Goal: Task Accomplishment & Management: Use online tool/utility

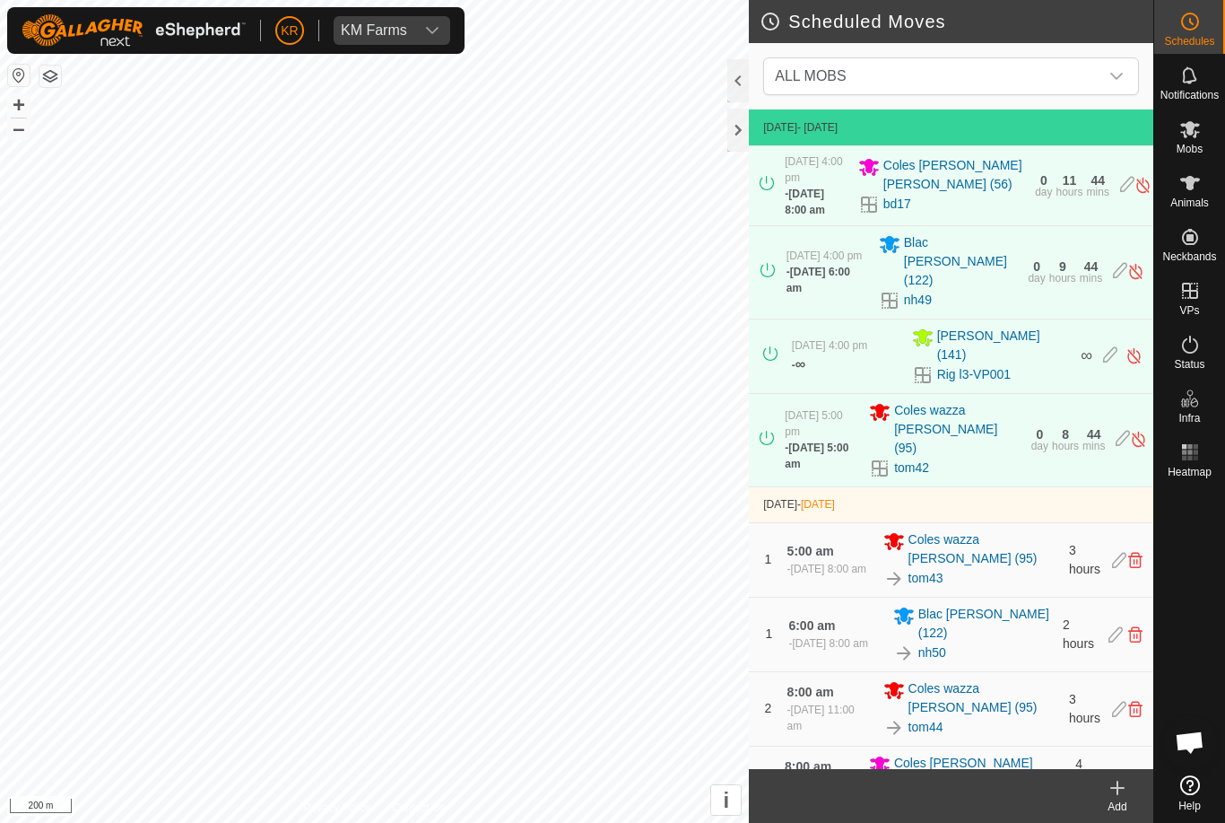
click at [915, 88] on span "ALL MOBS" at bounding box center [933, 76] width 331 height 36
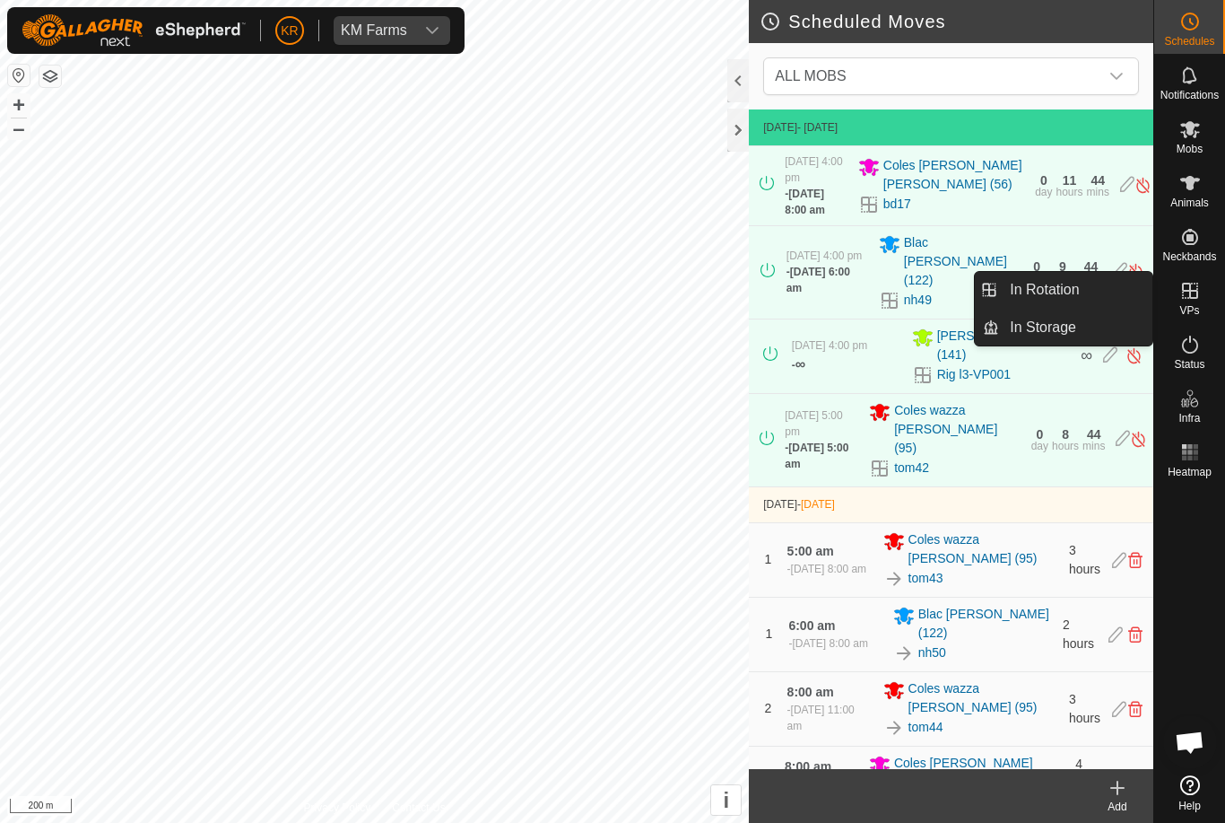
click at [1072, 292] on span "In Rotation" at bounding box center [1044, 290] width 69 height 22
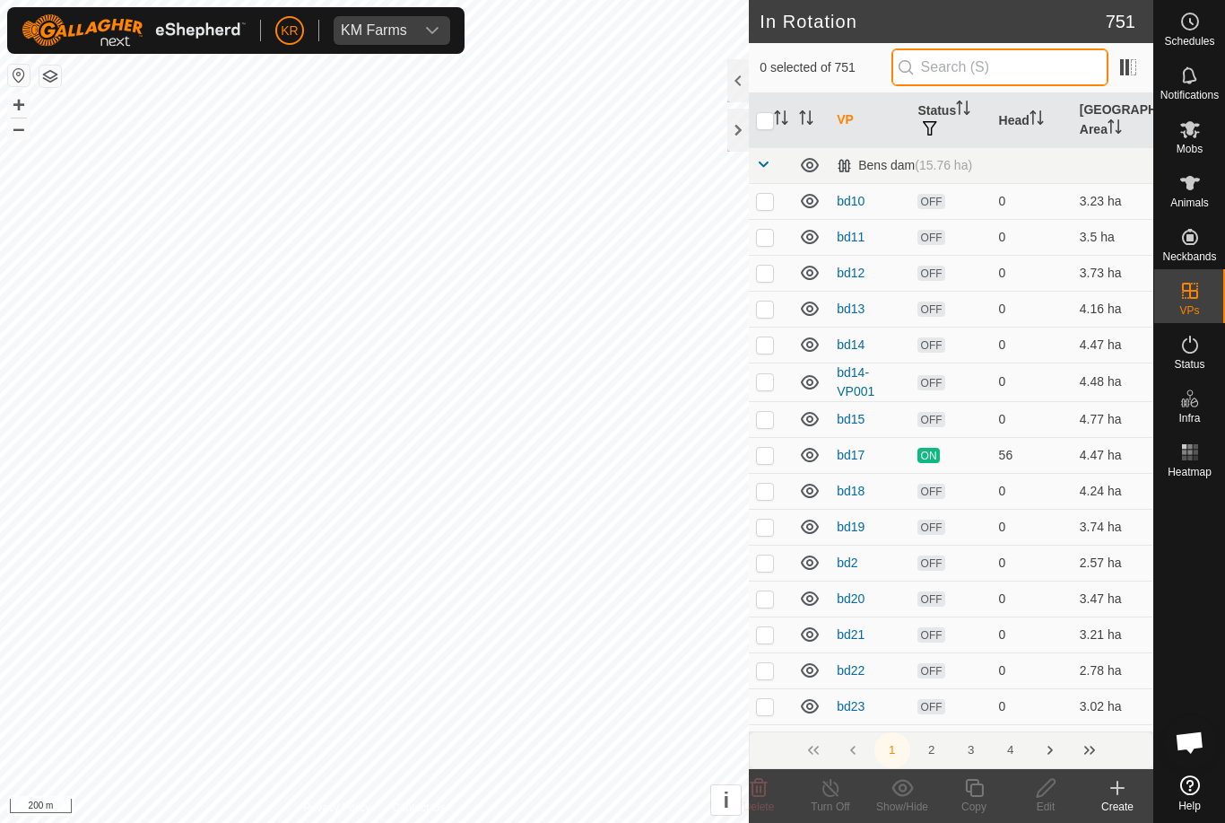
click at [1003, 82] on input "text" at bounding box center [1000, 67] width 217 height 38
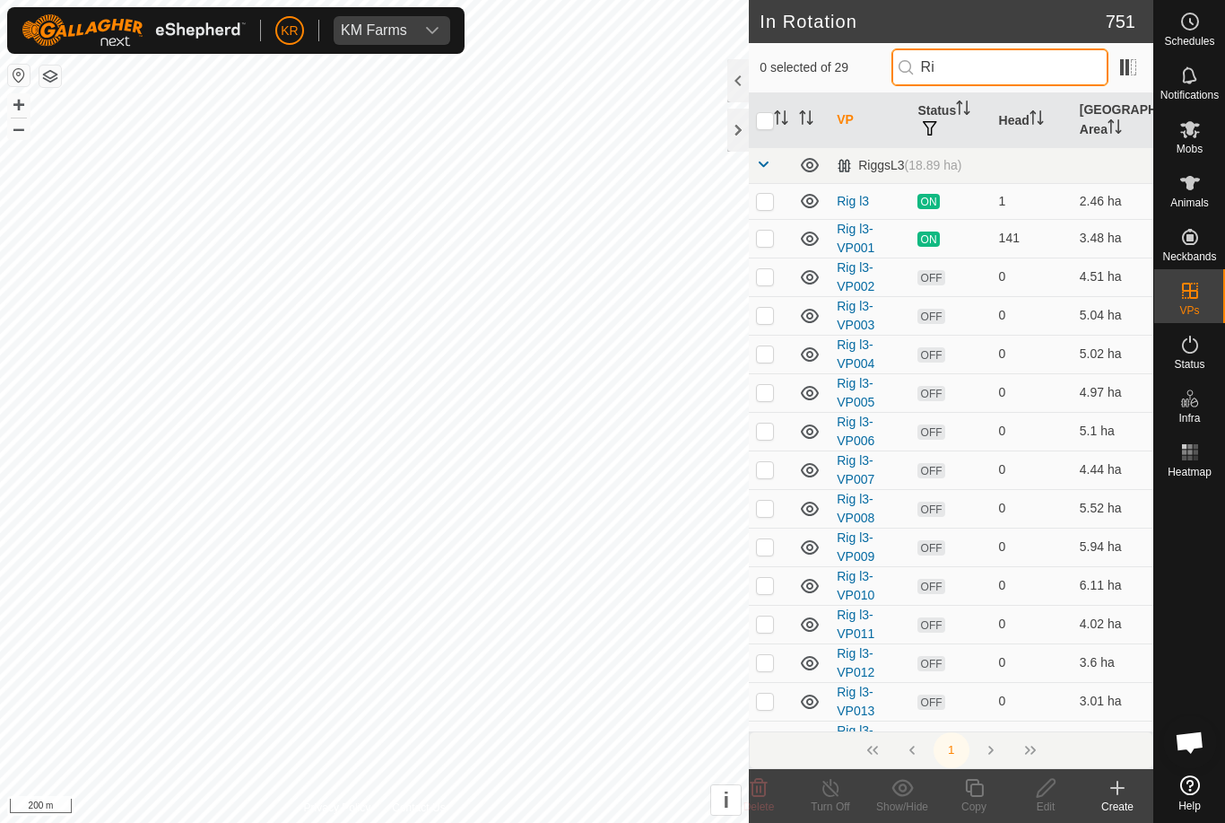
type input "Rig"
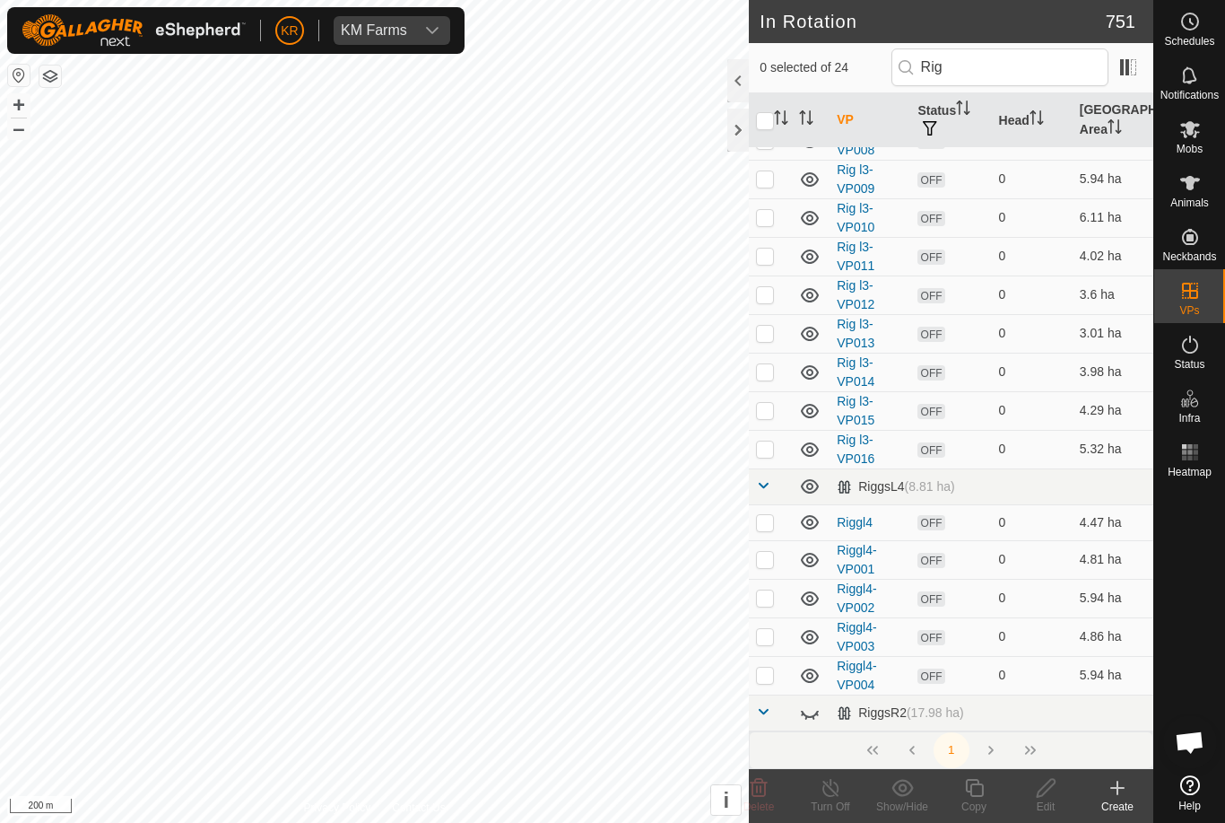
scroll to position [370, 0]
click at [1127, 789] on icon at bounding box center [1118, 788] width 22 height 22
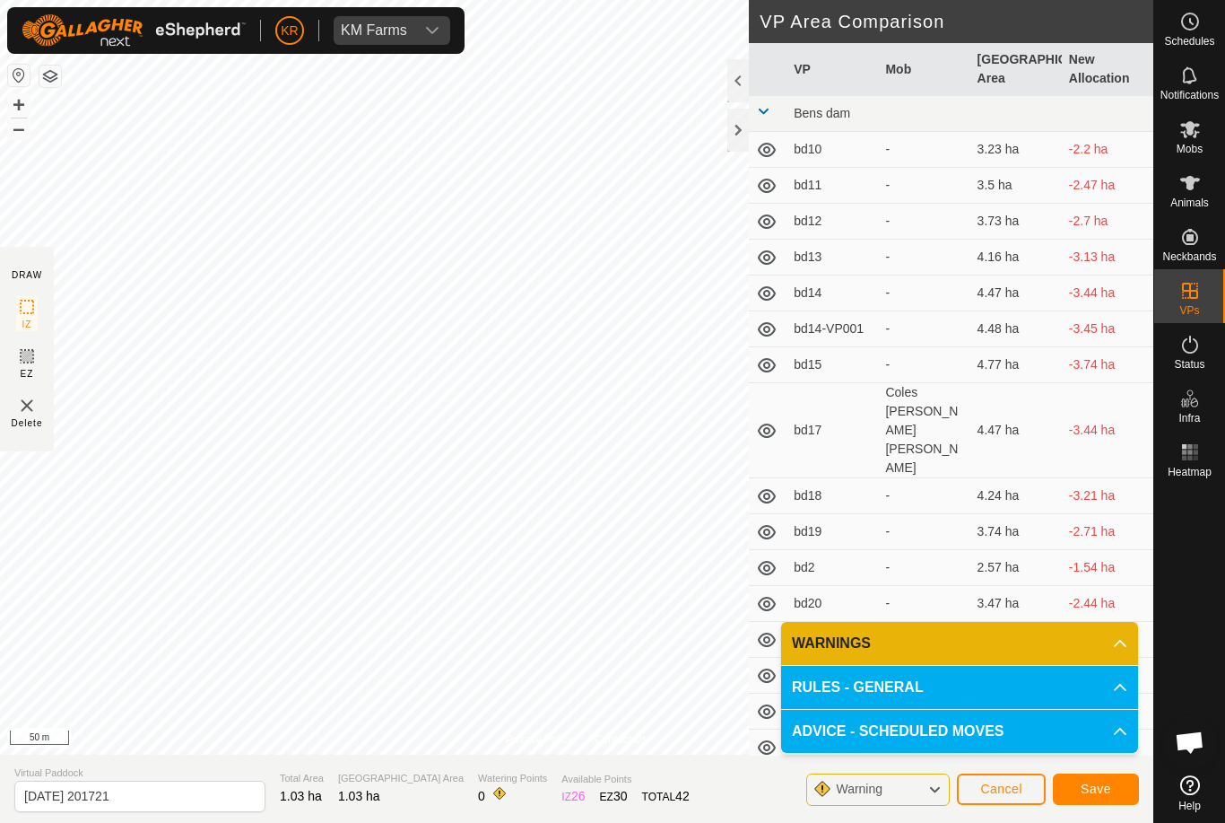
click at [1001, 785] on span "Cancel" at bounding box center [1001, 788] width 42 height 14
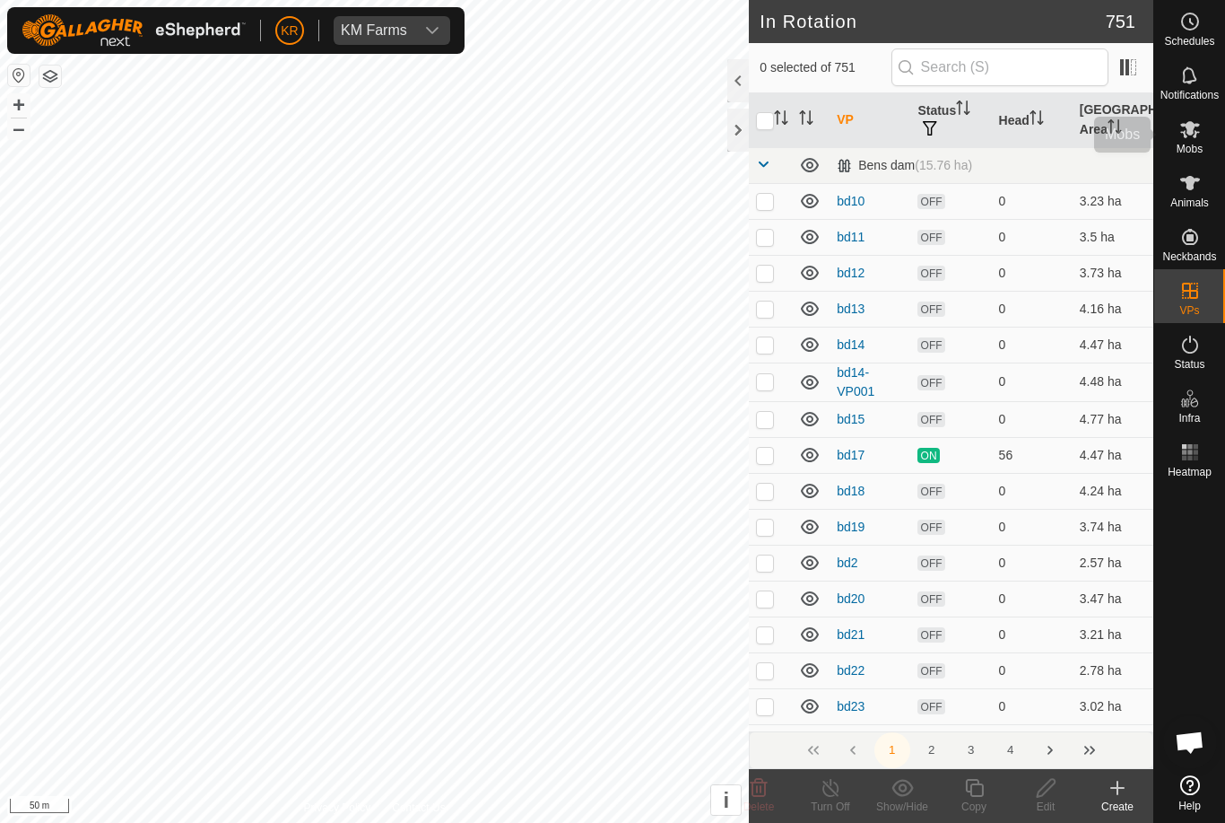
click at [1192, 137] on icon at bounding box center [1191, 129] width 22 height 22
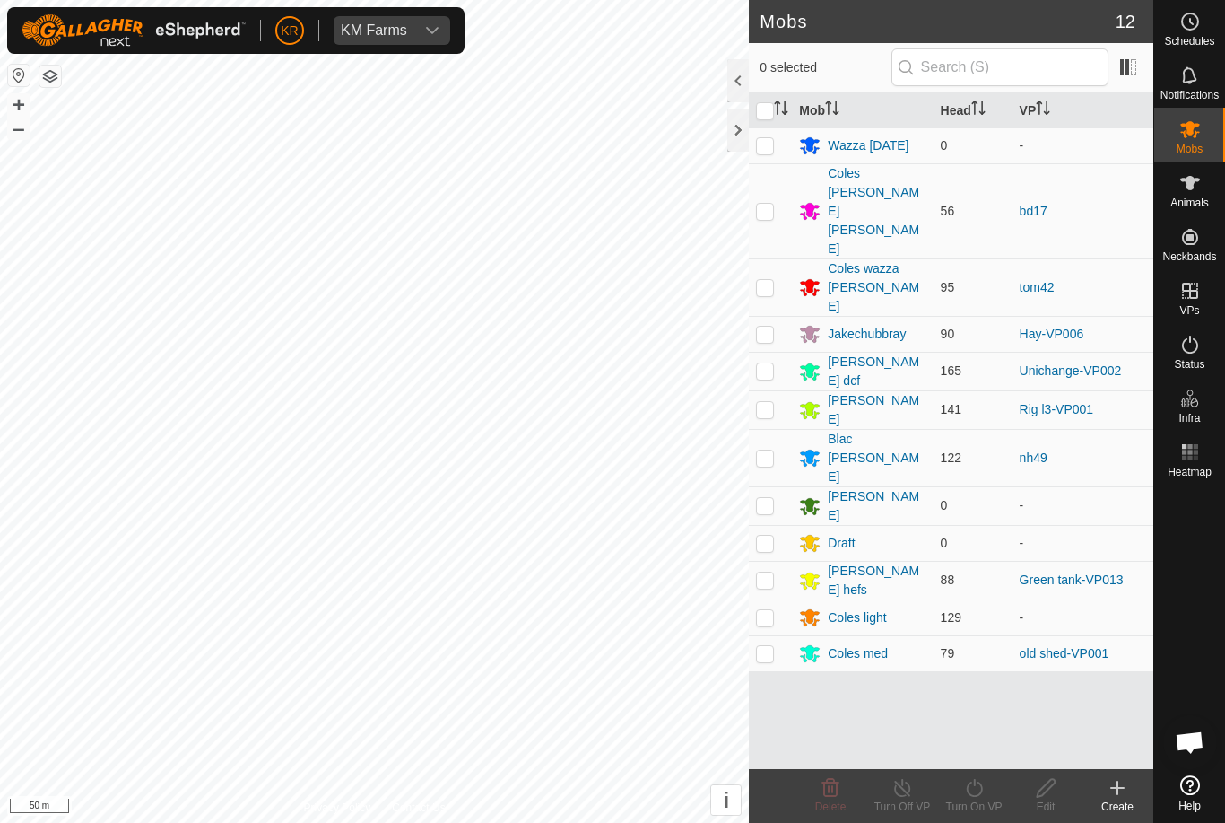
click at [770, 402] on p-checkbox at bounding box center [765, 409] width 18 height 14
checkbox input "true"
click at [981, 797] on icon at bounding box center [974, 788] width 22 height 22
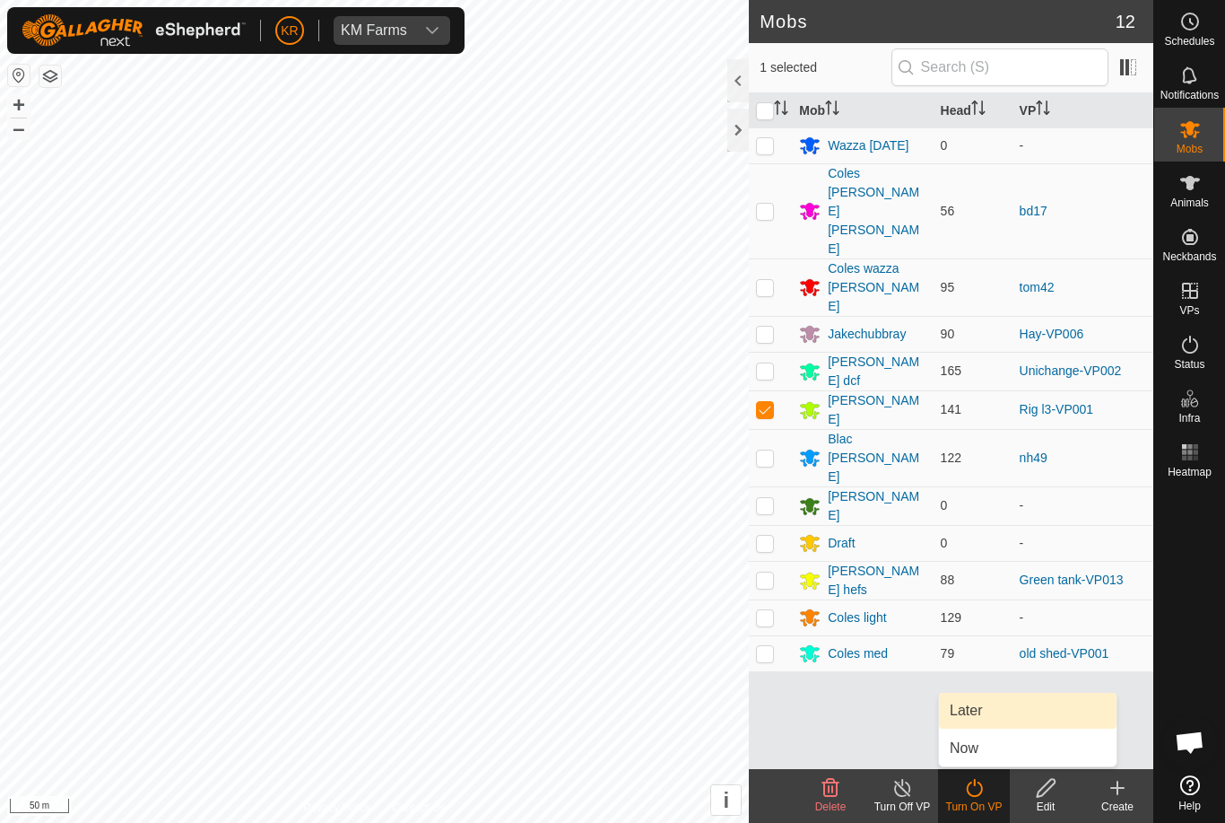
click at [989, 710] on link "Later" at bounding box center [1028, 710] width 178 height 36
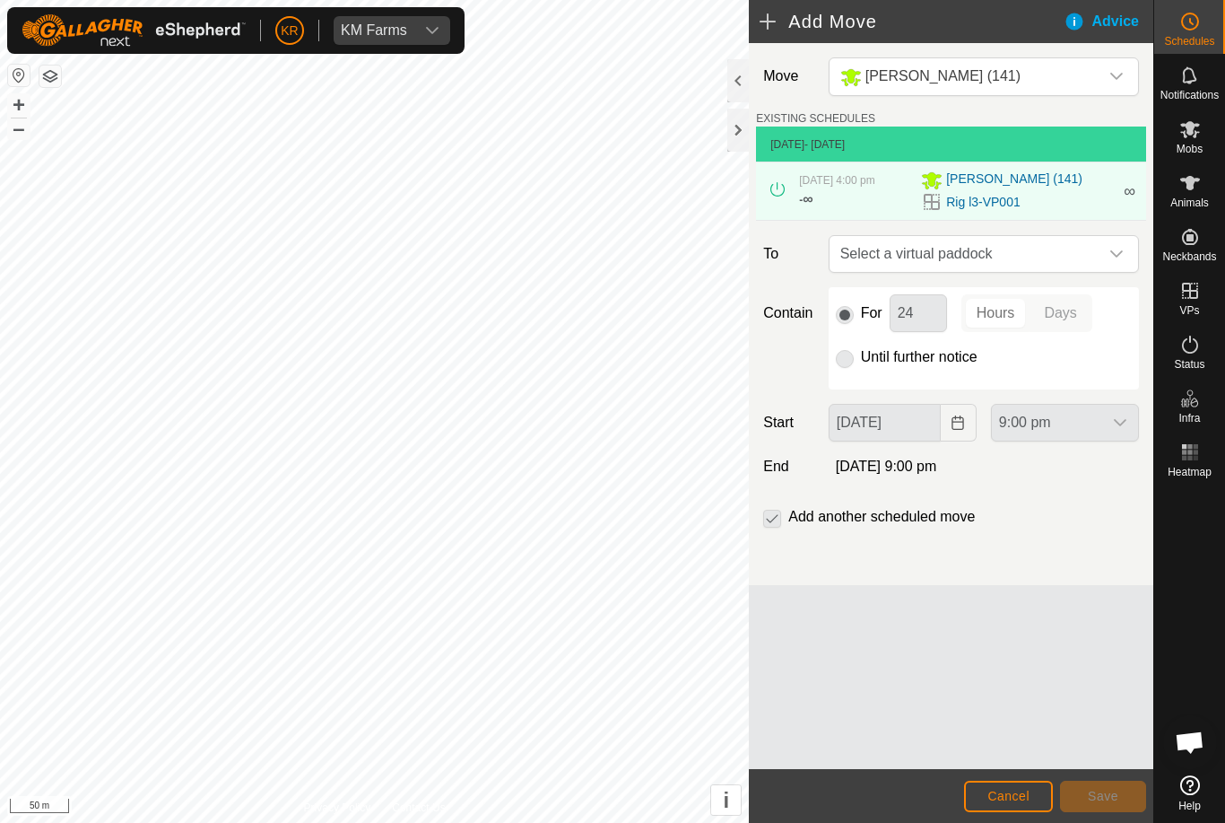
click at [1097, 242] on span "Select a virtual paddock" at bounding box center [966, 254] width 266 height 36
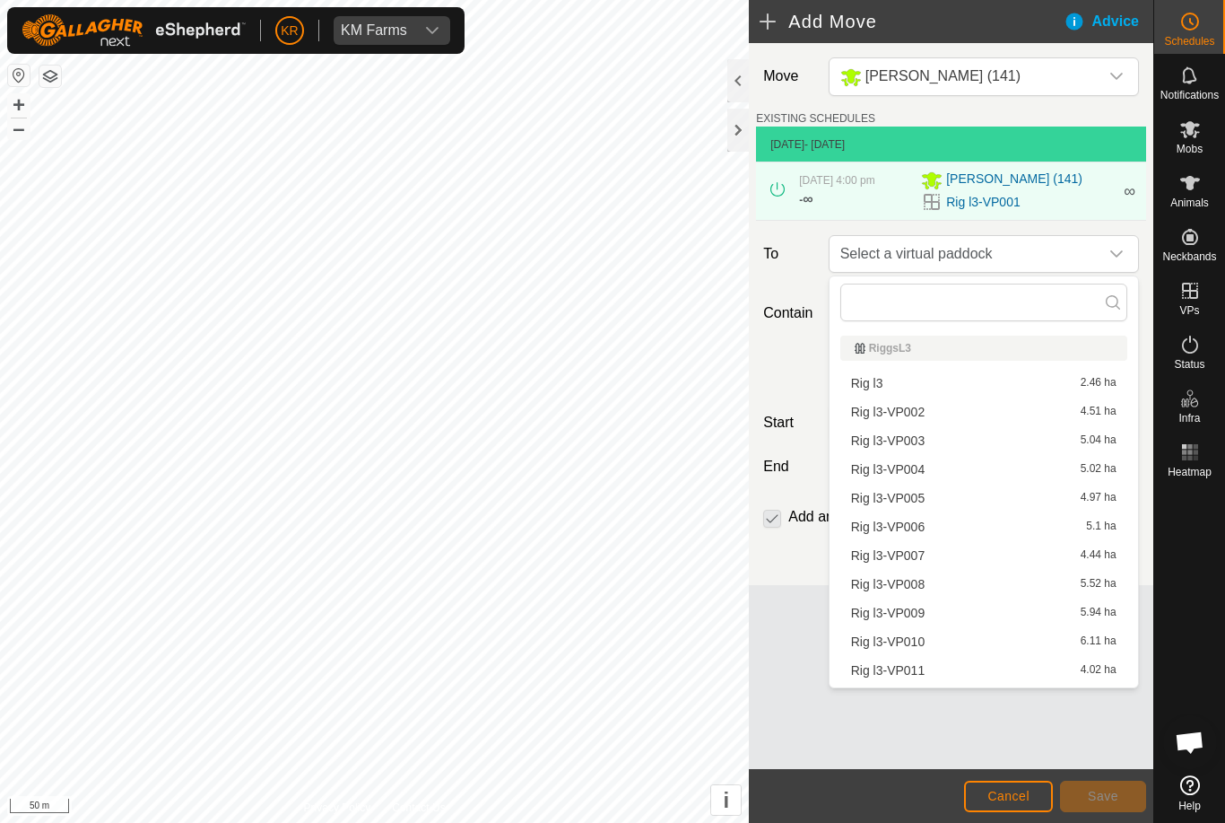
click at [925, 412] on span "Rig l3-VP002" at bounding box center [888, 411] width 74 height 13
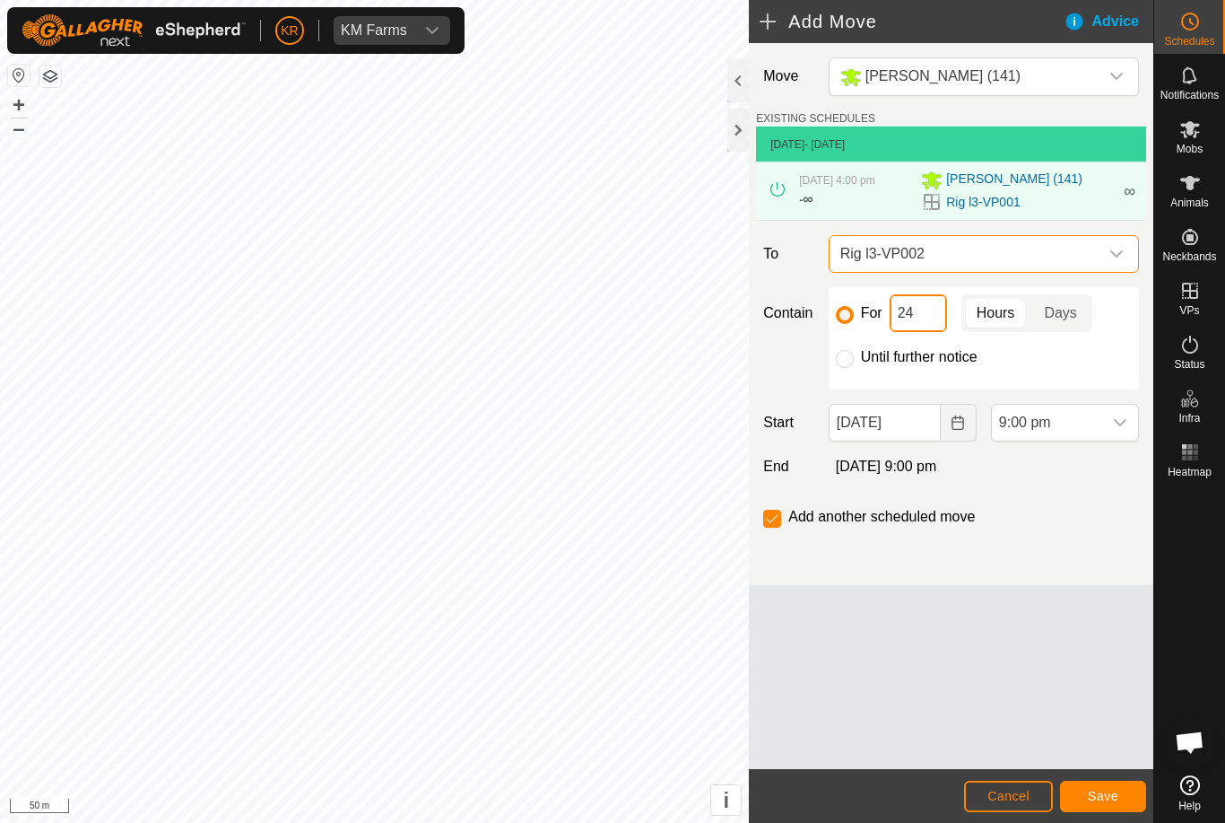
click at [919, 312] on input "24" at bounding box center [918, 313] width 57 height 38
type input "2"
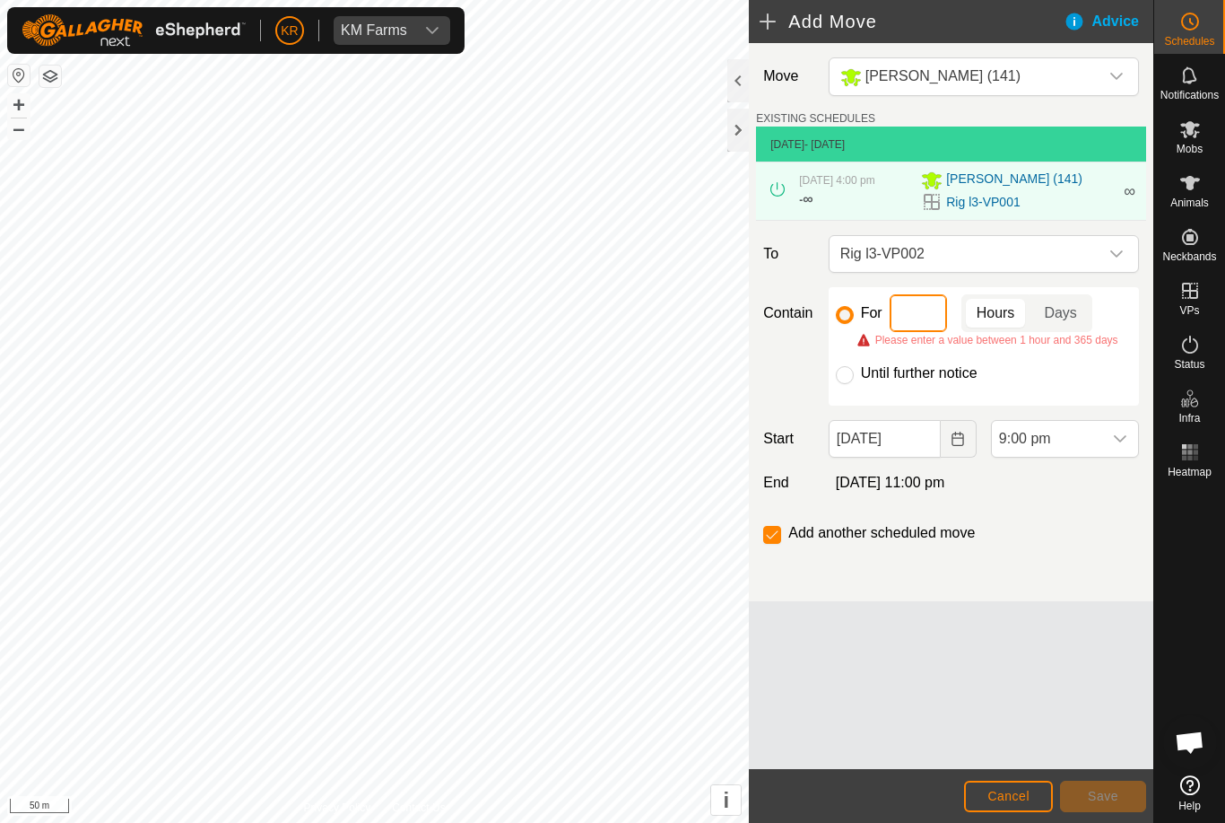
type input "8"
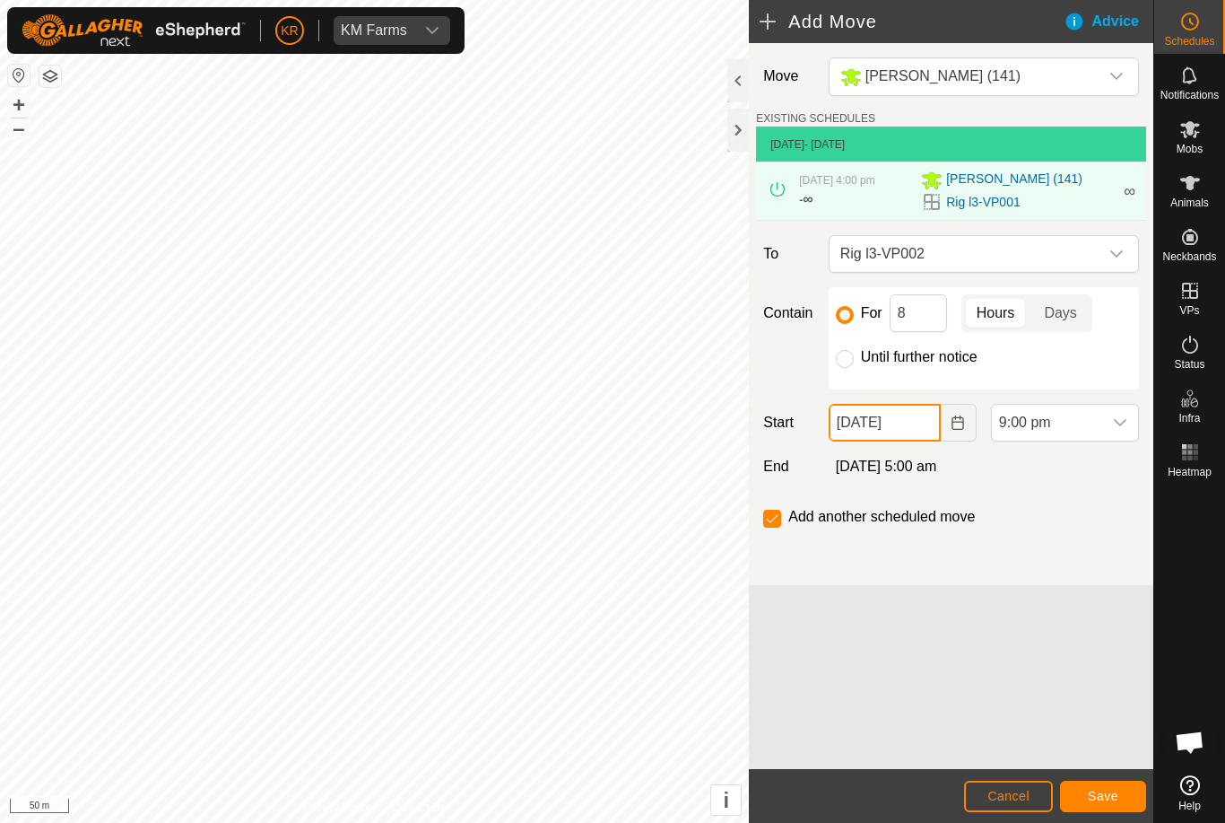
click at [913, 423] on input "[DATE]" at bounding box center [885, 423] width 112 height 38
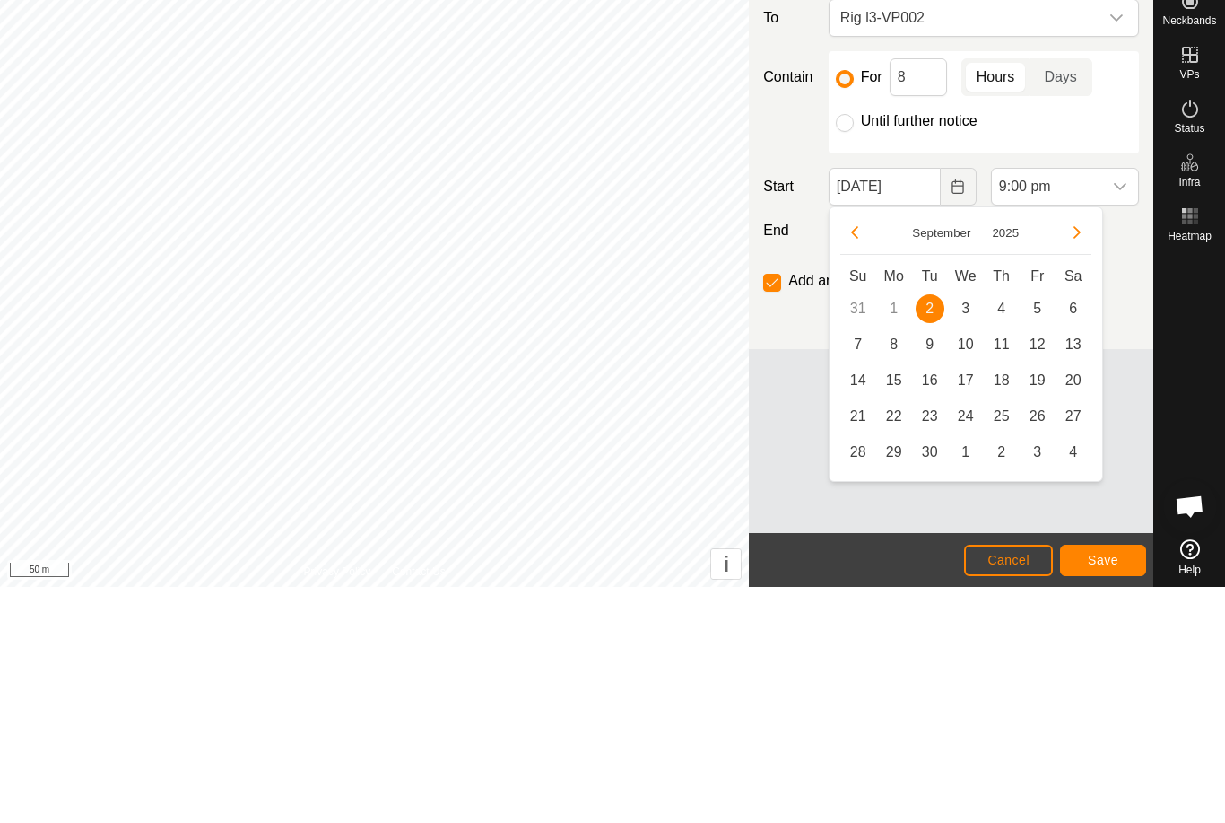
click at [964, 530] on span "3" at bounding box center [966, 544] width 29 height 29
type input "[DATE]"
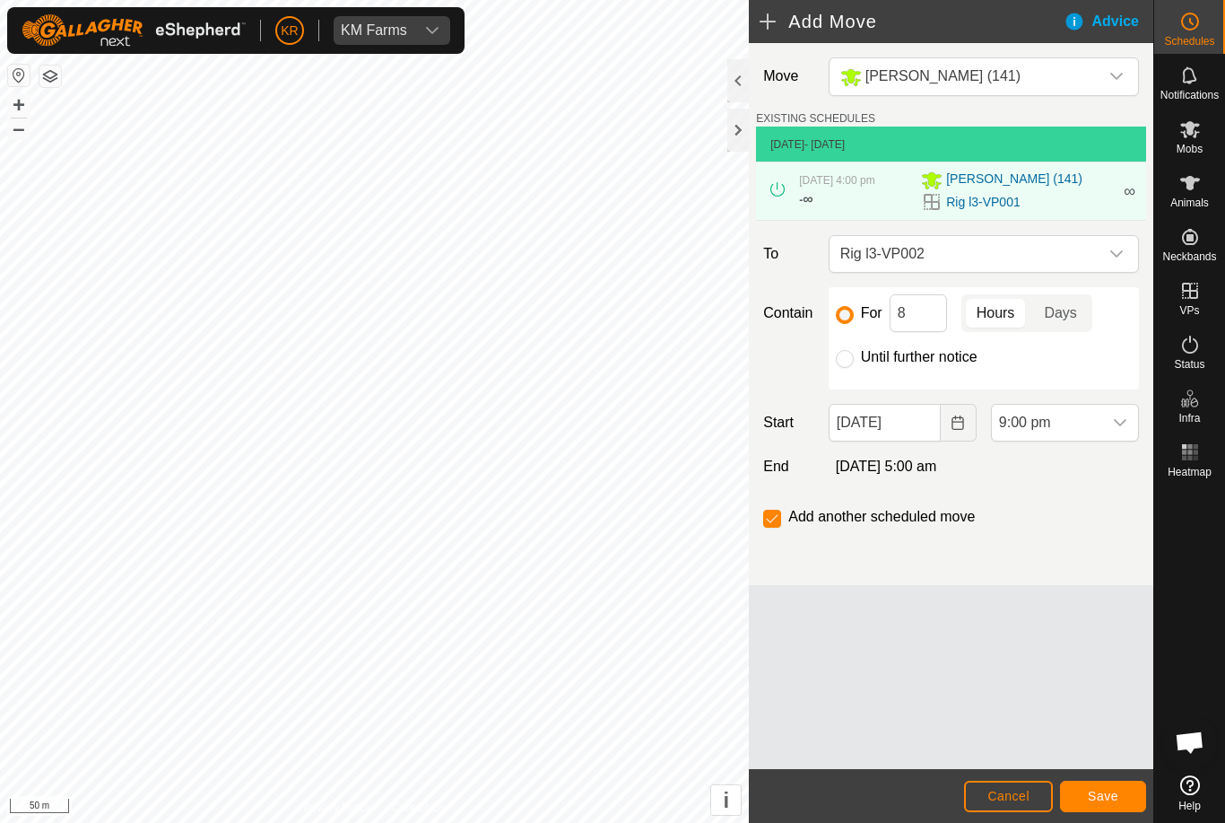
click at [1101, 425] on span "9:00 pm" at bounding box center [1047, 423] width 110 height 36
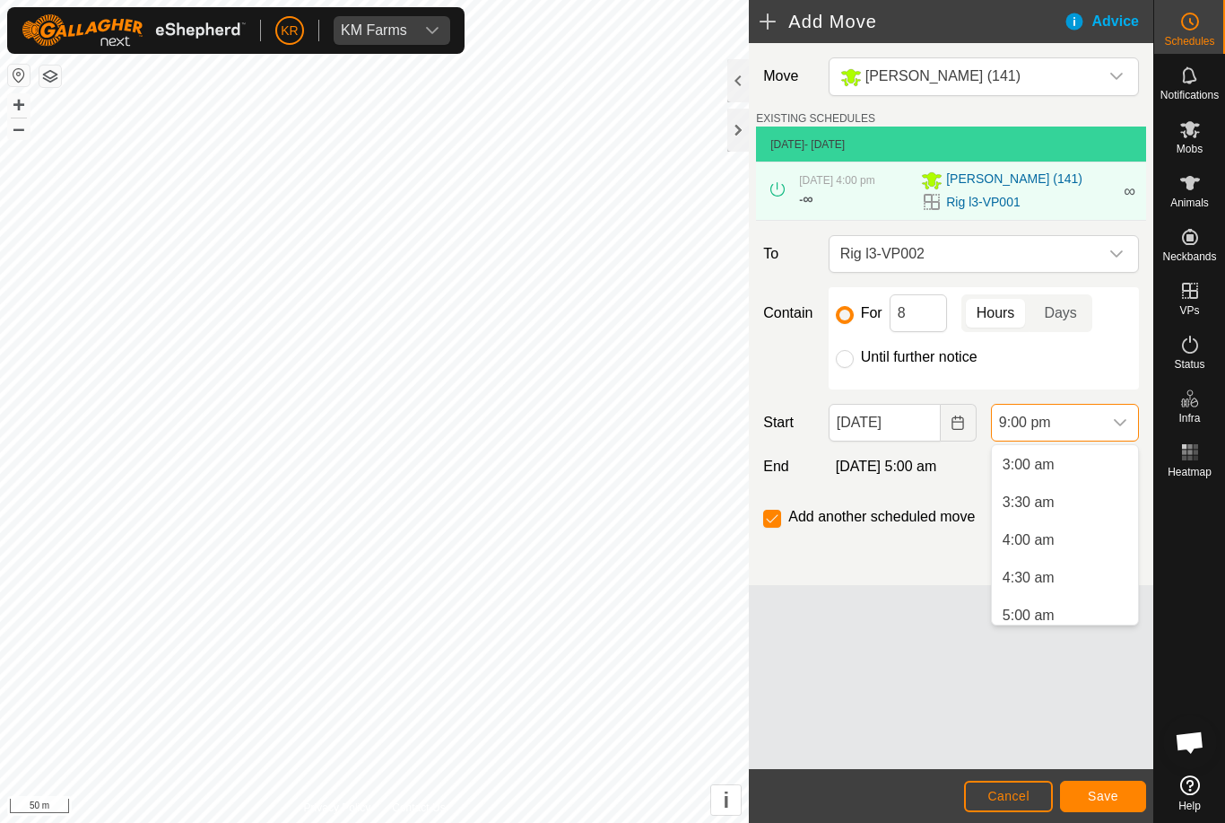
scroll to position [227, 0]
click at [1041, 572] on span "4:30 am" at bounding box center [1029, 575] width 52 height 22
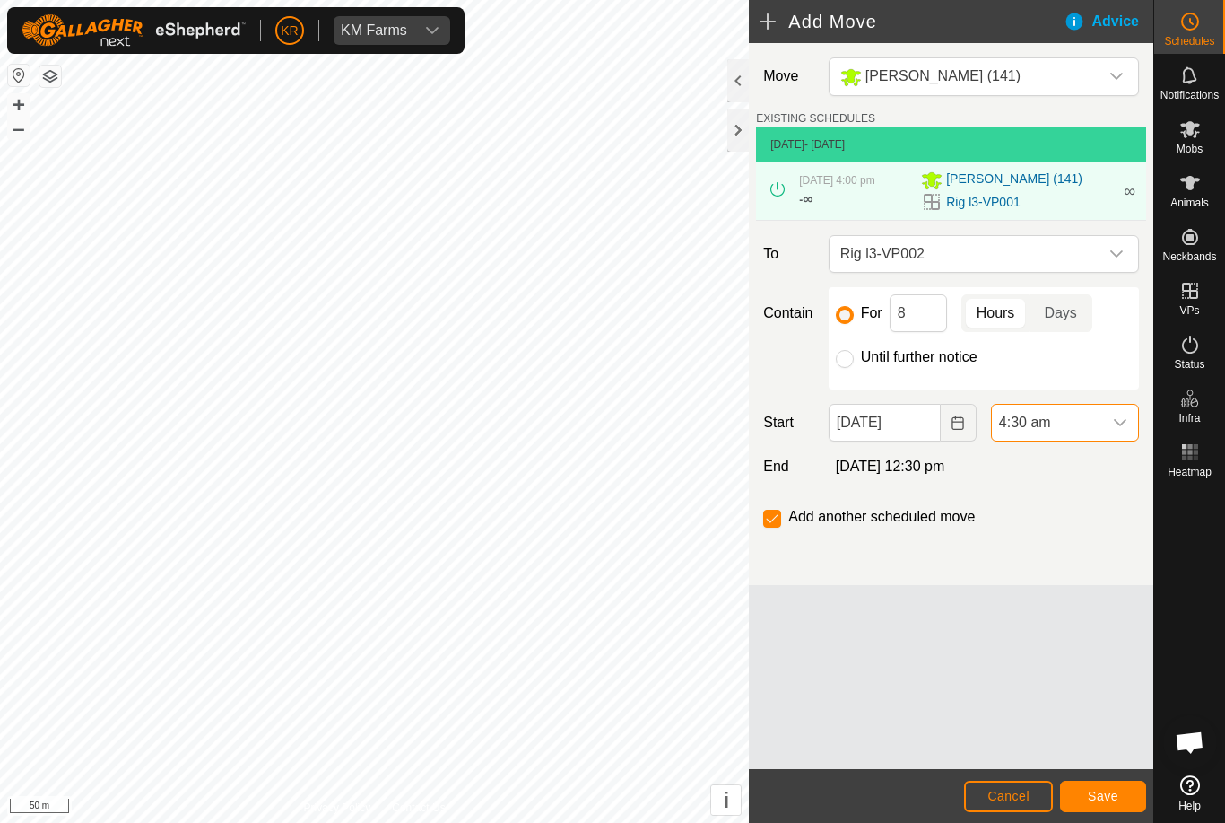
click at [1117, 427] on icon "dropdown trigger" at bounding box center [1120, 422] width 14 height 14
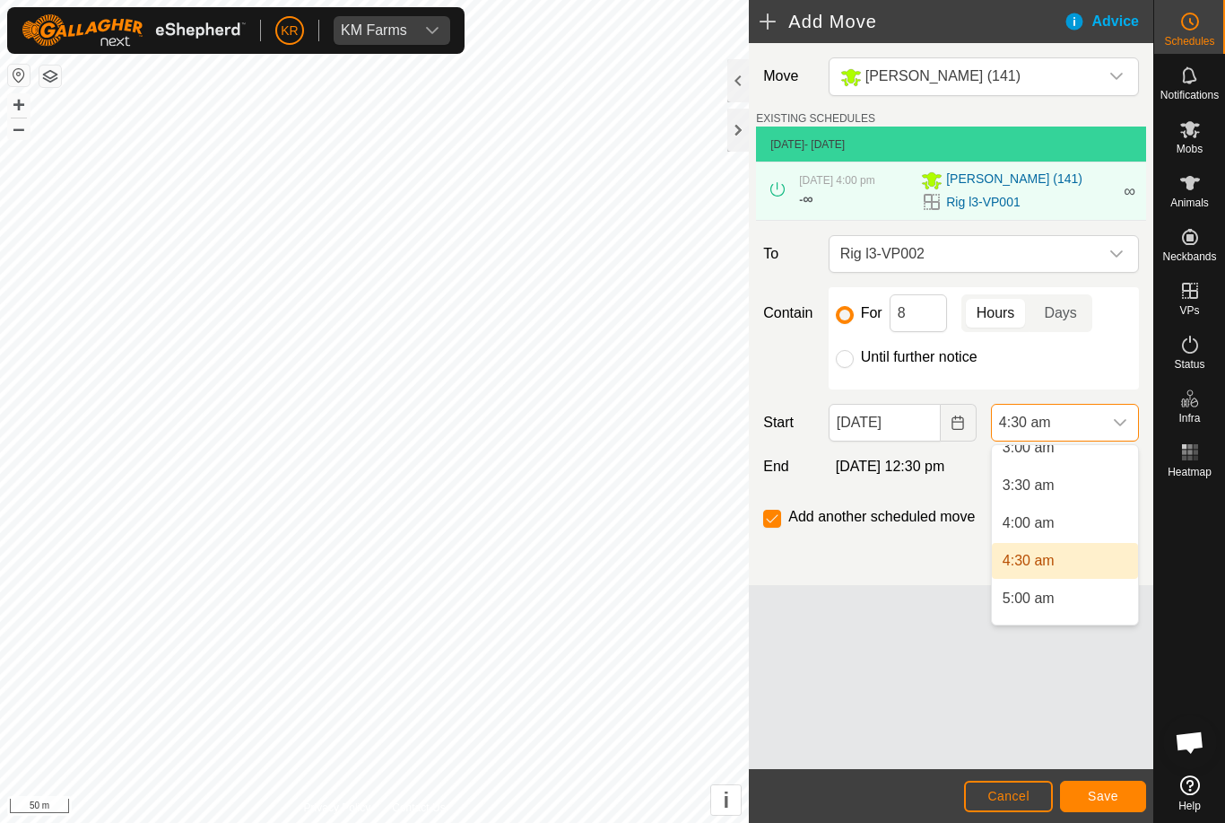
scroll to position [248, 0]
click at [1066, 596] on li "5:00 am" at bounding box center [1065, 591] width 146 height 36
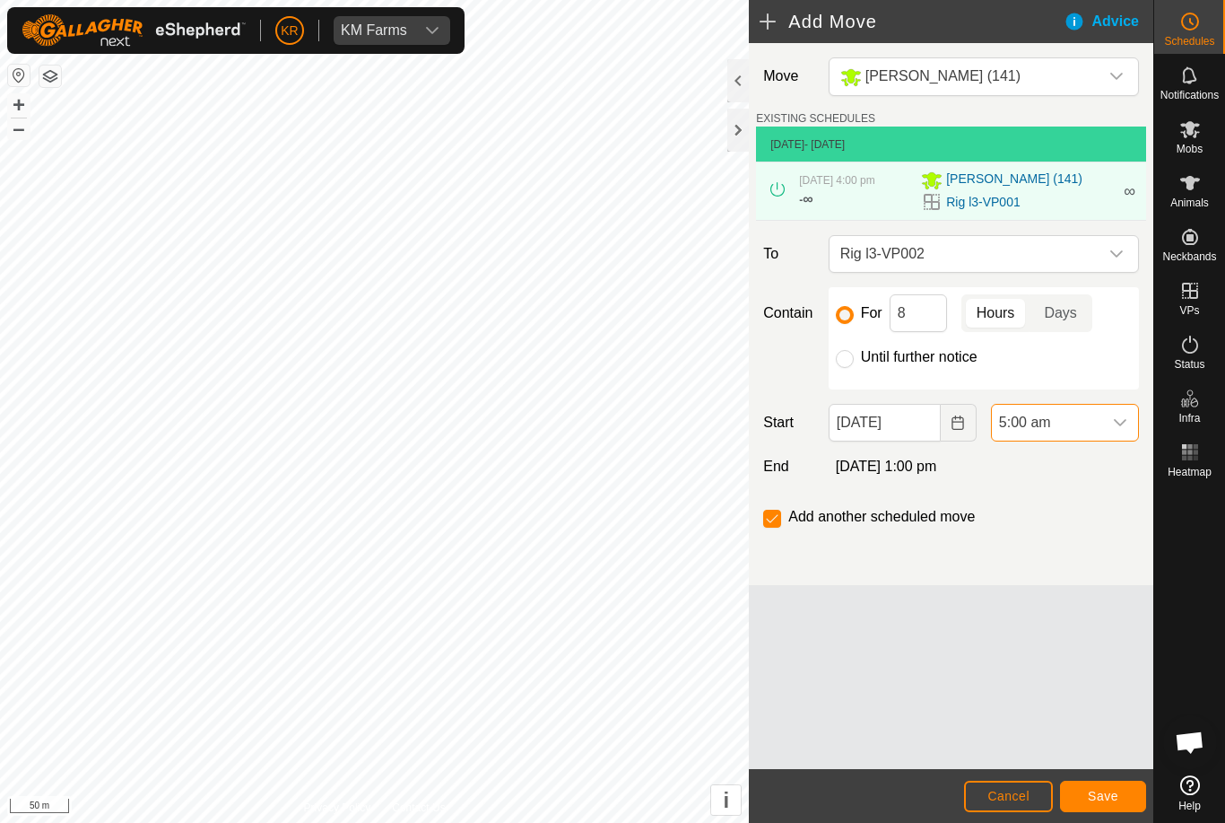
click at [1099, 793] on span "Save" at bounding box center [1103, 795] width 30 height 14
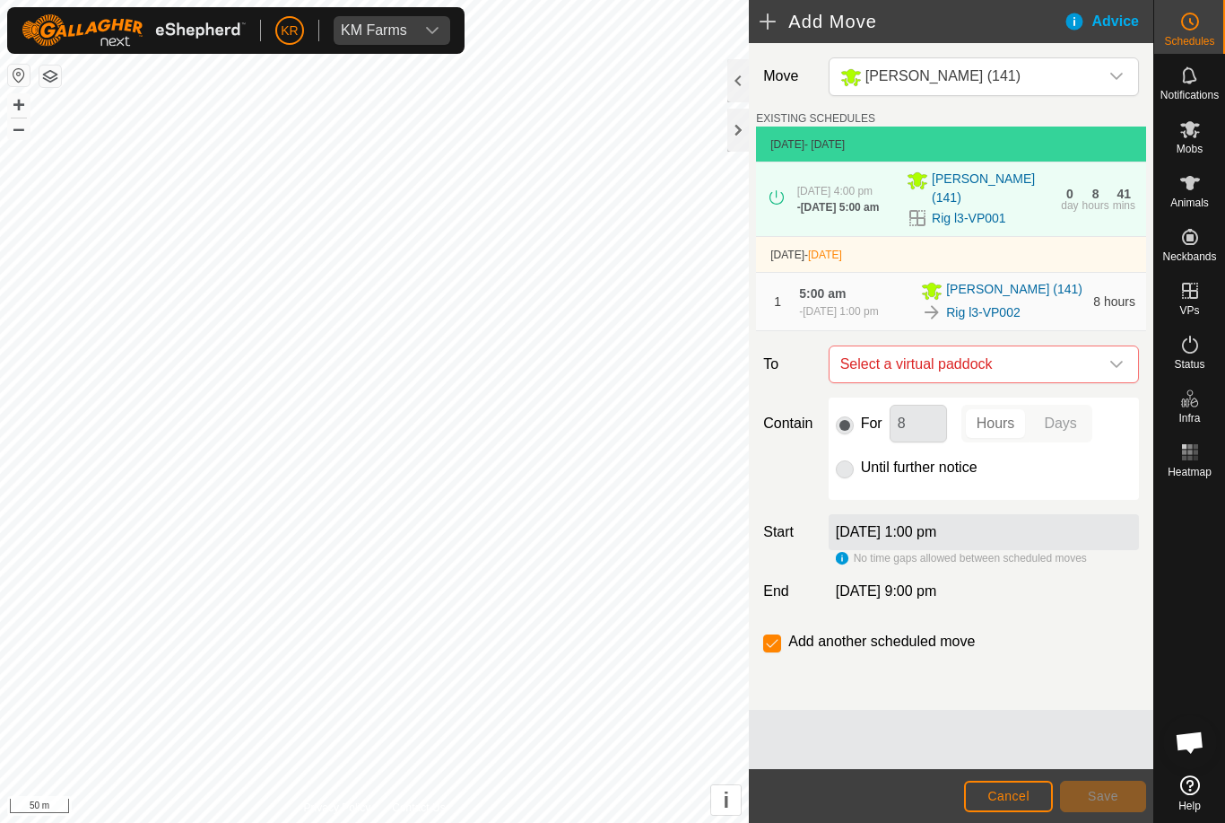
click at [1094, 371] on span "Select a virtual paddock" at bounding box center [966, 364] width 266 height 36
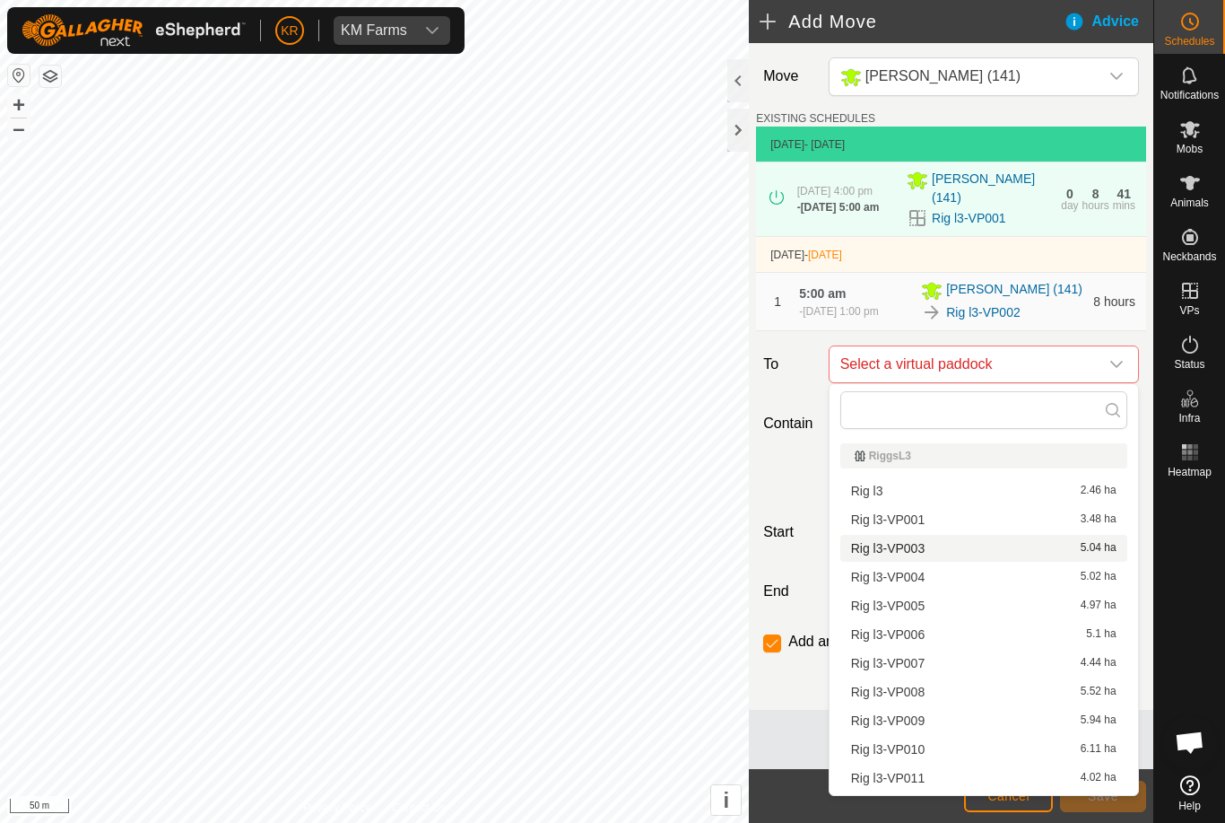
click at [922, 553] on span "Rig l3-VP003" at bounding box center [888, 548] width 74 height 13
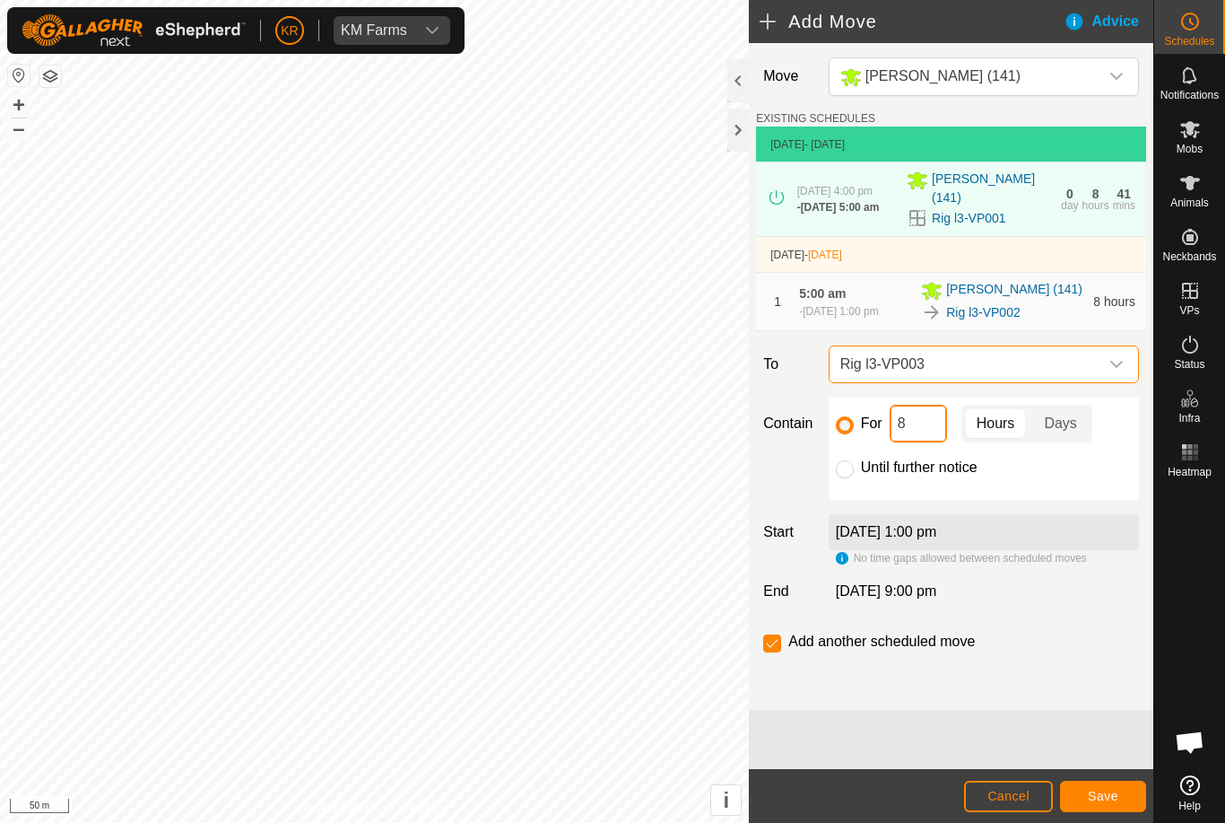
click at [918, 423] on input "8" at bounding box center [918, 424] width 57 height 38
click at [1105, 782] on button "Save" at bounding box center [1103, 795] width 86 height 31
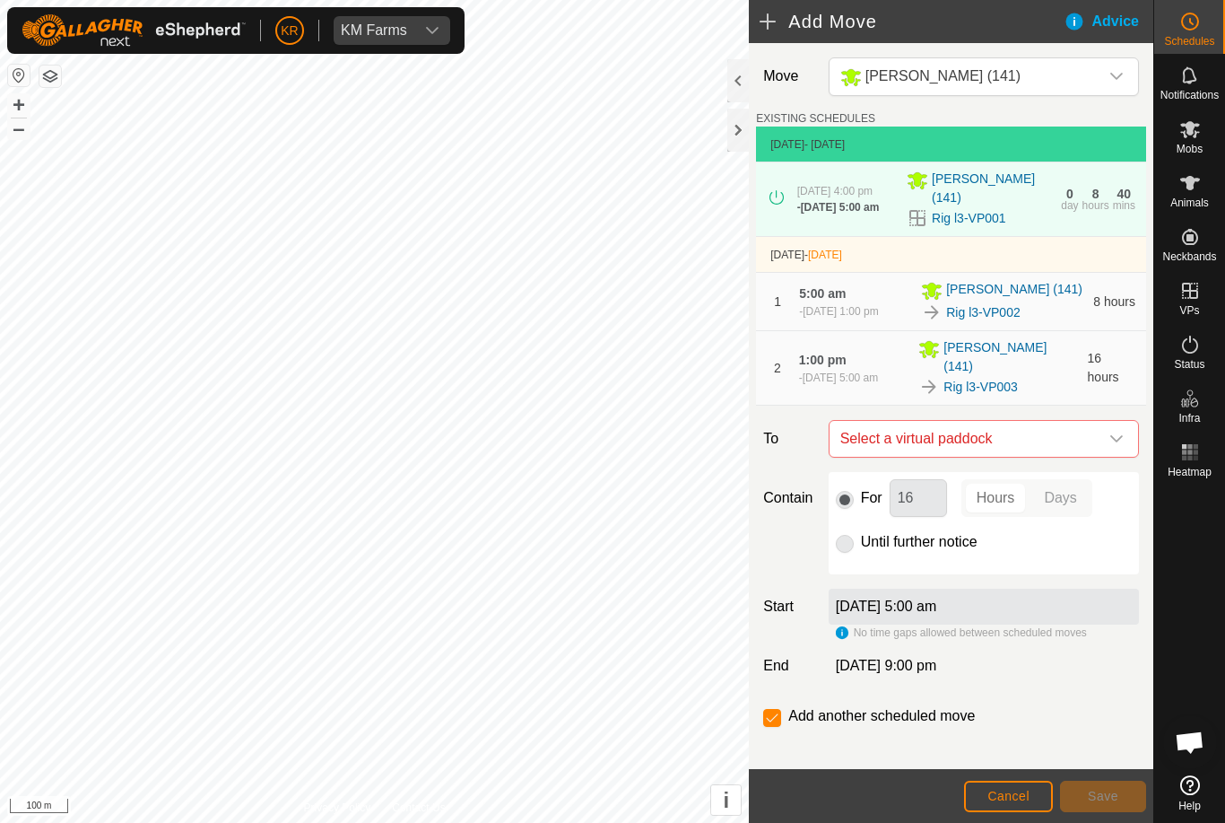
click at [1112, 431] on icon "dropdown trigger" at bounding box center [1117, 438] width 14 height 14
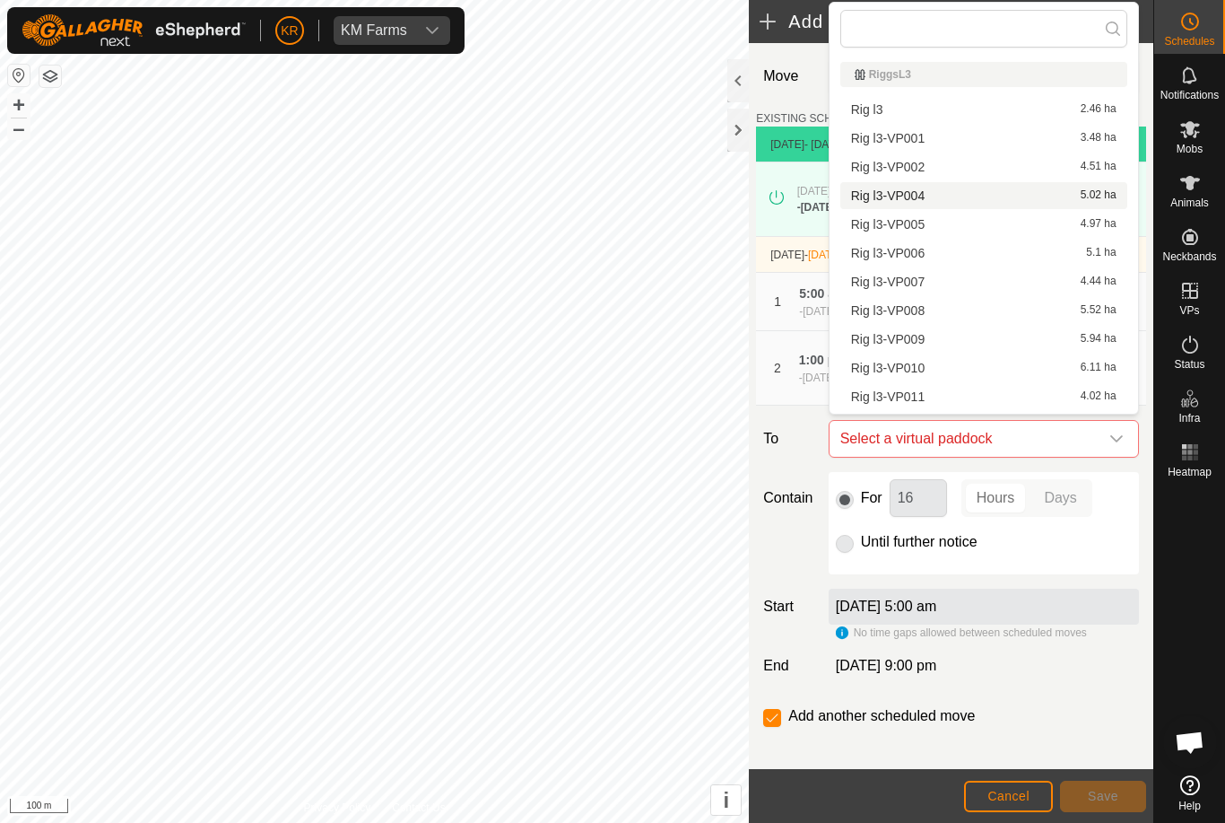
click at [913, 196] on span "Rig l3-VP004" at bounding box center [888, 195] width 74 height 13
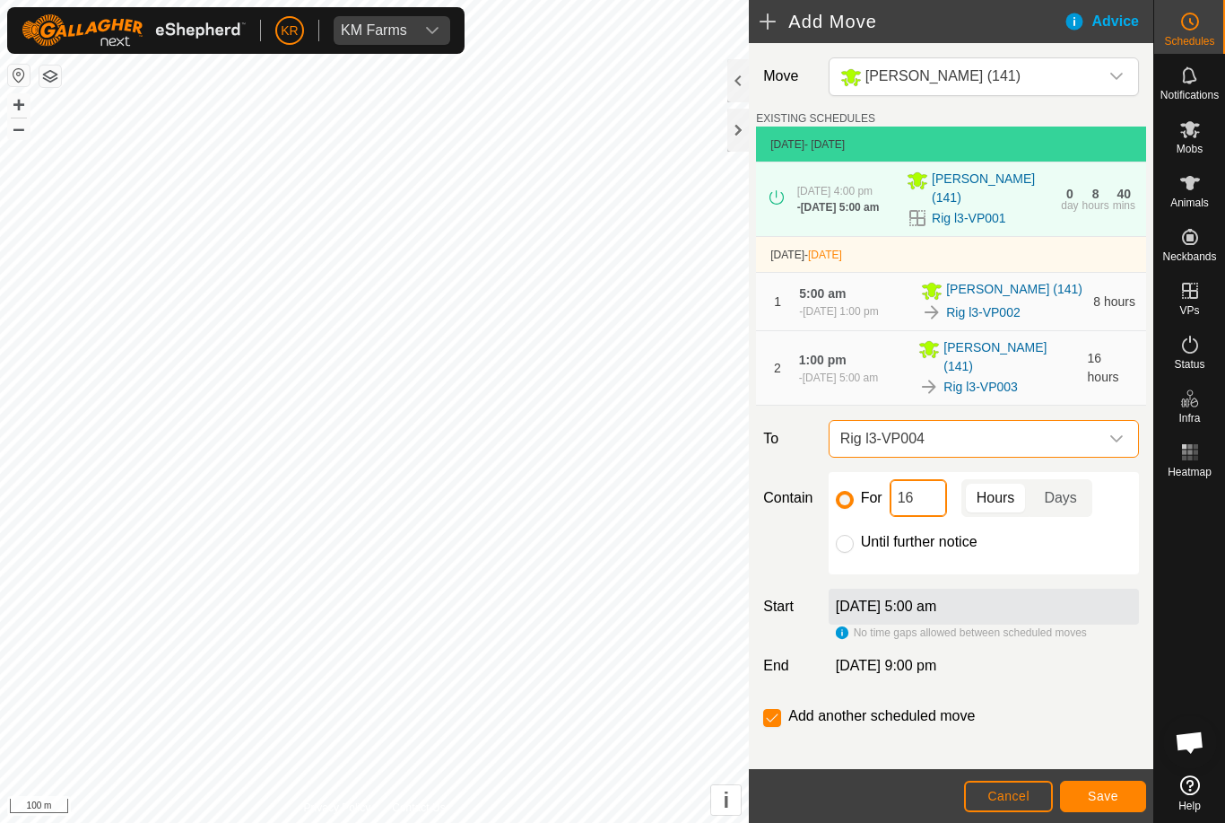
click at [930, 487] on input "16" at bounding box center [918, 498] width 57 height 38
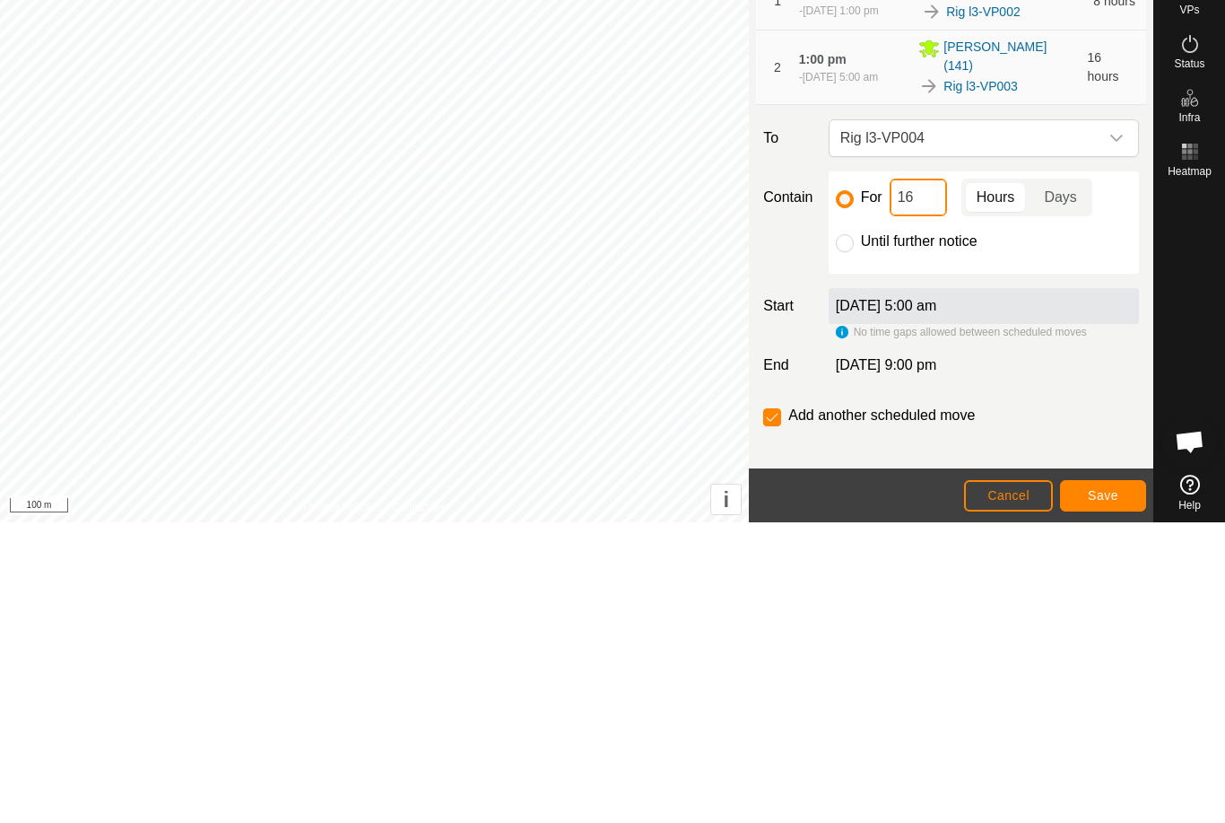
type input "1"
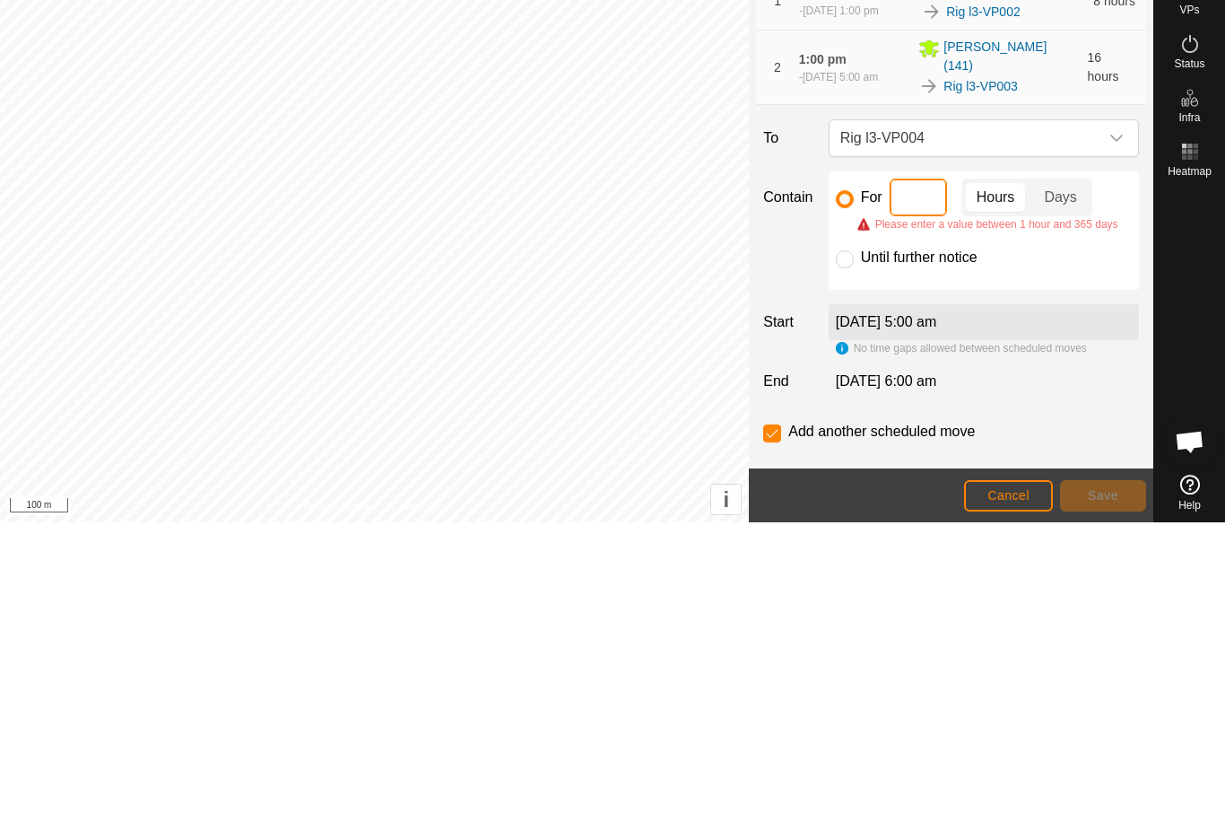
type input "8"
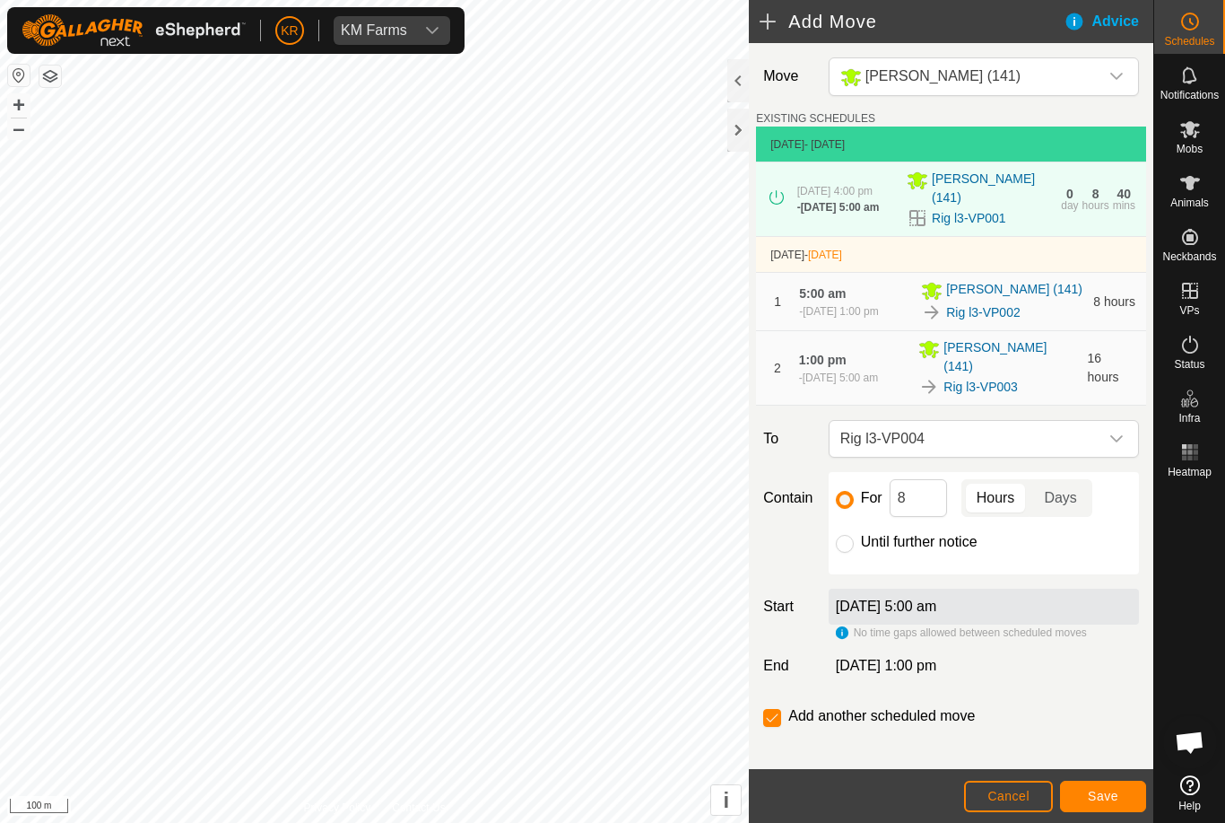
click at [1103, 796] on span "Save" at bounding box center [1103, 795] width 30 height 14
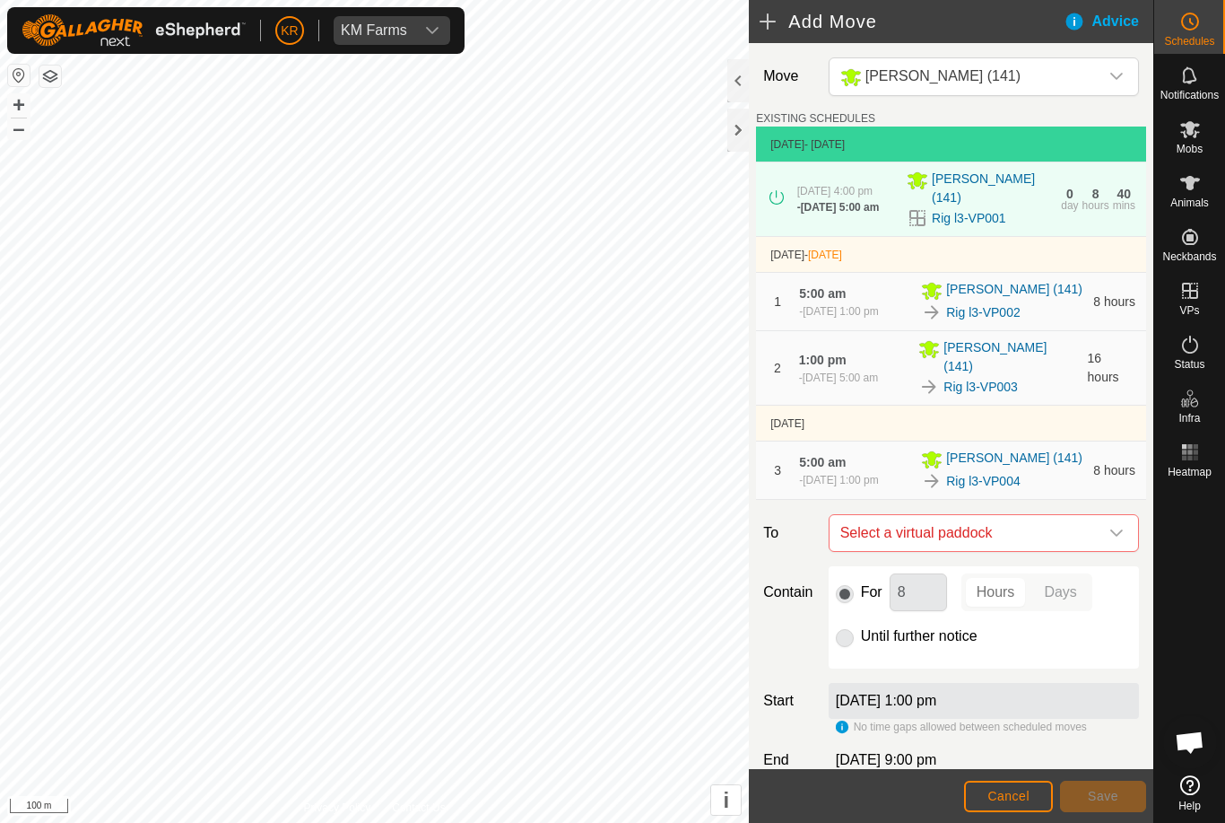
click at [1094, 528] on span "Select a virtual paddock" at bounding box center [966, 533] width 266 height 36
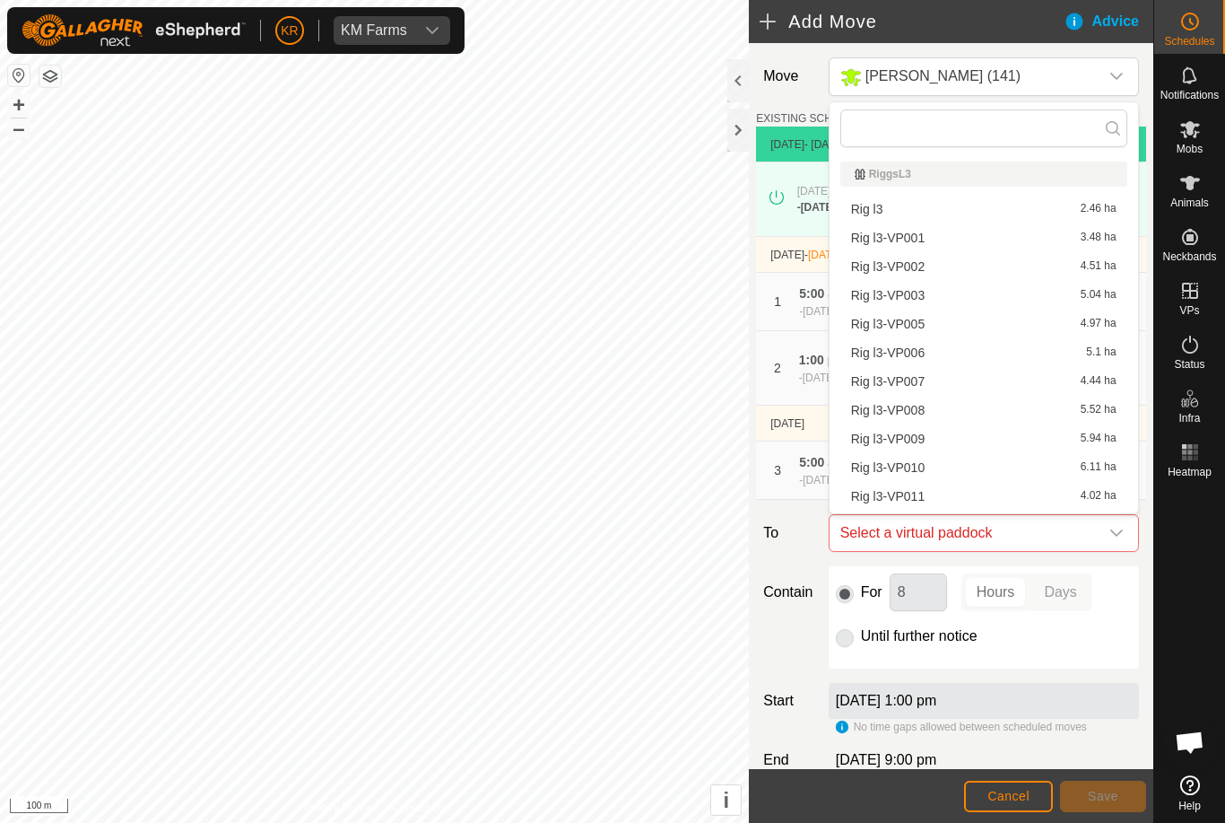
click at [923, 327] on span "Rig l3-VP005" at bounding box center [888, 324] width 74 height 13
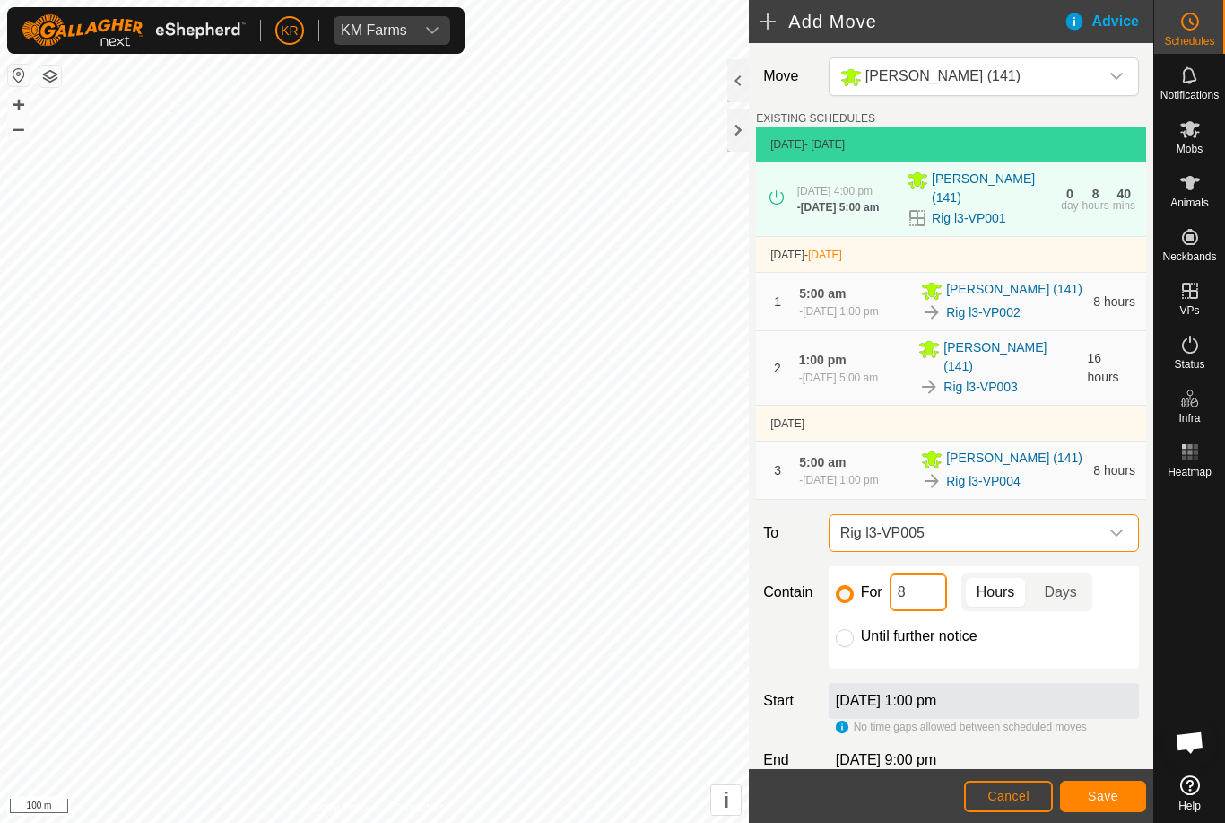
click at [923, 590] on input "8" at bounding box center [918, 592] width 57 height 38
click at [1127, 788] on button "Save" at bounding box center [1103, 795] width 86 height 31
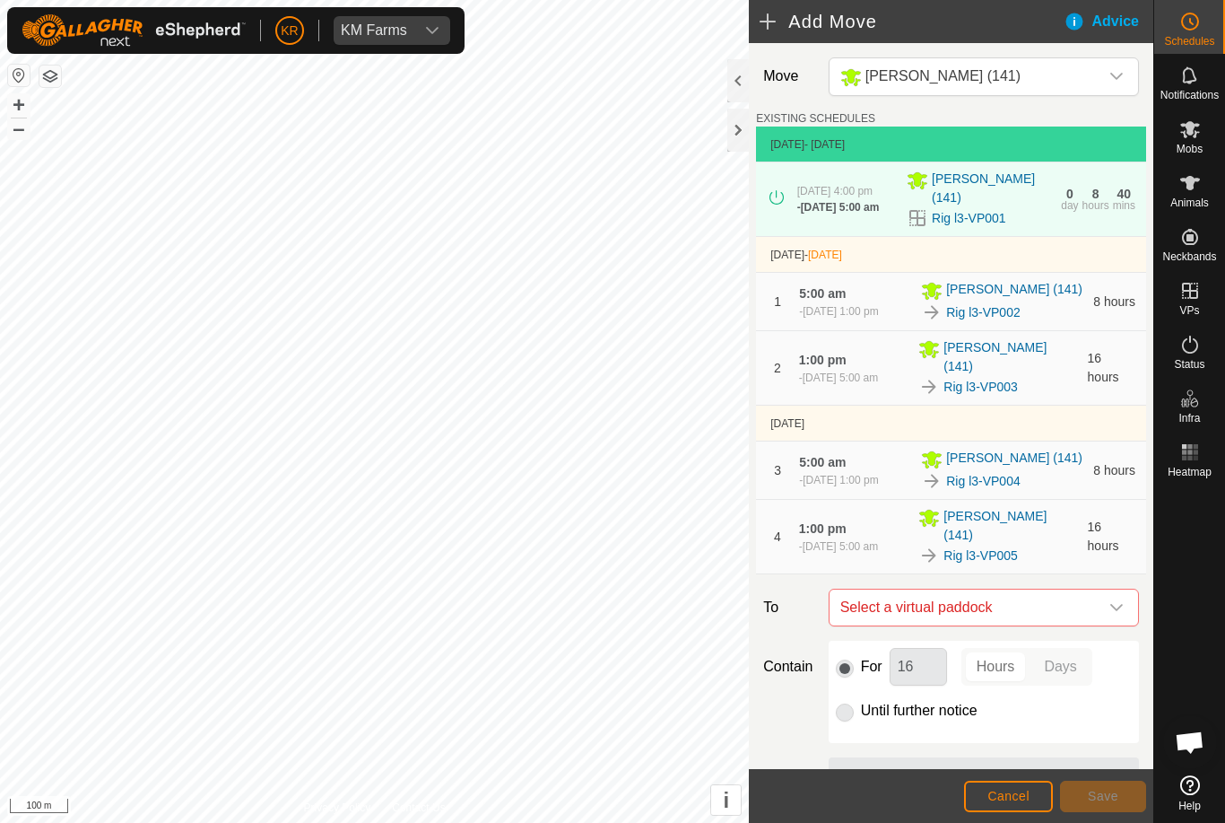
click at [1107, 594] on div "dropdown trigger" at bounding box center [1117, 607] width 36 height 36
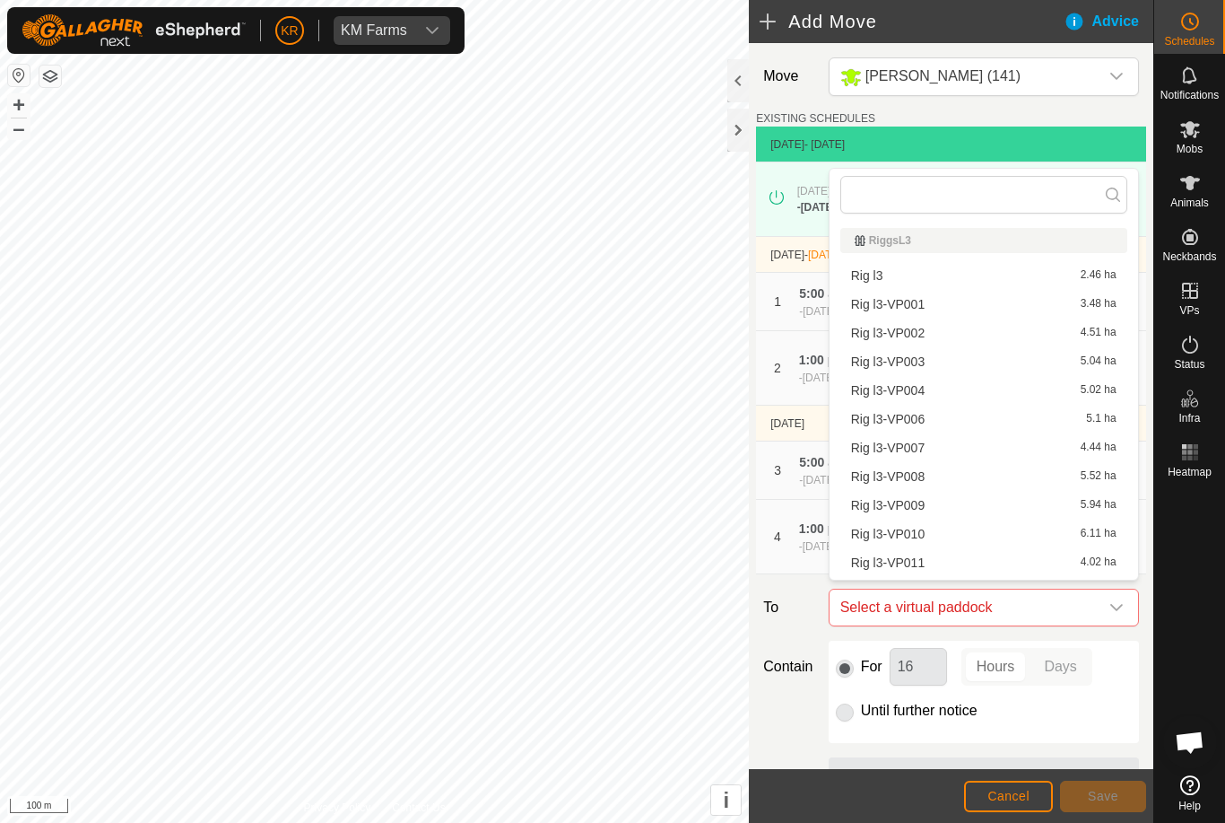
click at [926, 422] on div "Rig l3-VP006 5.1 ha" at bounding box center [984, 419] width 266 height 13
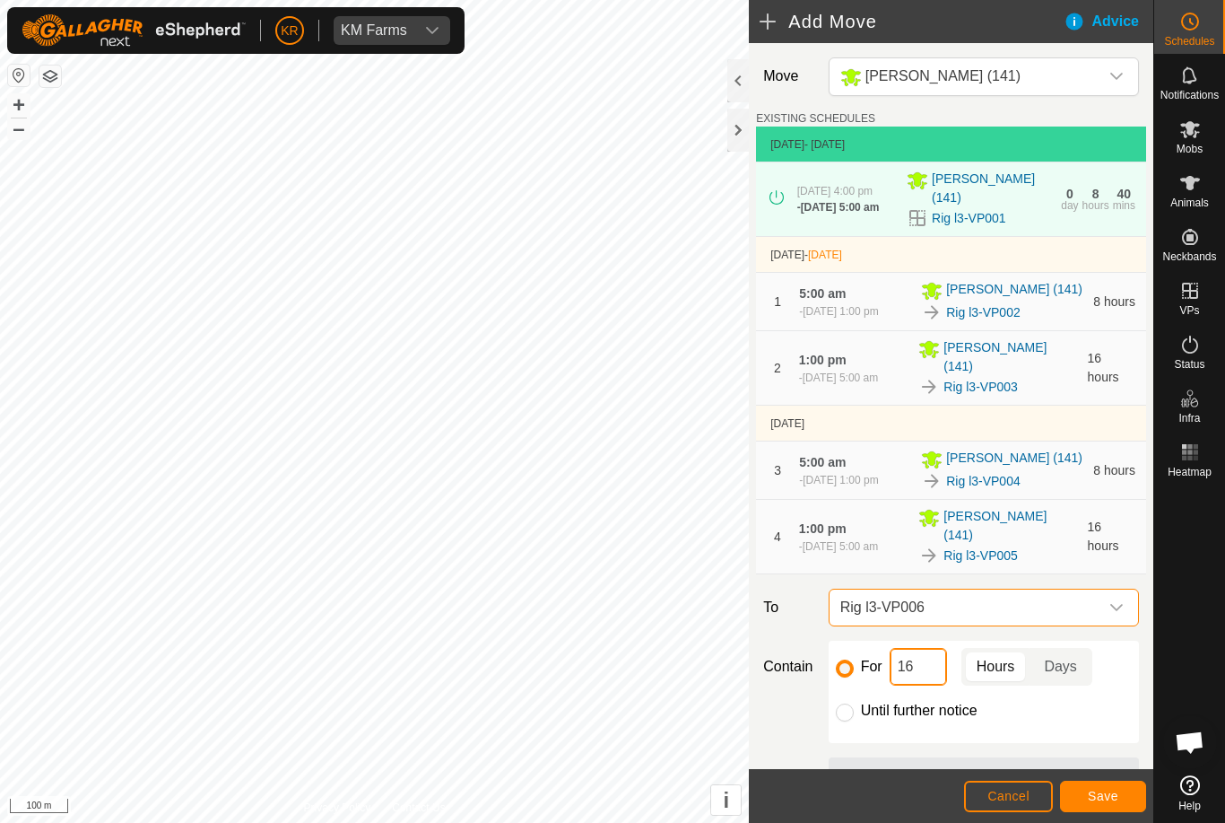
click at [922, 661] on input "16" at bounding box center [918, 667] width 57 height 38
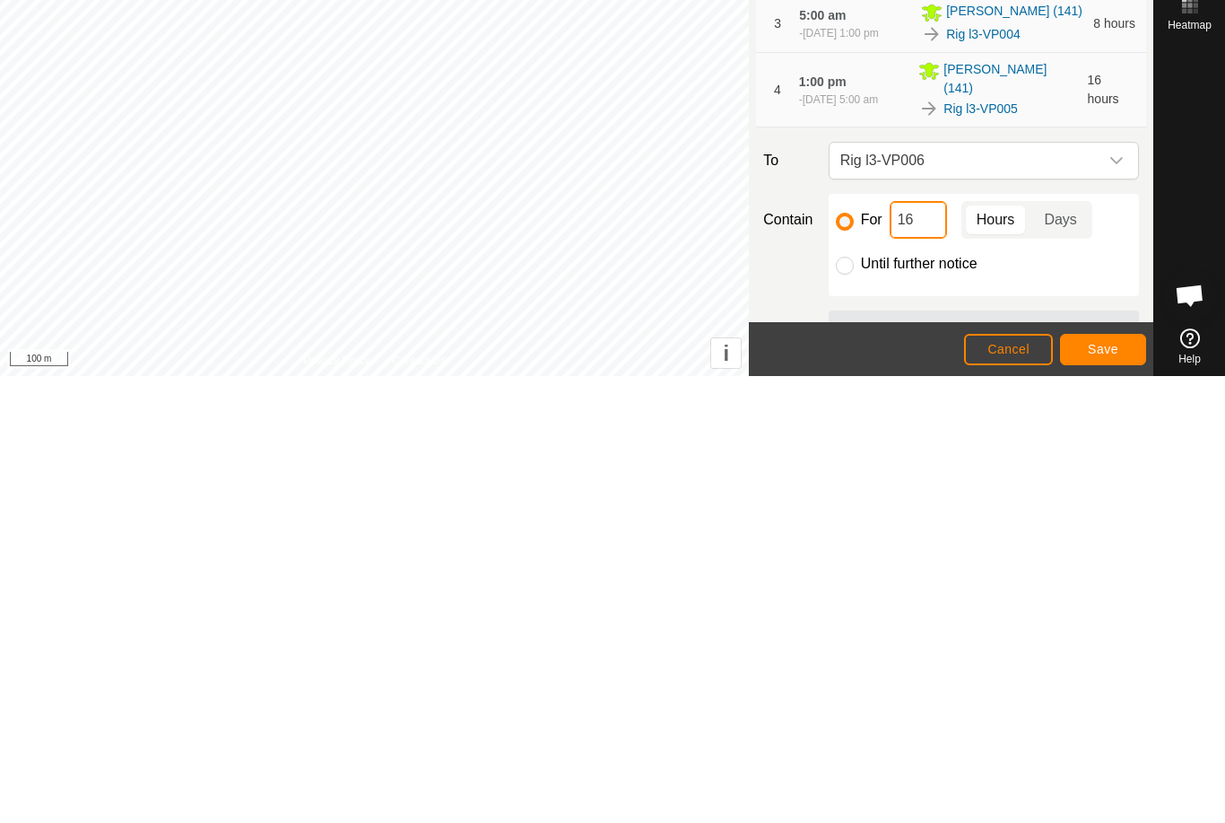
type input "1"
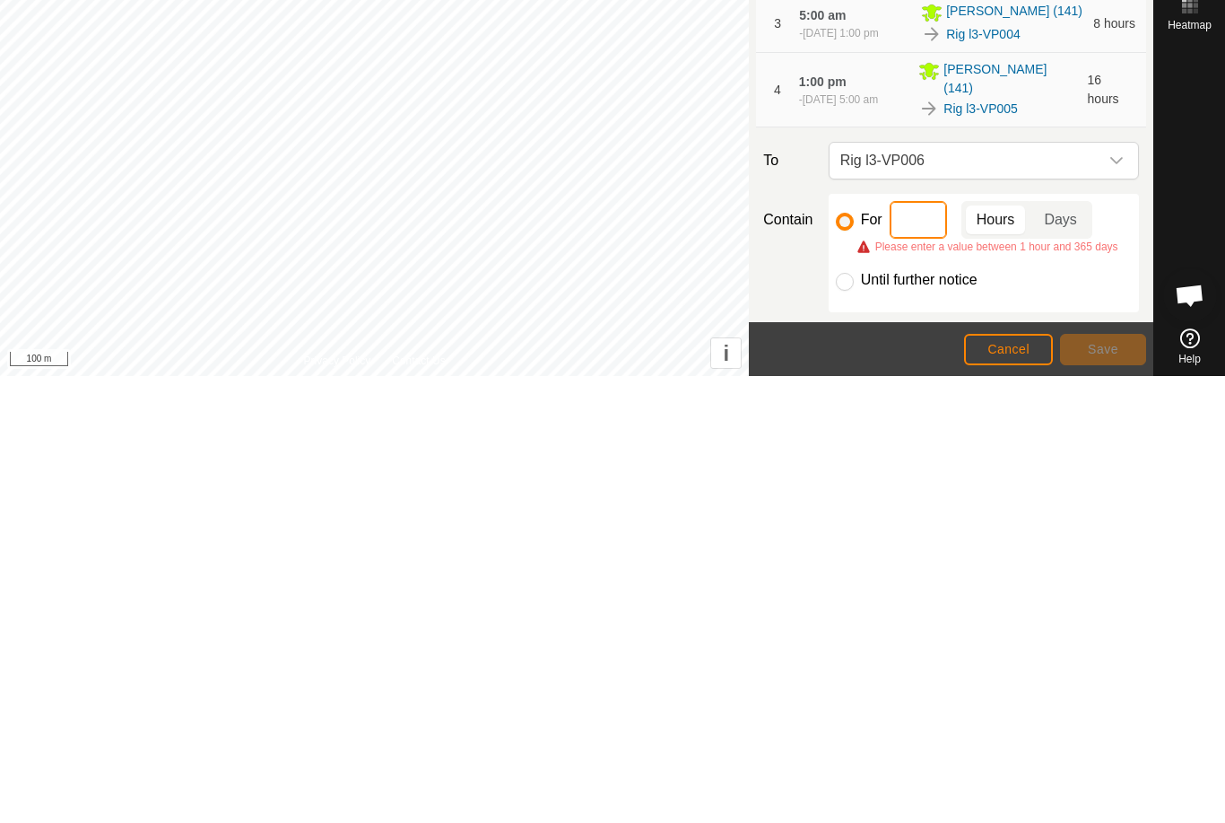
type input "6"
type input "8"
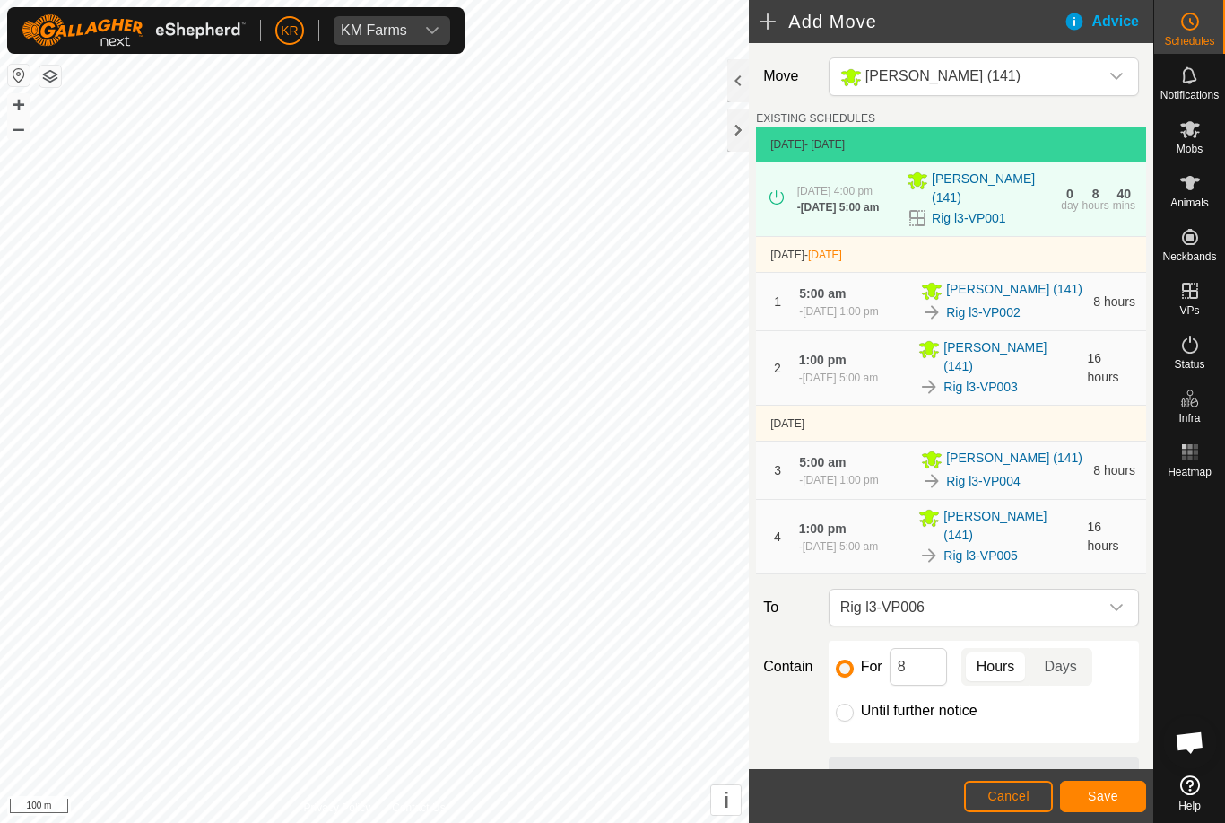
click at [1123, 794] on button "Save" at bounding box center [1103, 795] width 86 height 31
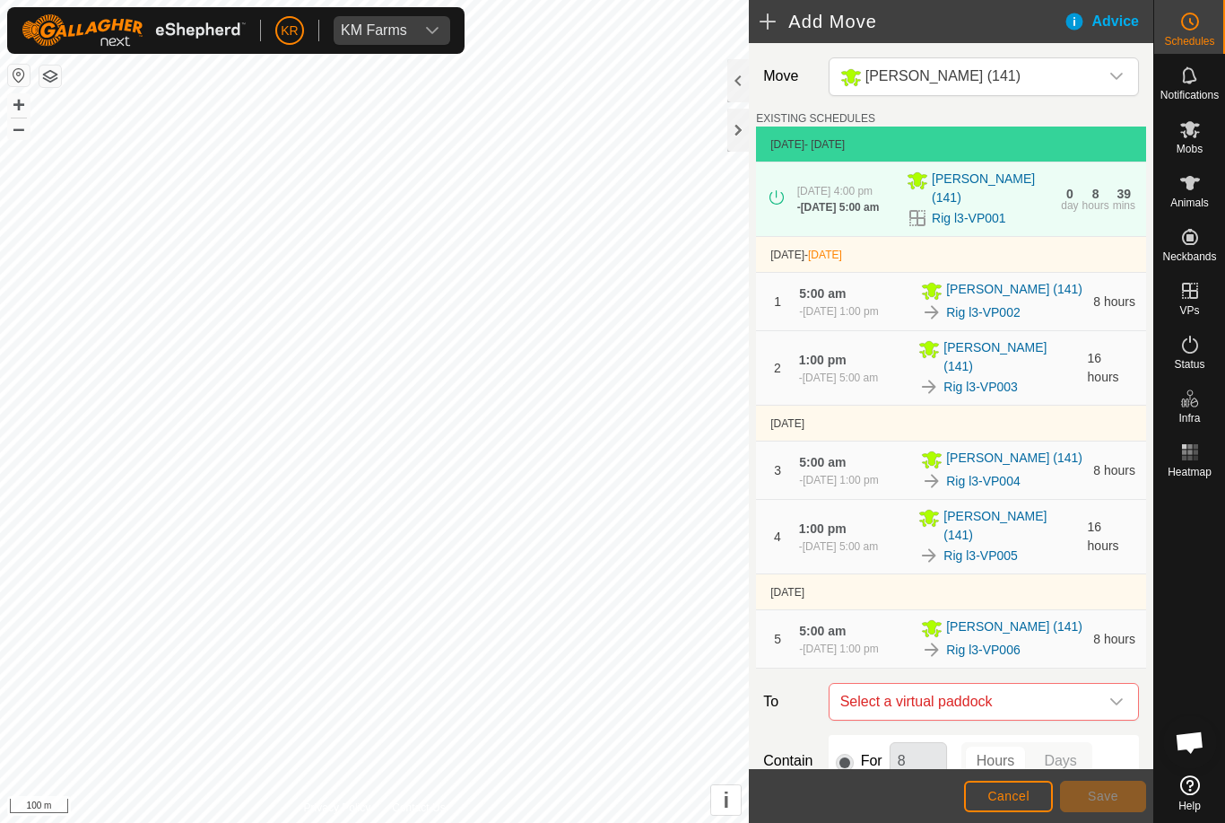
click at [1097, 696] on span "Select a virtual paddock" at bounding box center [966, 701] width 266 height 36
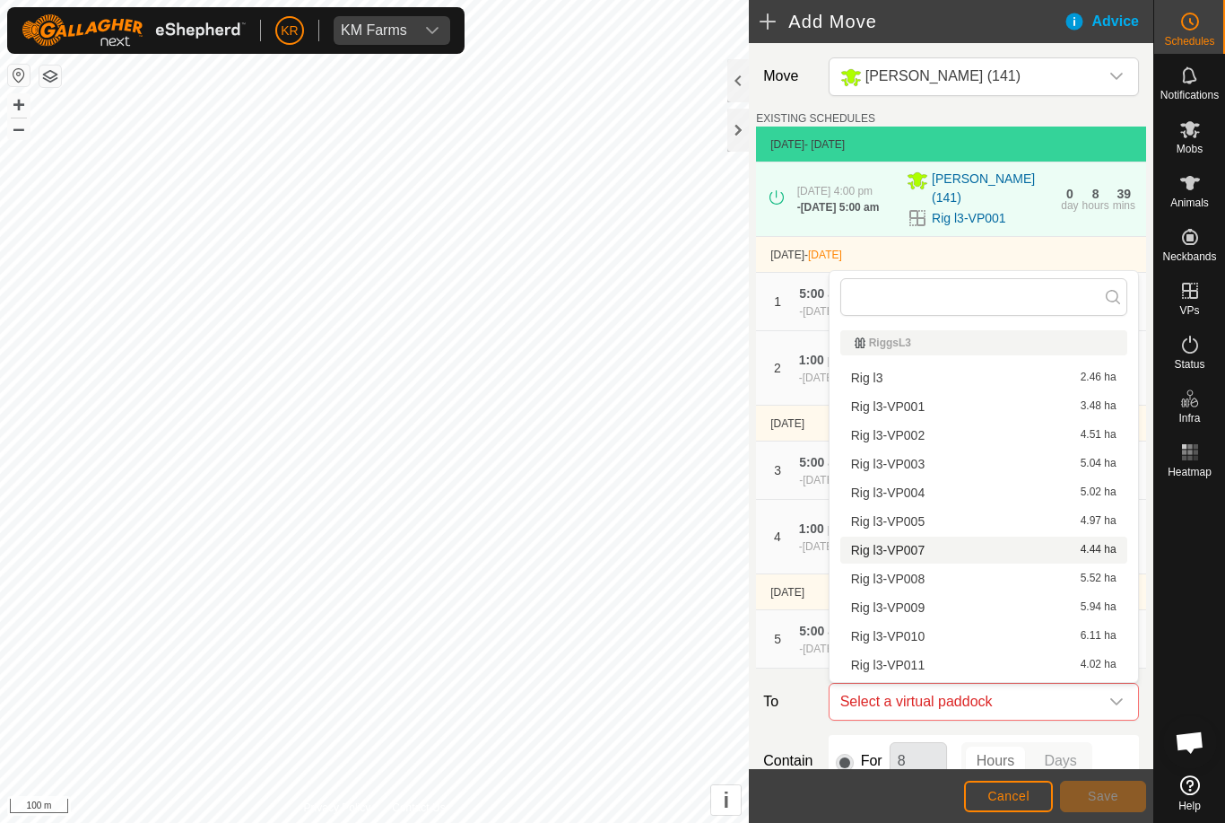
click at [910, 550] on span "Rig l3-VP007" at bounding box center [888, 550] width 74 height 13
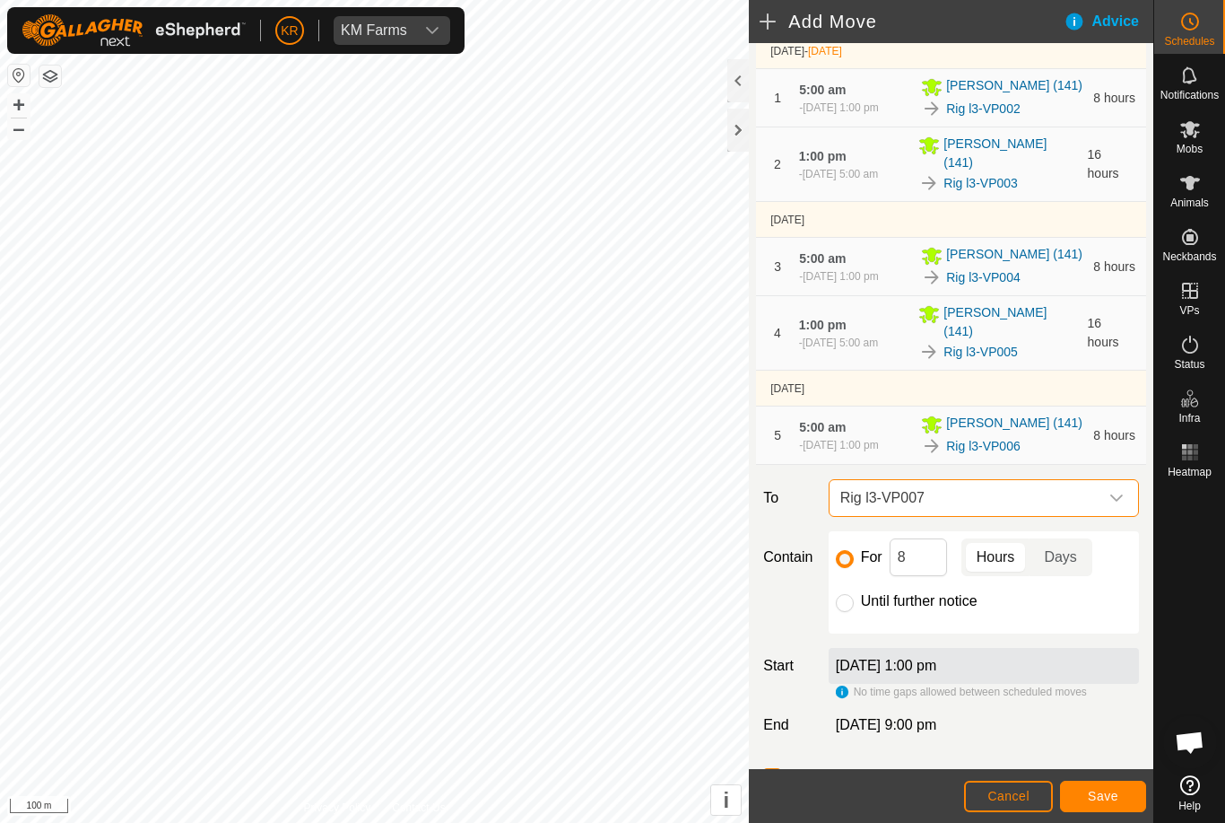
scroll to position [205, 0]
click at [918, 561] on input "8" at bounding box center [918, 555] width 57 height 38
click at [1119, 790] on button "Save" at bounding box center [1103, 795] width 86 height 31
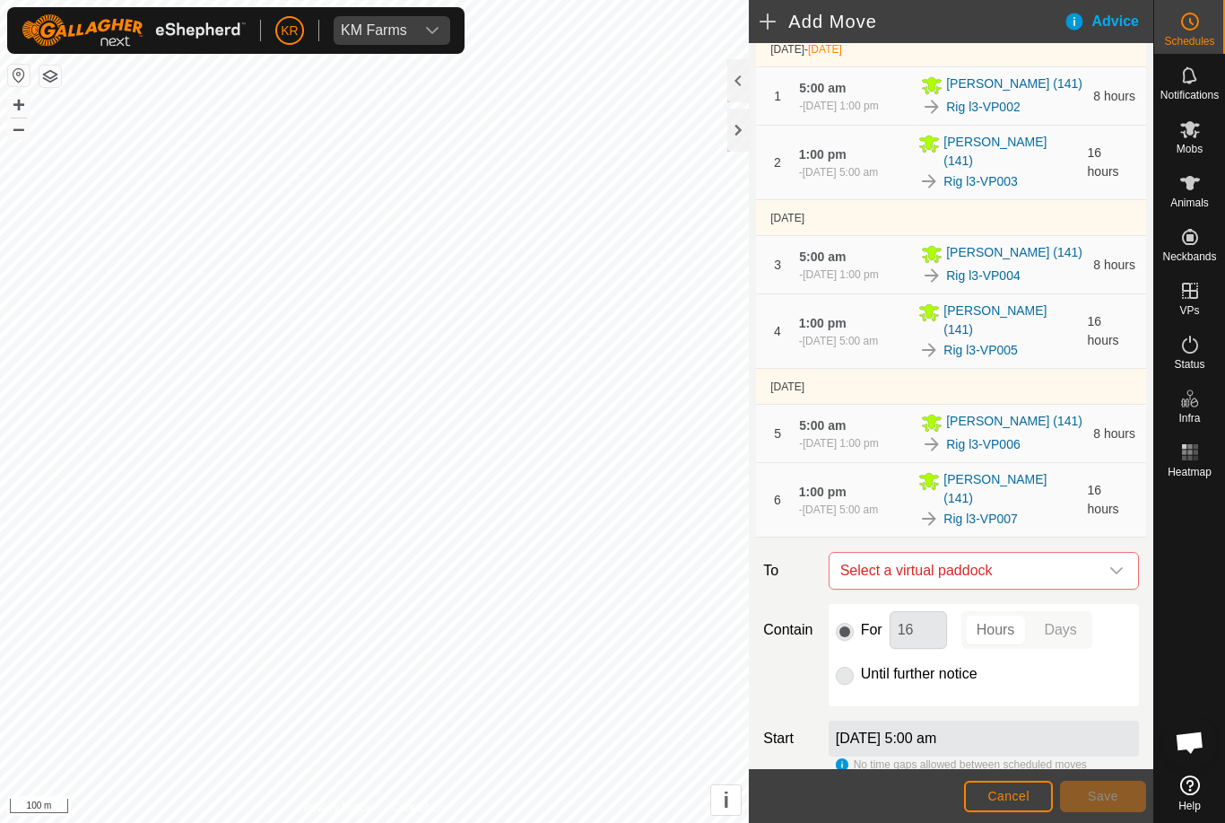
click at [1096, 556] on span "Select a virtual paddock" at bounding box center [966, 571] width 266 height 36
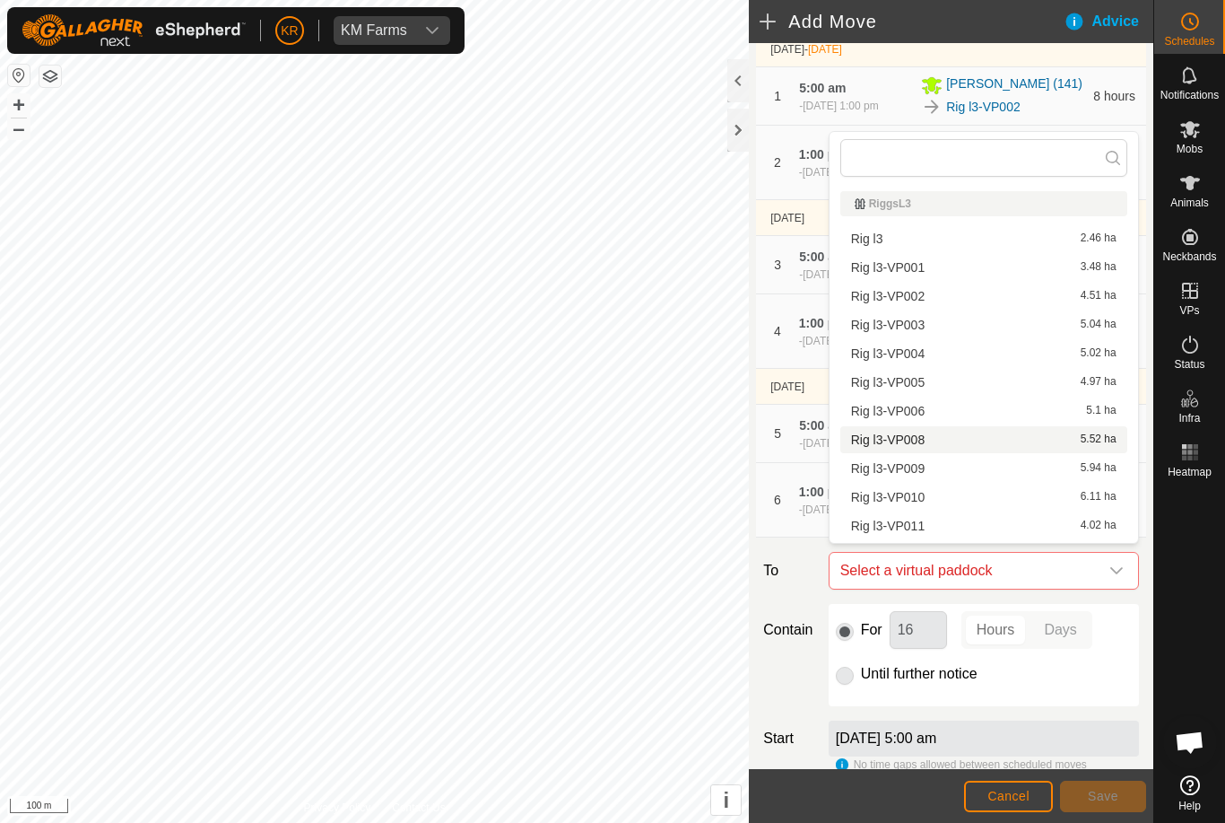
click at [918, 441] on span "Rig l3-VP008" at bounding box center [888, 439] width 74 height 13
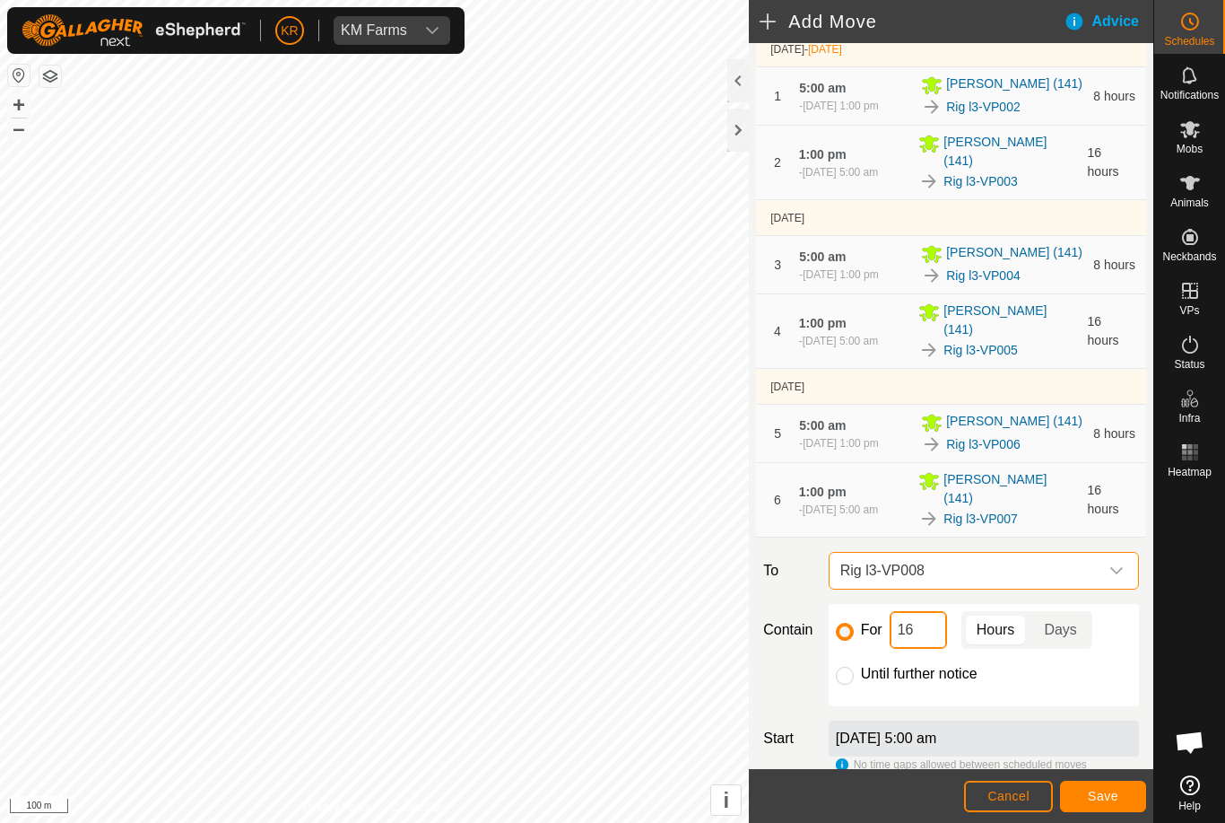
click at [933, 622] on input "16" at bounding box center [918, 630] width 57 height 38
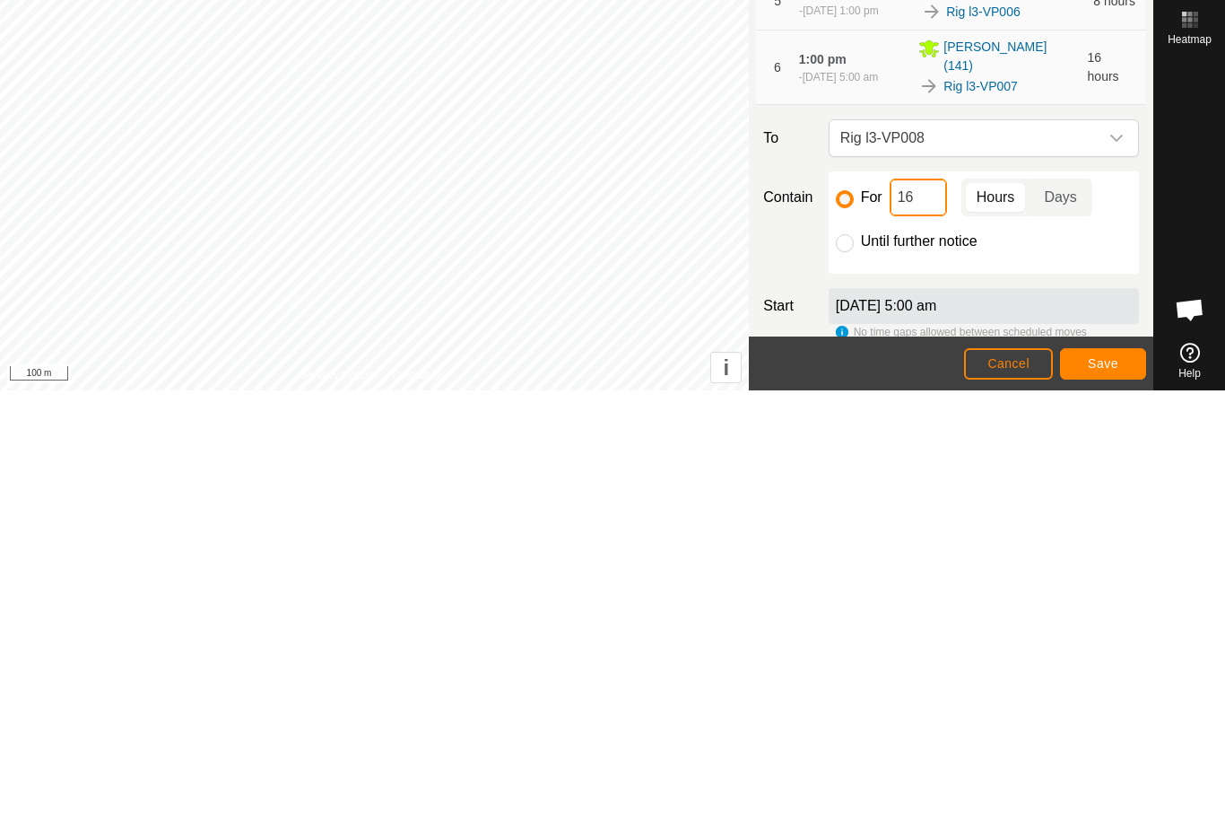
type input "1"
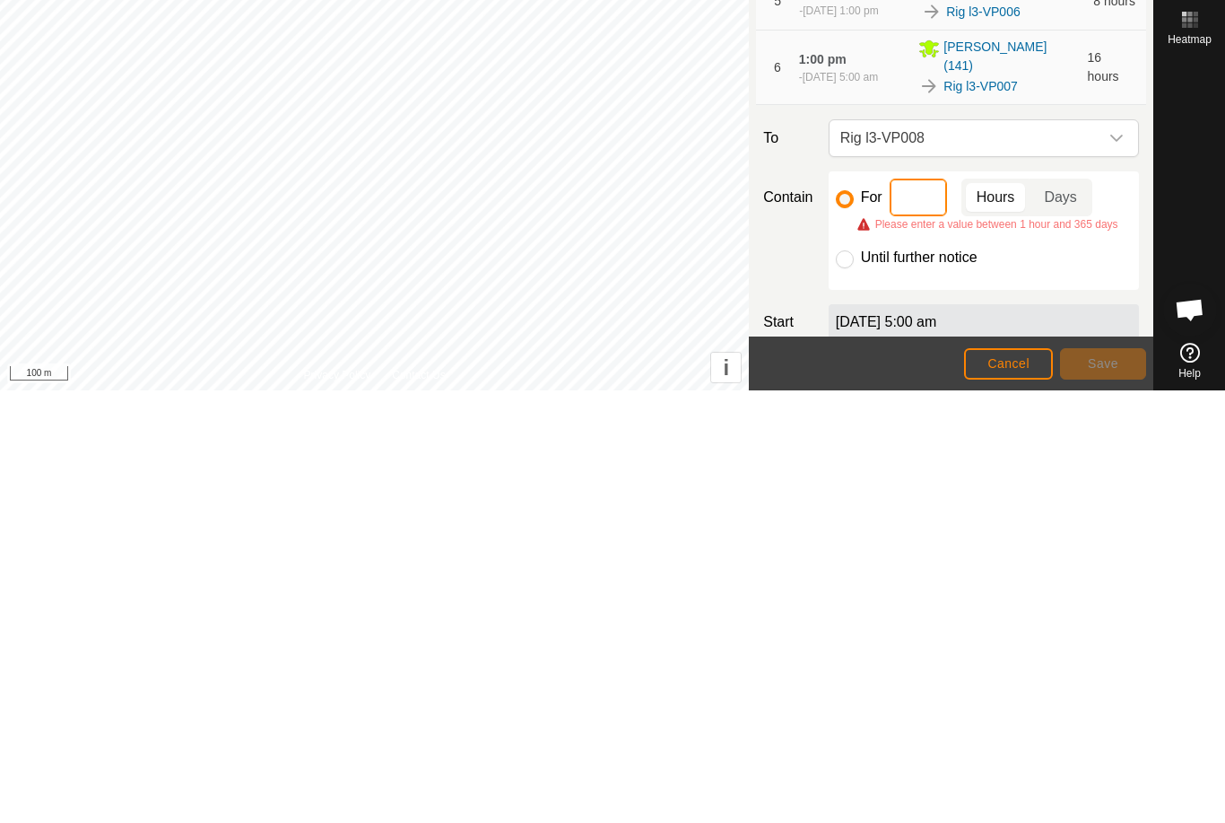
type input "8"
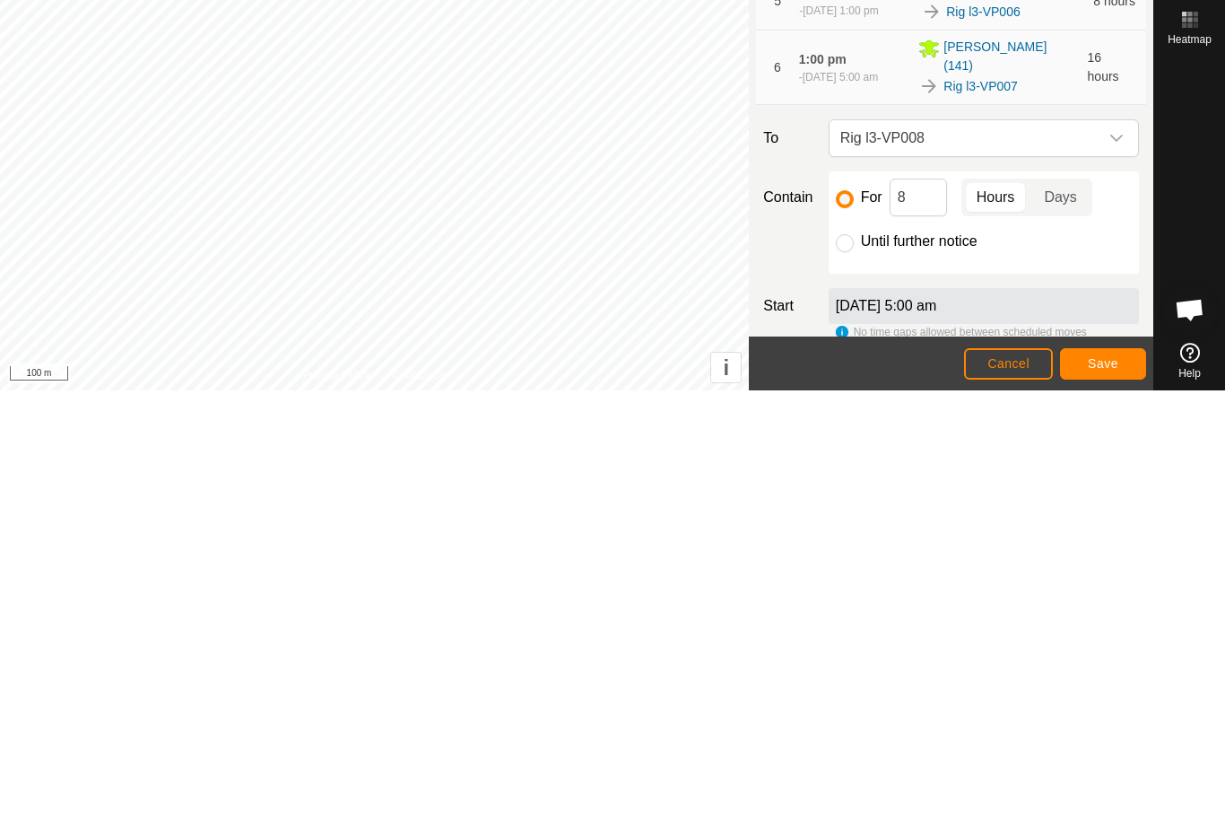
click at [1101, 788] on span "Save" at bounding box center [1103, 795] width 30 height 14
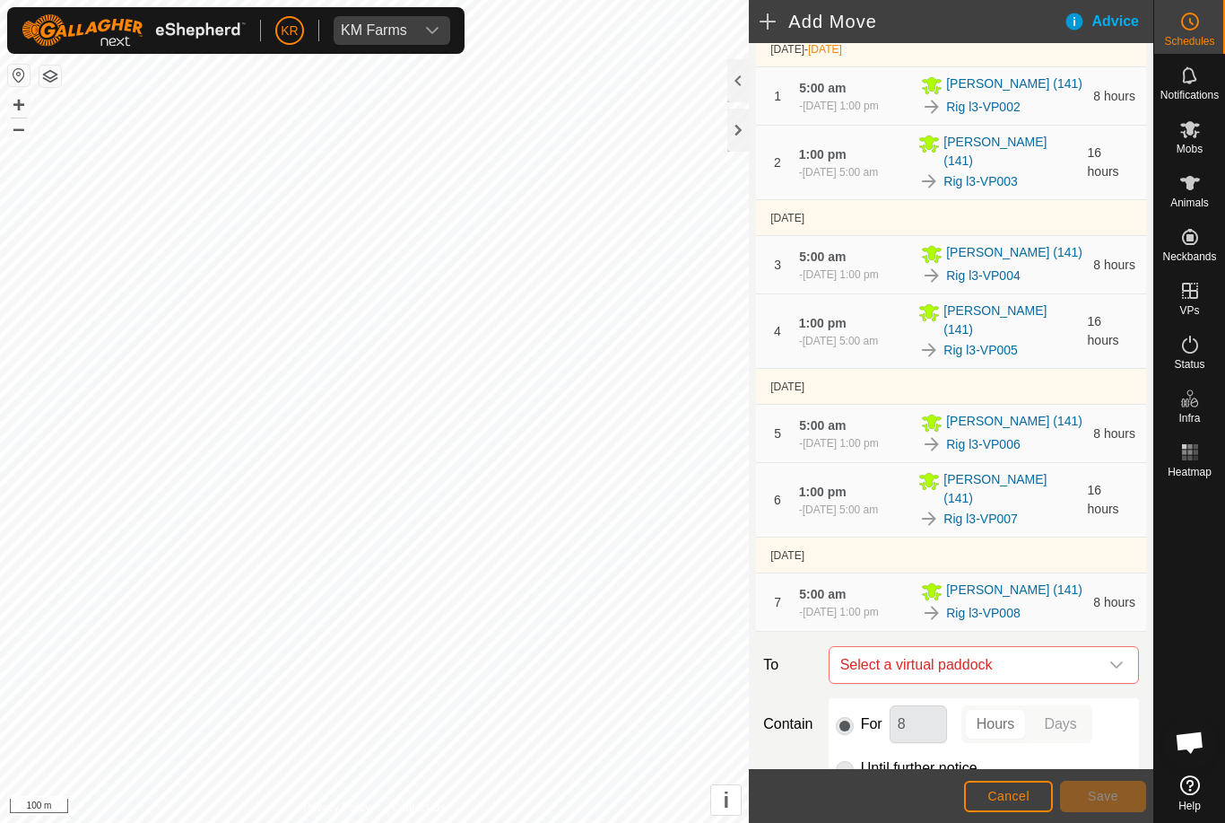
click at [1095, 649] on span "Select a virtual paddock" at bounding box center [966, 665] width 266 height 36
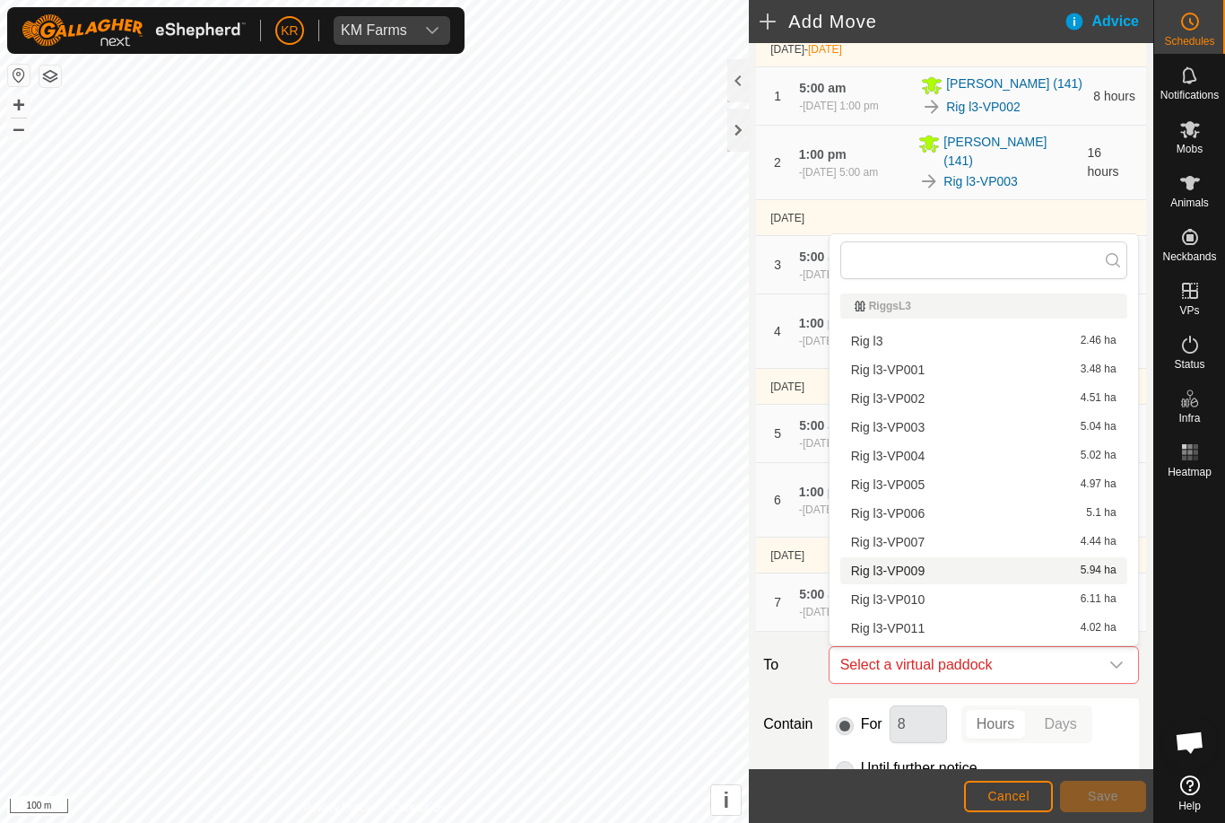
click at [926, 575] on div "Rig l3-VP009 5.94 ha" at bounding box center [984, 570] width 266 height 13
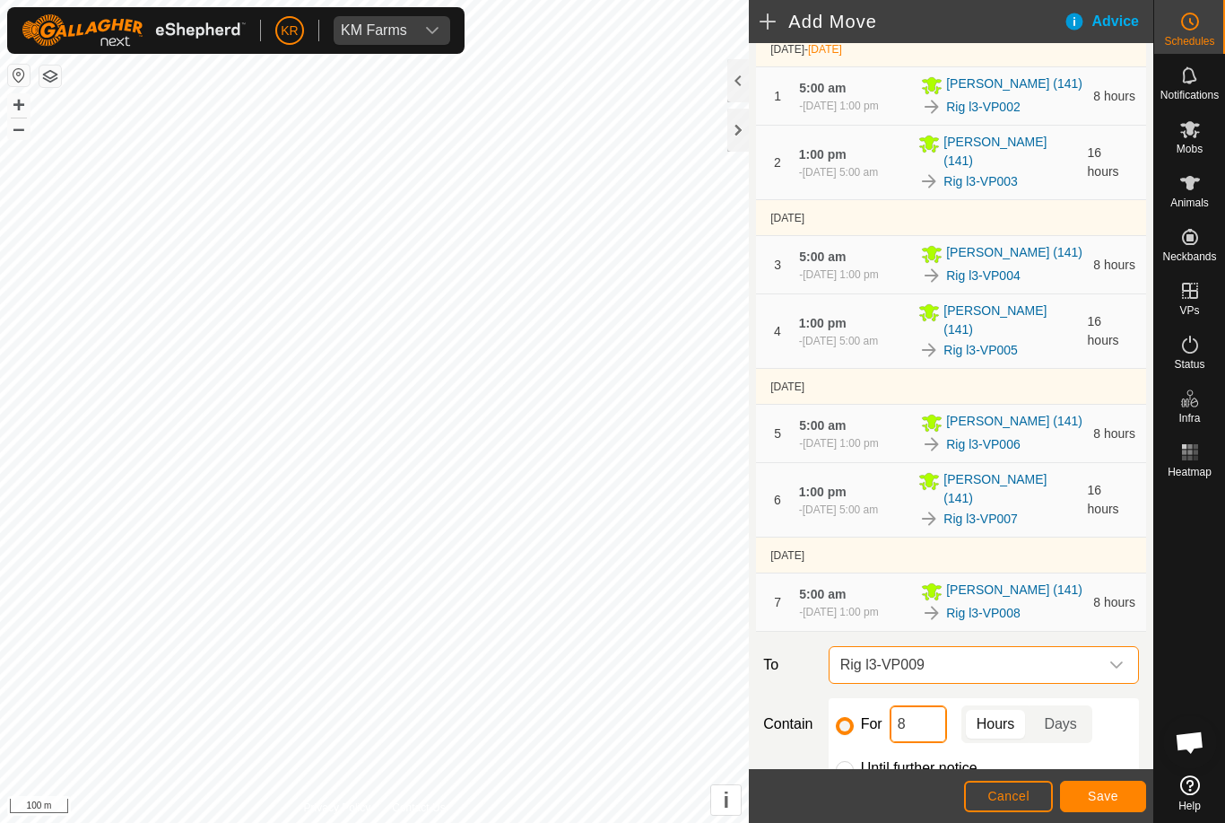
click at [933, 718] on input "8" at bounding box center [918, 724] width 57 height 38
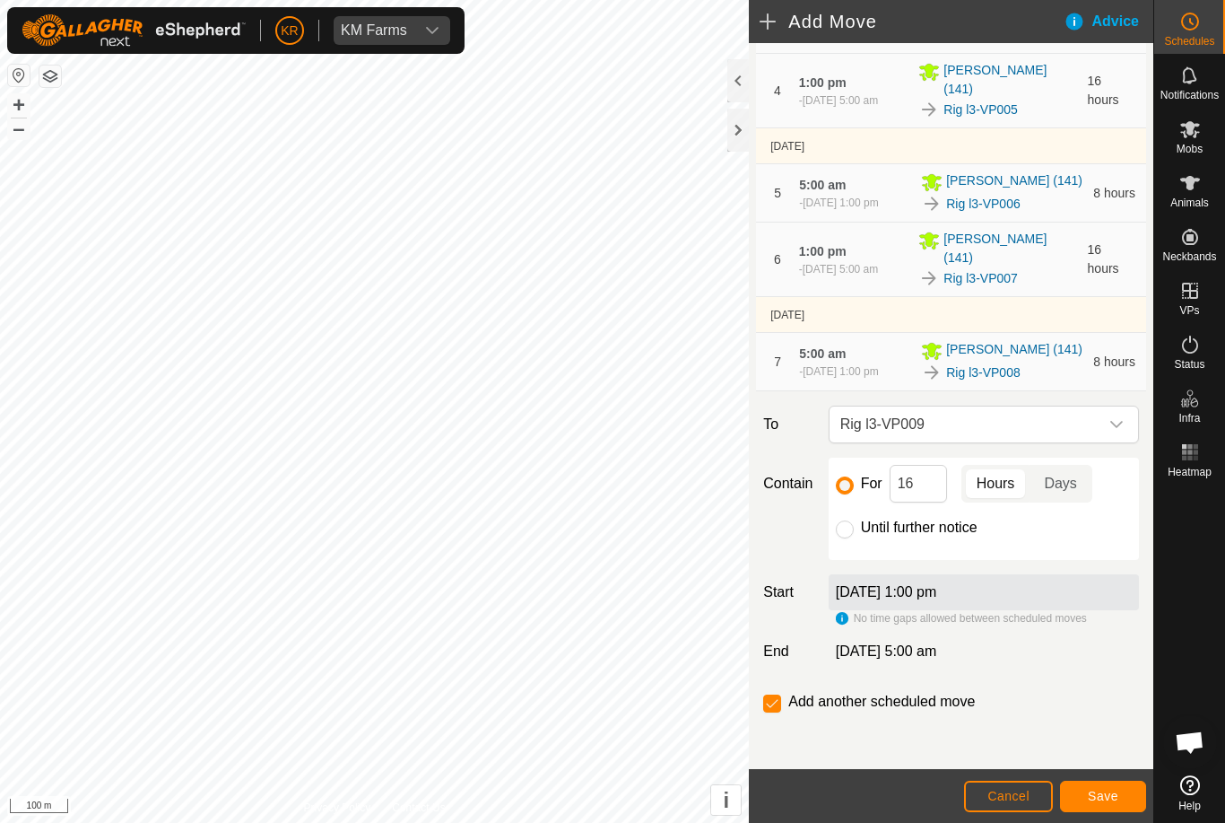
scroll to position [445, 0]
click at [1107, 794] on span "Save" at bounding box center [1103, 795] width 30 height 14
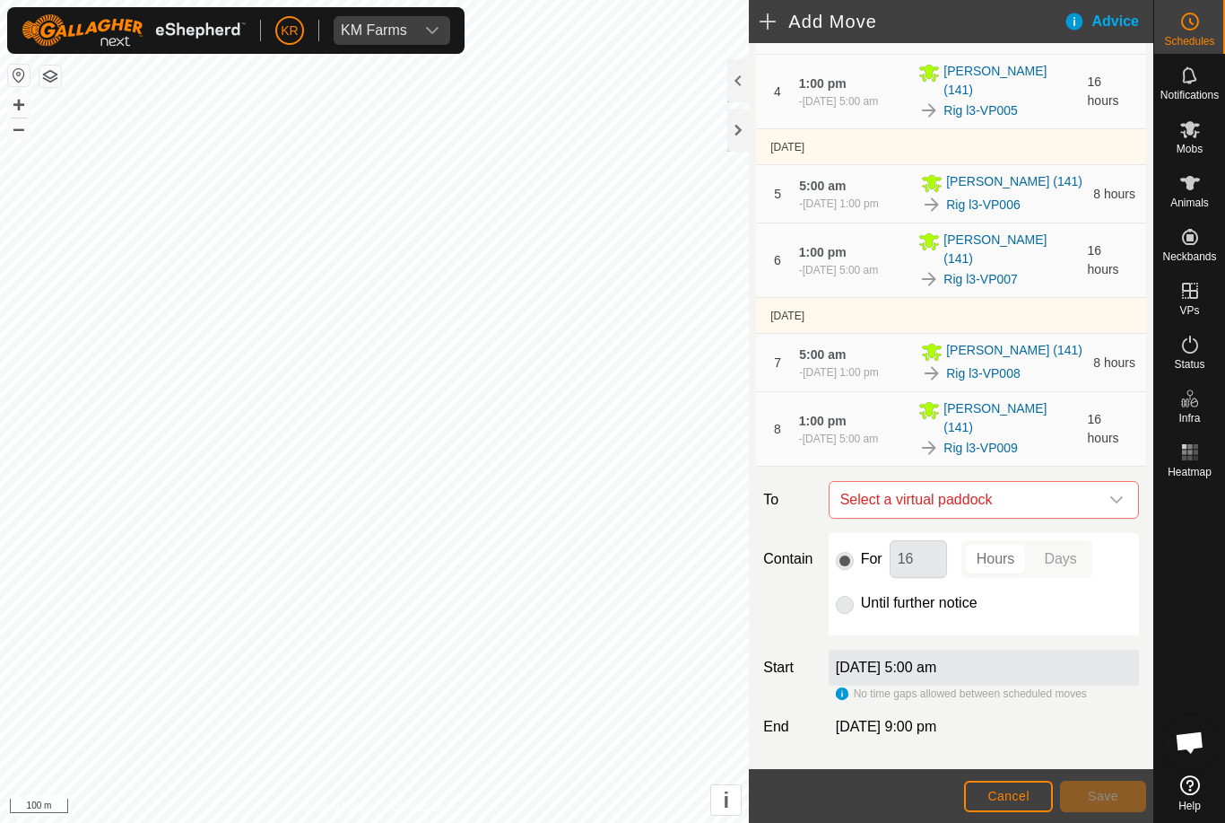
click at [1110, 492] on icon "dropdown trigger" at bounding box center [1117, 499] width 14 height 14
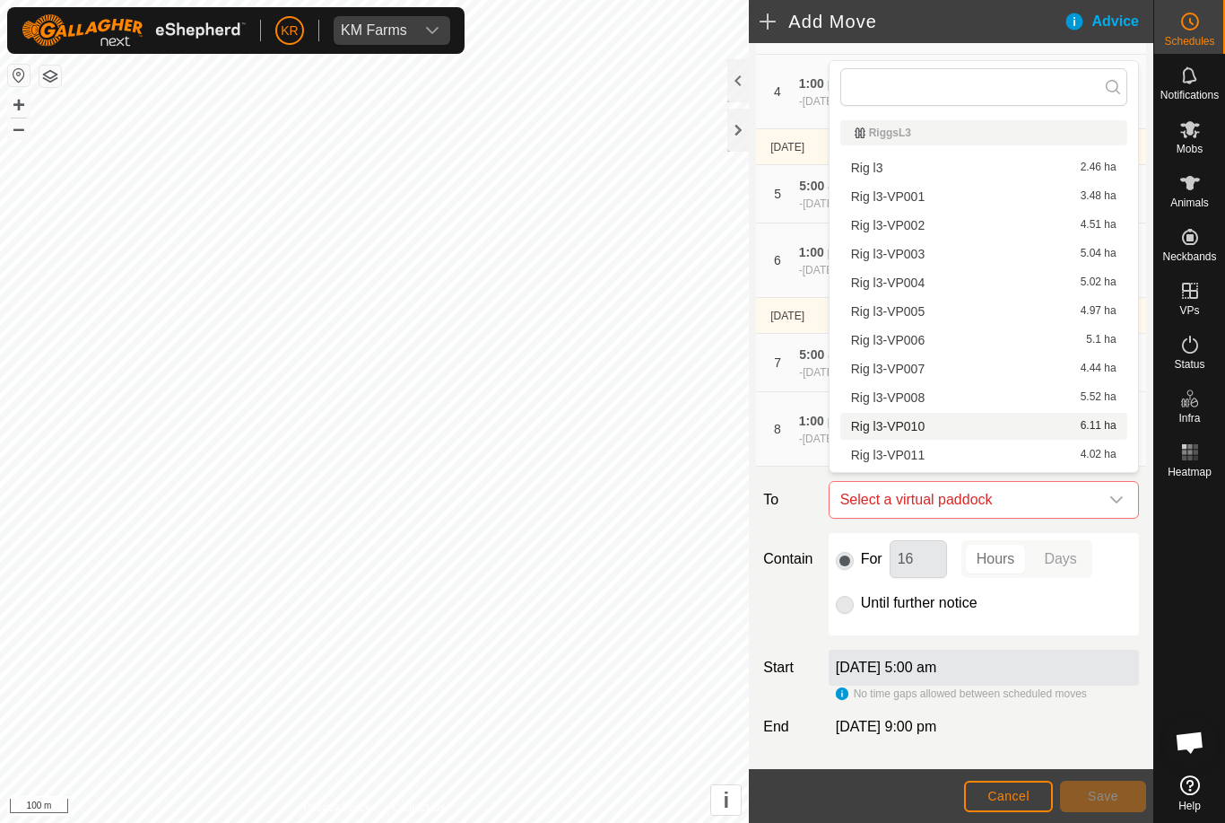
click at [913, 420] on span "Rig l3-VP010" at bounding box center [888, 426] width 74 height 13
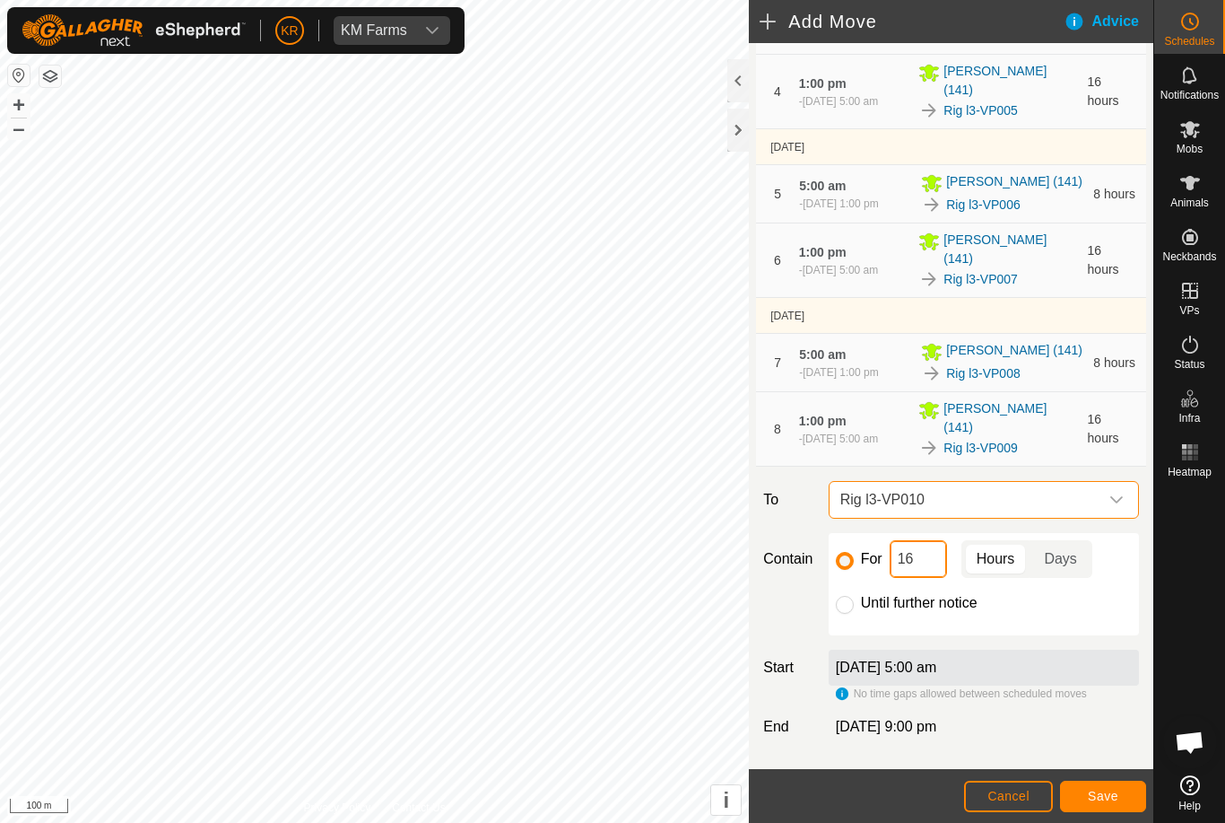
click at [937, 549] on input "16" at bounding box center [918, 559] width 57 height 38
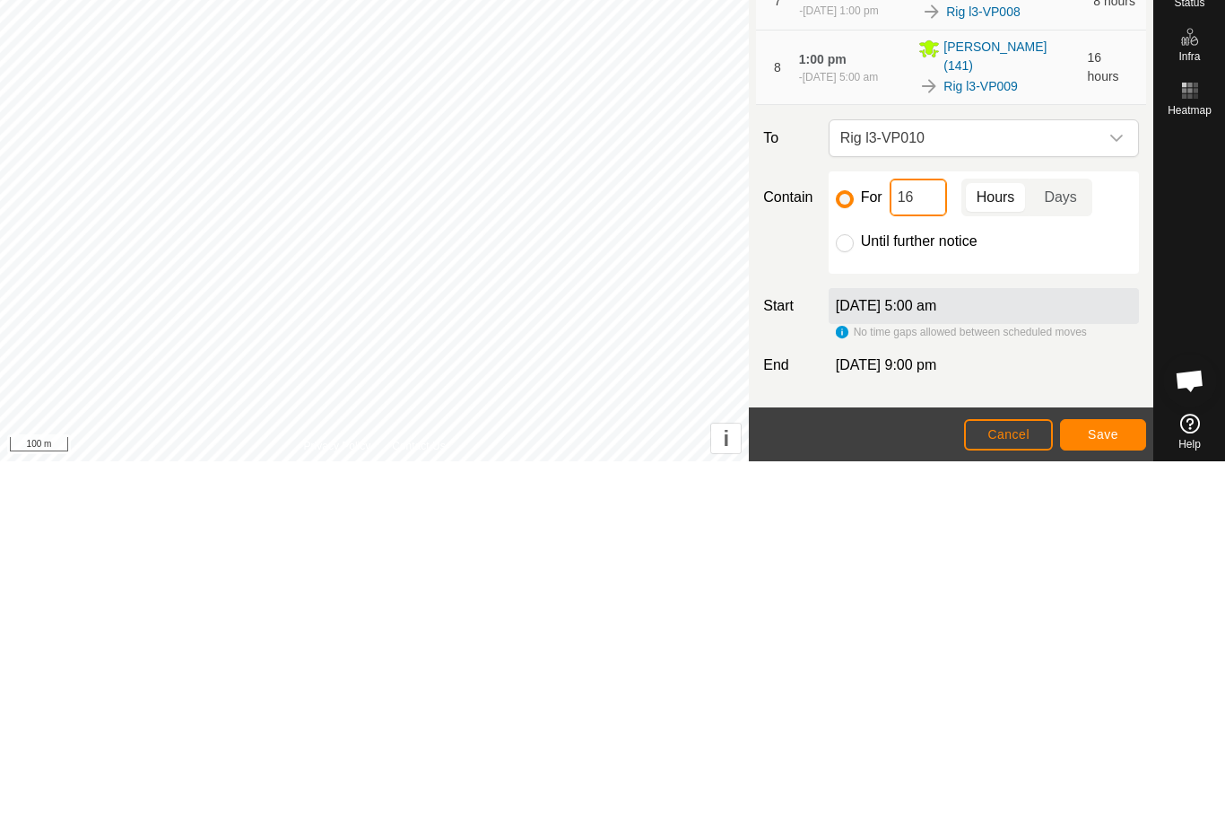
type input "1"
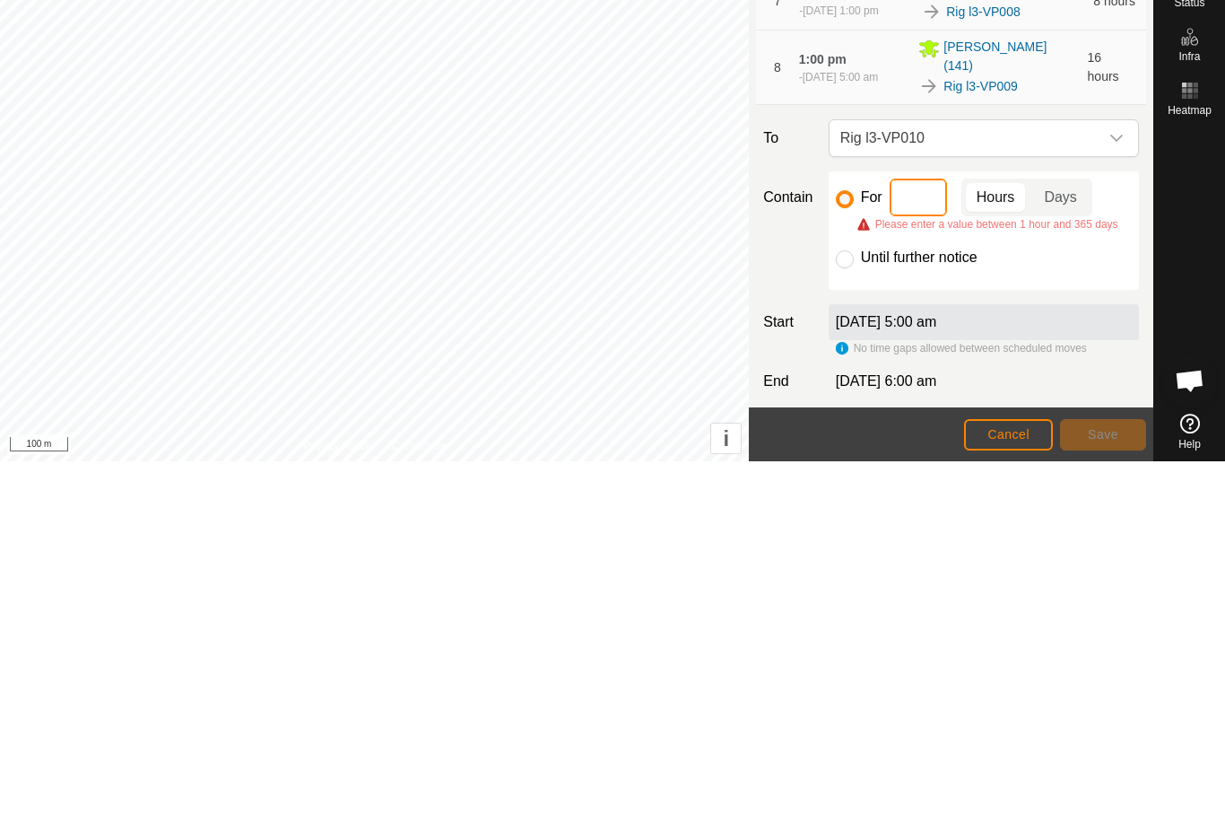
type input "8"
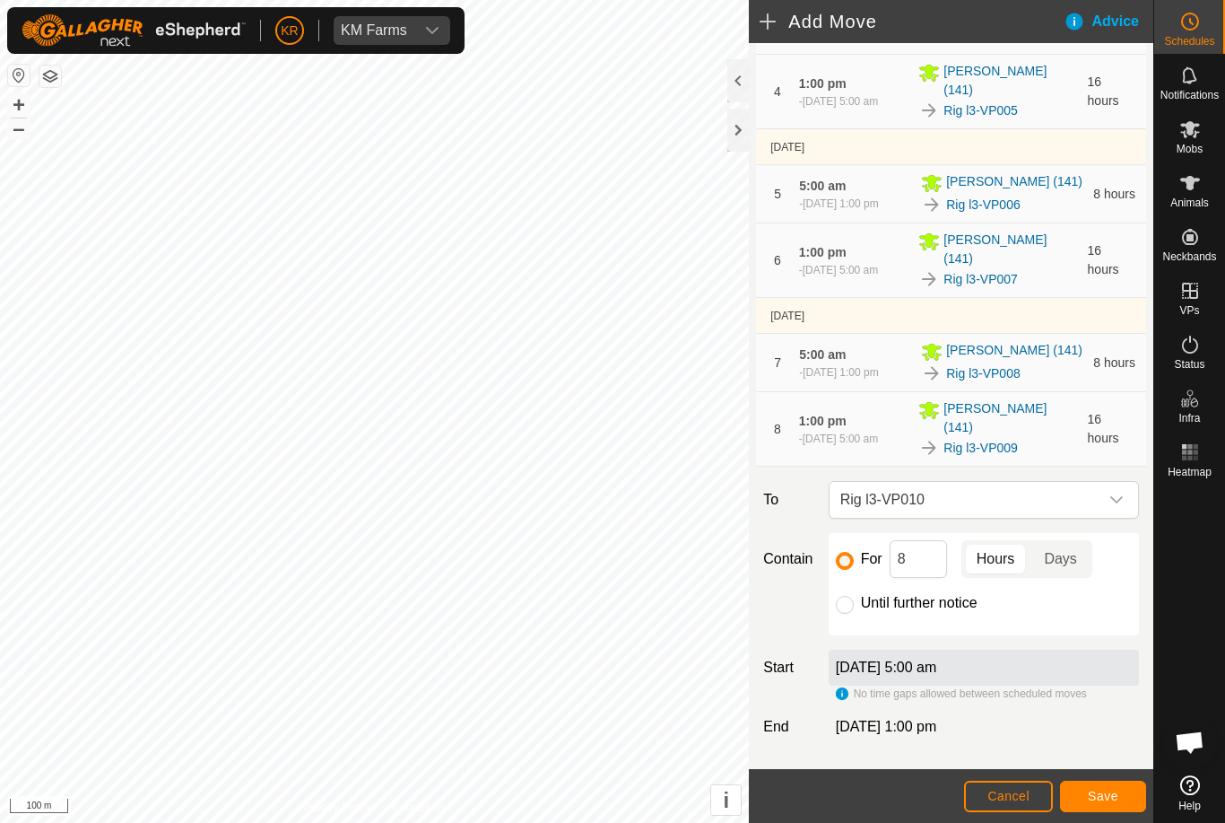
click at [1111, 795] on span "Save" at bounding box center [1103, 795] width 30 height 14
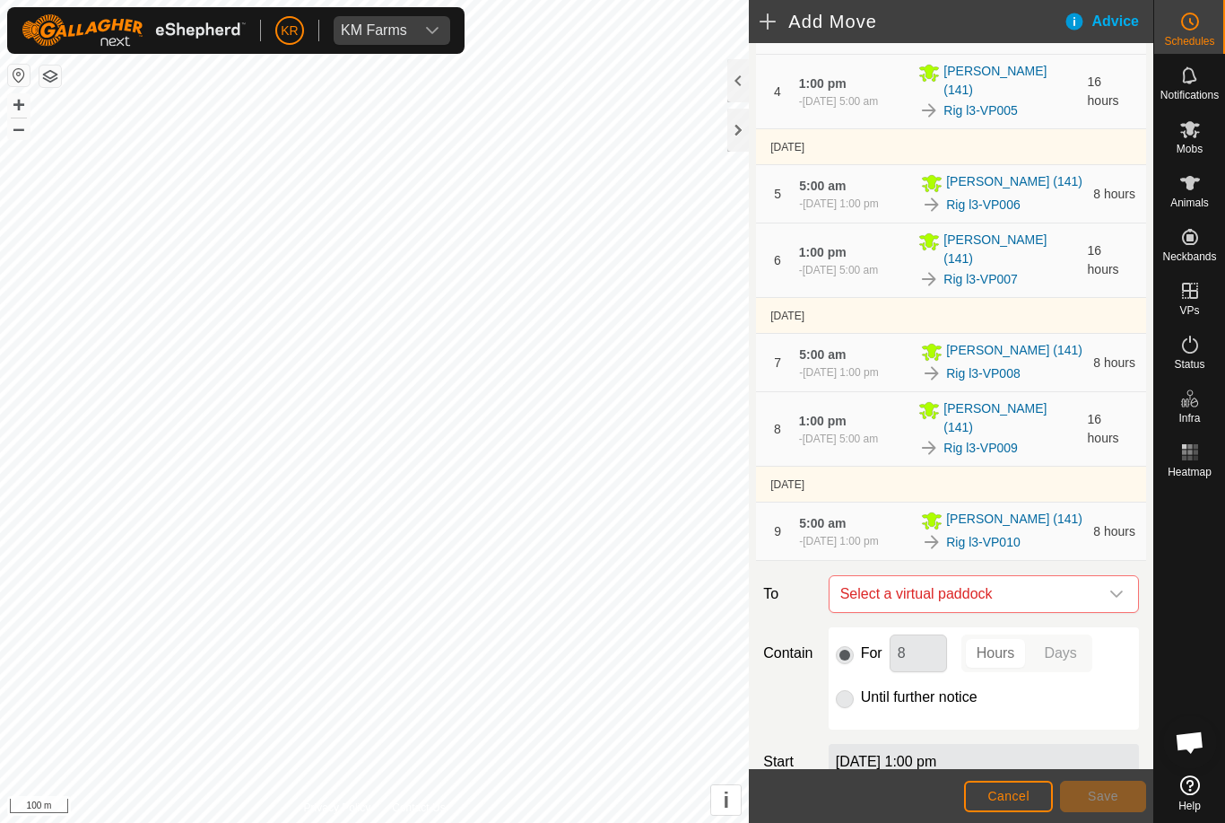
click at [1096, 578] on span "Select a virtual paddock" at bounding box center [966, 594] width 266 height 36
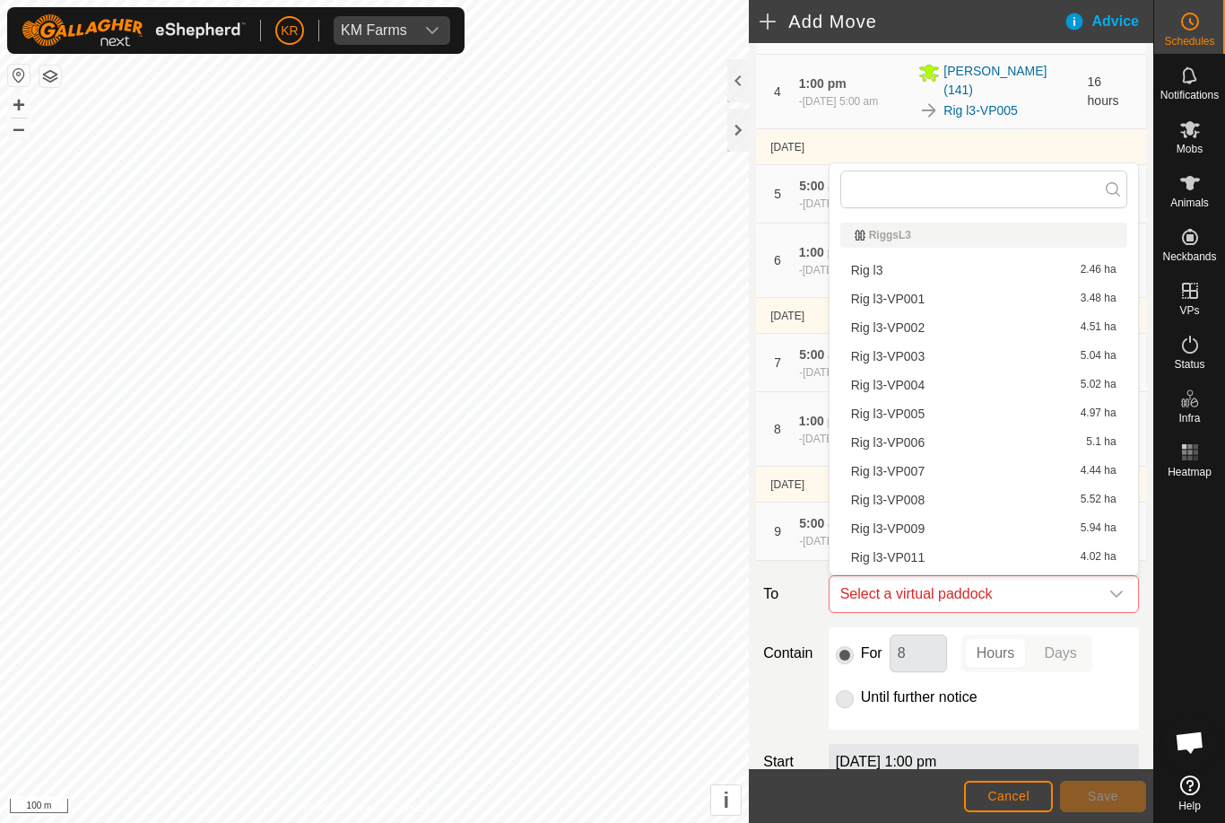
click at [915, 561] on span "Rig l3-VP011" at bounding box center [888, 557] width 74 height 13
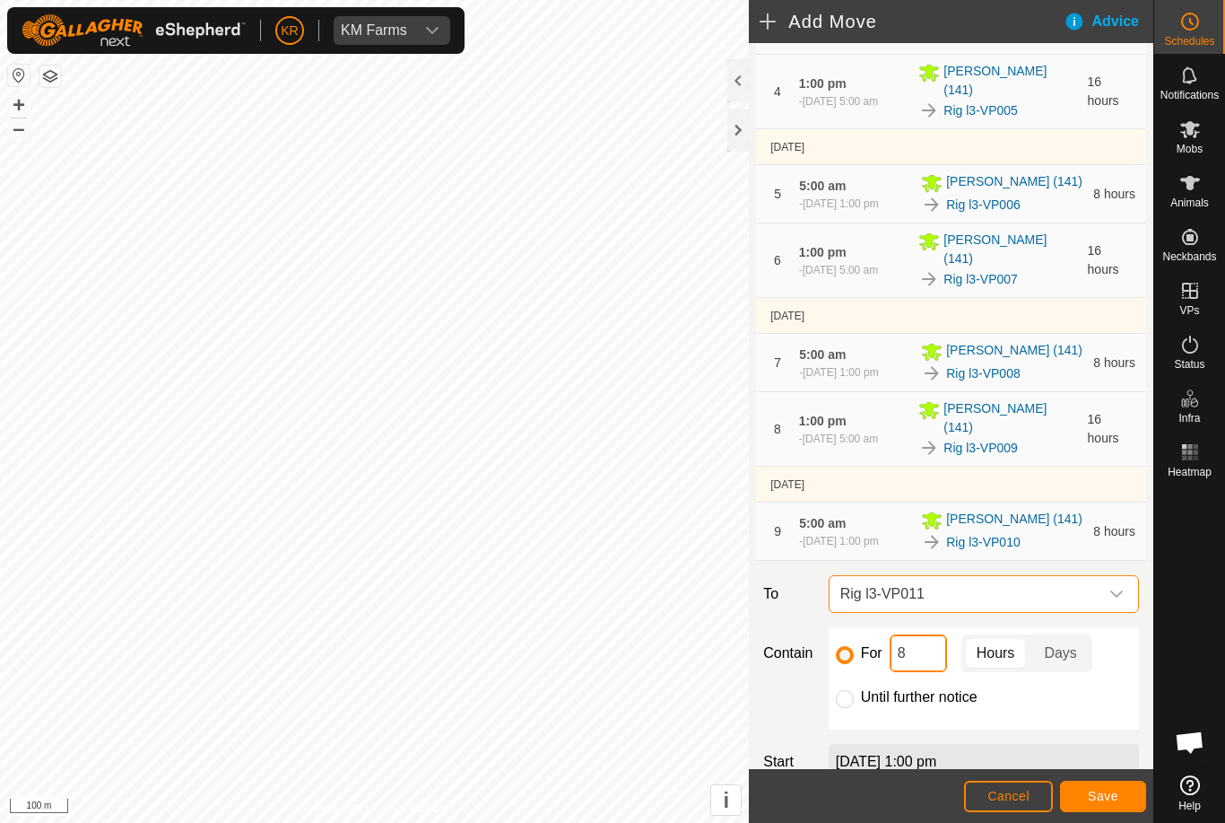
click at [923, 650] on input "8" at bounding box center [918, 653] width 57 height 38
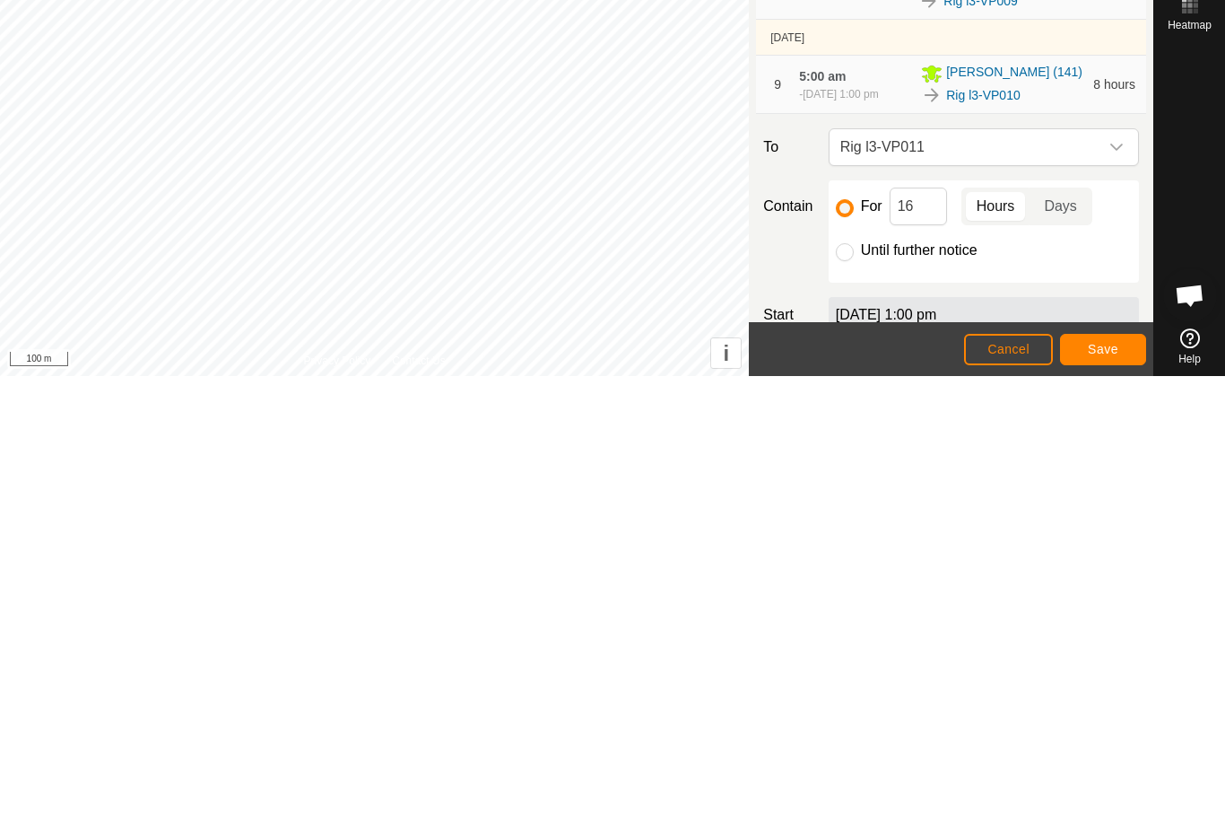
click at [1101, 788] on span "Save" at bounding box center [1103, 795] width 30 height 14
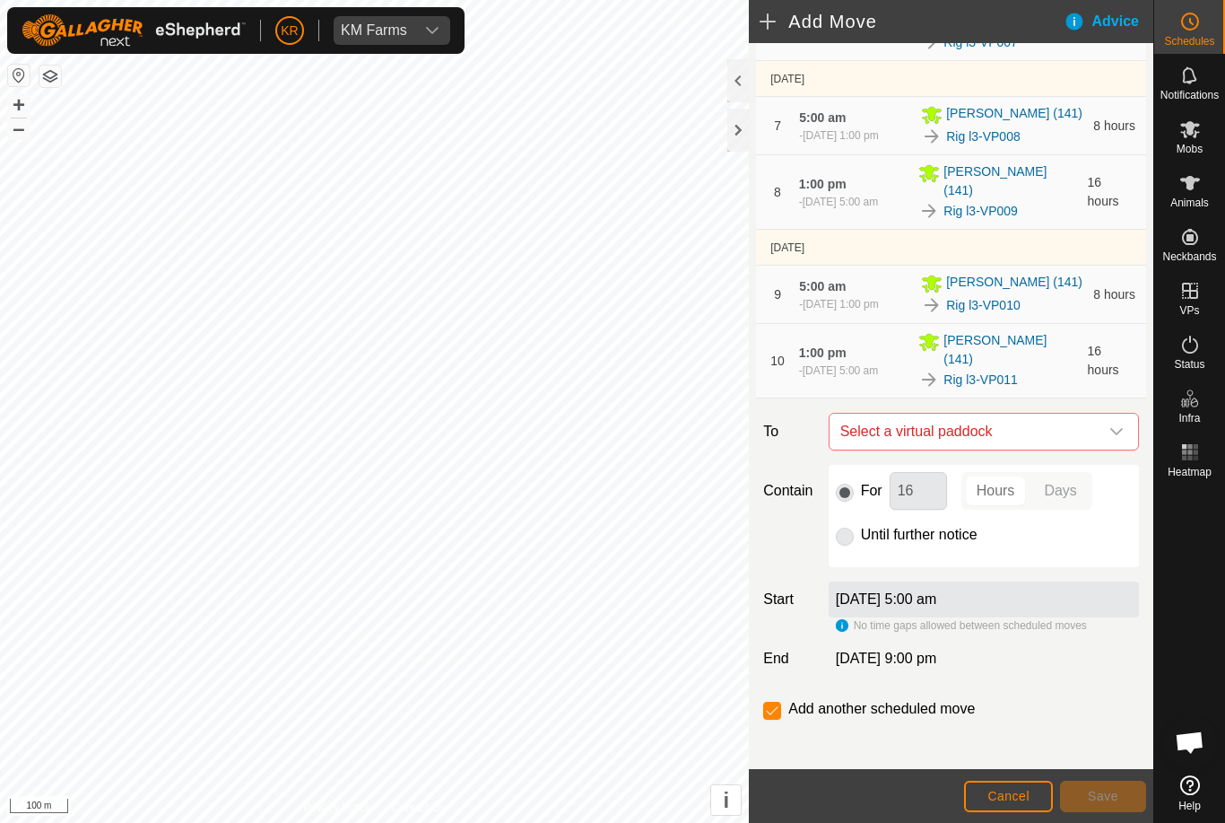
scroll to position [680, 0]
click at [1096, 415] on span "Select a virtual paddock" at bounding box center [966, 433] width 266 height 36
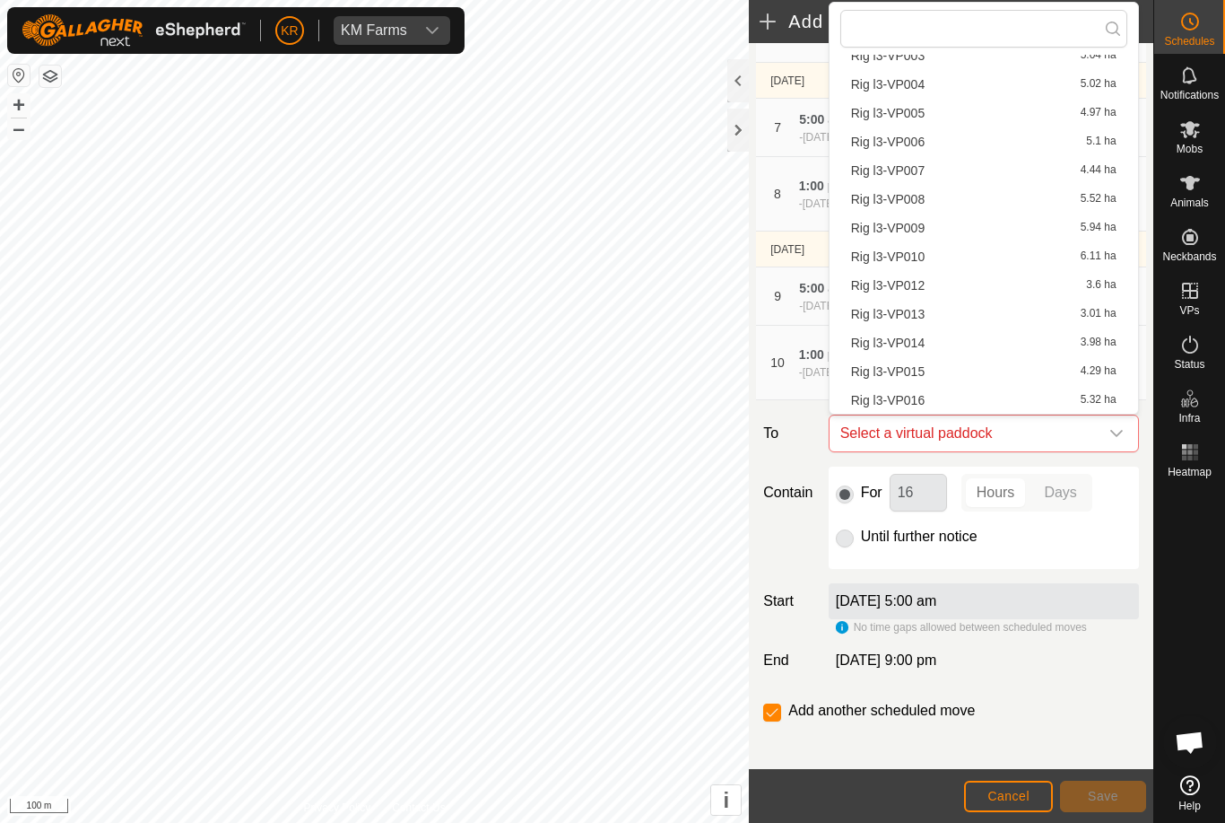
scroll to position [140, 0]
click at [910, 289] on span "Rig l3-VP012" at bounding box center [888, 285] width 74 height 13
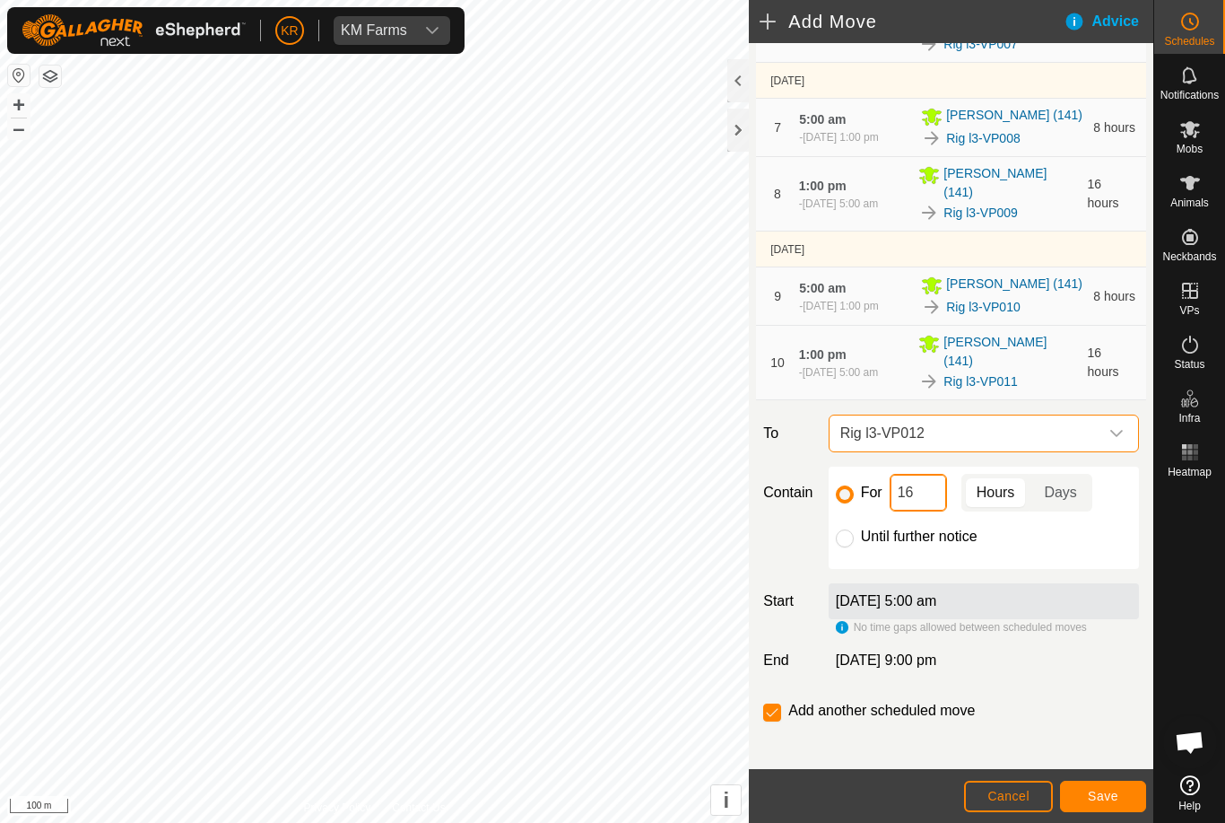
click at [930, 490] on input "16" at bounding box center [918, 493] width 57 height 38
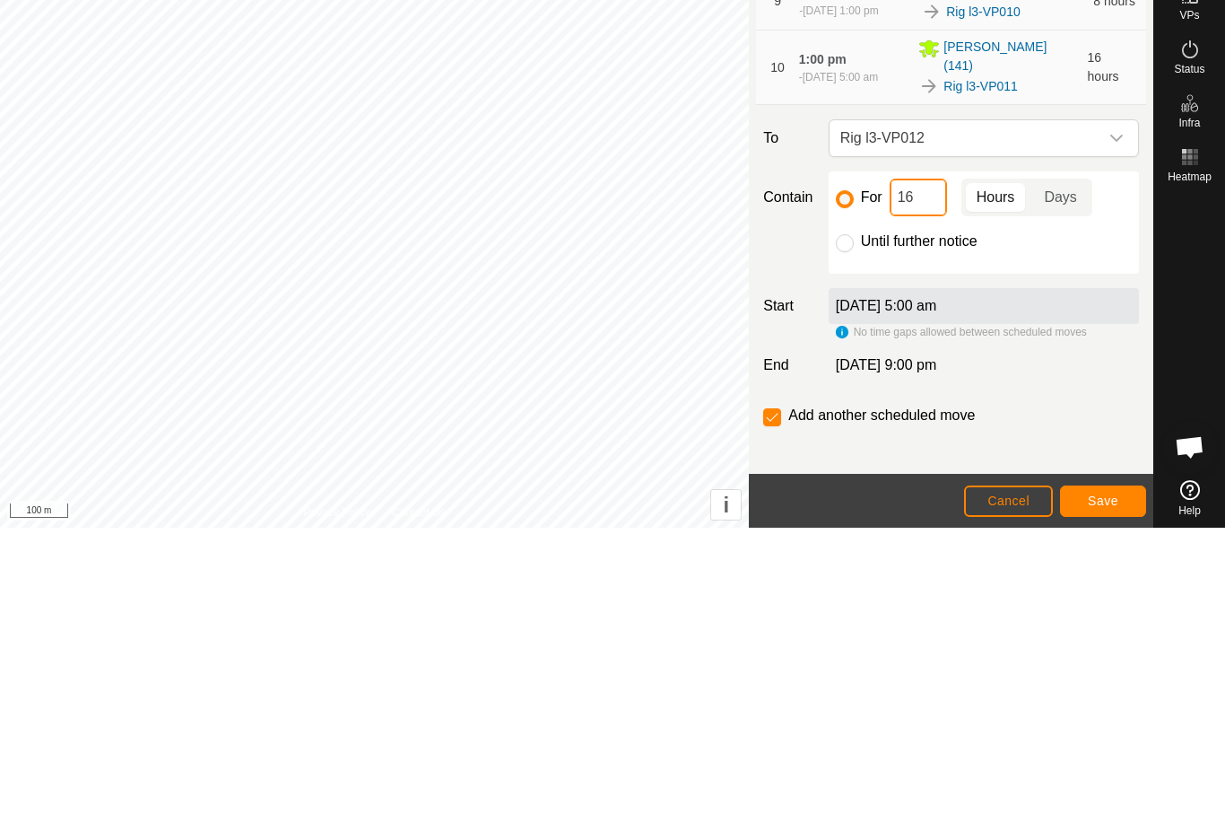
type input "1"
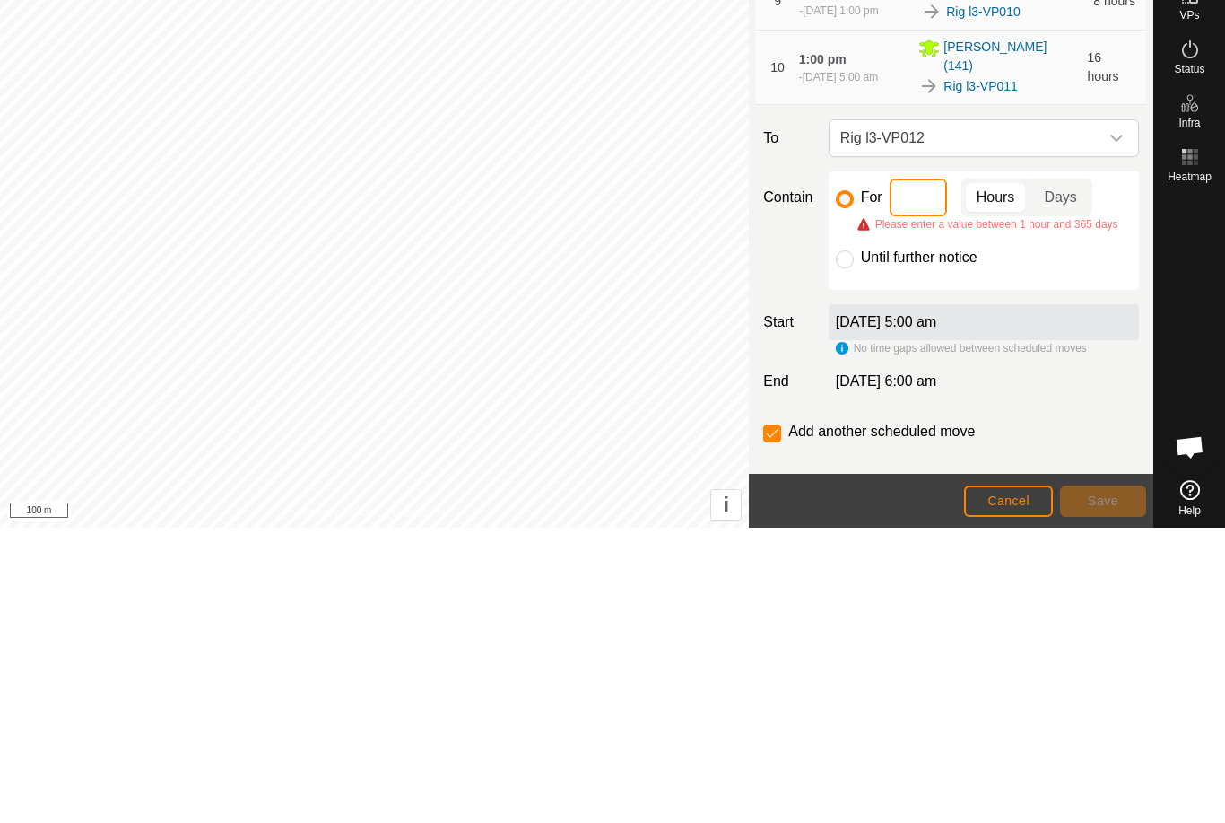
type input "8"
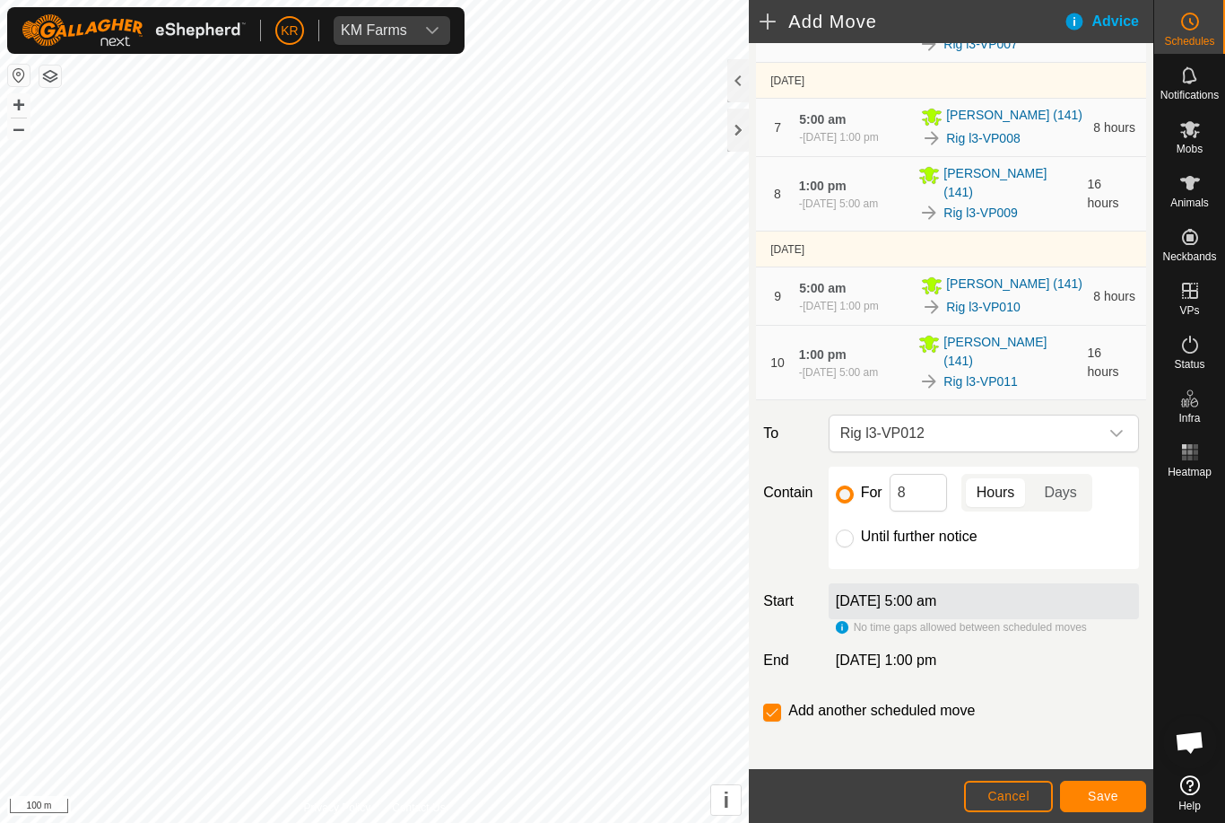
click at [1104, 791] on span "Save" at bounding box center [1103, 795] width 30 height 14
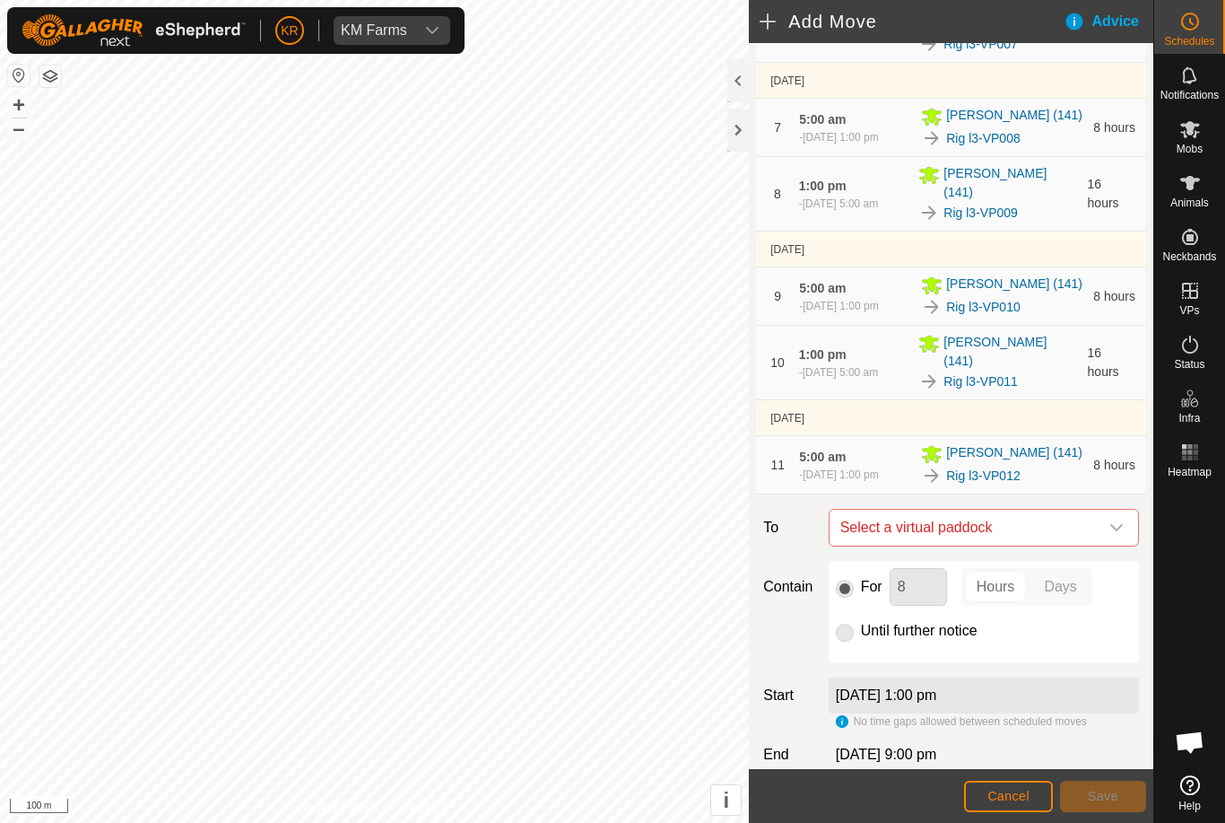
click at [1110, 520] on icon "dropdown trigger" at bounding box center [1117, 527] width 14 height 14
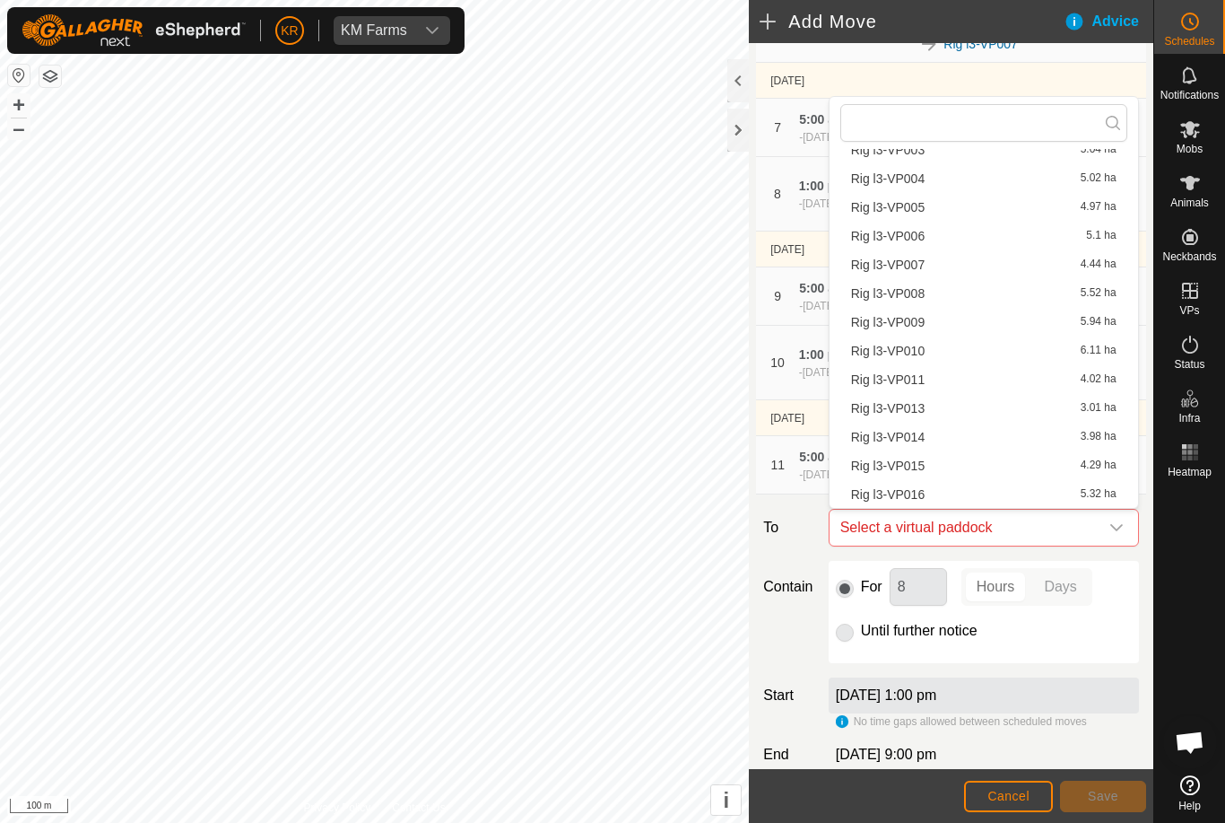
click at [907, 414] on span "Rig l3-VP013" at bounding box center [888, 408] width 74 height 13
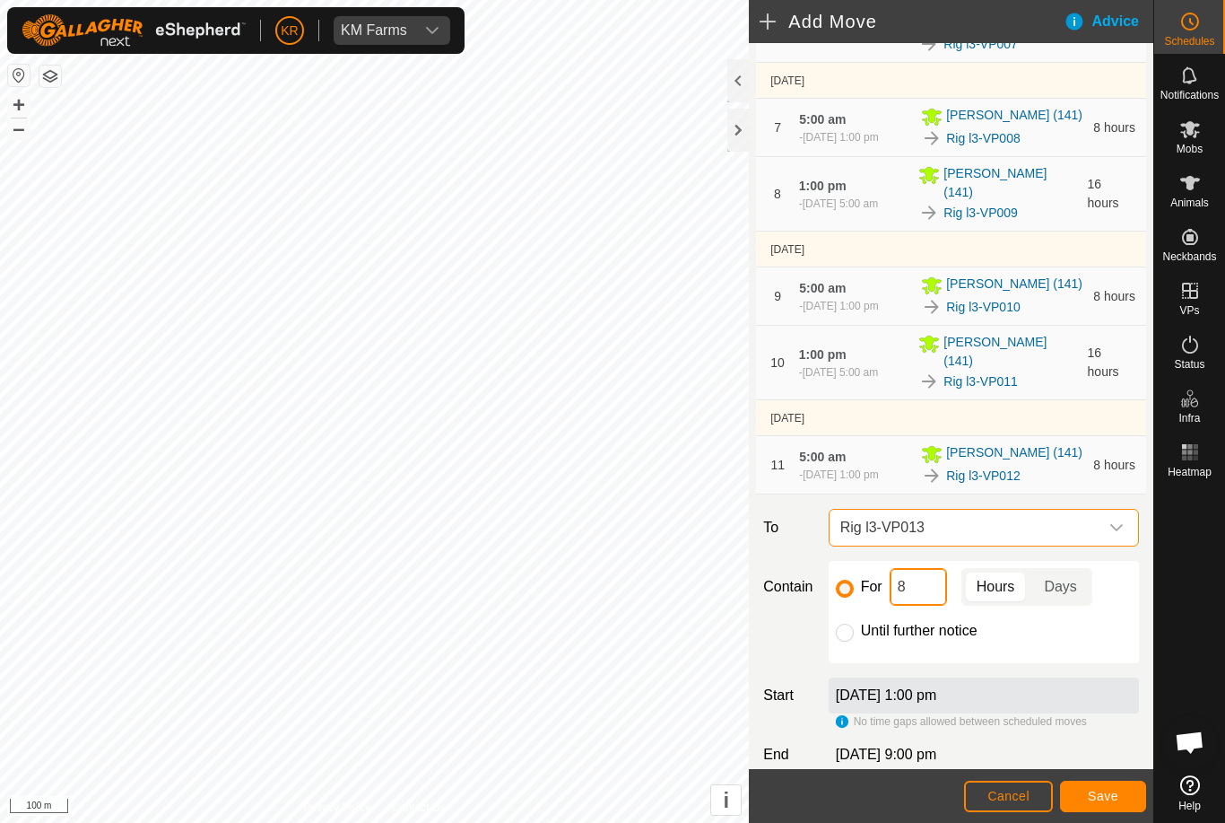
click at [904, 578] on input "8" at bounding box center [918, 587] width 57 height 38
click at [1122, 794] on button "Save" at bounding box center [1103, 795] width 86 height 31
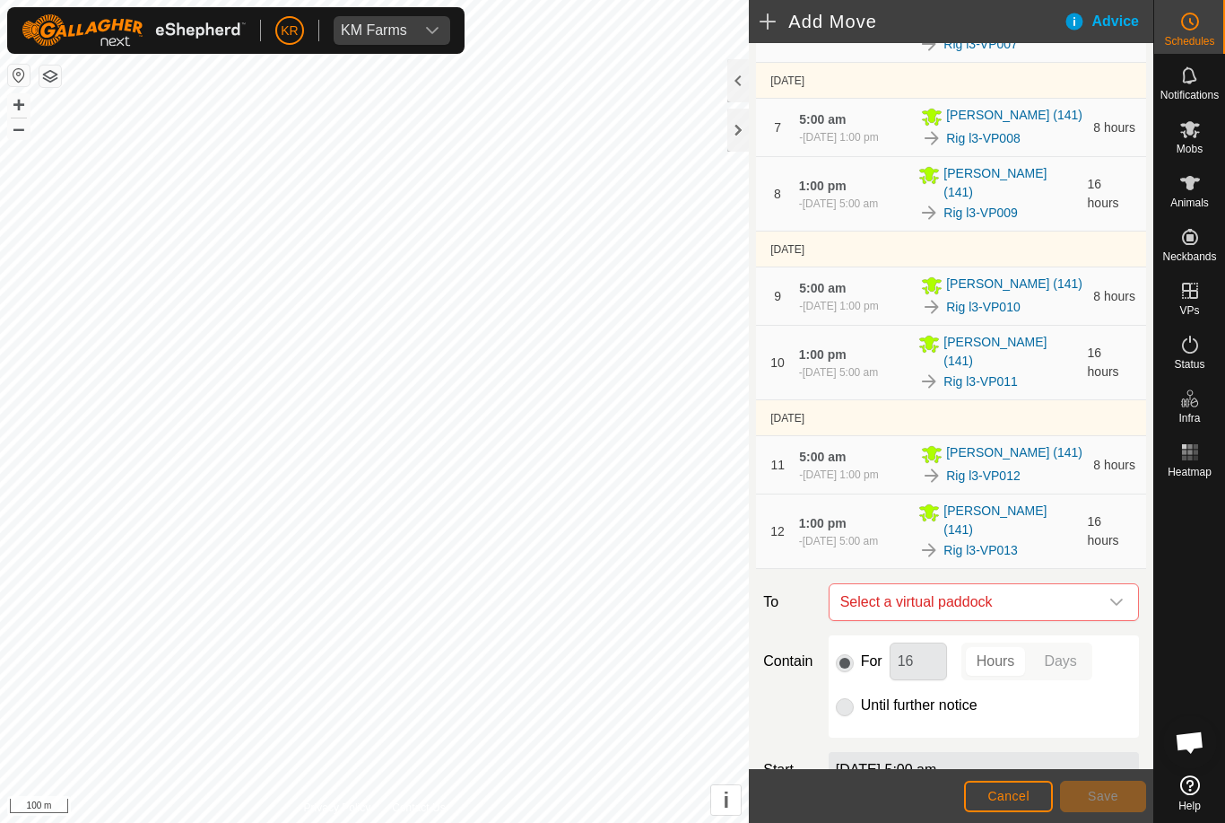
click at [1095, 584] on span "Select a virtual paddock" at bounding box center [966, 602] width 266 height 36
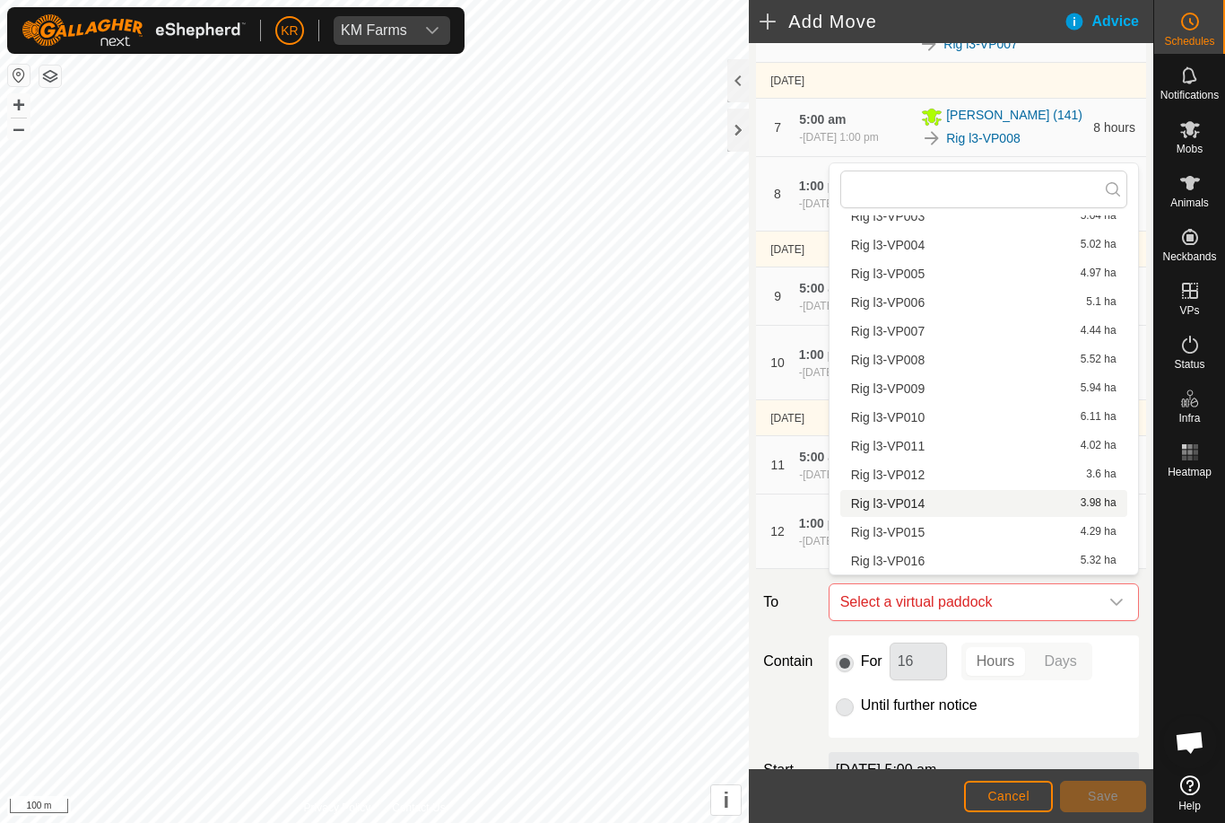
click at [916, 503] on span "Rig l3-VP014" at bounding box center [888, 503] width 74 height 13
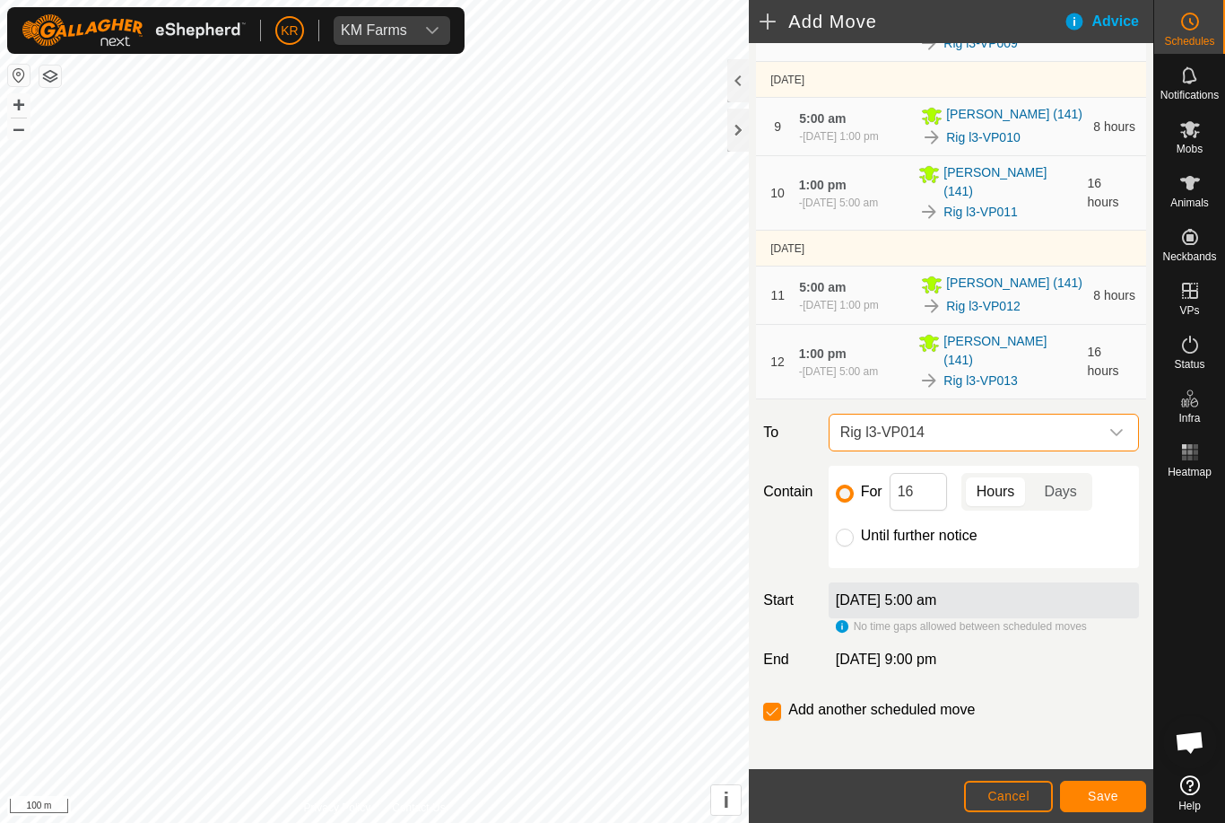
scroll to position [849, 0]
click at [918, 482] on input "16" at bounding box center [918, 493] width 57 height 38
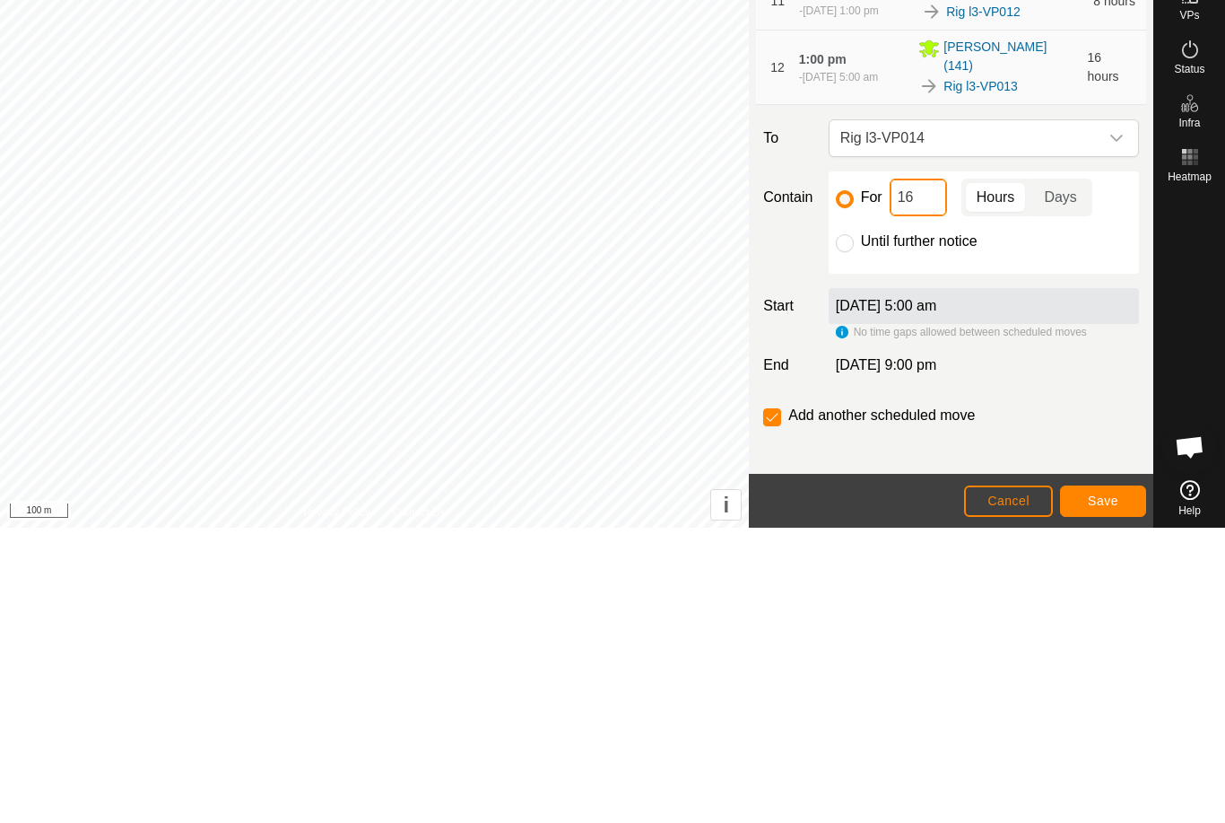
type input "1"
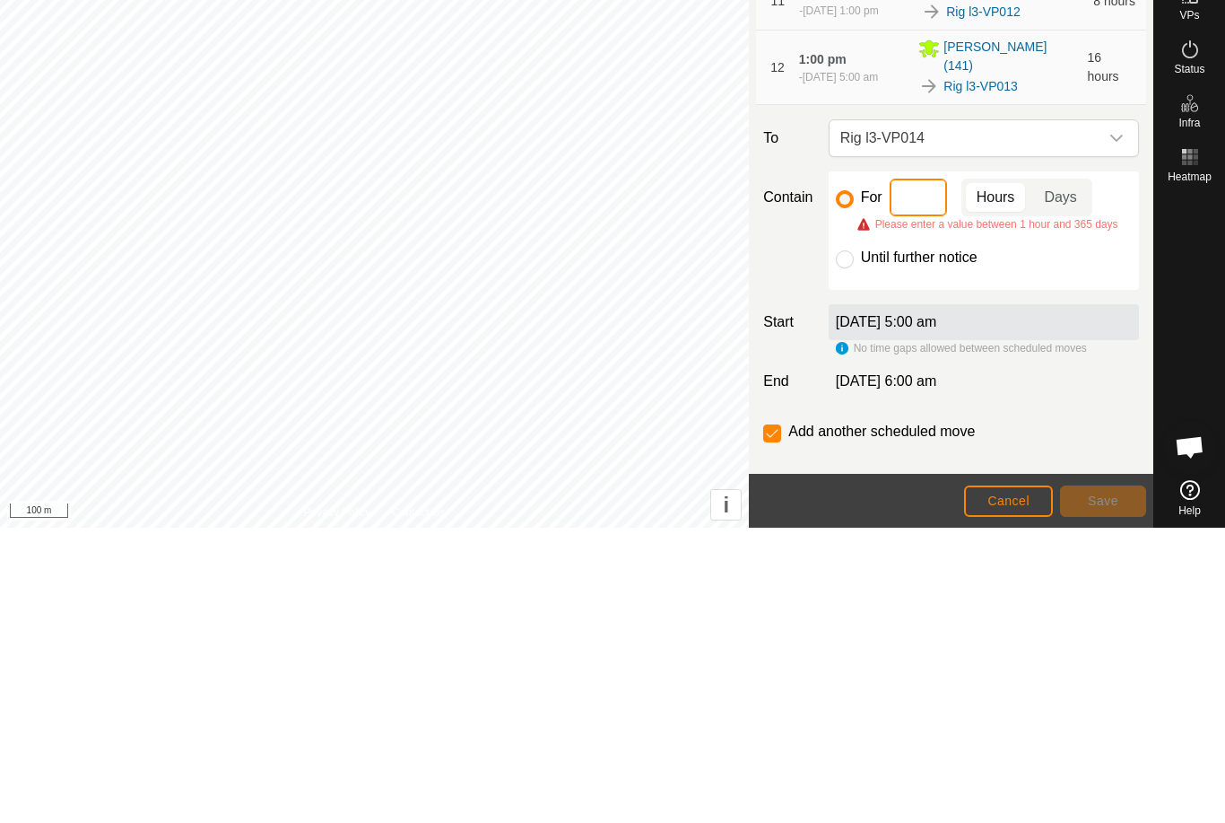
type input "8"
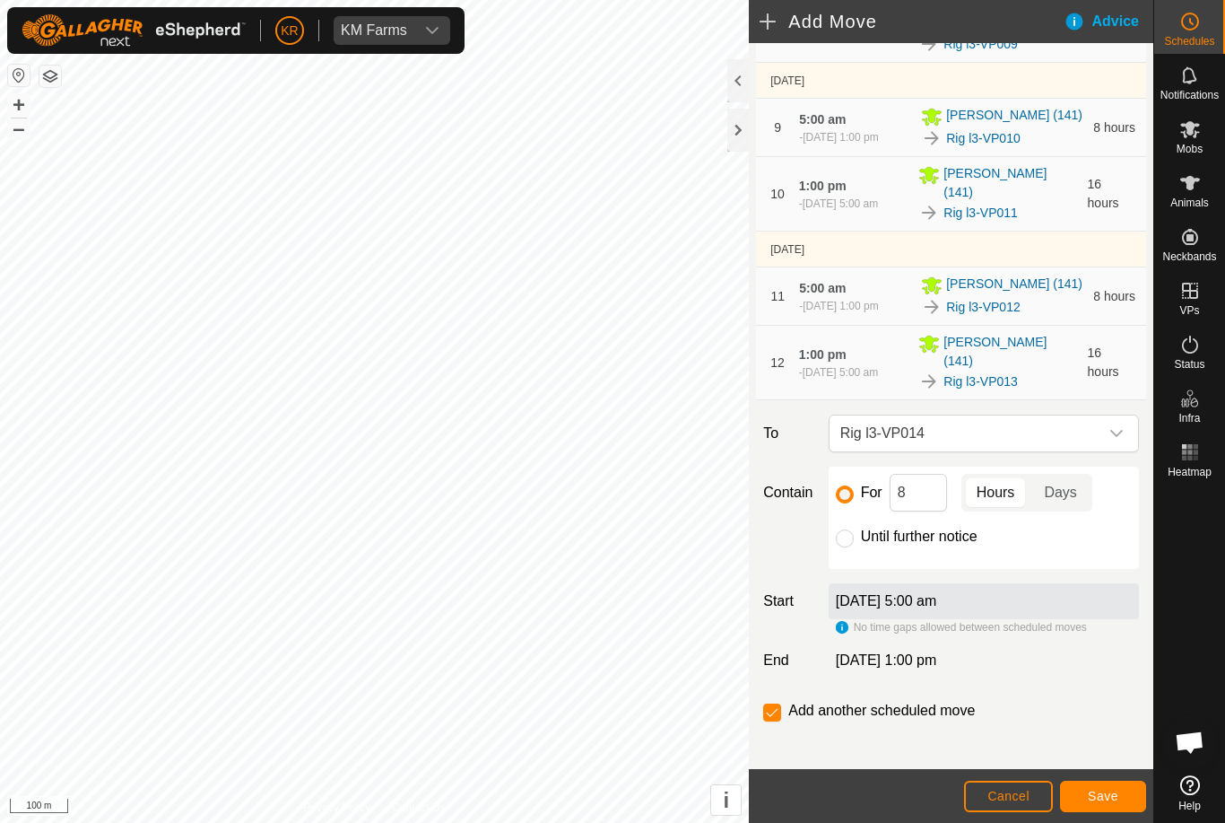
click at [1100, 787] on button "Save" at bounding box center [1103, 795] width 86 height 31
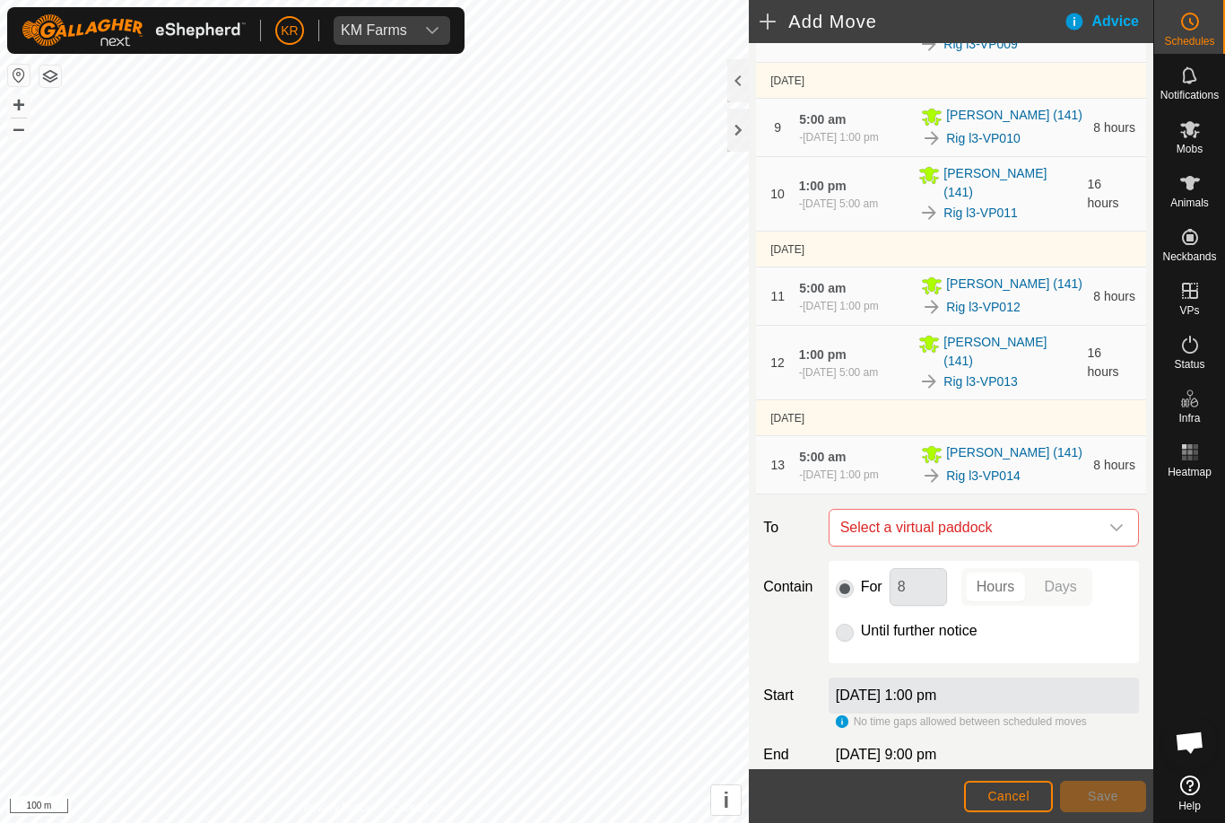
click at [1115, 527] on icon "dropdown trigger" at bounding box center [1116, 527] width 13 height 7
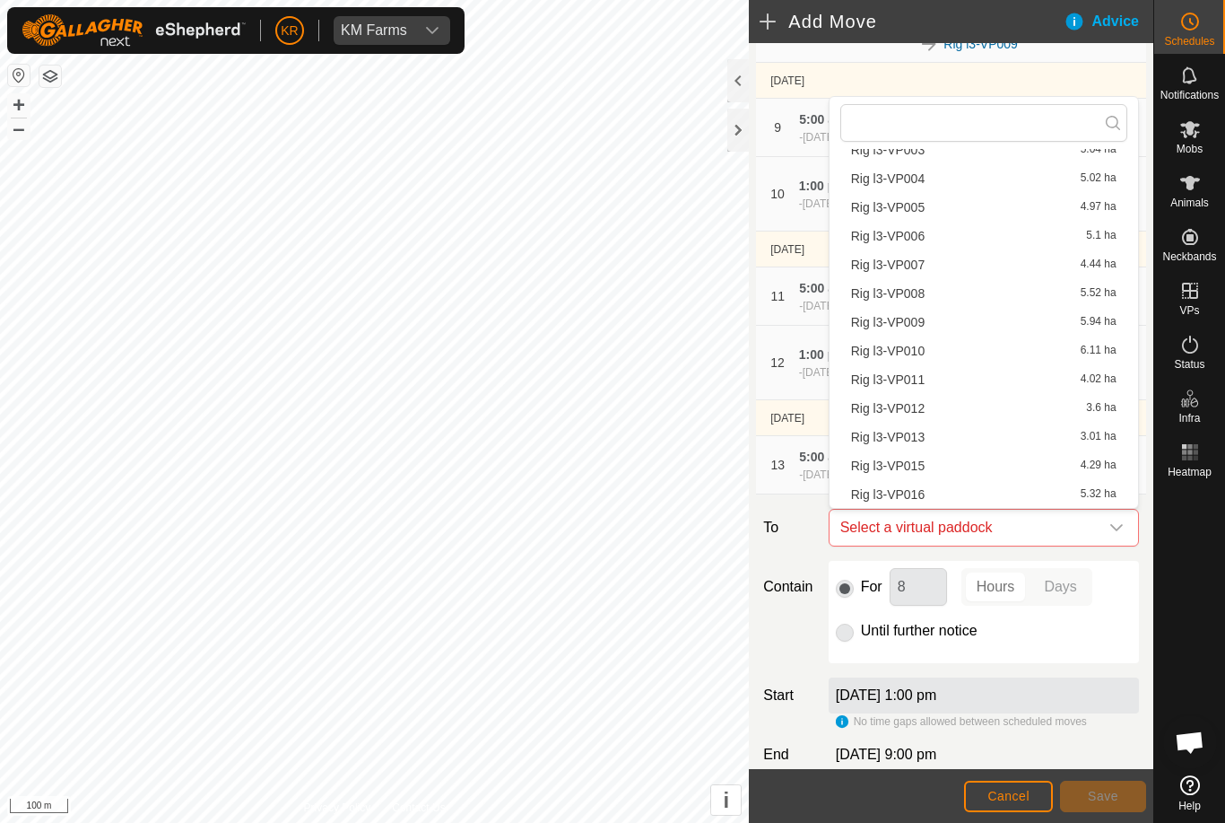
scroll to position [140, 0]
click at [917, 469] on span "Rig l3-VP015" at bounding box center [888, 465] width 74 height 13
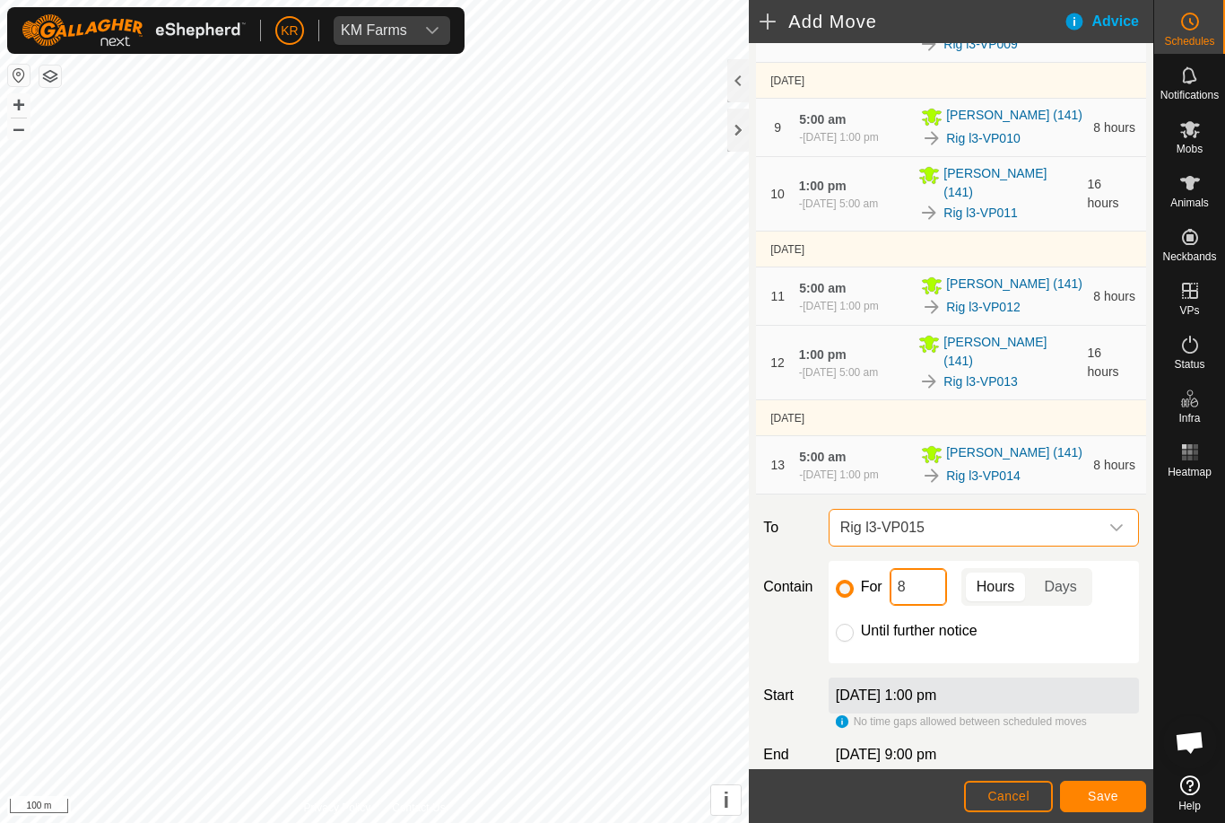
click at [913, 581] on input "8" at bounding box center [918, 587] width 57 height 38
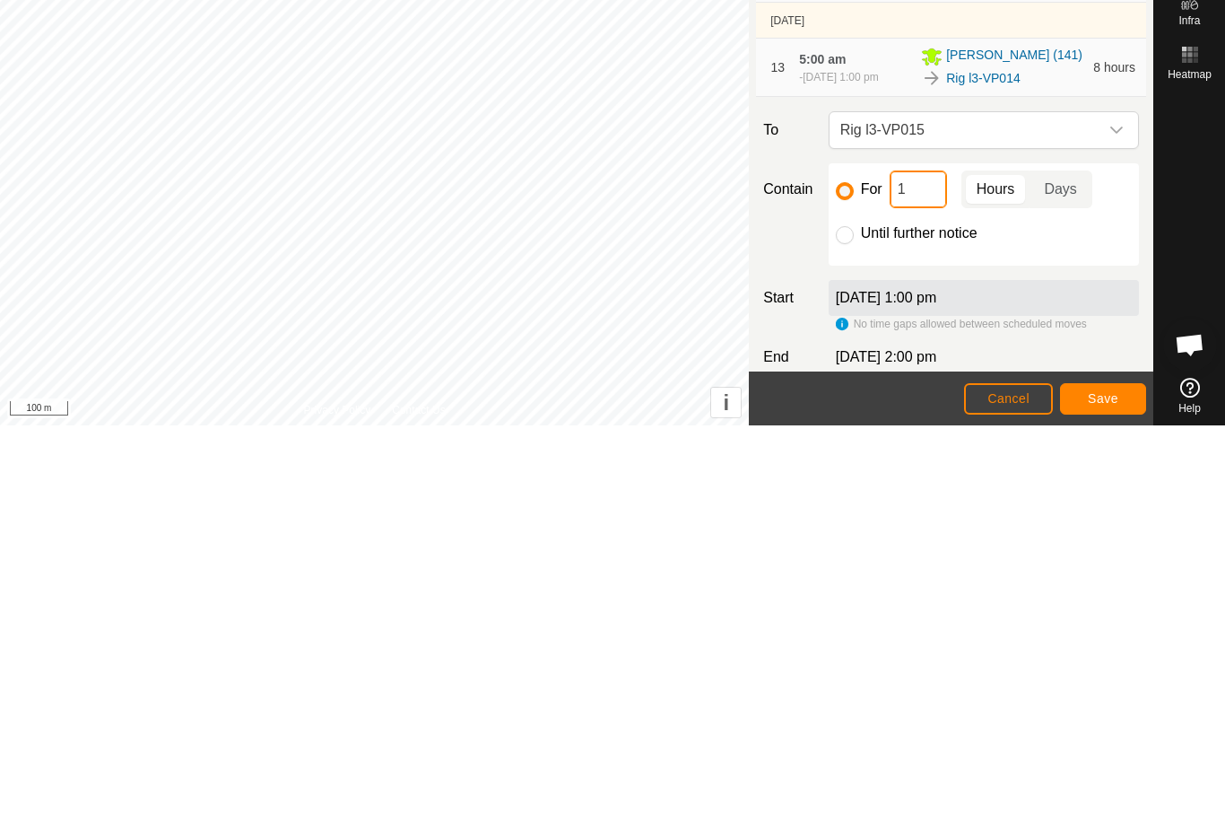
type input "16"
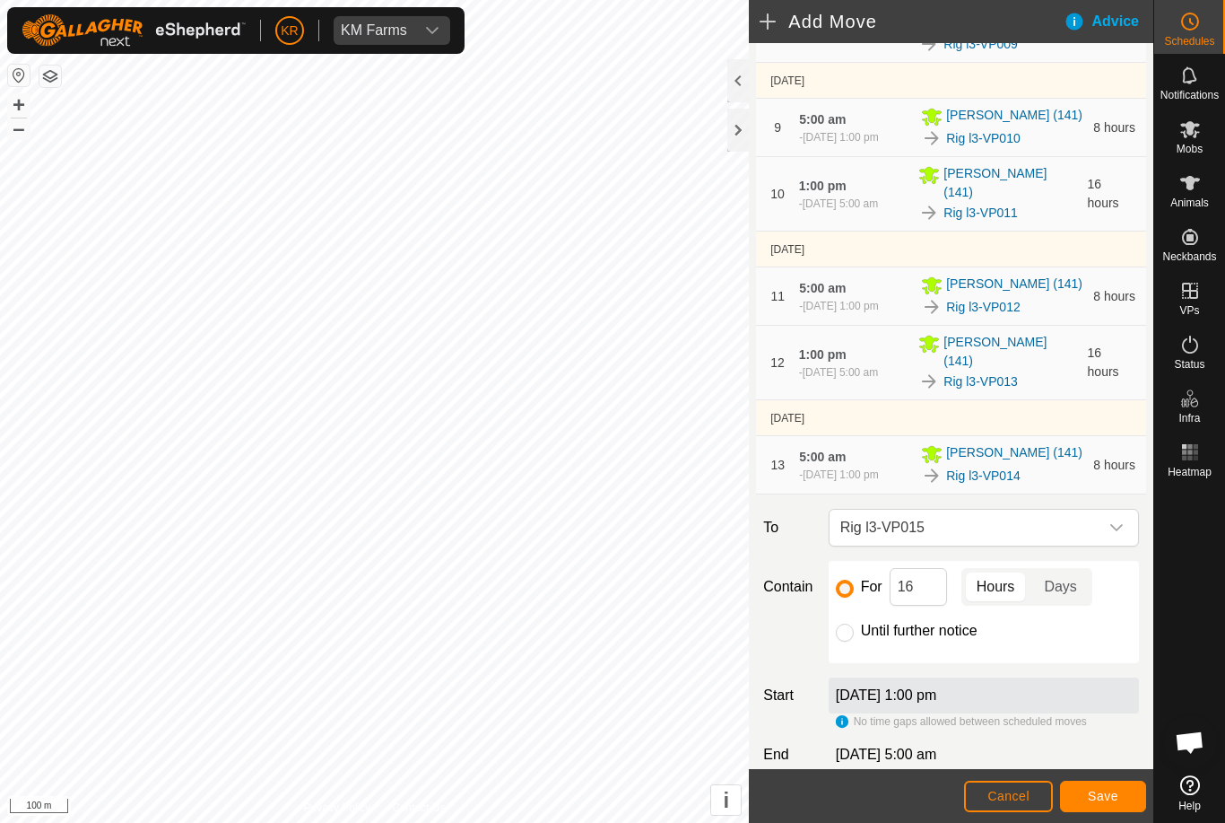
click at [1111, 788] on span "Save" at bounding box center [1103, 795] width 30 height 14
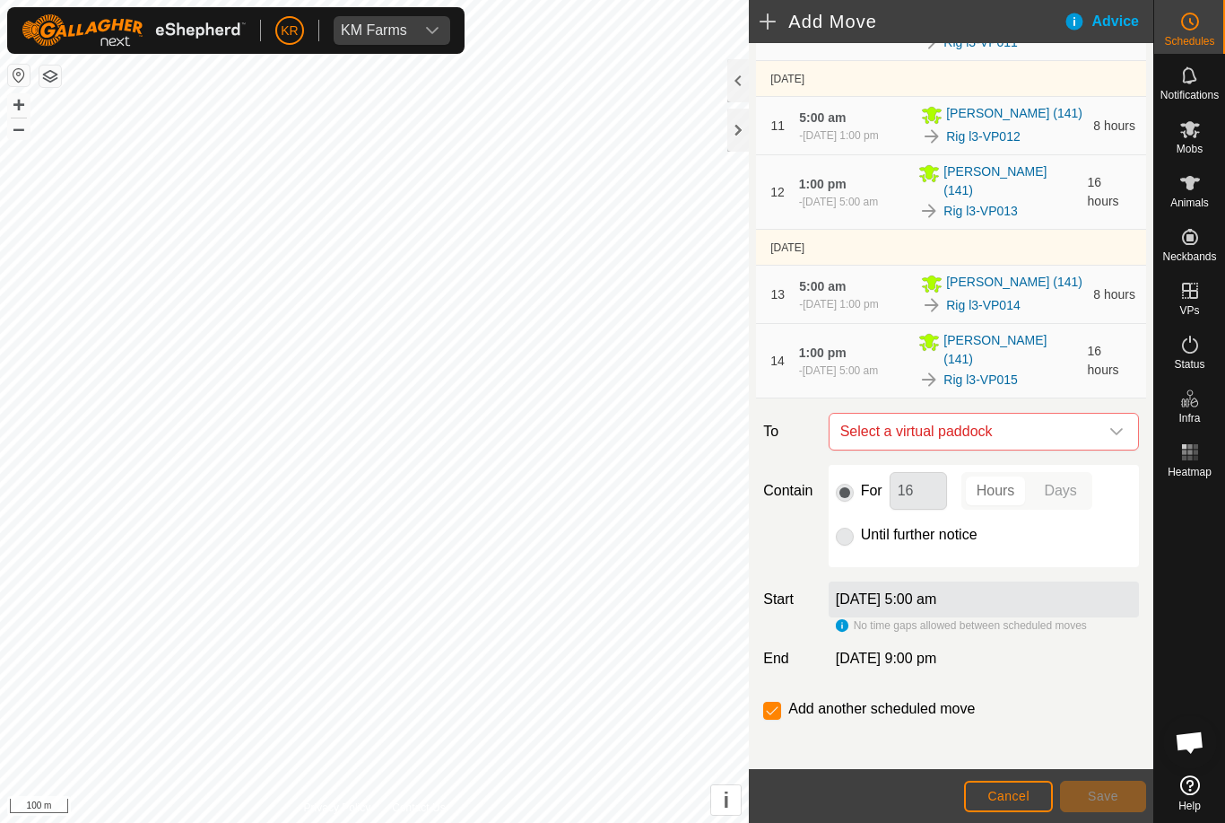
scroll to position [1017, 0]
click at [1118, 426] on icon "dropdown trigger" at bounding box center [1117, 433] width 14 height 14
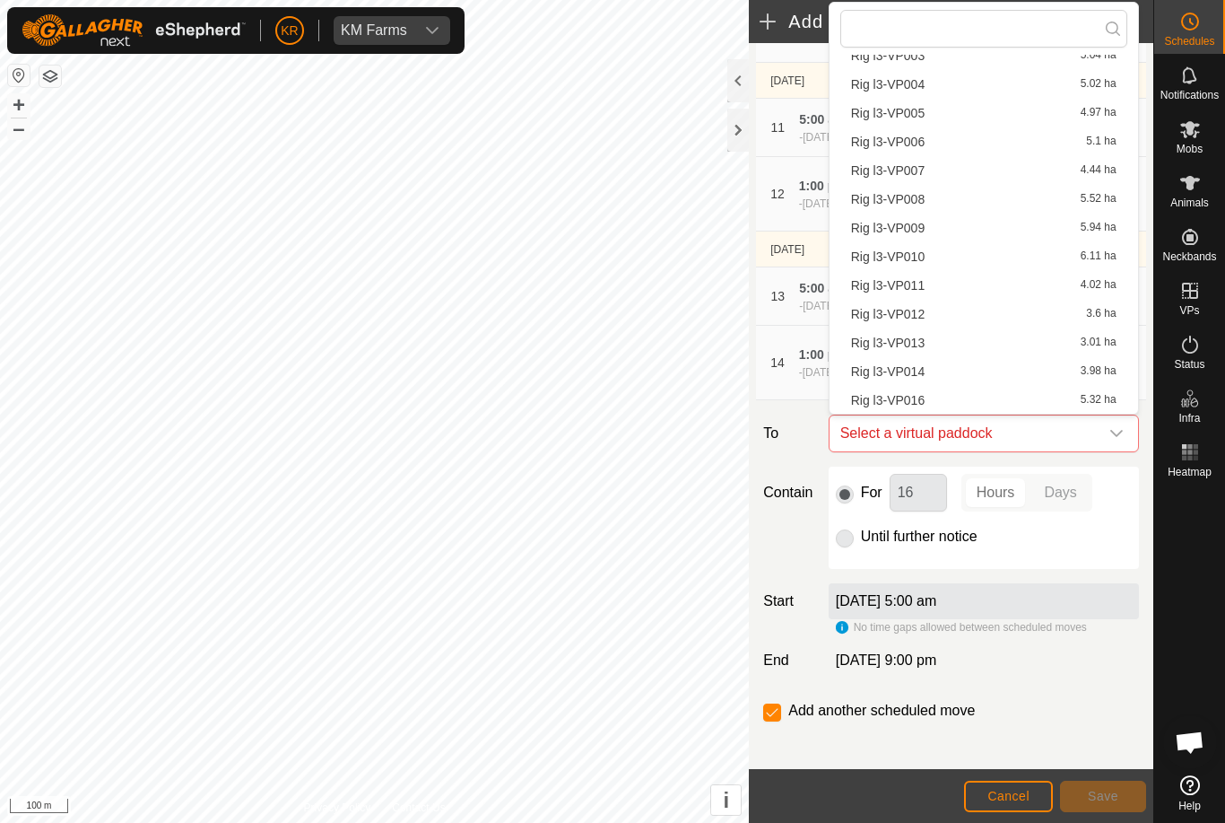
scroll to position [140, 0]
click at [908, 399] on span "Rig l3-VP016" at bounding box center [888, 400] width 74 height 13
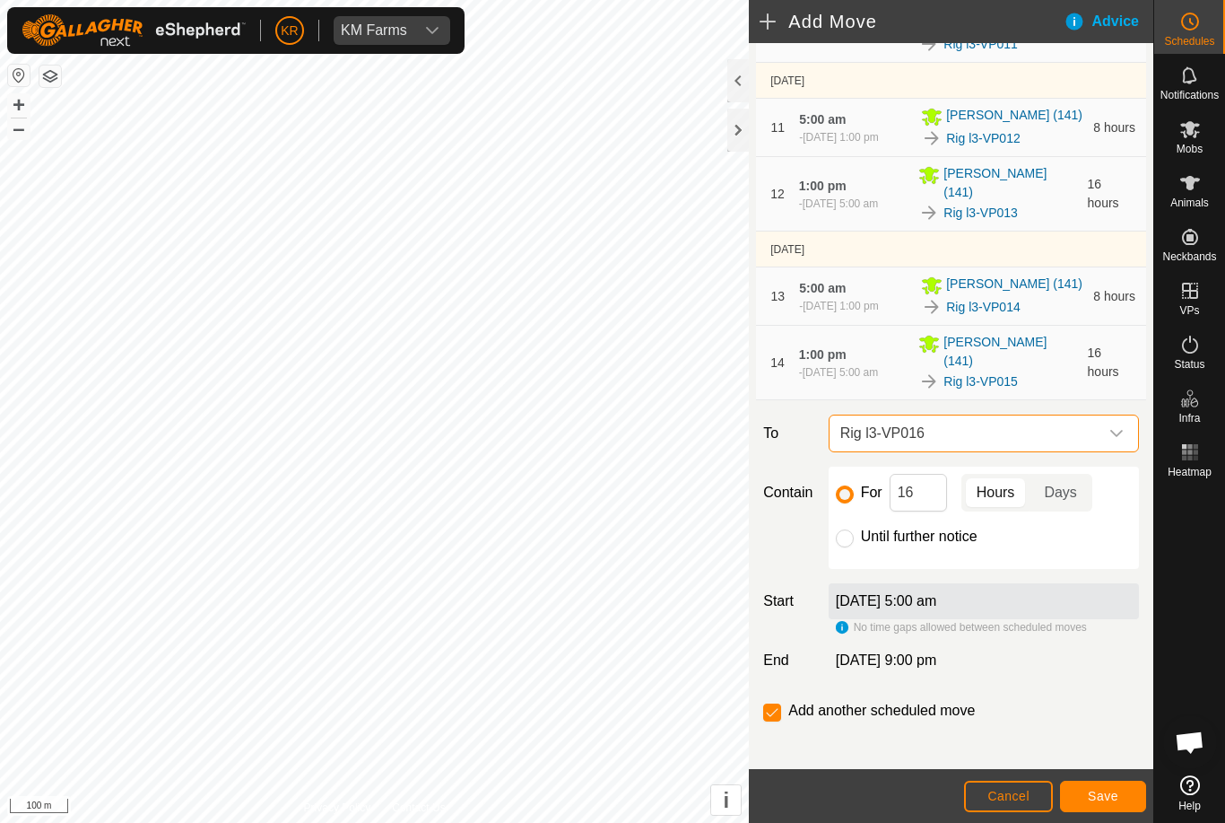
click at [846, 529] on input "Until further notice" at bounding box center [845, 538] width 18 height 18
radio input "true"
checkbox input "false"
click at [1113, 790] on span "Save" at bounding box center [1103, 795] width 30 height 14
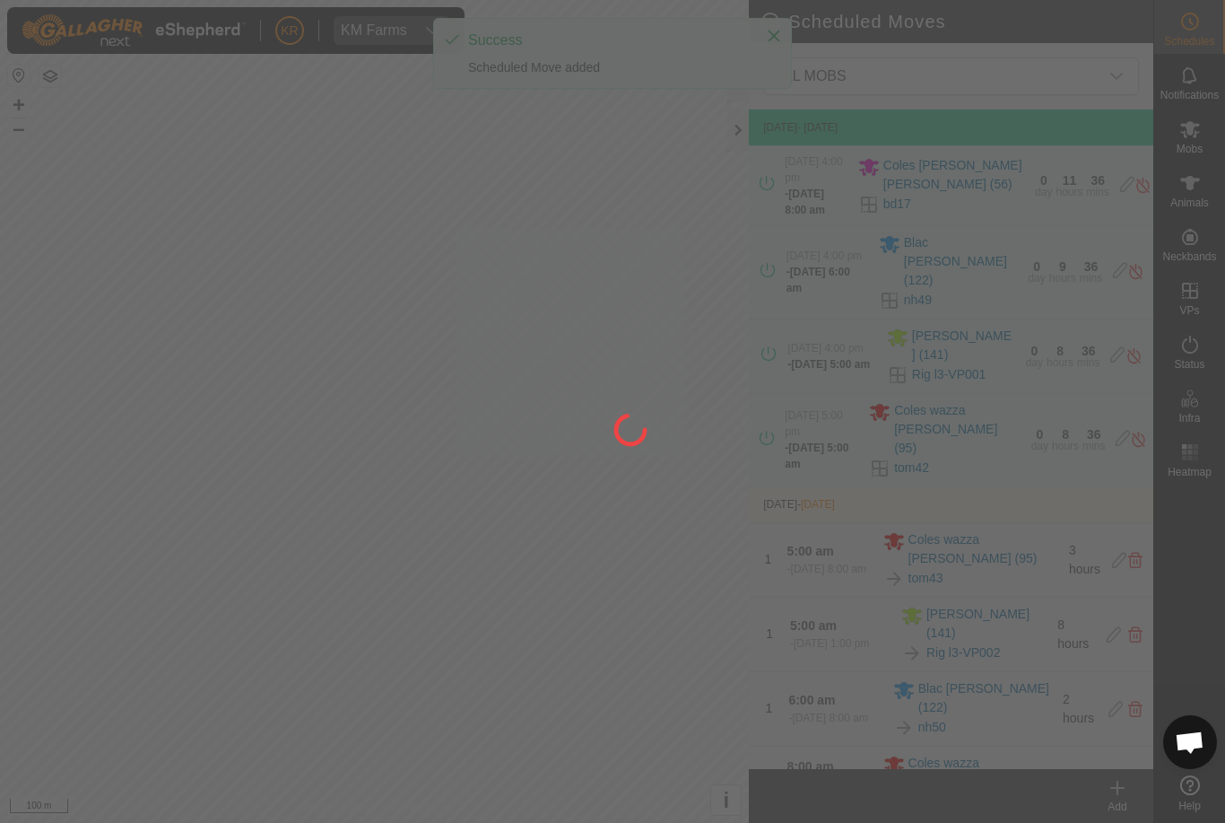
click at [1114, 789] on div at bounding box center [612, 411] width 1225 height 823
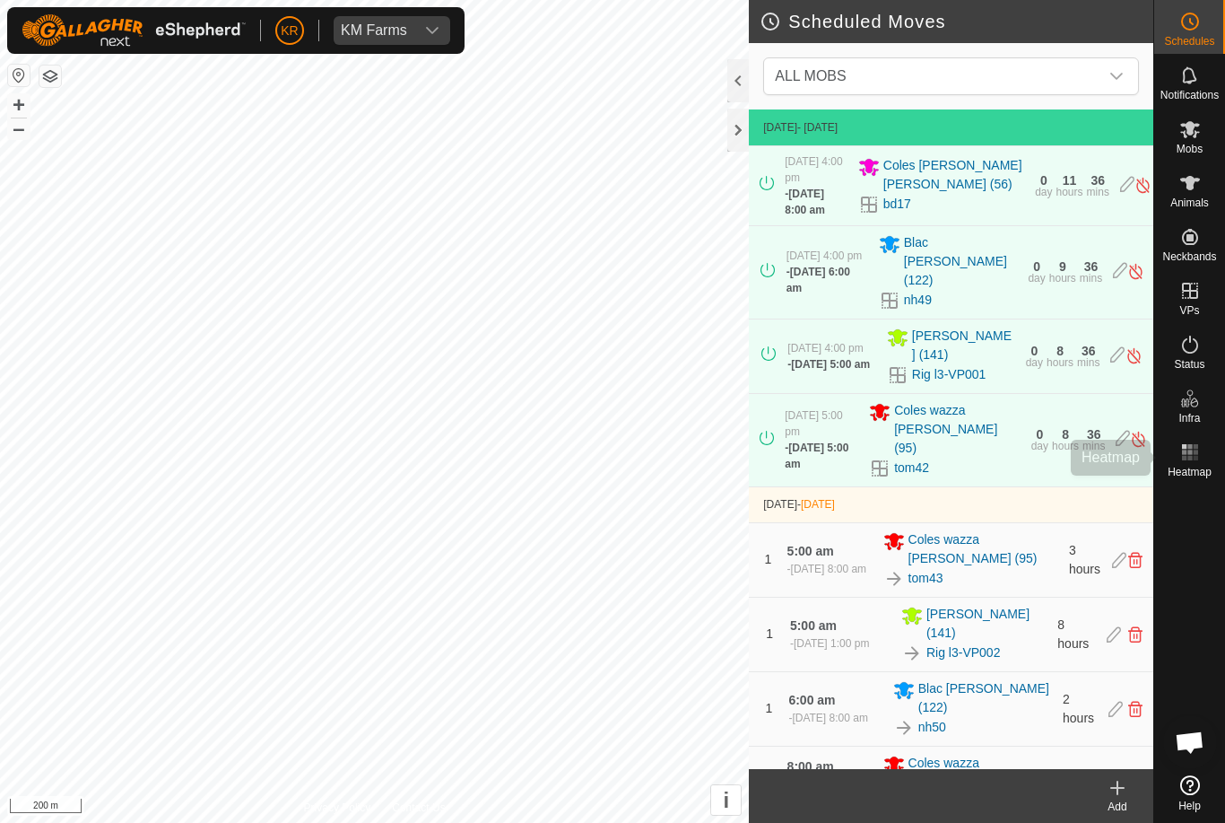
click at [1190, 448] on rect at bounding box center [1190, 446] width 4 height 4
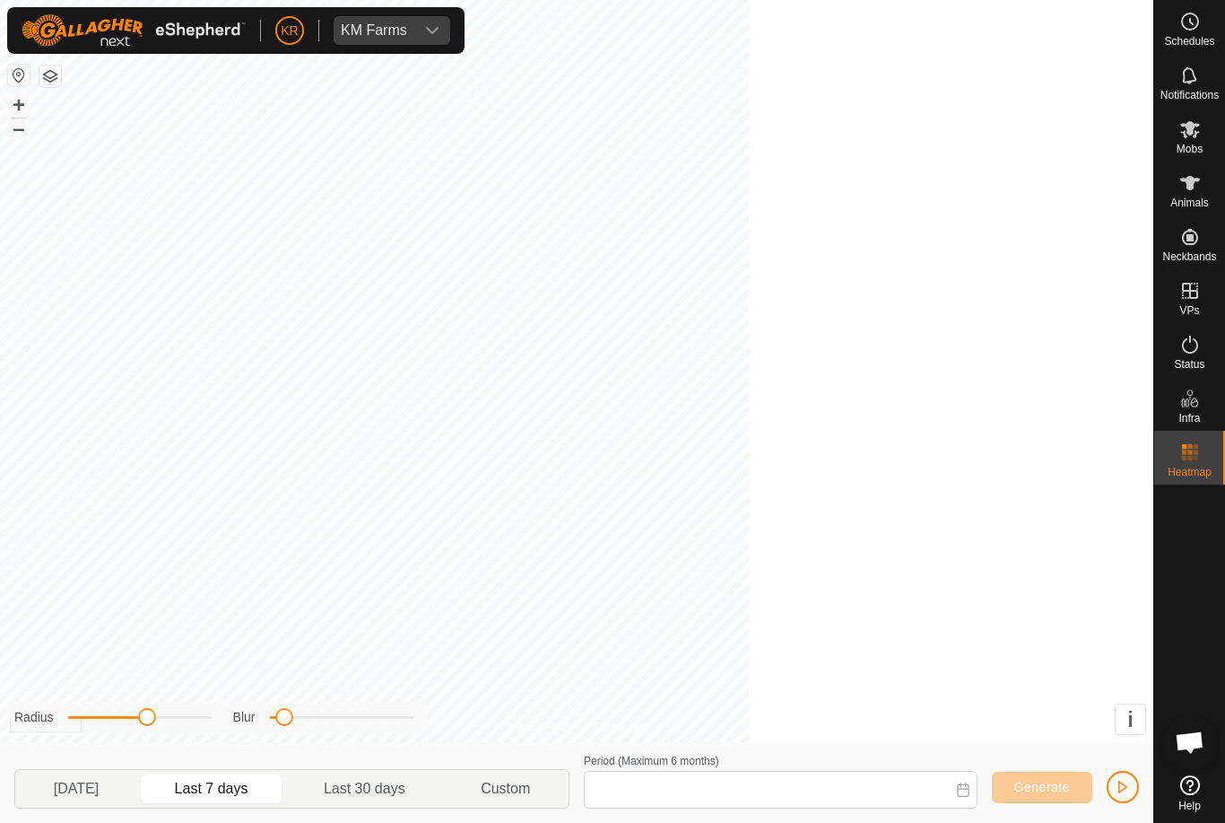
type input "[DATE] - [DATE]"
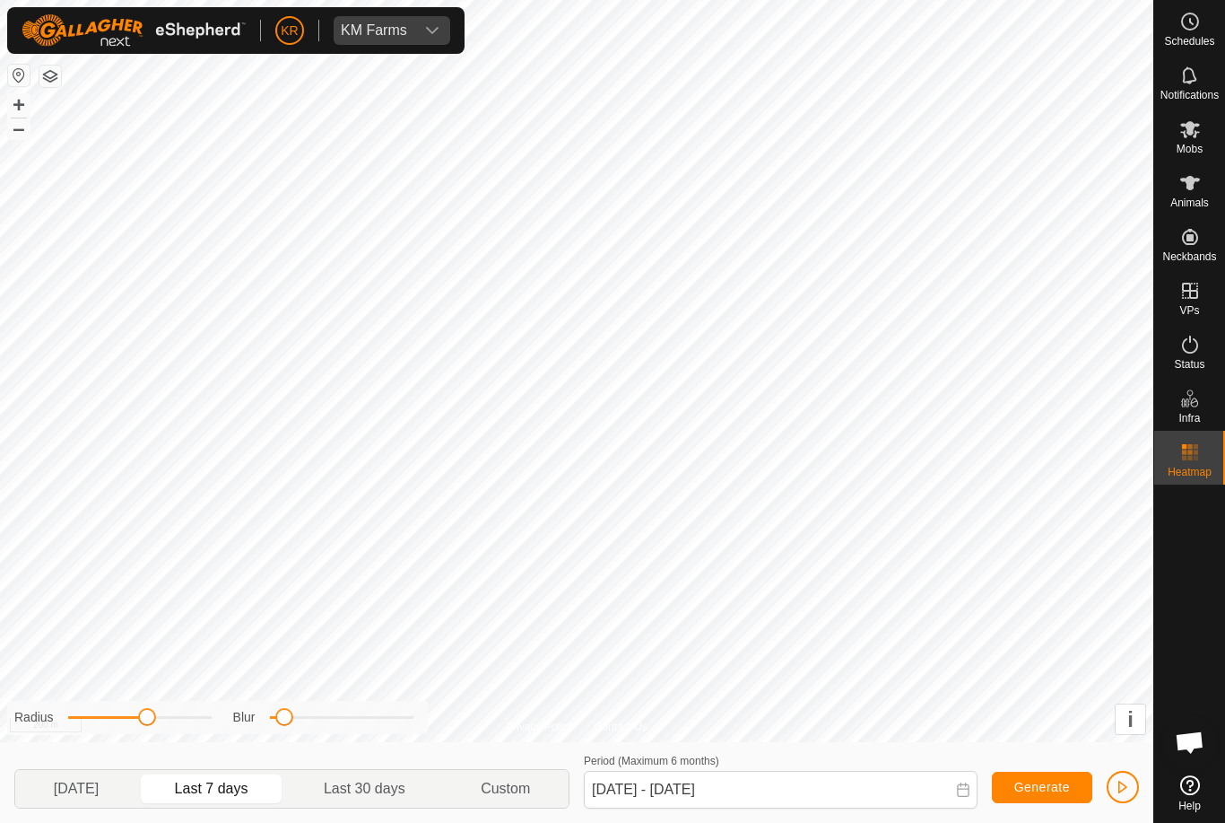
click at [1202, 581] on div at bounding box center [1189, 625] width 71 height 283
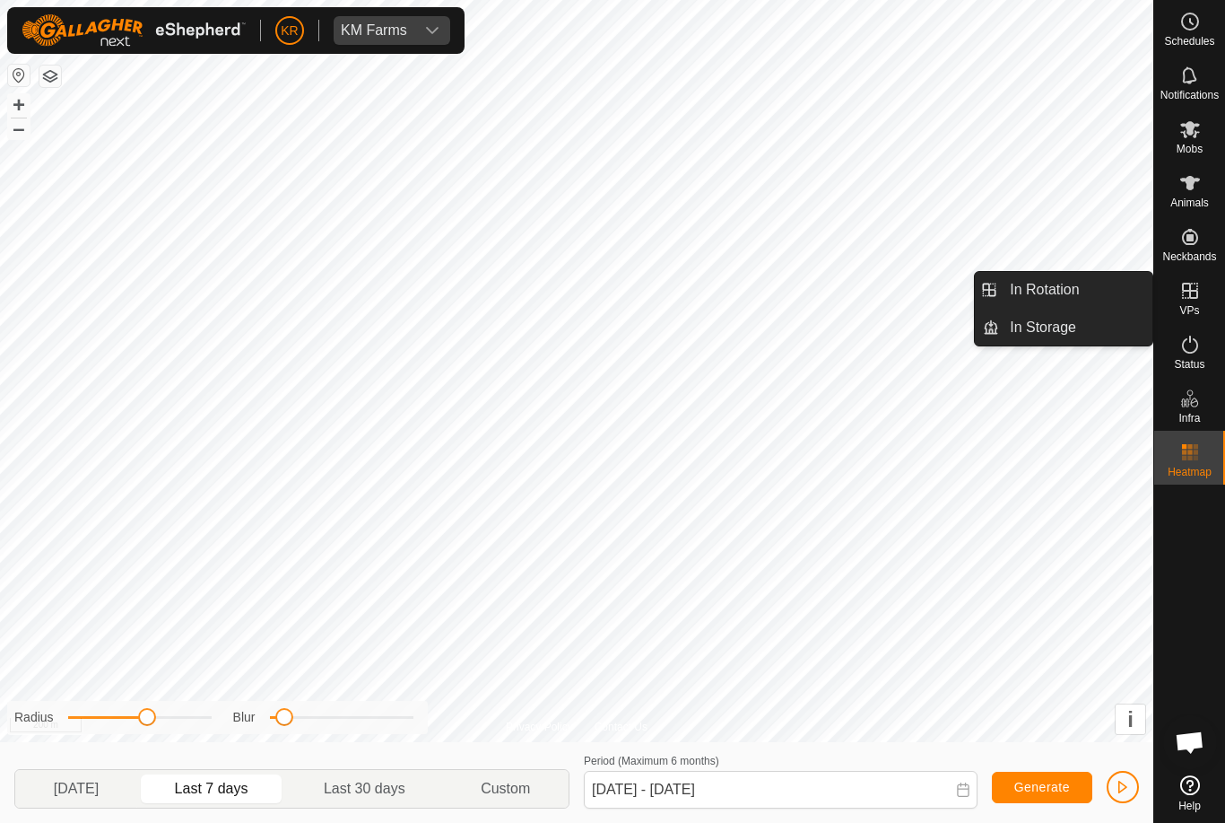
click at [1069, 296] on span "In Rotation" at bounding box center [1044, 290] width 69 height 22
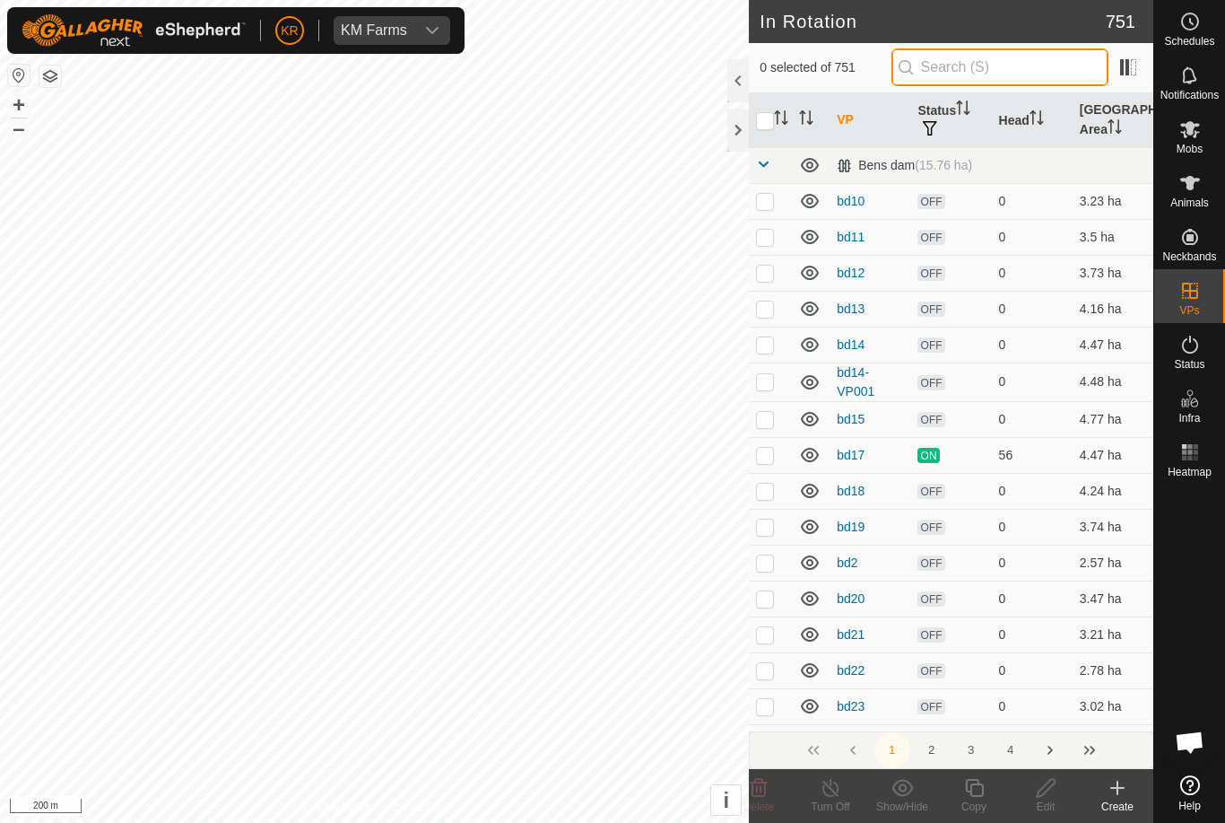
click at [1012, 82] on input "text" at bounding box center [1000, 67] width 217 height 38
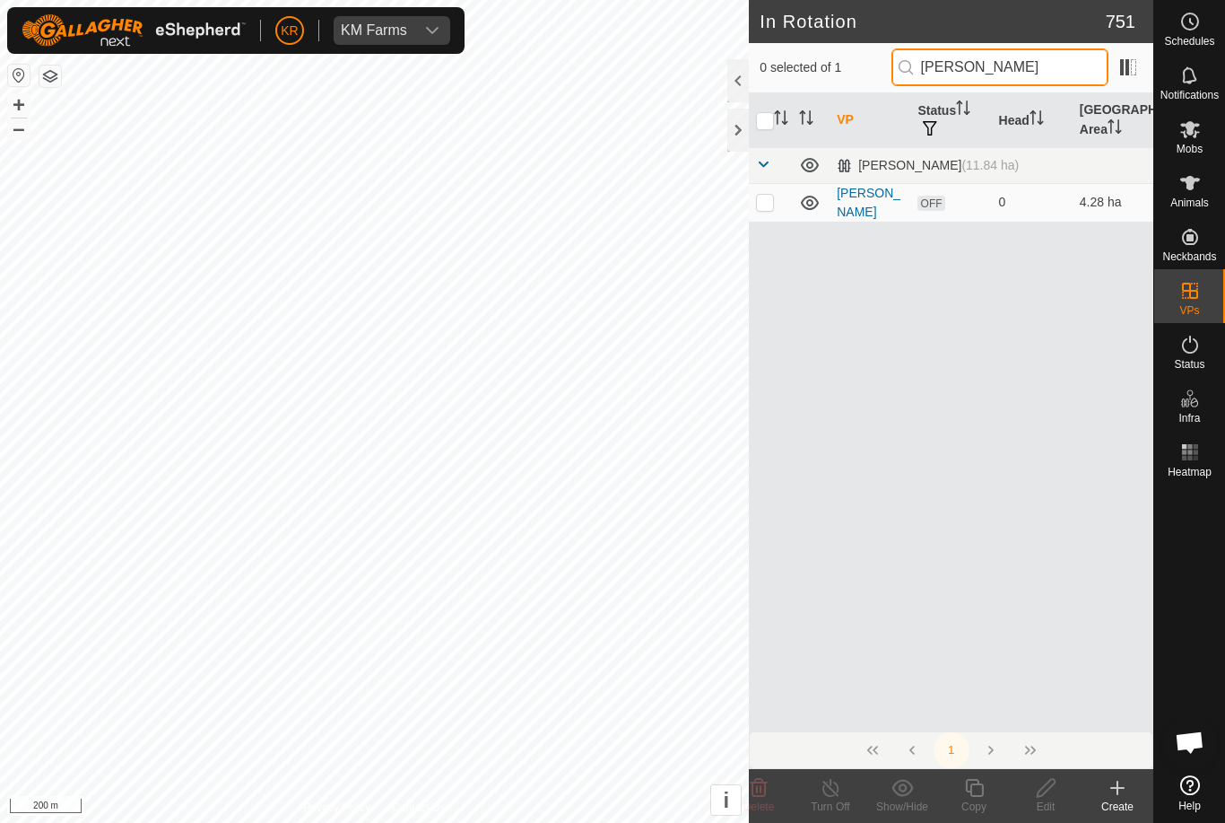
type input "[PERSON_NAME]"
click at [775, 205] on td at bounding box center [770, 202] width 43 height 39
click at [763, 795] on icon at bounding box center [759, 788] width 17 height 18
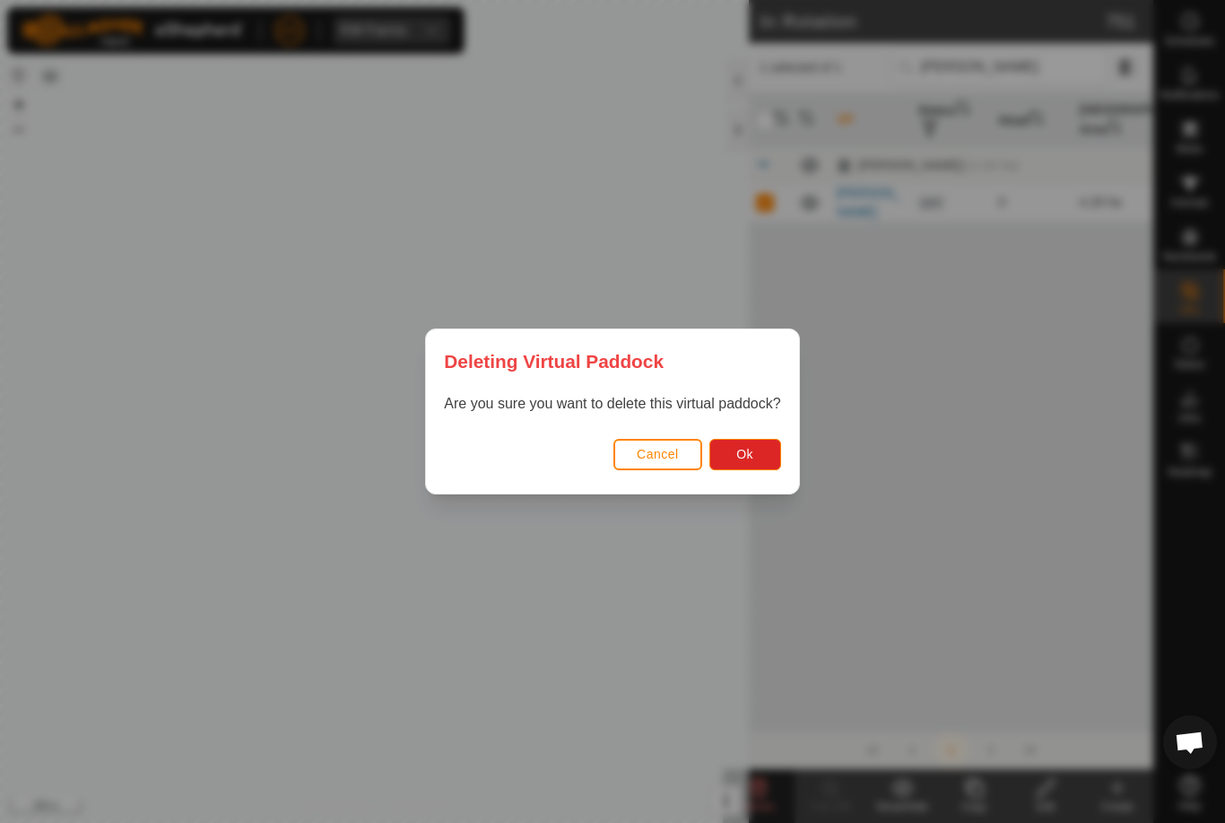
click at [749, 458] on span "Ok" at bounding box center [744, 454] width 17 height 14
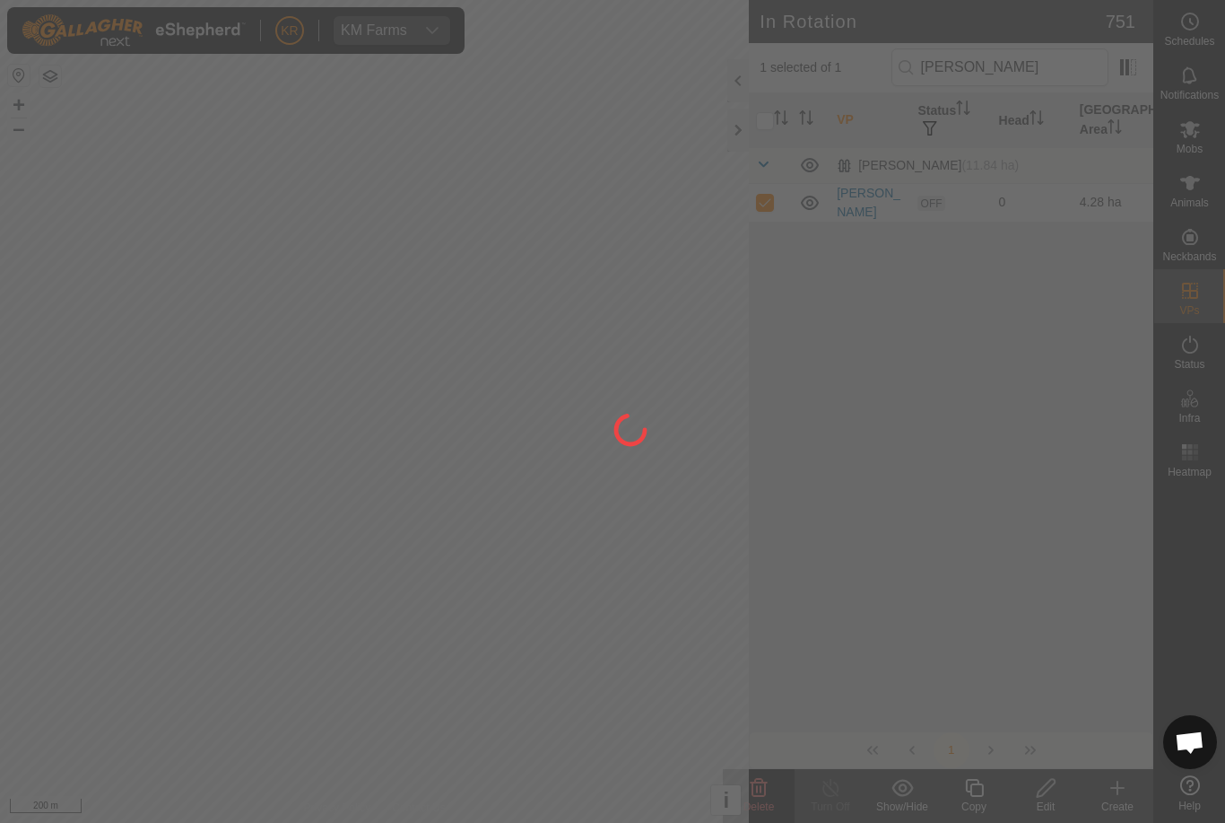
click at [1033, 62] on div at bounding box center [612, 411] width 1225 height 823
checkbox input "false"
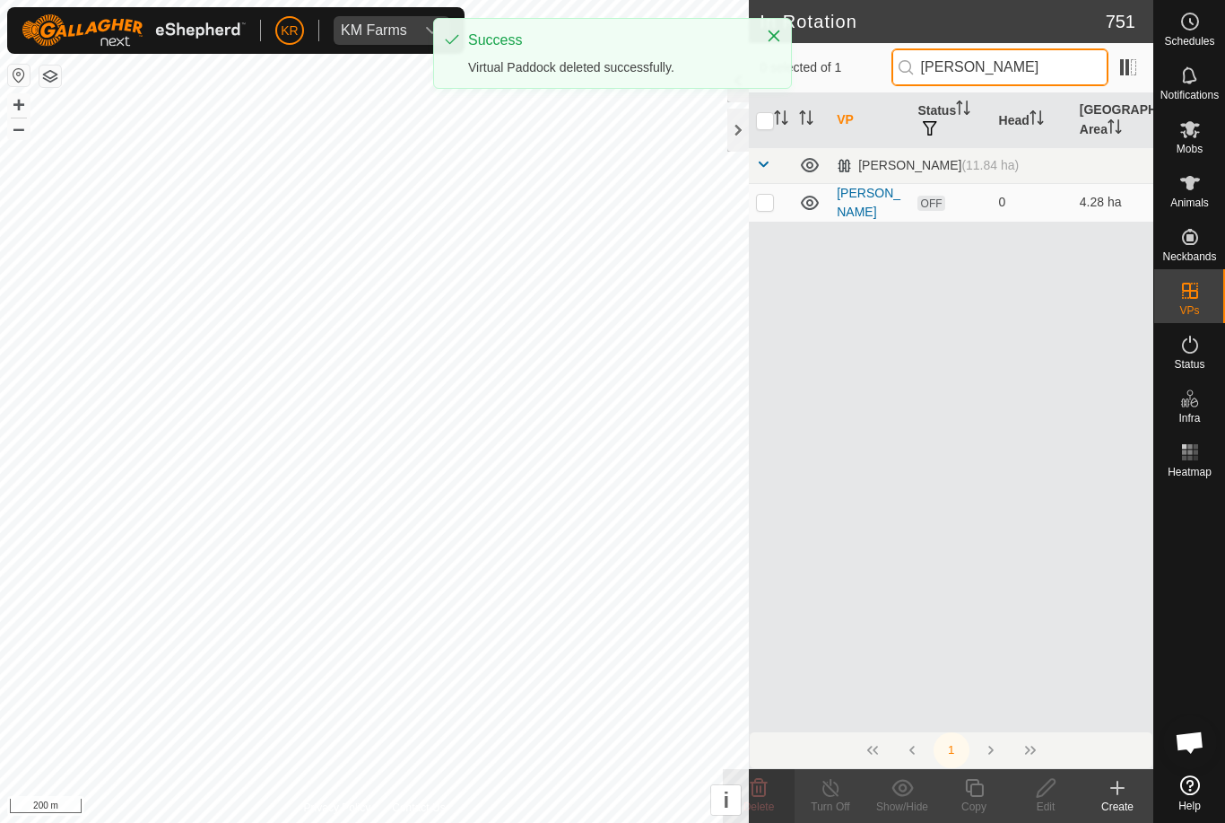
click at [1042, 67] on input "[PERSON_NAME]" at bounding box center [1000, 67] width 217 height 38
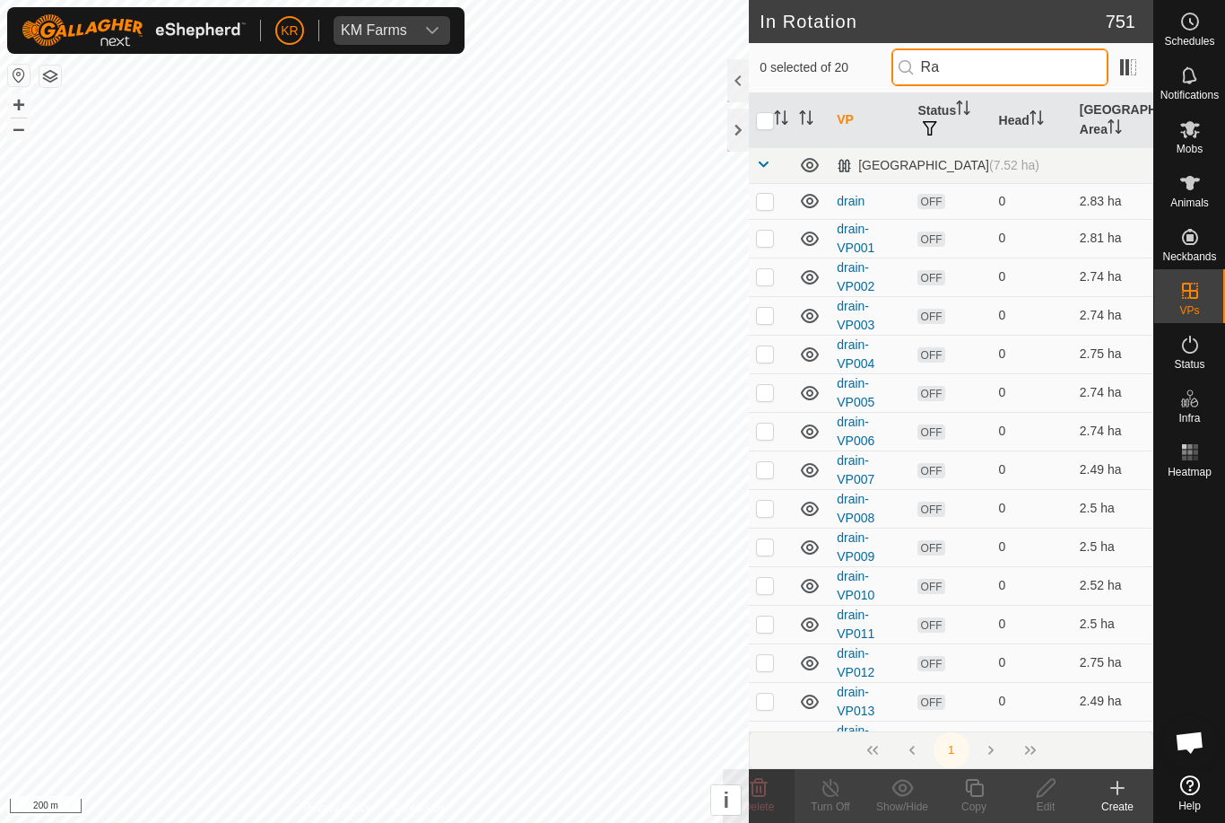
type input "R"
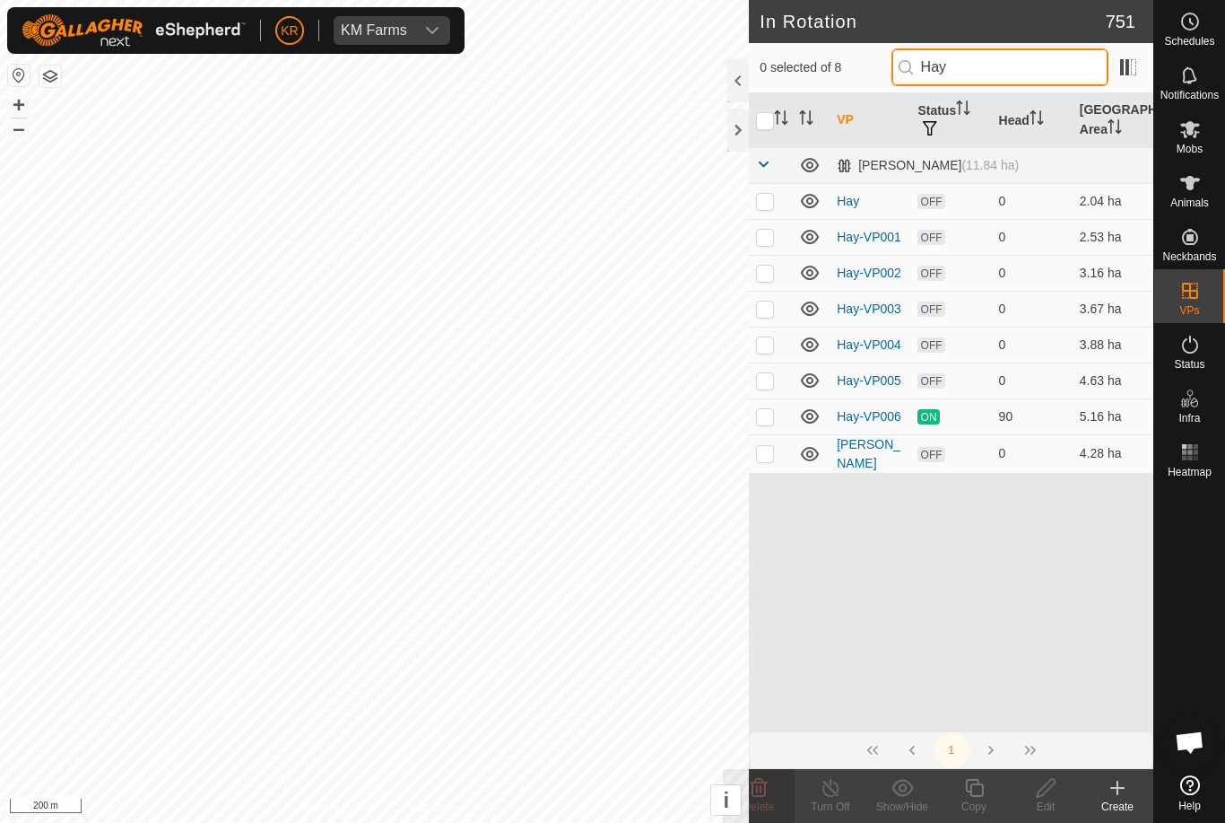
type input "Hay"
click at [770, 421] on p-checkbox at bounding box center [765, 416] width 18 height 14
checkbox input "true"
click at [979, 788] on icon at bounding box center [974, 788] width 22 height 22
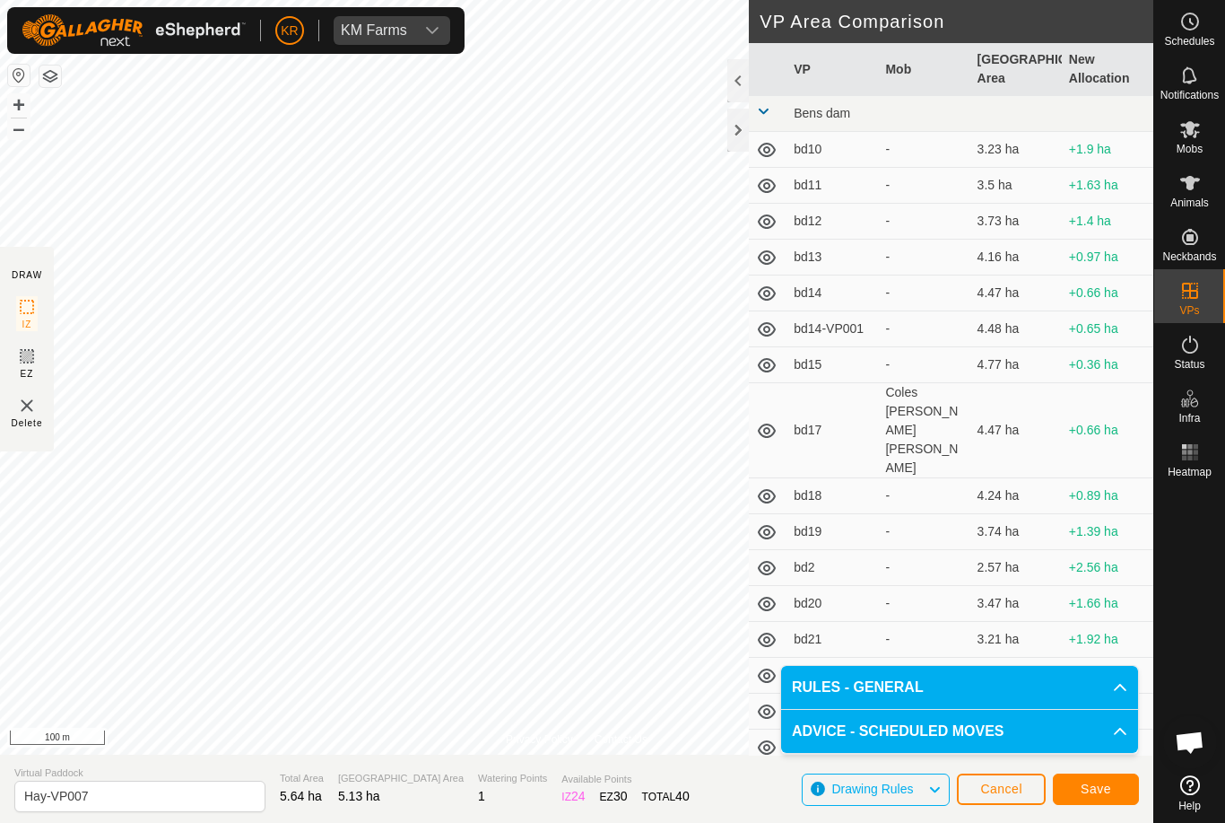
click at [1110, 788] on span "Save" at bounding box center [1096, 788] width 30 height 14
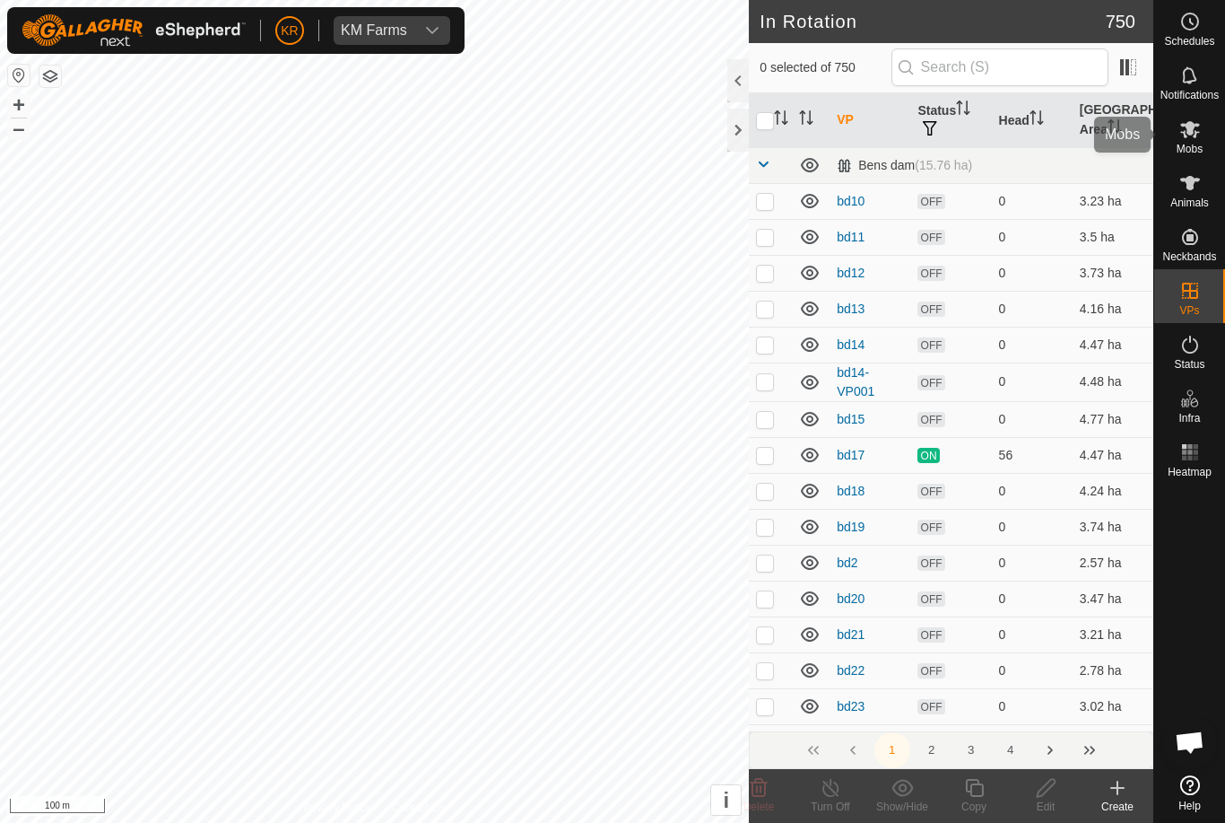
click at [1199, 131] on icon at bounding box center [1191, 129] width 22 height 22
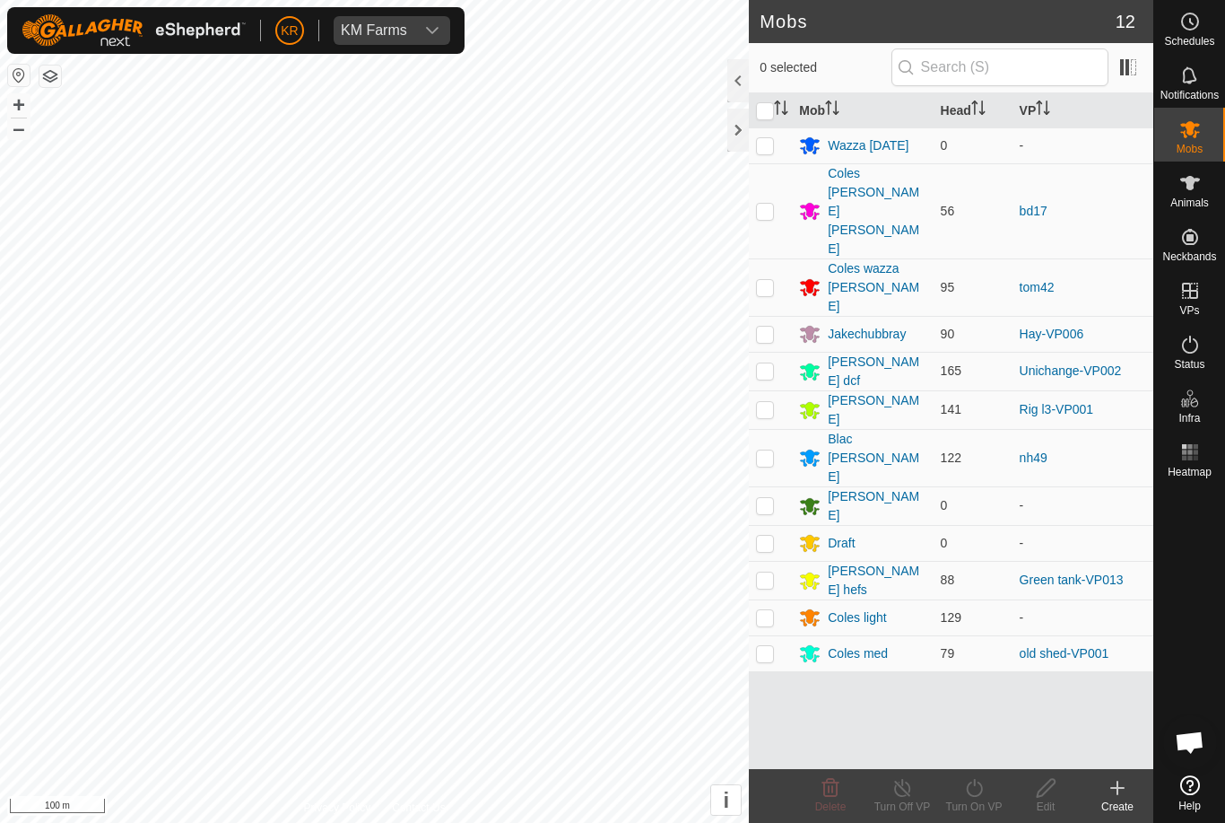
click at [770, 326] on p-checkbox at bounding box center [765, 333] width 18 height 14
checkbox input "true"
click at [977, 786] on icon at bounding box center [974, 788] width 22 height 22
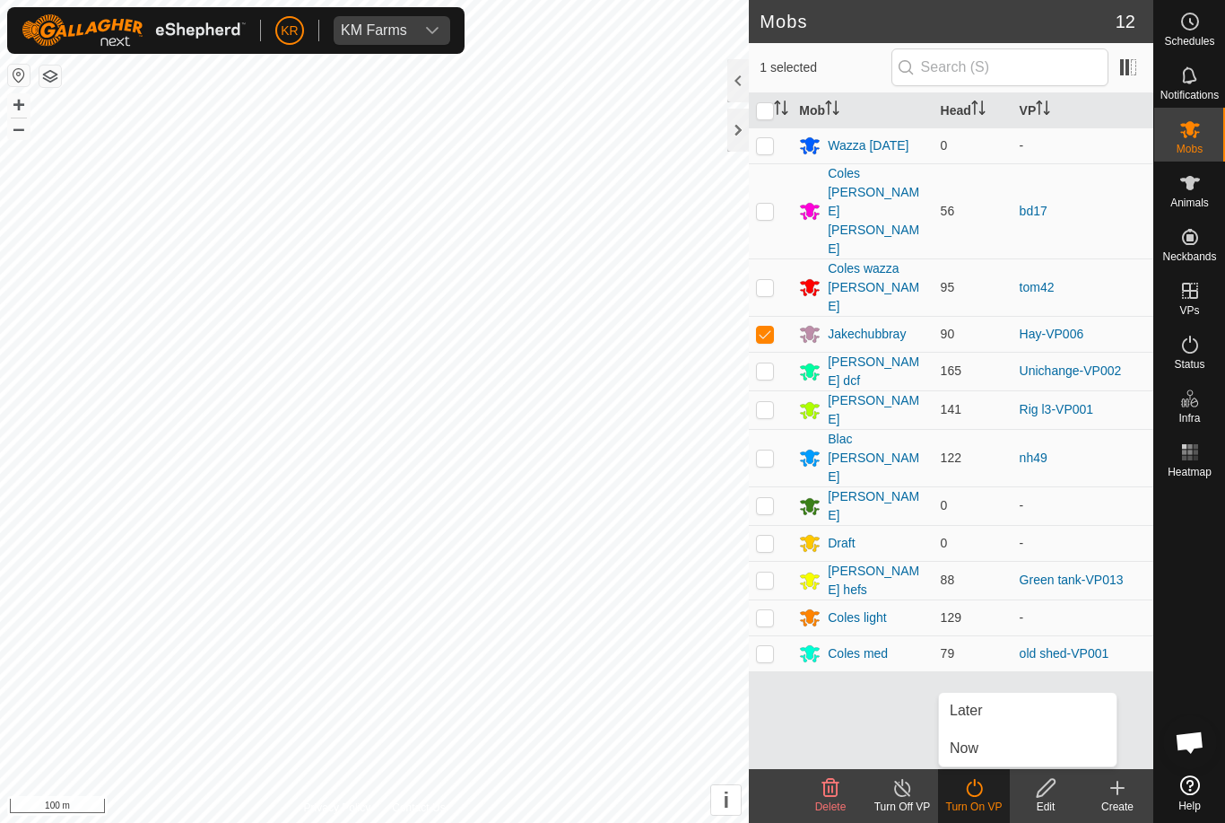
click at [989, 707] on link "Later" at bounding box center [1028, 710] width 178 height 36
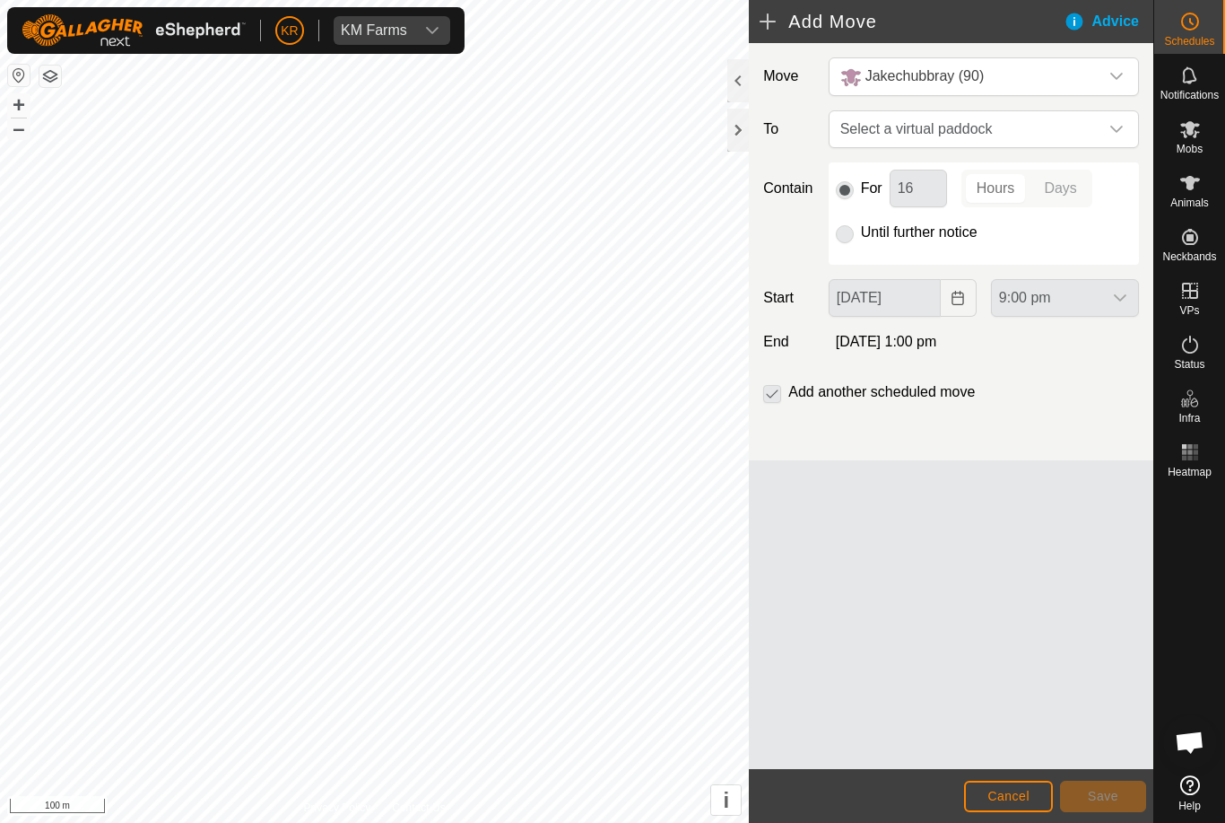
click at [1119, 128] on icon "dropdown trigger" at bounding box center [1117, 129] width 14 height 14
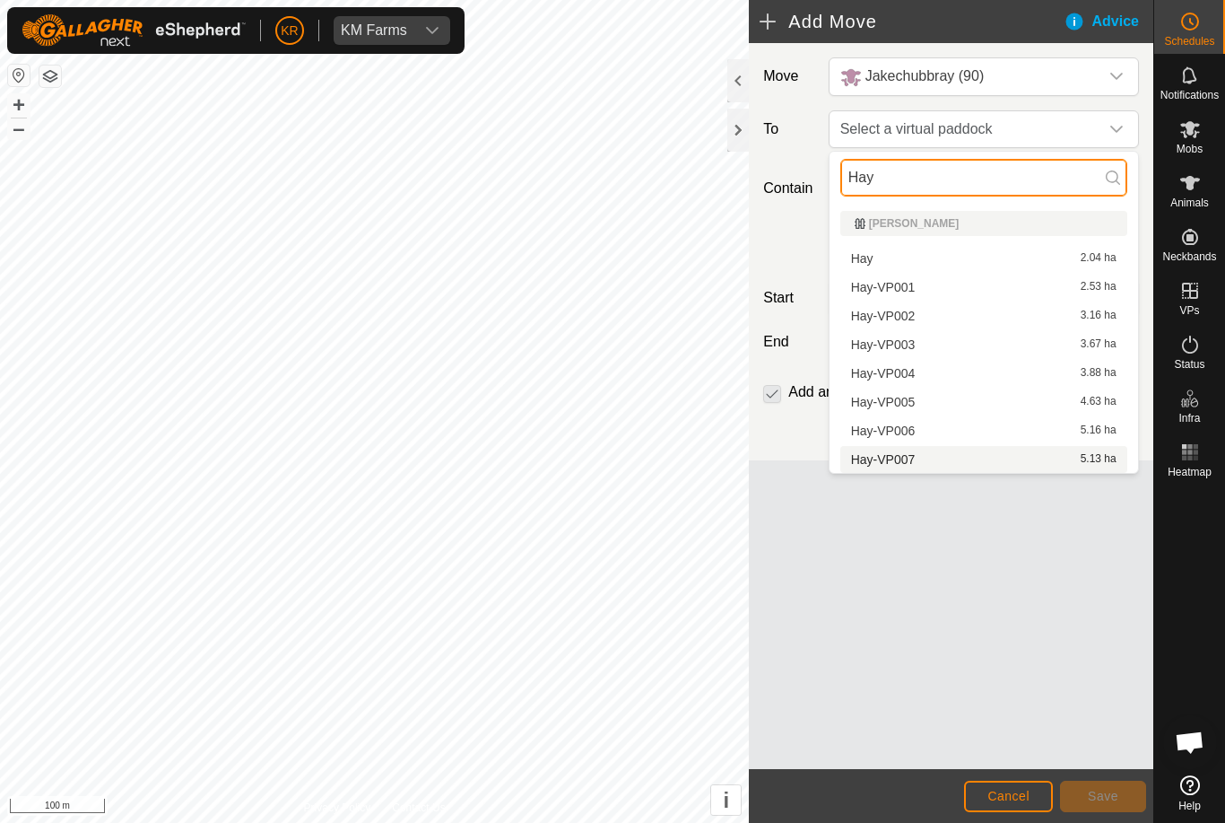
type input "Hay"
click at [907, 456] on span "Hay-VP007" at bounding box center [883, 459] width 65 height 13
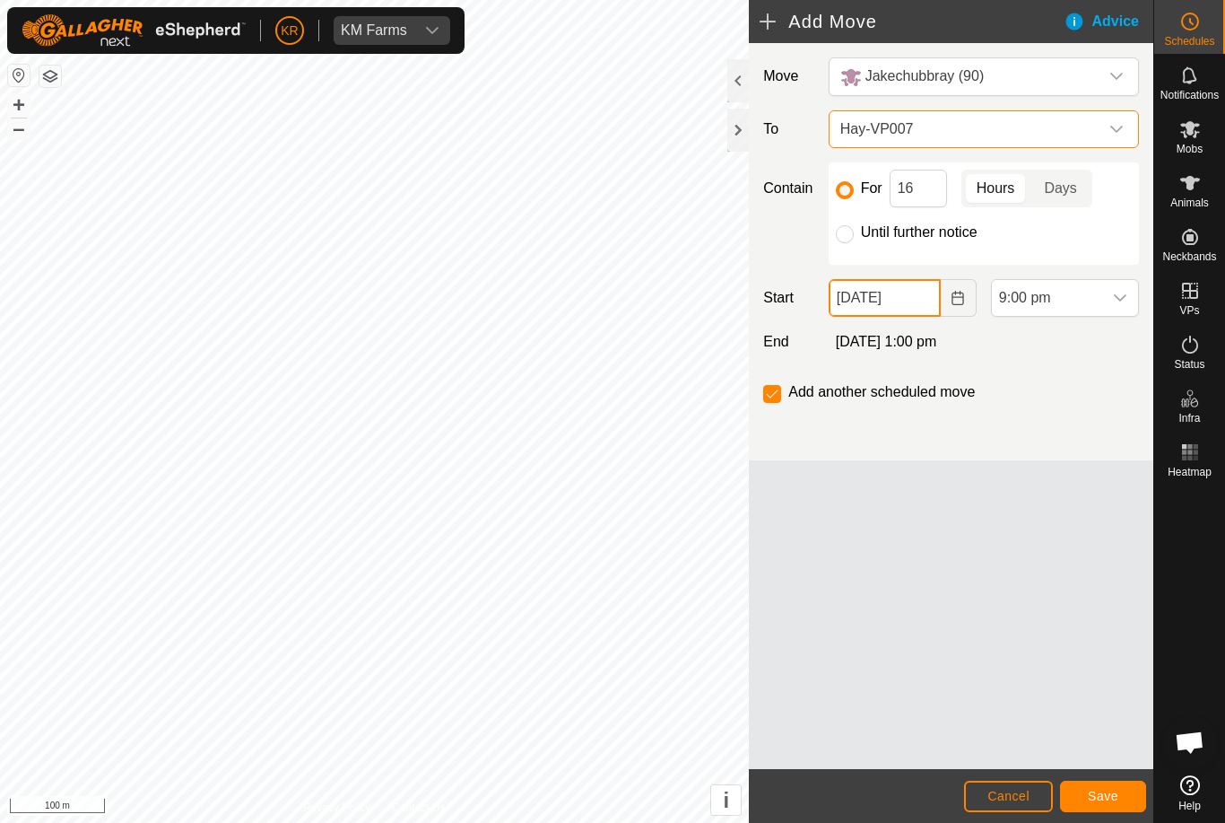
click at [891, 301] on input "[DATE]" at bounding box center [885, 298] width 112 height 38
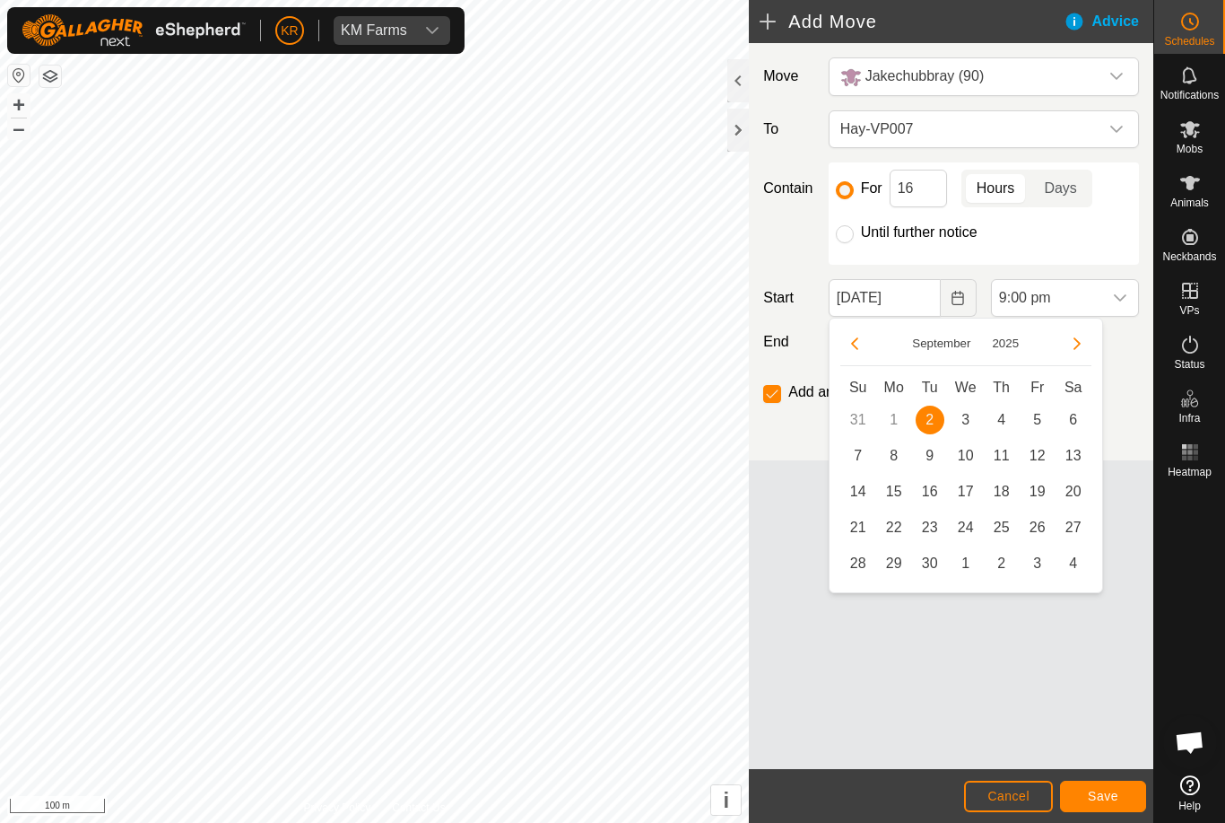
click at [971, 422] on span "3" at bounding box center [966, 419] width 29 height 29
type input "[DATE]"
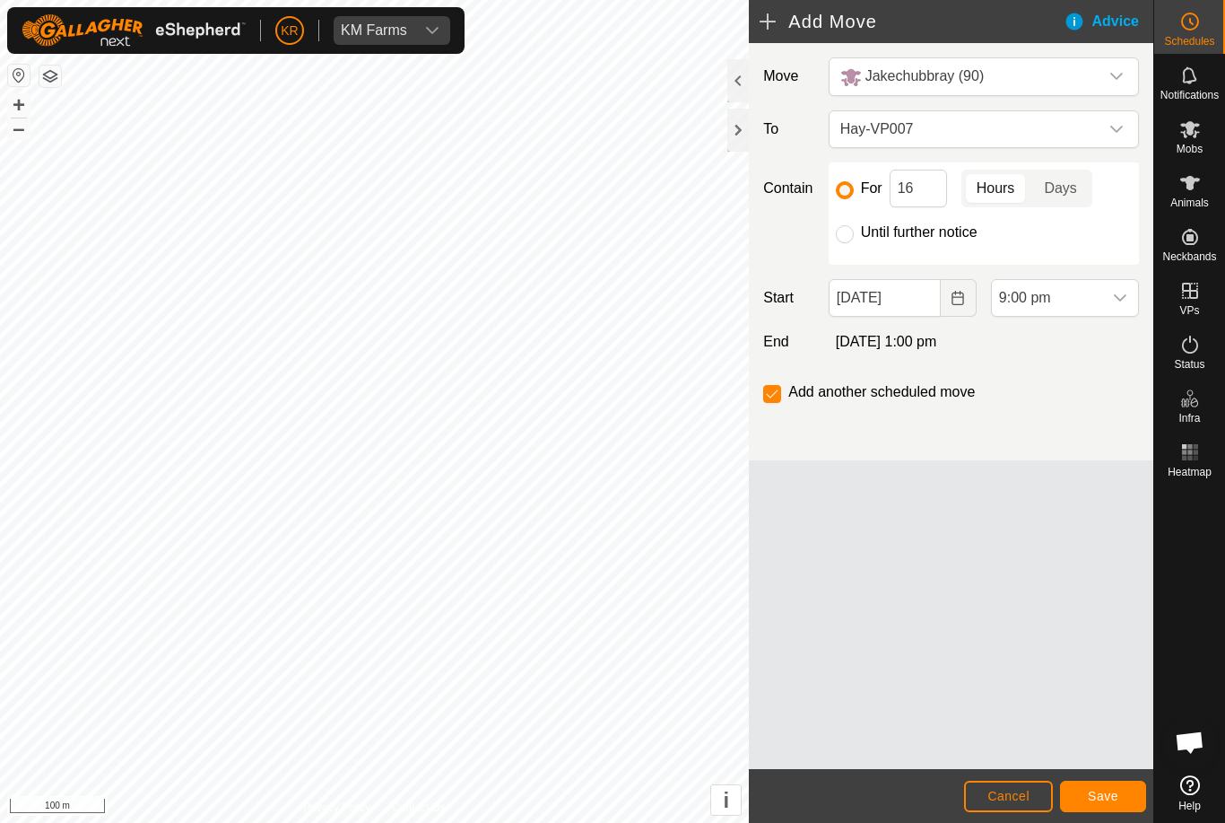
click at [1101, 301] on span "9:00 pm" at bounding box center [1047, 298] width 110 height 36
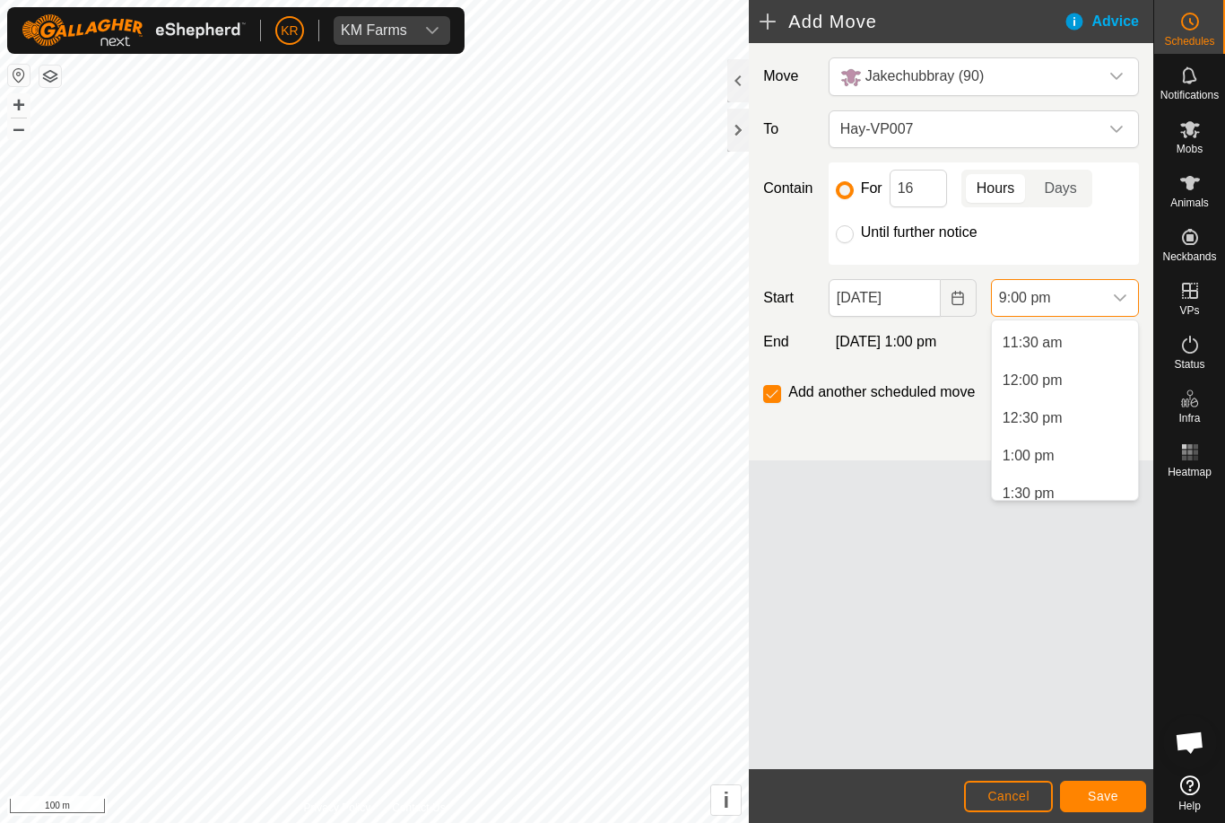
scroll to position [878, 0]
click at [1054, 361] on span "12:00 pm" at bounding box center [1033, 364] width 60 height 22
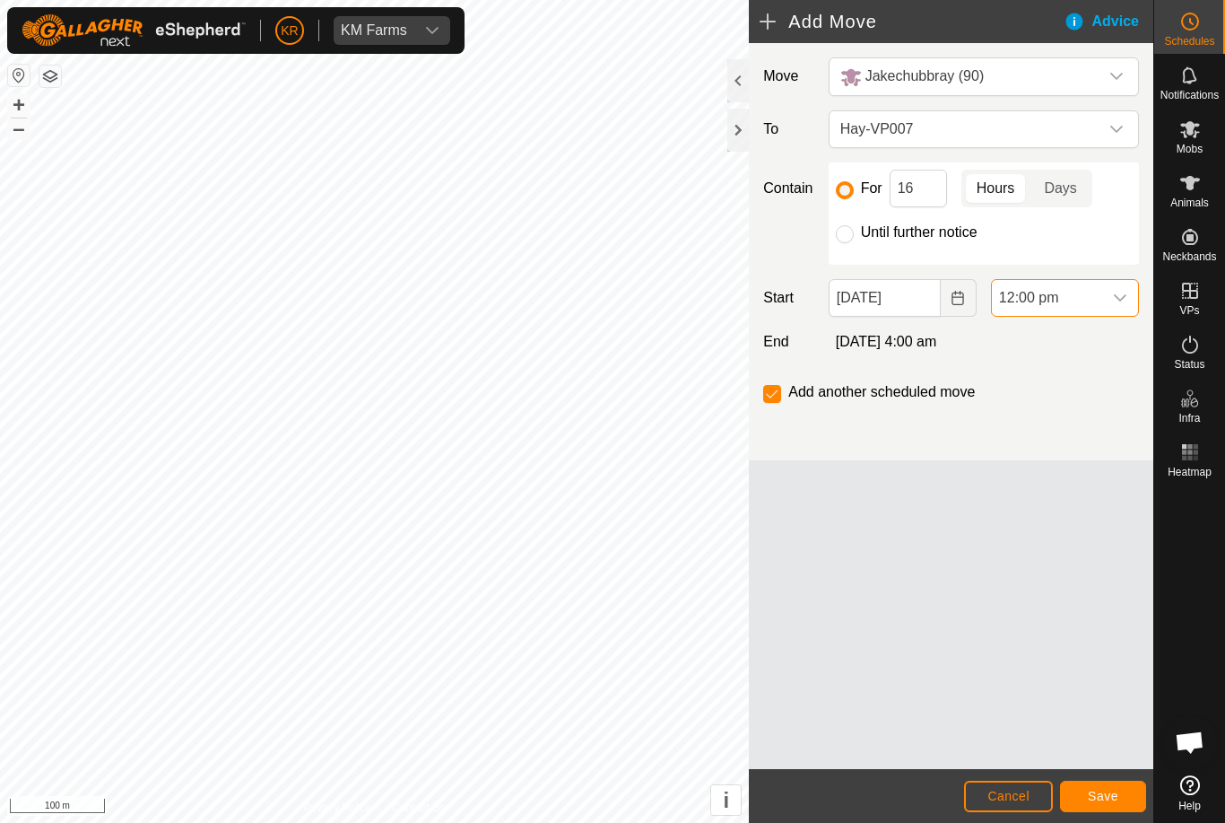
scroll to position [1439, 0]
click at [840, 242] on input "Until further notice" at bounding box center [845, 234] width 18 height 18
radio input "true"
checkbox input "false"
click at [1078, 790] on button "Save" at bounding box center [1103, 795] width 86 height 31
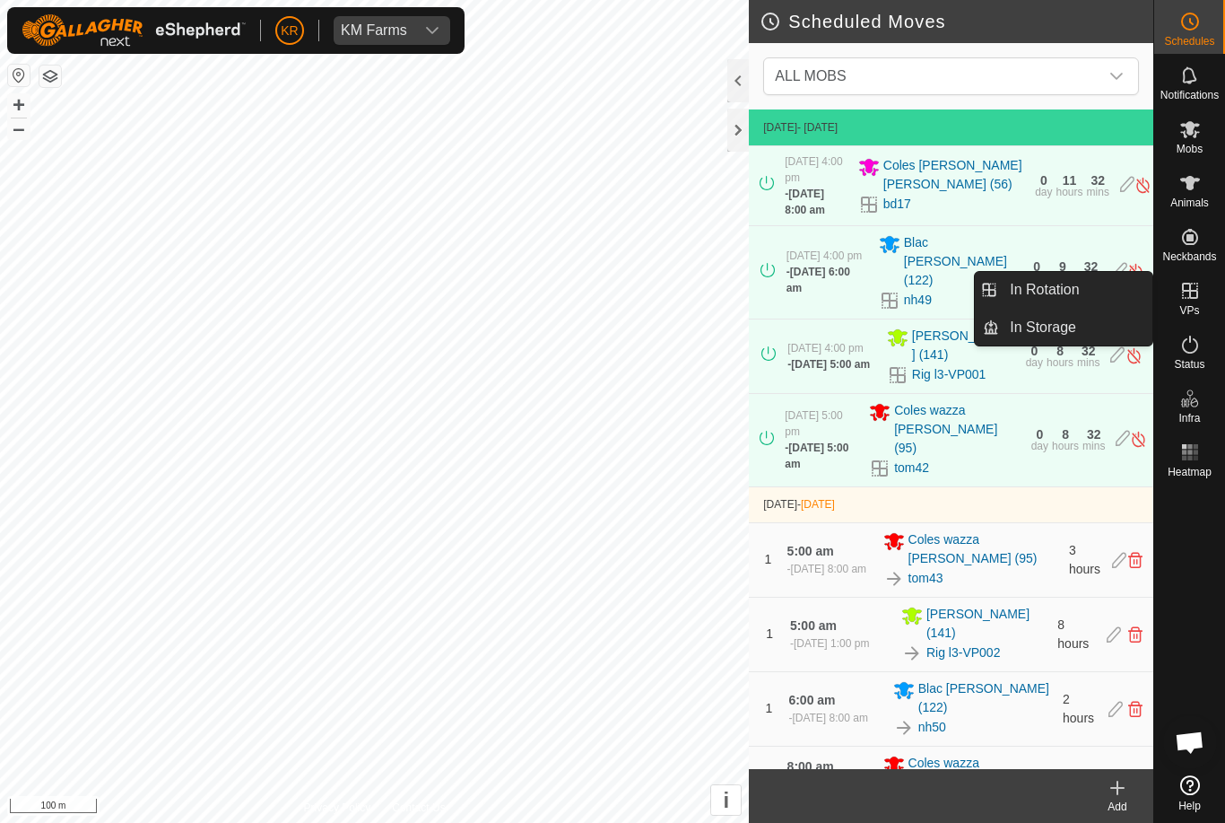
click at [1130, 288] on link "In Rotation" at bounding box center [1075, 290] width 153 height 36
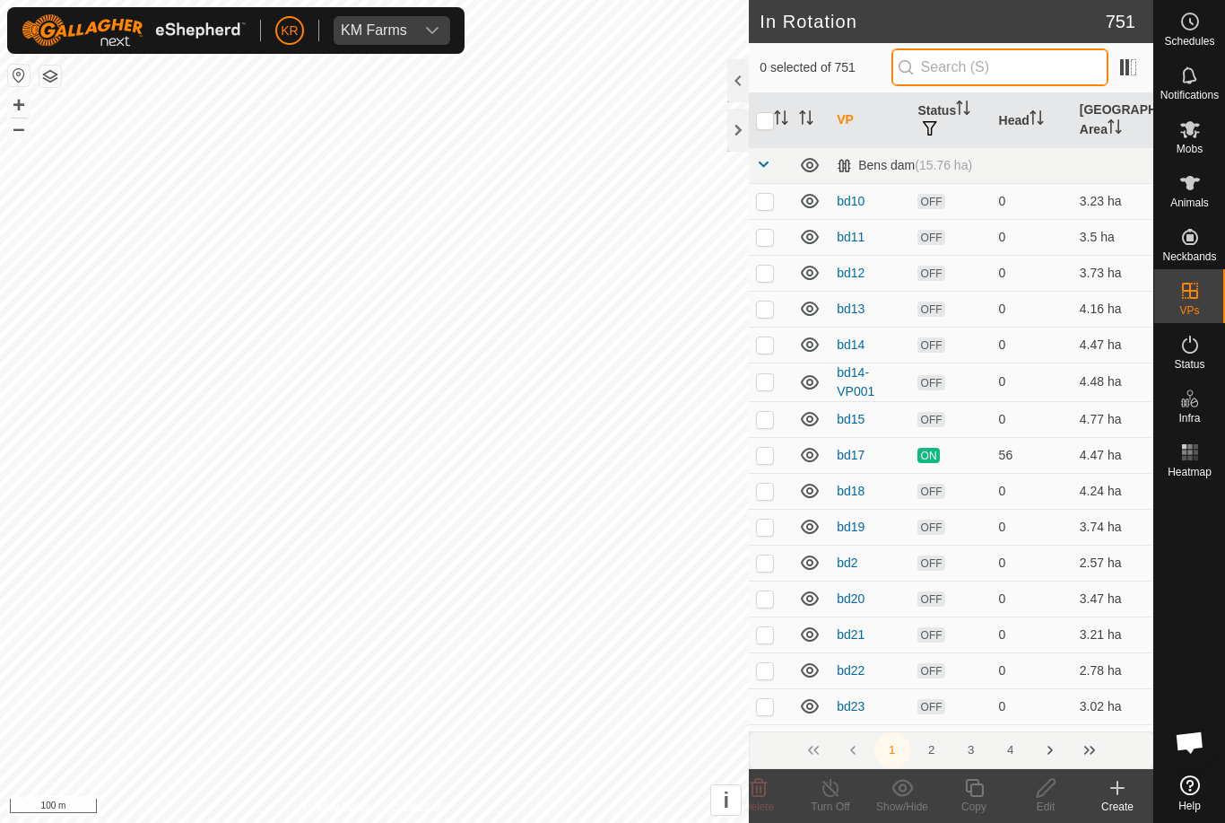
click at [1046, 77] on input "text" at bounding box center [1000, 67] width 217 height 38
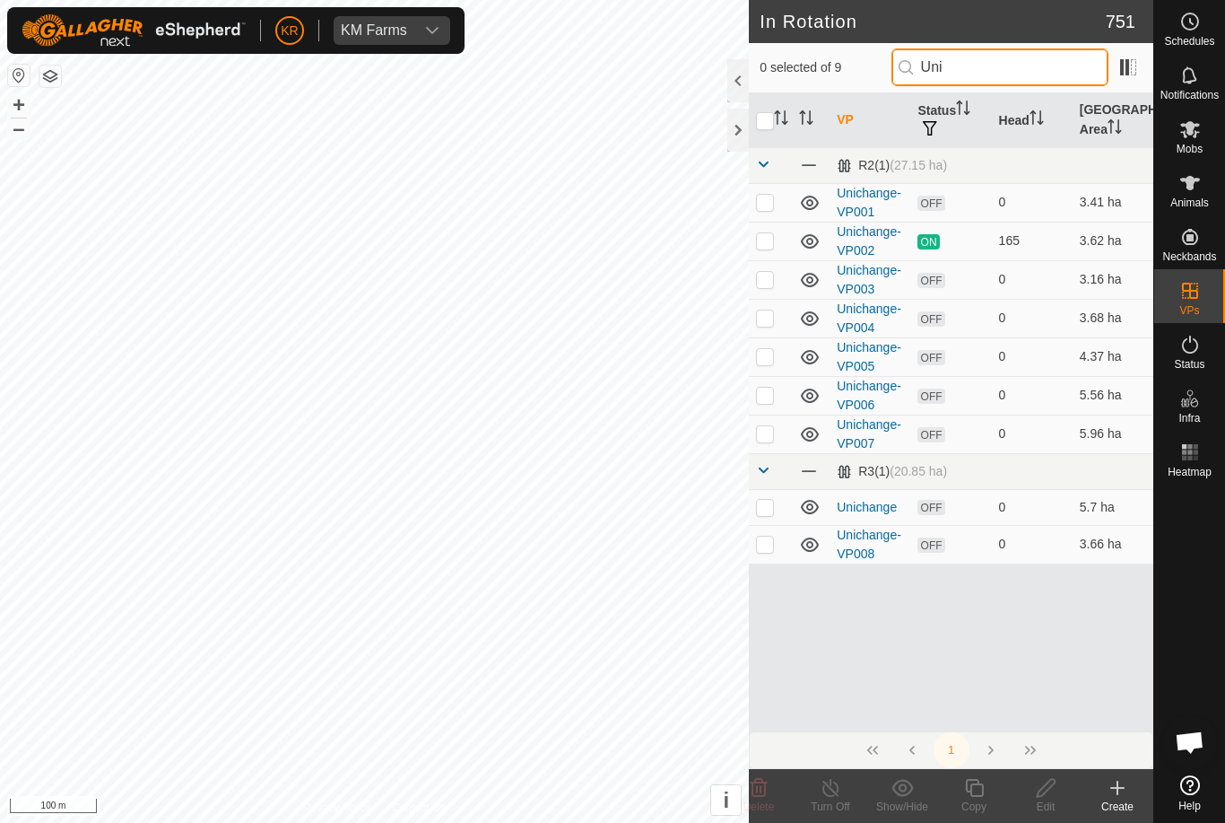
type input "Uni"
click at [788, 244] on td at bounding box center [770, 241] width 43 height 39
checkbox input "true"
click at [982, 791] on icon at bounding box center [974, 788] width 18 height 18
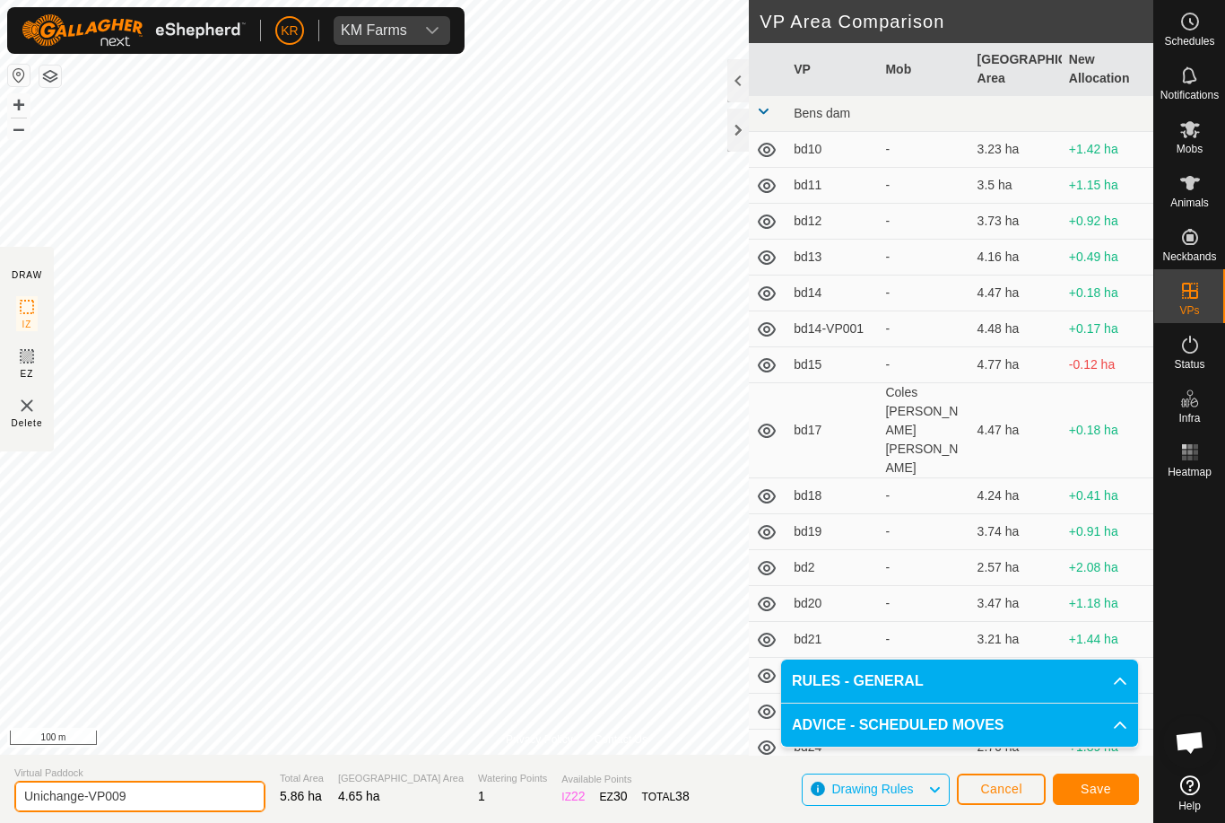
click at [156, 809] on input "Unichange-VP009" at bounding box center [139, 795] width 251 height 31
type input "Unichange-[DATE]"
click at [1103, 781] on span "Save" at bounding box center [1096, 788] width 30 height 14
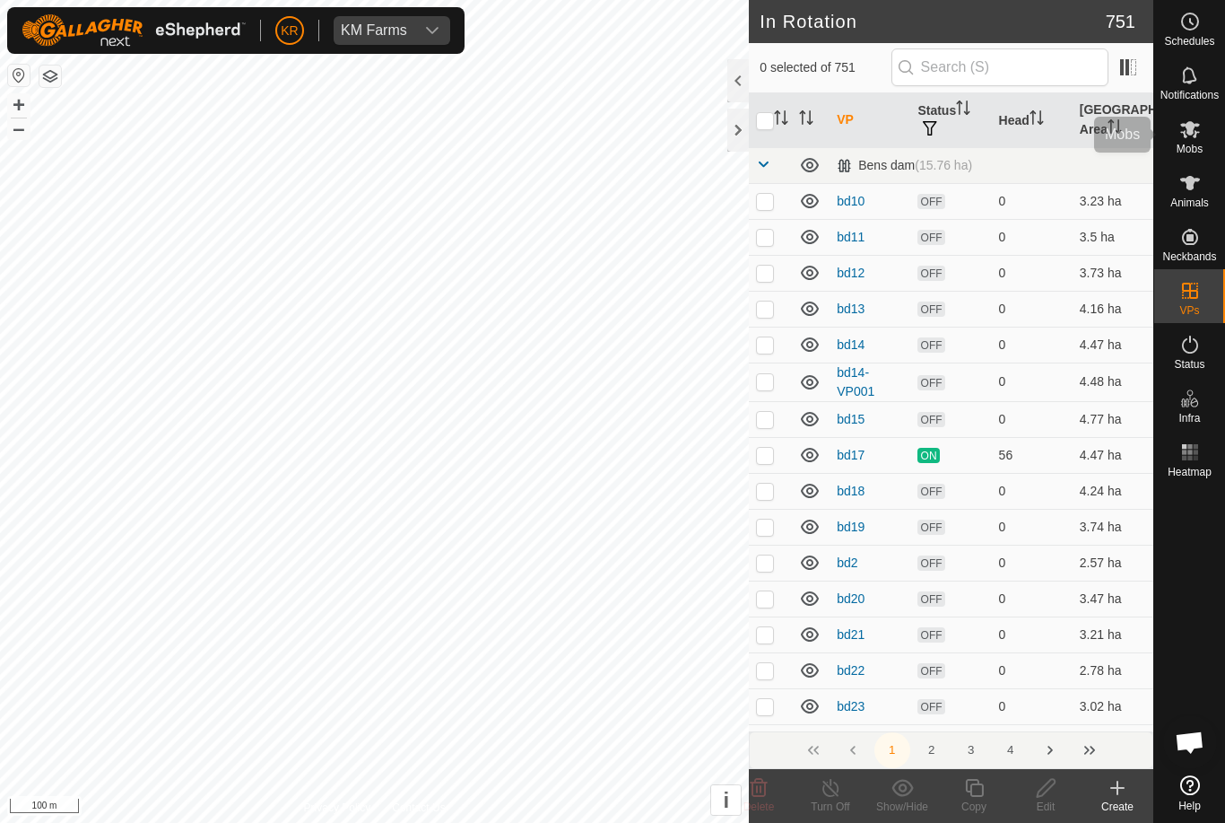
click at [1198, 135] on icon at bounding box center [1191, 129] width 22 height 22
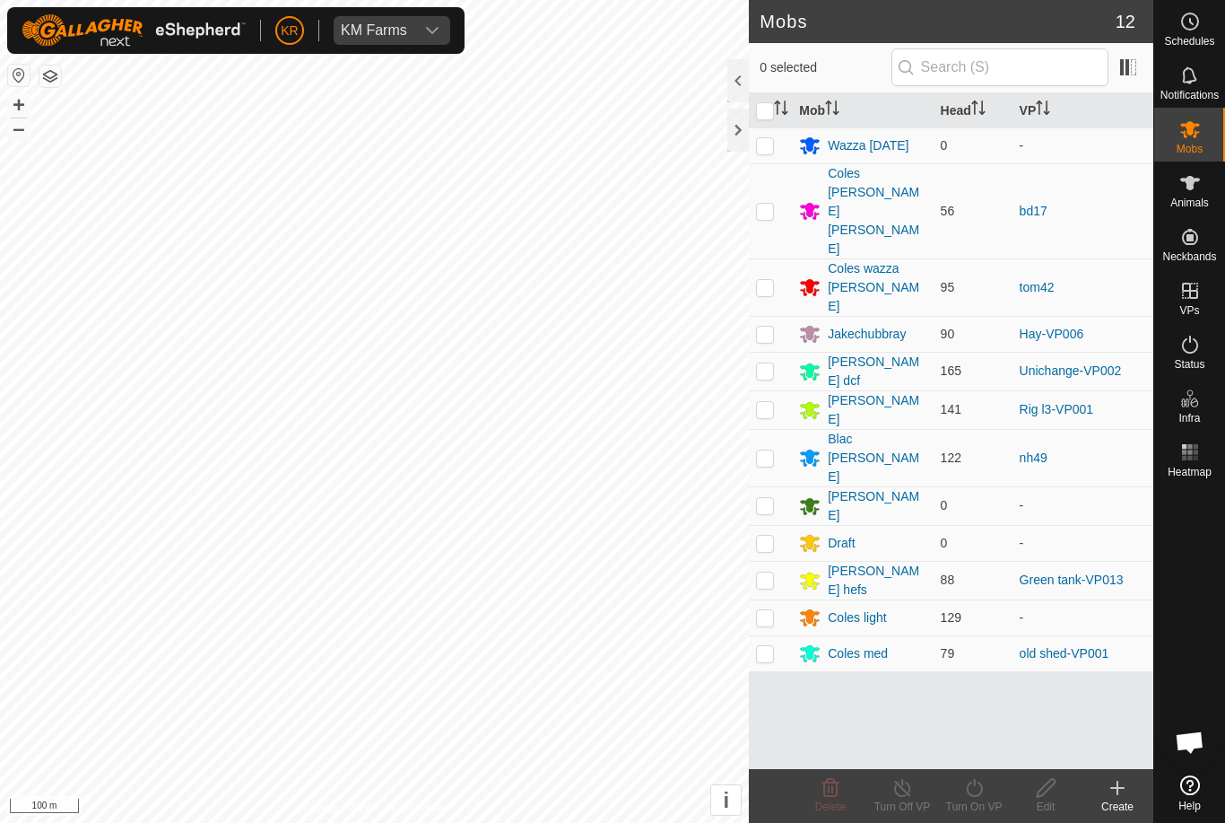
click at [1200, 135] on icon at bounding box center [1191, 129] width 22 height 22
click at [779, 352] on td at bounding box center [770, 371] width 43 height 39
checkbox input "true"
click at [974, 781] on icon at bounding box center [974, 788] width 16 height 18
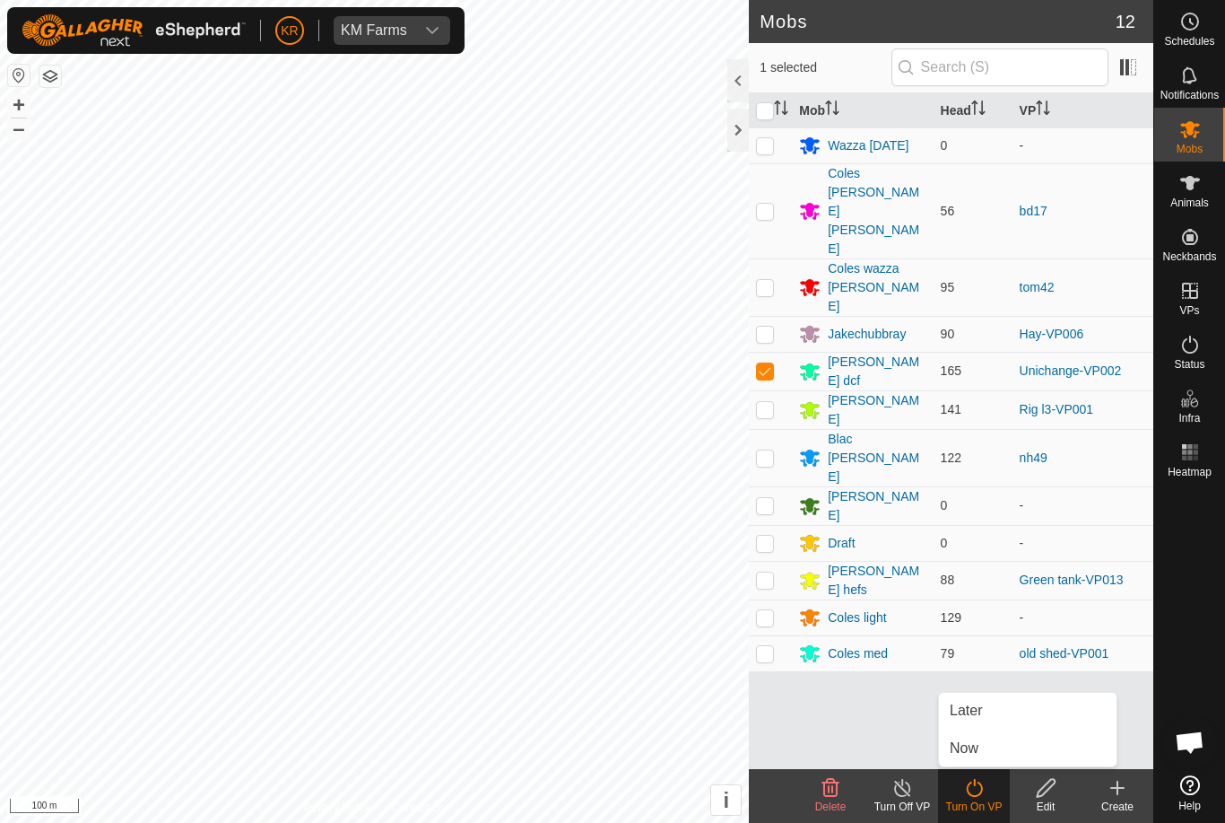
click at [983, 718] on link "Later" at bounding box center [1028, 710] width 178 height 36
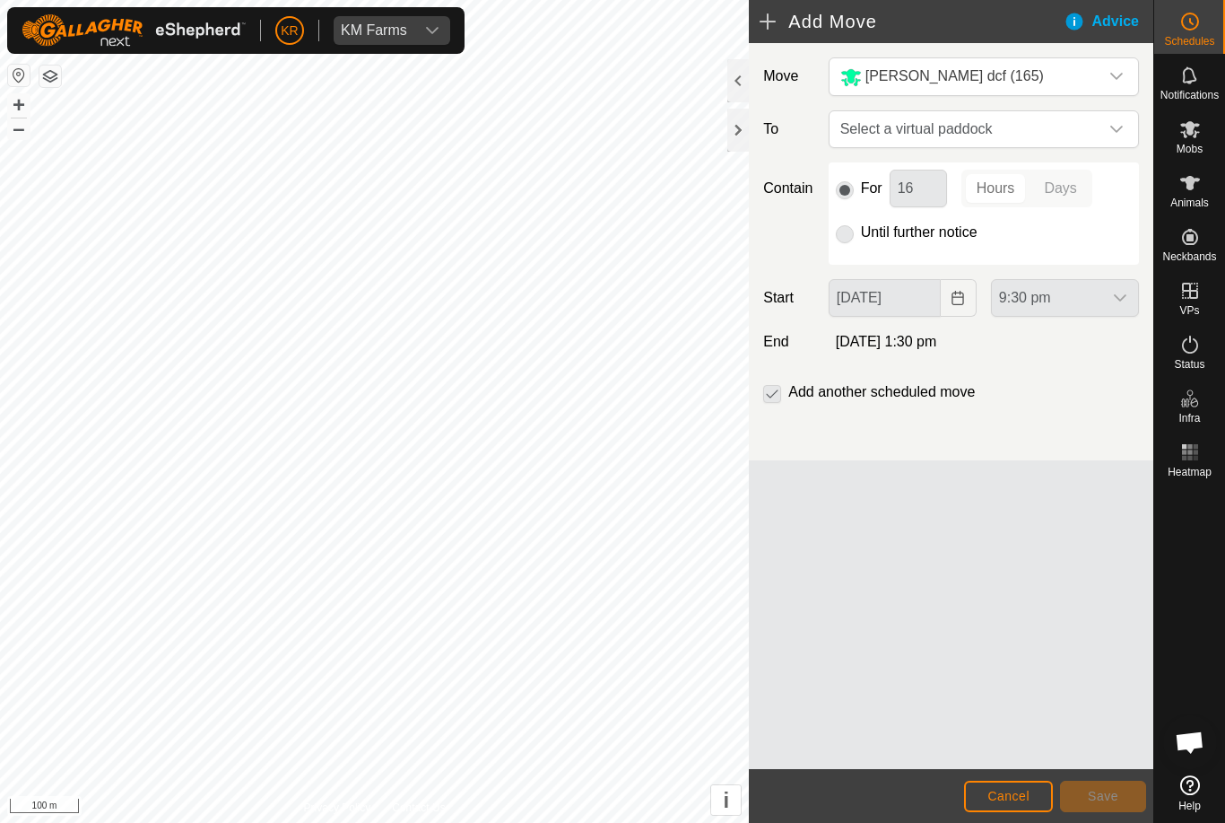
click at [1096, 119] on span "Select a virtual paddock" at bounding box center [966, 129] width 266 height 36
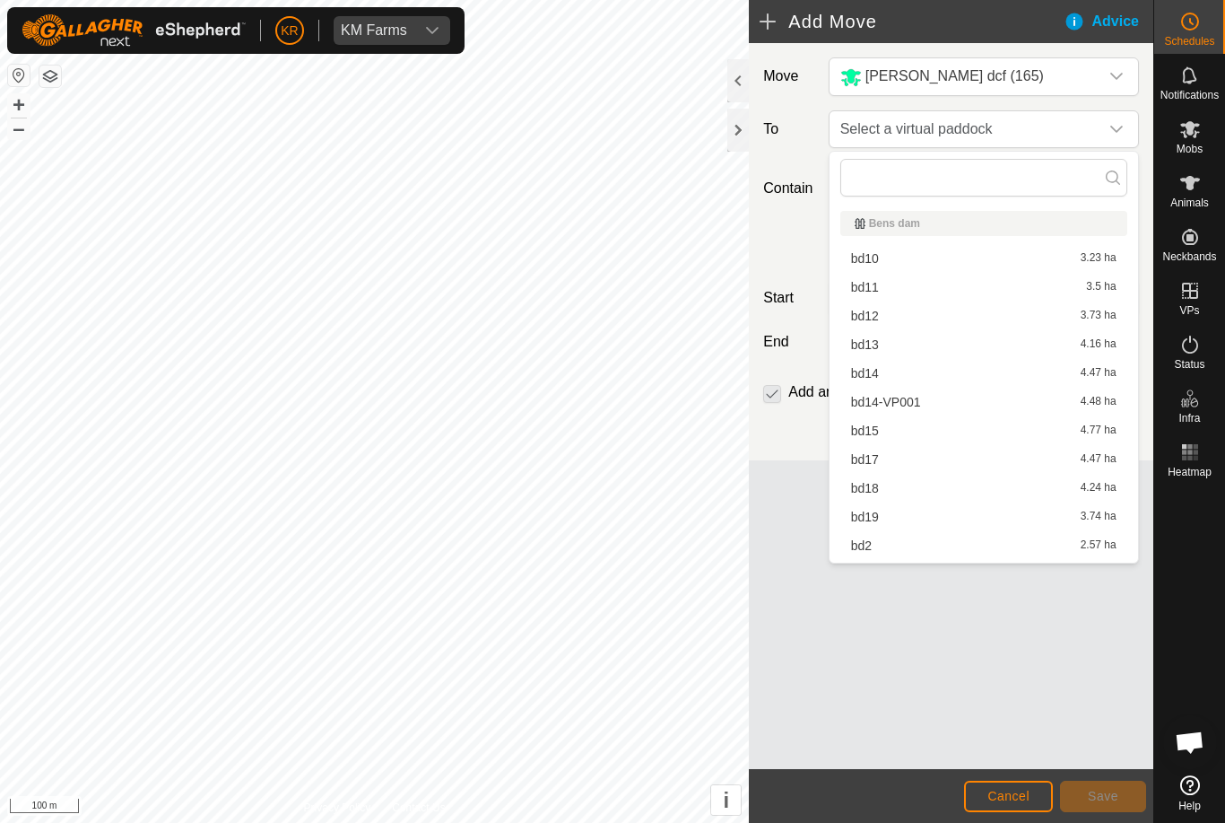
type input "I"
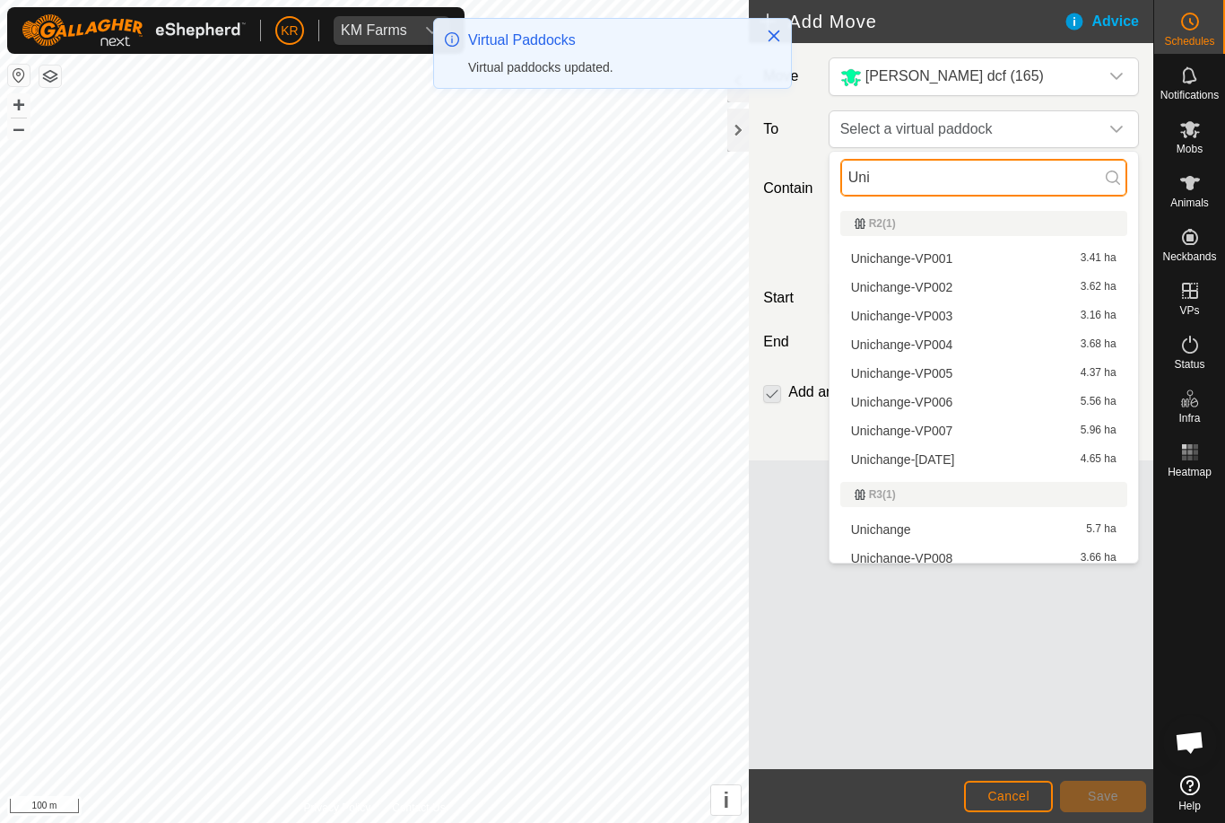
type input "Uni"
click at [955, 454] on span "Unichange-[DATE]" at bounding box center [903, 459] width 104 height 13
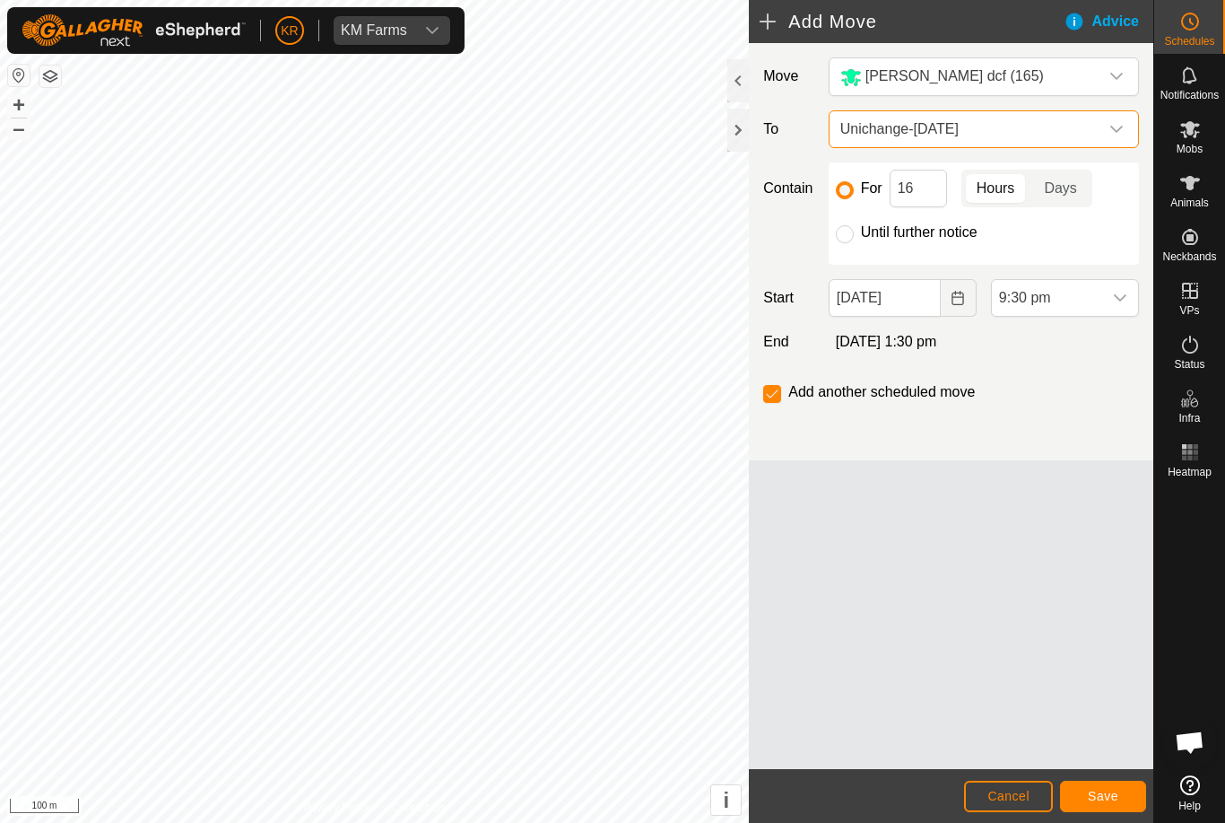
click at [851, 234] on input "Until further notice" at bounding box center [845, 234] width 18 height 18
radio input "true"
checkbox input "false"
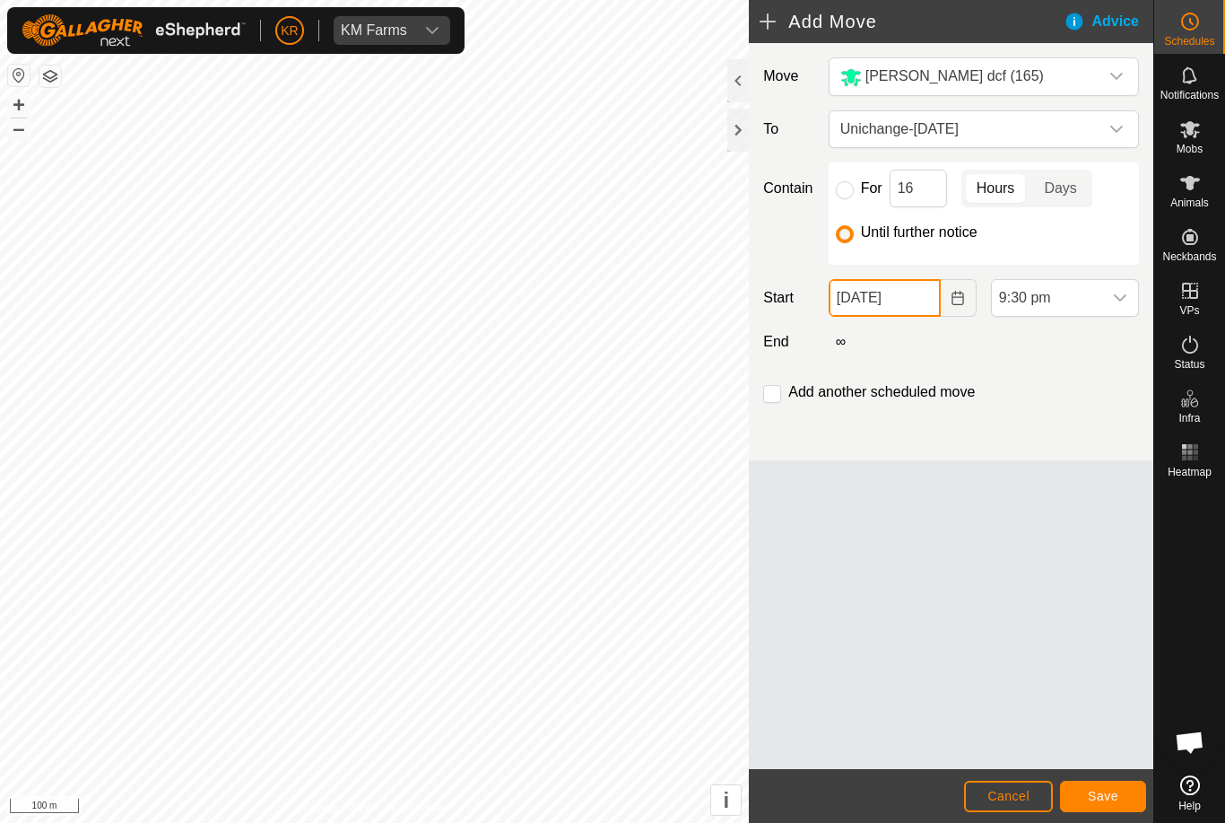
click at [902, 307] on input "[DATE]" at bounding box center [885, 298] width 112 height 38
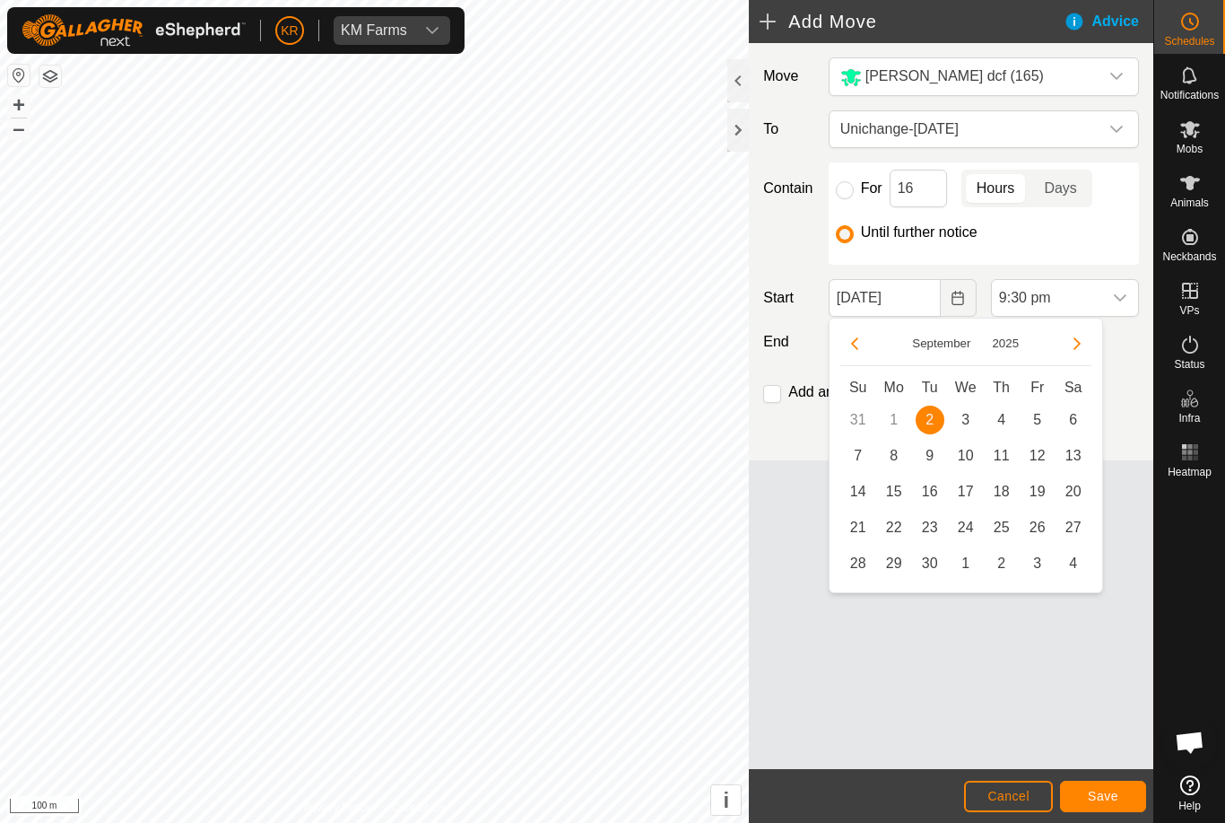
click at [971, 406] on span "3" at bounding box center [966, 419] width 29 height 29
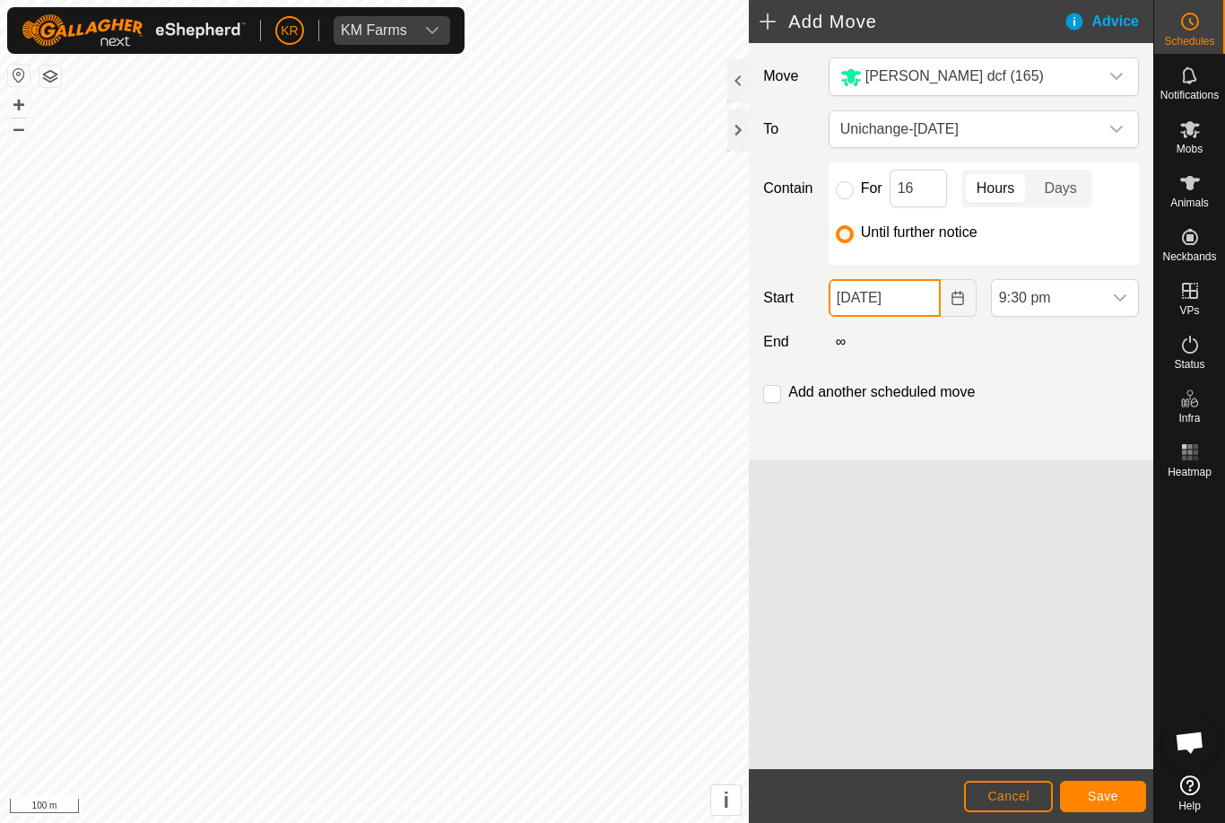
click at [912, 302] on input "[DATE]" at bounding box center [885, 298] width 112 height 38
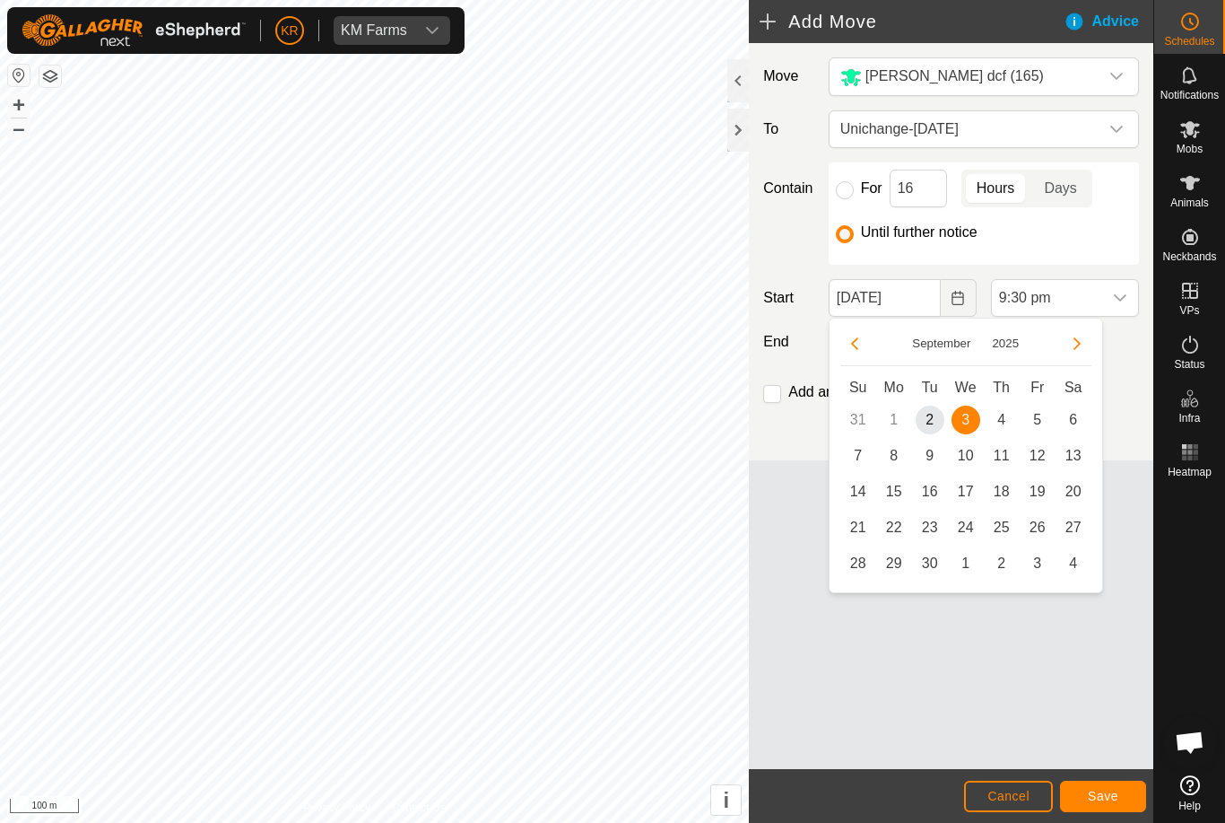
click at [924, 416] on span "2" at bounding box center [930, 419] width 29 height 29
type input "[DATE]"
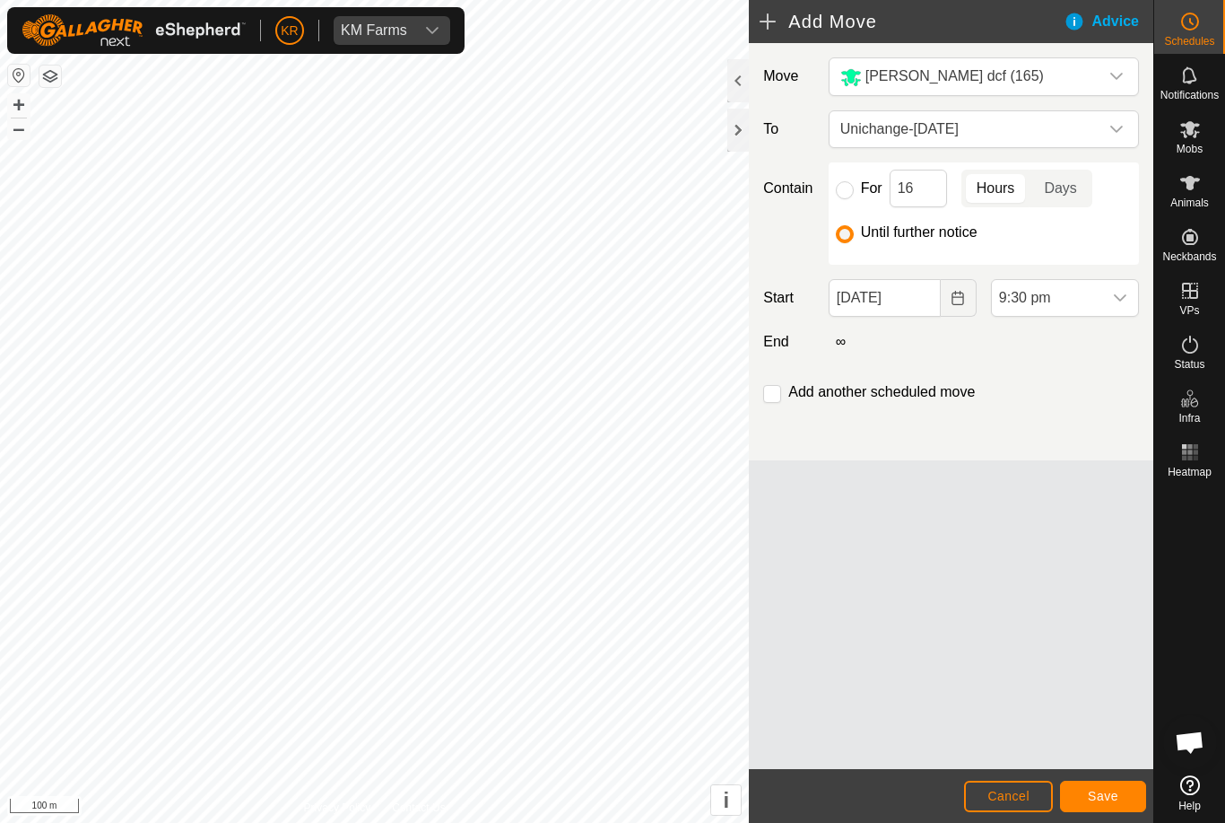
click at [1102, 773] on footer "Cancel Save" at bounding box center [951, 796] width 405 height 54
click at [1105, 781] on button "Save" at bounding box center [1103, 795] width 86 height 31
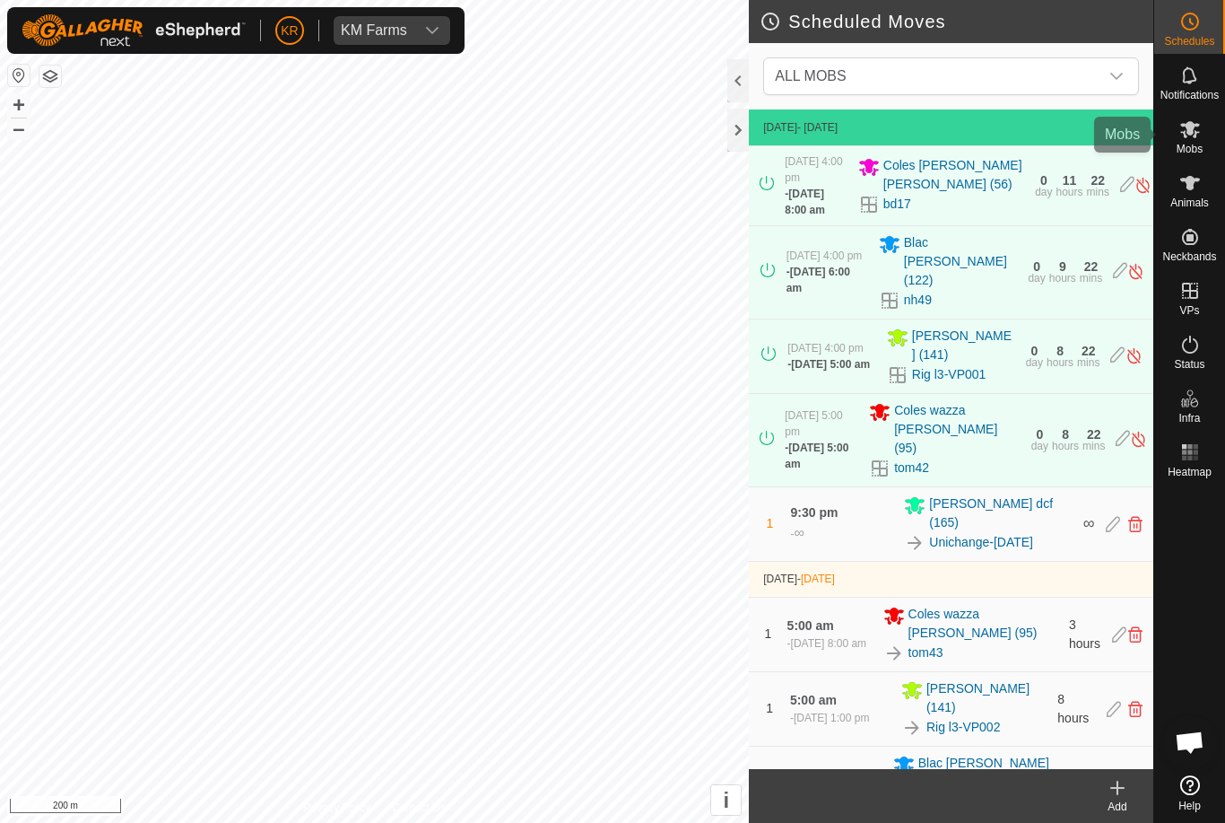
click at [1197, 144] on span "Mobs" at bounding box center [1190, 149] width 26 height 11
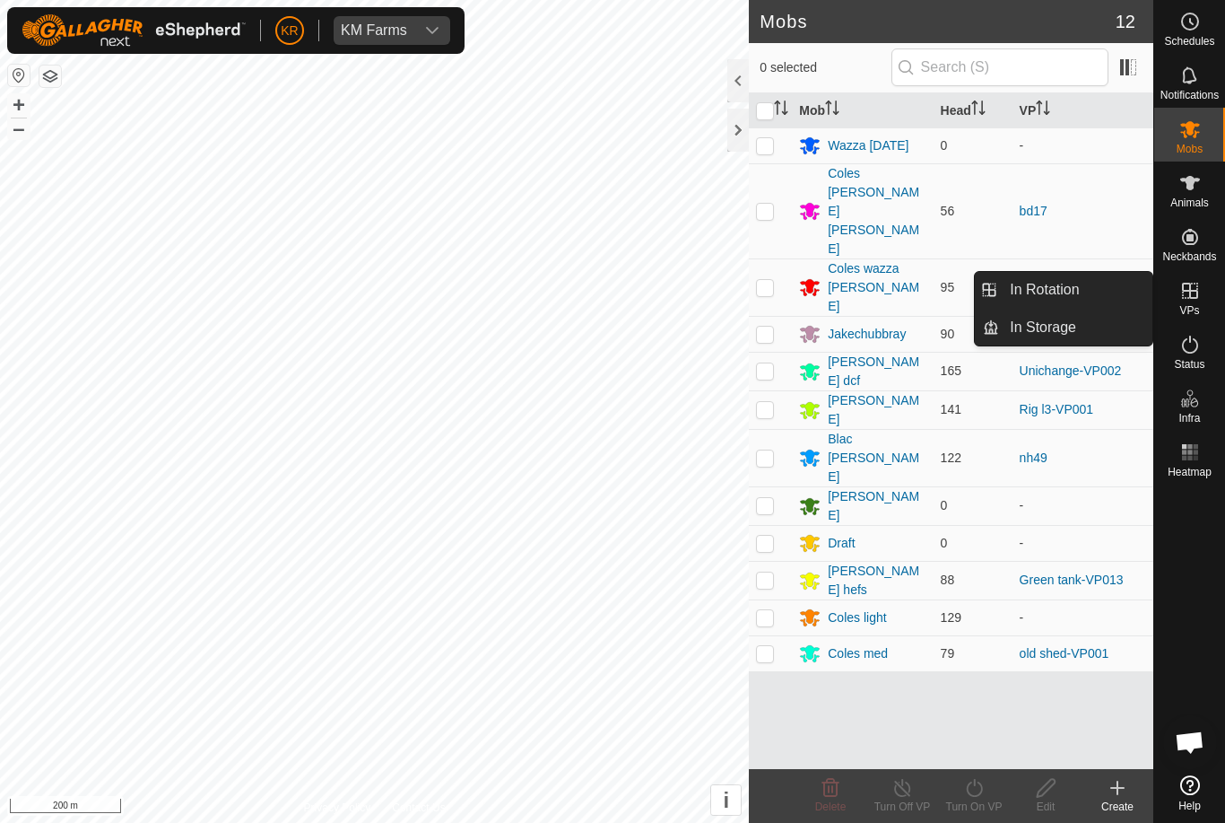
click at [1076, 294] on span "In Rotation" at bounding box center [1044, 290] width 69 height 22
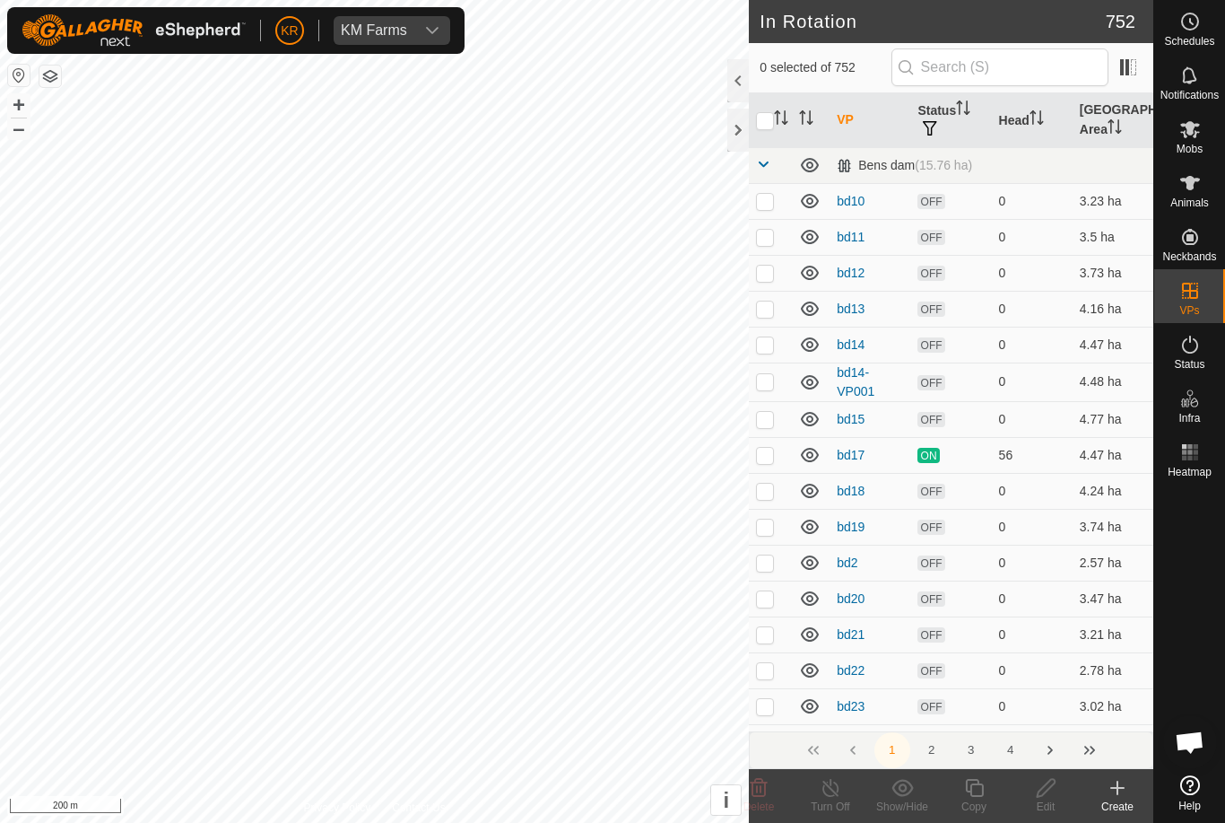
click at [1110, 792] on icon at bounding box center [1118, 788] width 22 height 22
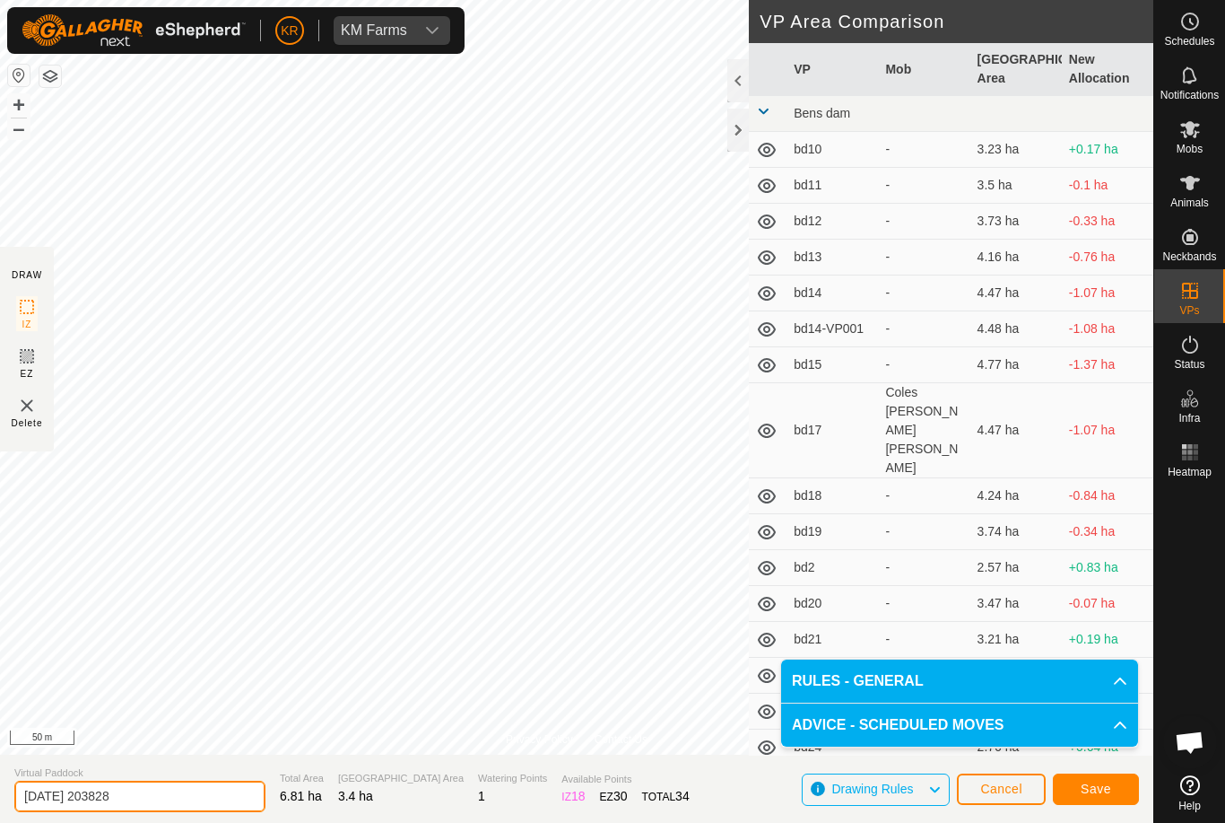
click at [167, 795] on input "[DATE] 203828" at bounding box center [139, 795] width 251 height 31
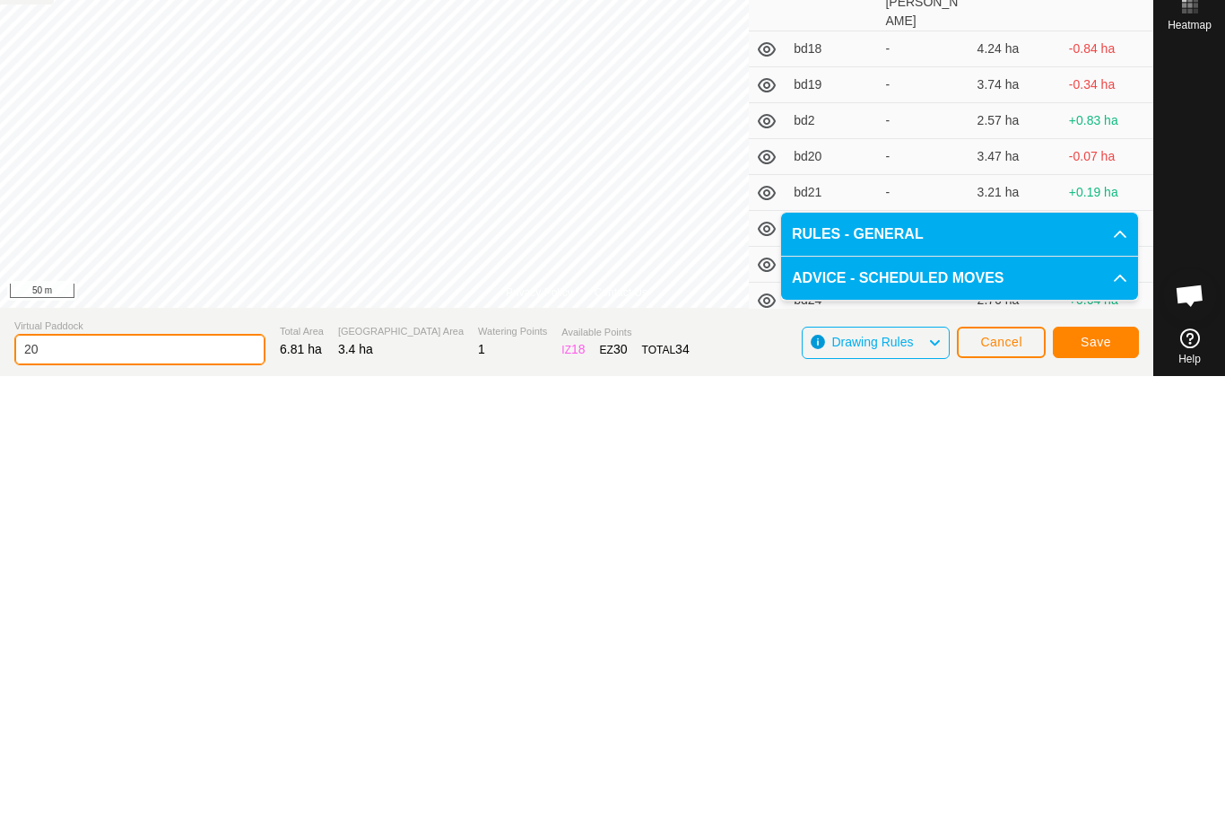
type input "2"
type input "L1 uni thurs"
click at [1095, 781] on span "Save" at bounding box center [1096, 788] width 30 height 14
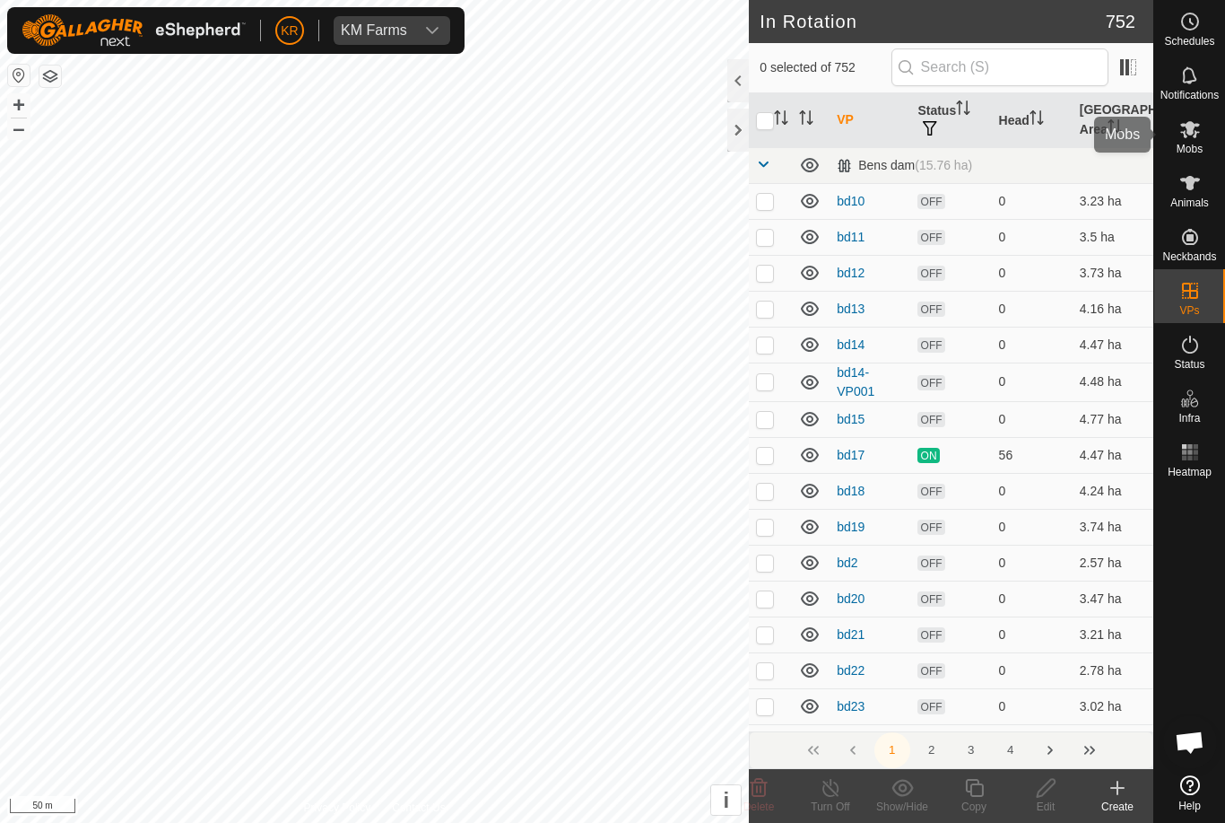
click at [1192, 140] on es-mob-svg-icon at bounding box center [1190, 129] width 32 height 29
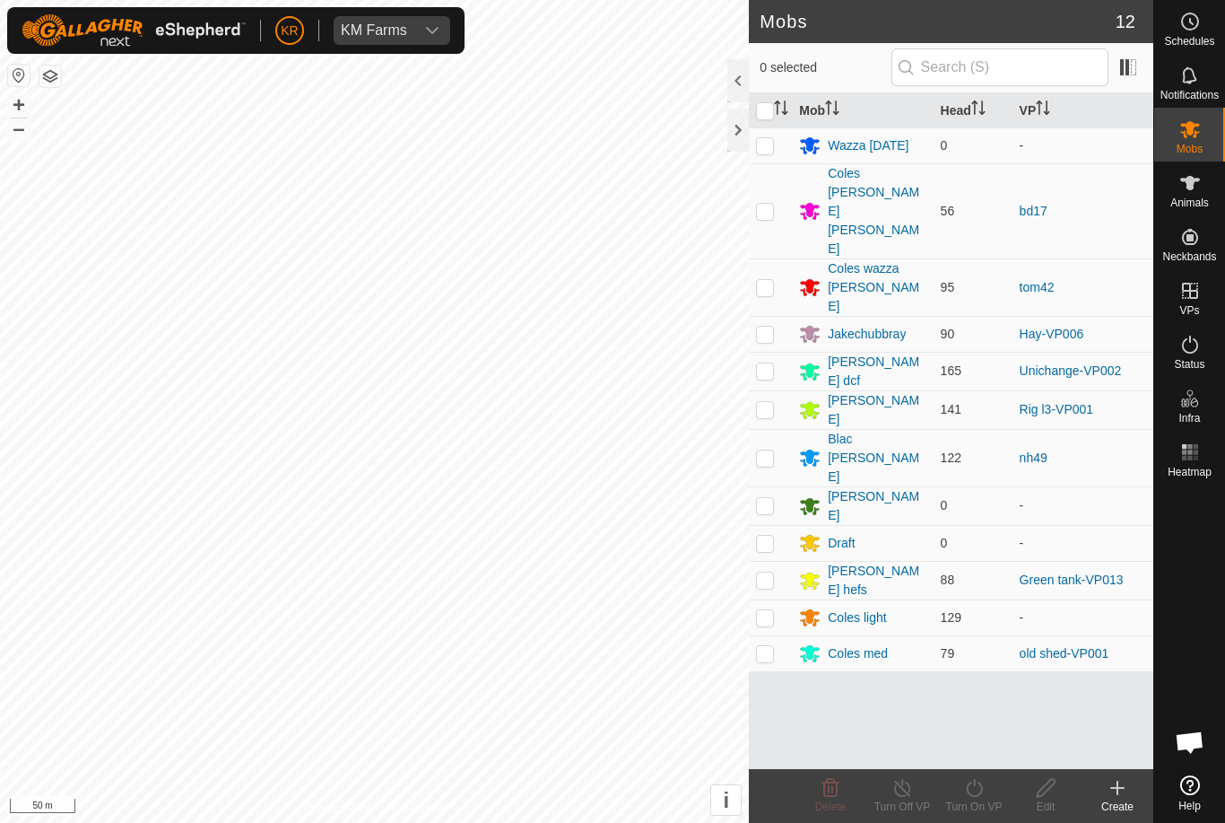
click at [770, 610] on p-checkbox at bounding box center [765, 617] width 18 height 14
checkbox input "true"
click at [979, 788] on icon at bounding box center [974, 788] width 22 height 22
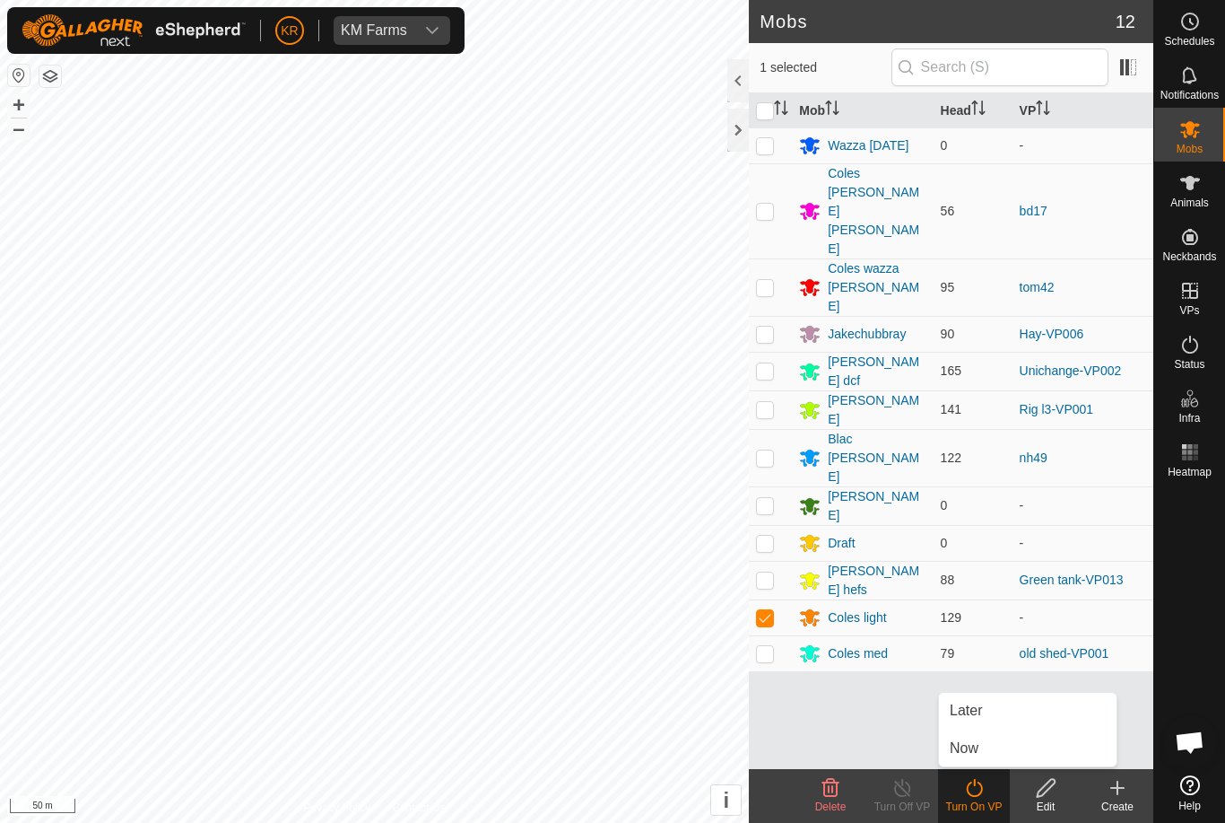
click at [1002, 748] on link "Now" at bounding box center [1028, 748] width 178 height 36
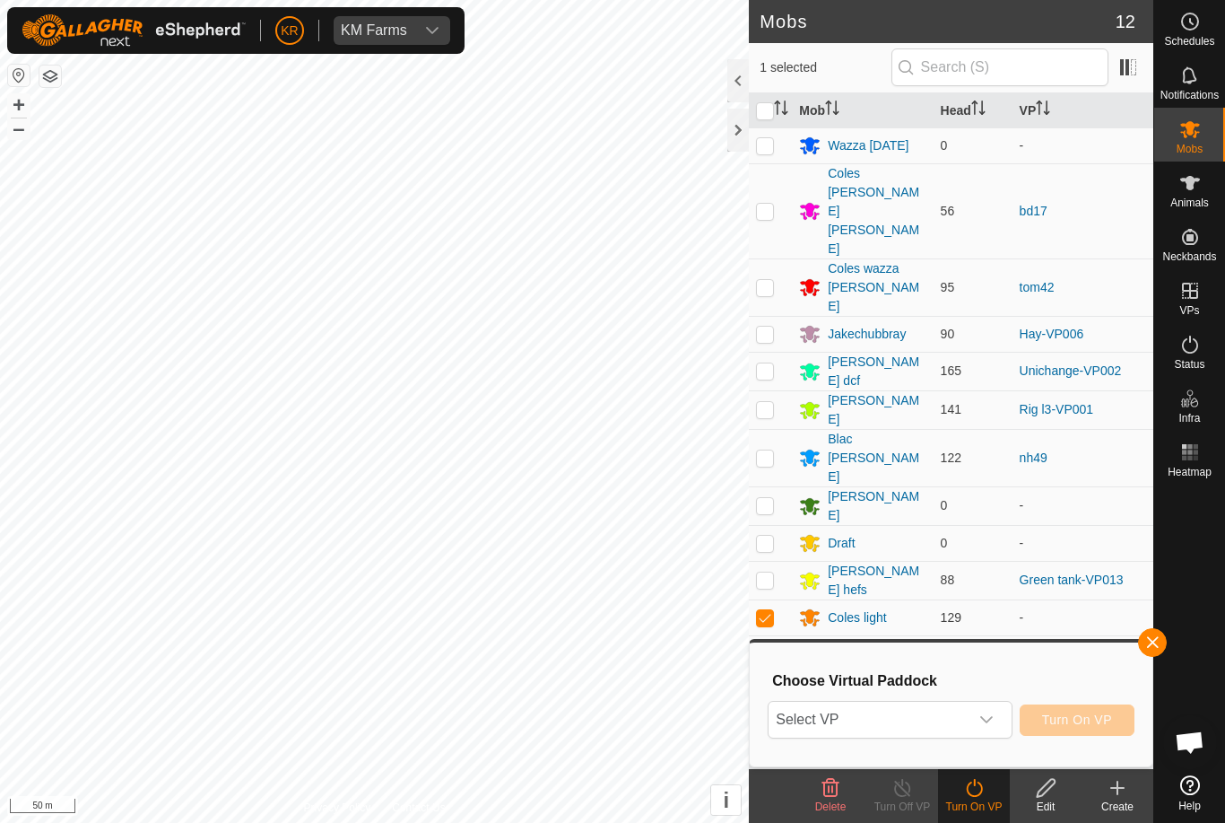
click at [955, 719] on span "Select VP" at bounding box center [868, 719] width 199 height 36
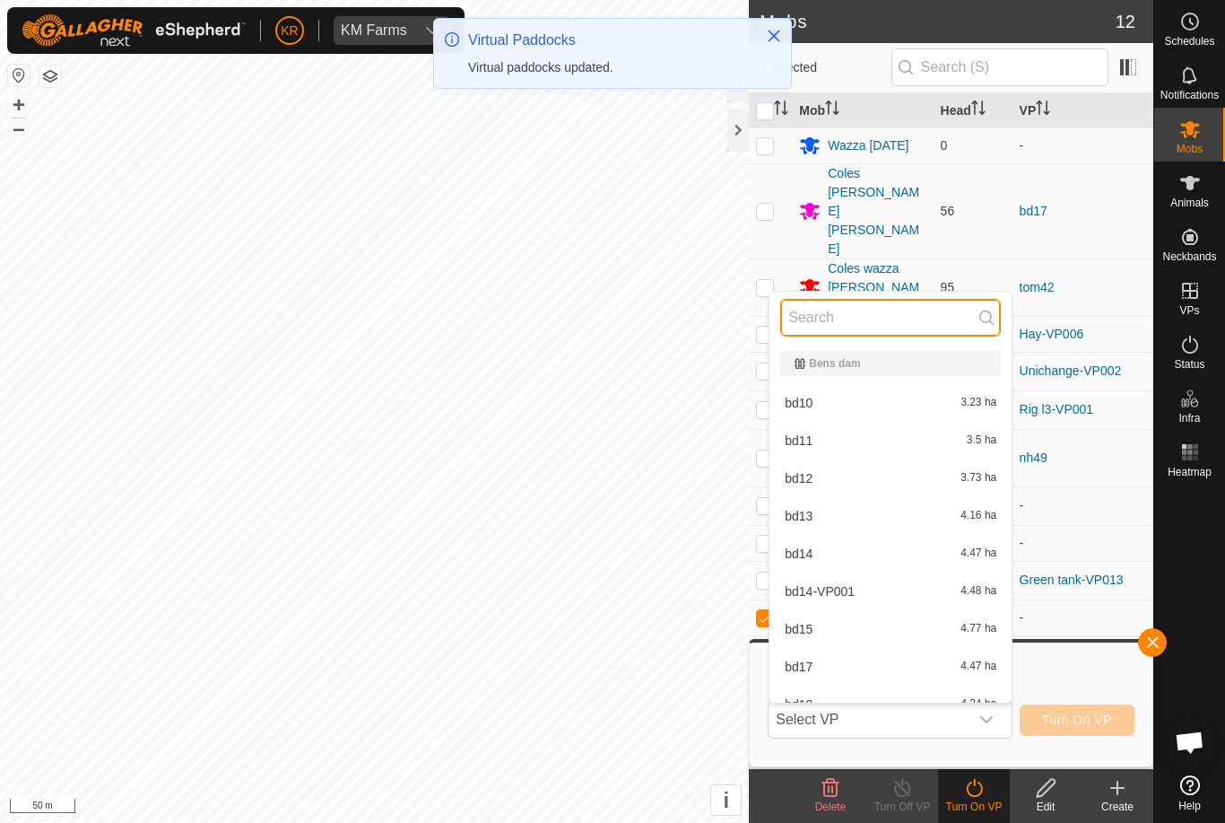
click at [889, 317] on input "text" at bounding box center [890, 318] width 221 height 38
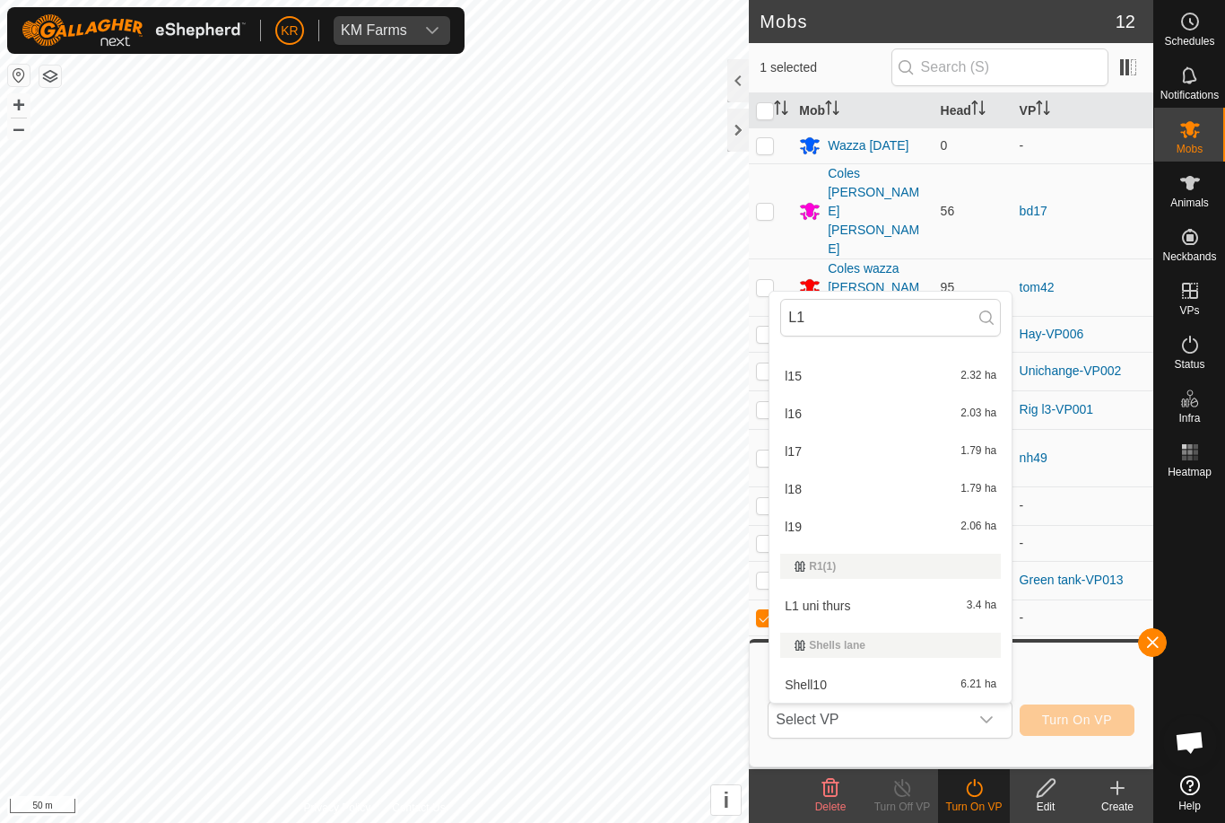
scroll to position [215, 0]
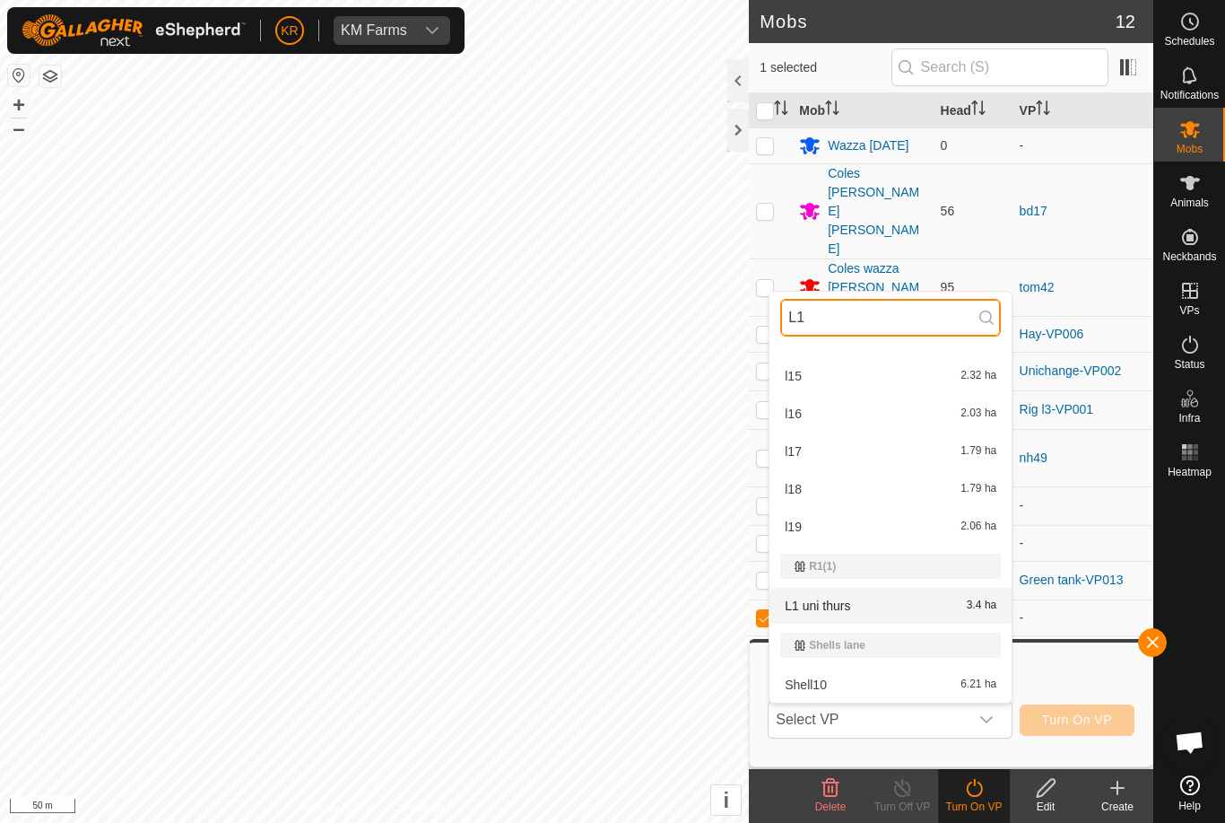
type input "L1"
click at [917, 604] on div "L1 uni thurs 3.4 ha" at bounding box center [890, 606] width 221 height 22
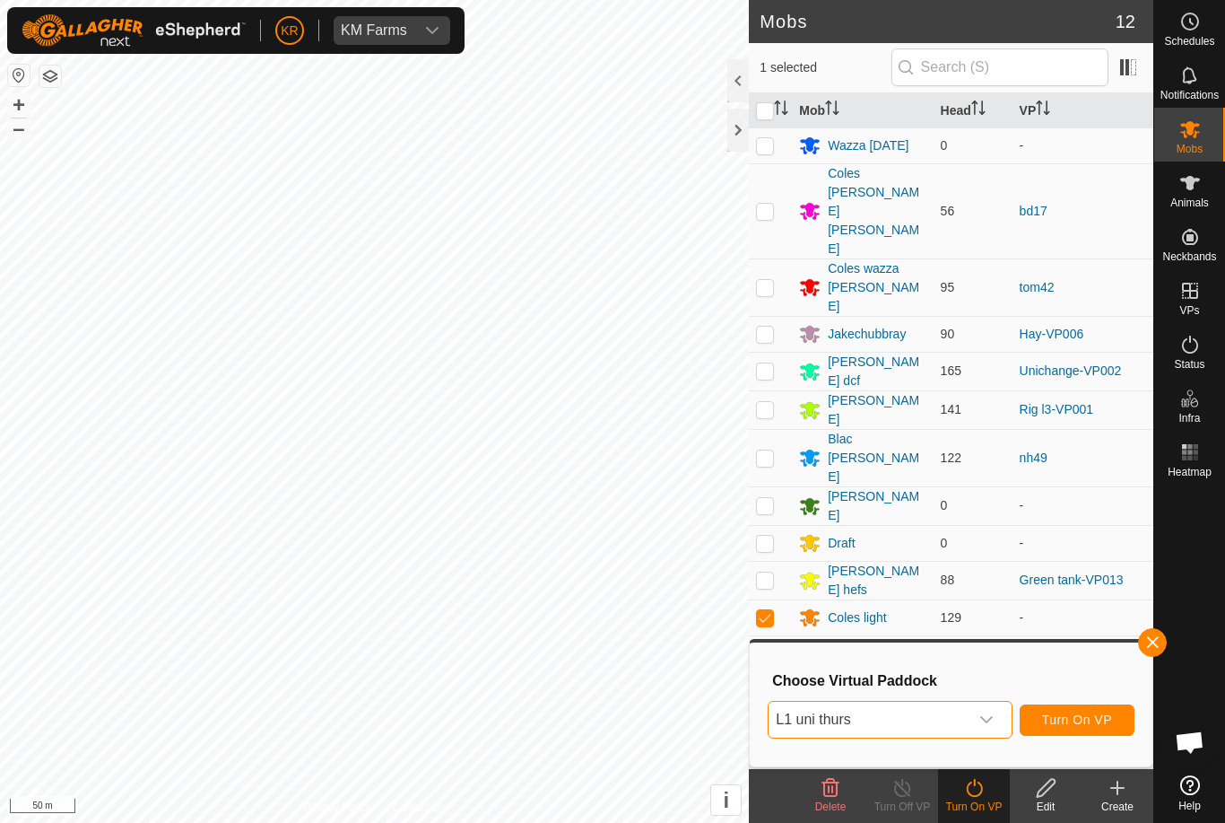
click at [1110, 707] on button "Turn On VP" at bounding box center [1077, 719] width 115 height 31
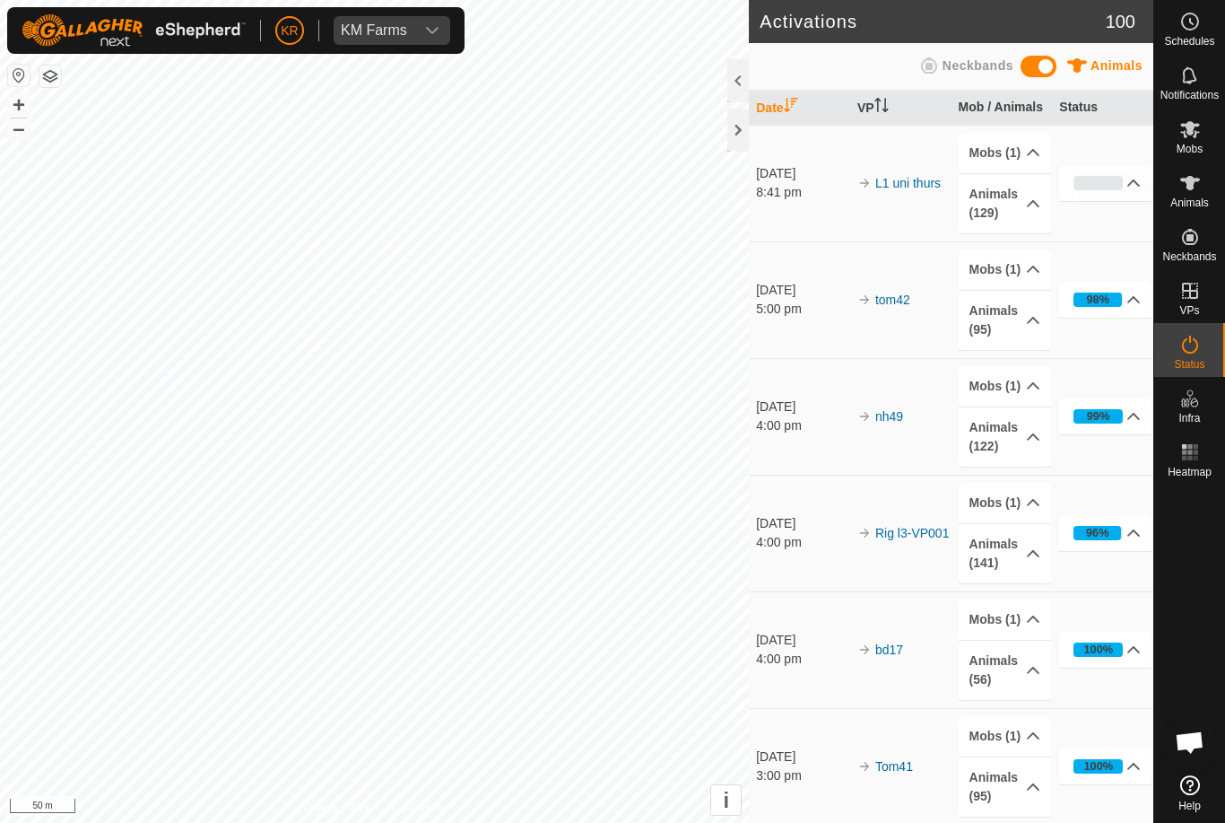
click at [1197, 194] on es-animals-svg-icon at bounding box center [1190, 183] width 32 height 29
